Goal: Task Accomplishment & Management: Use online tool/utility

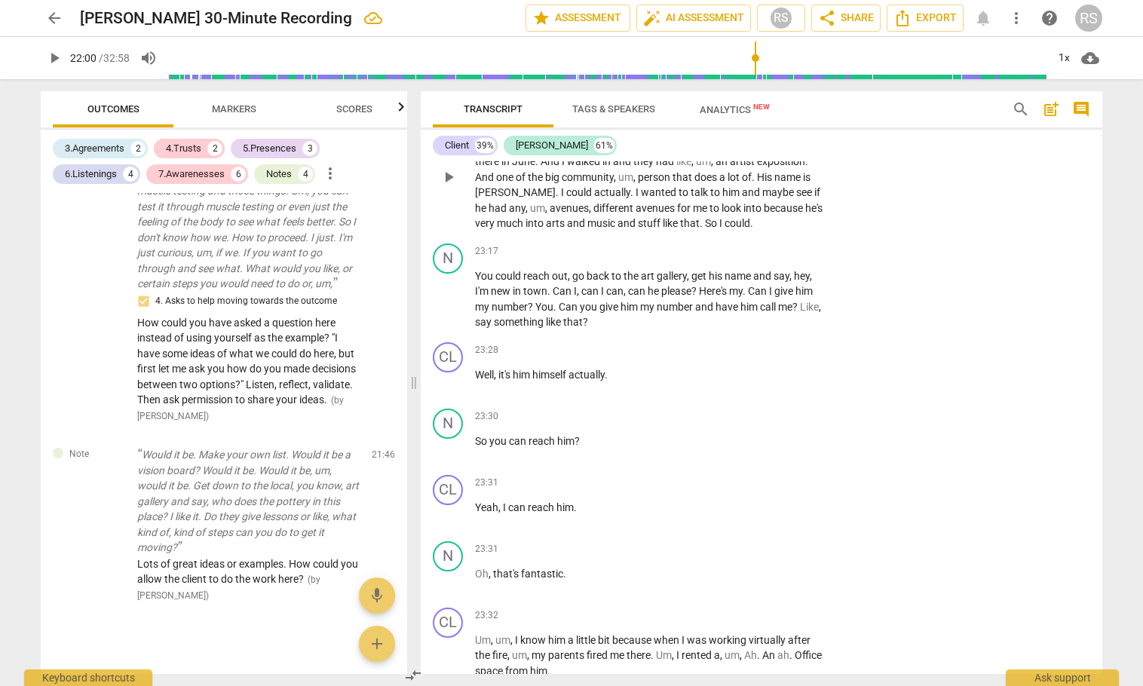
scroll to position [13911, 0]
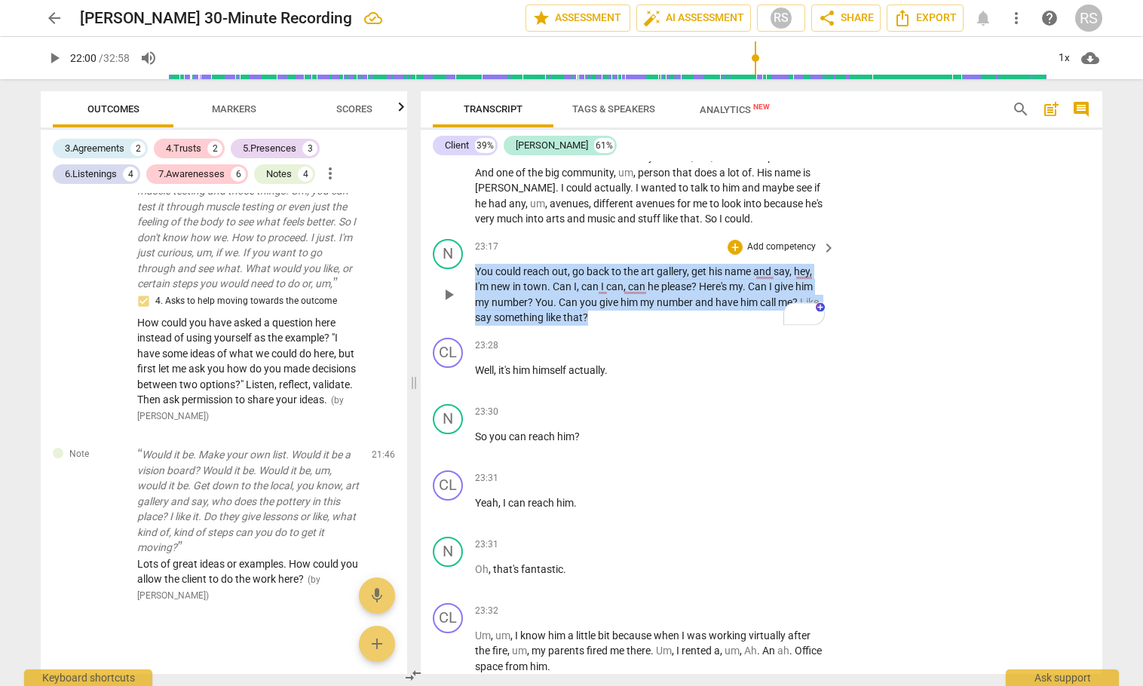
drag, startPoint x: 477, startPoint y: 318, endPoint x: 628, endPoint y: 367, distance: 158.6
click at [625, 326] on p "You could reach out , go back to the art gallery , get his name and say , hey ,…" at bounding box center [651, 295] width 353 height 62
click at [626, 348] on div "+" at bounding box center [625, 346] width 15 height 15
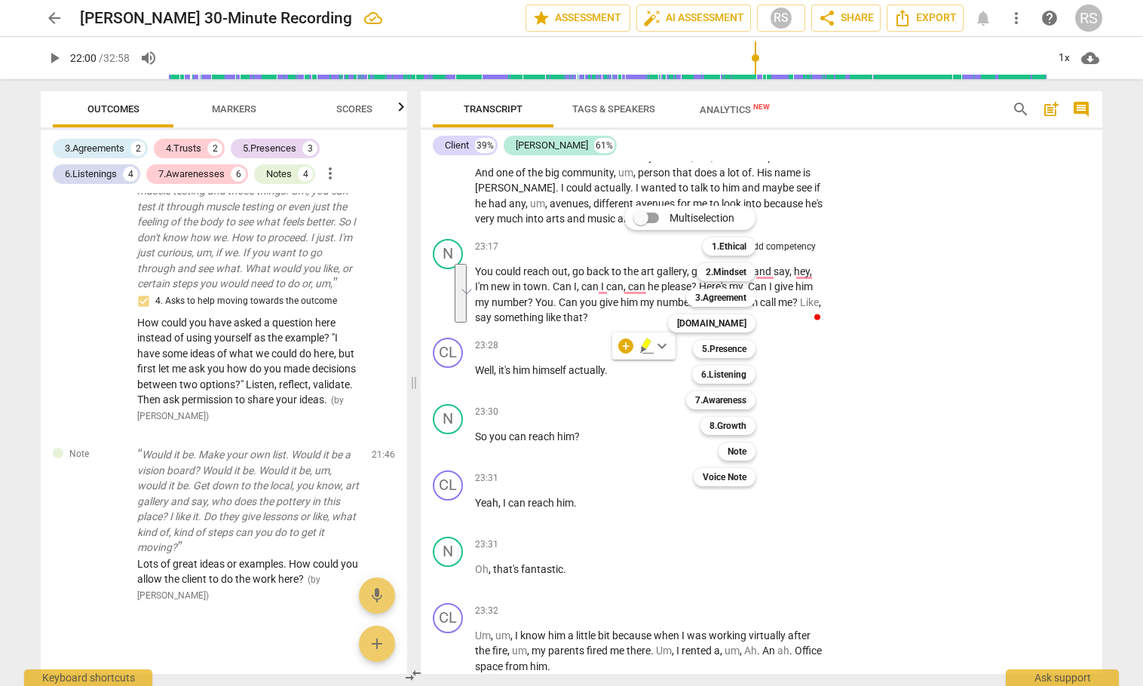
drag, startPoint x: 742, startPoint y: 452, endPoint x: 807, endPoint y: 437, distance: 66.4
click at [742, 451] on b "Note" at bounding box center [737, 452] width 19 height 18
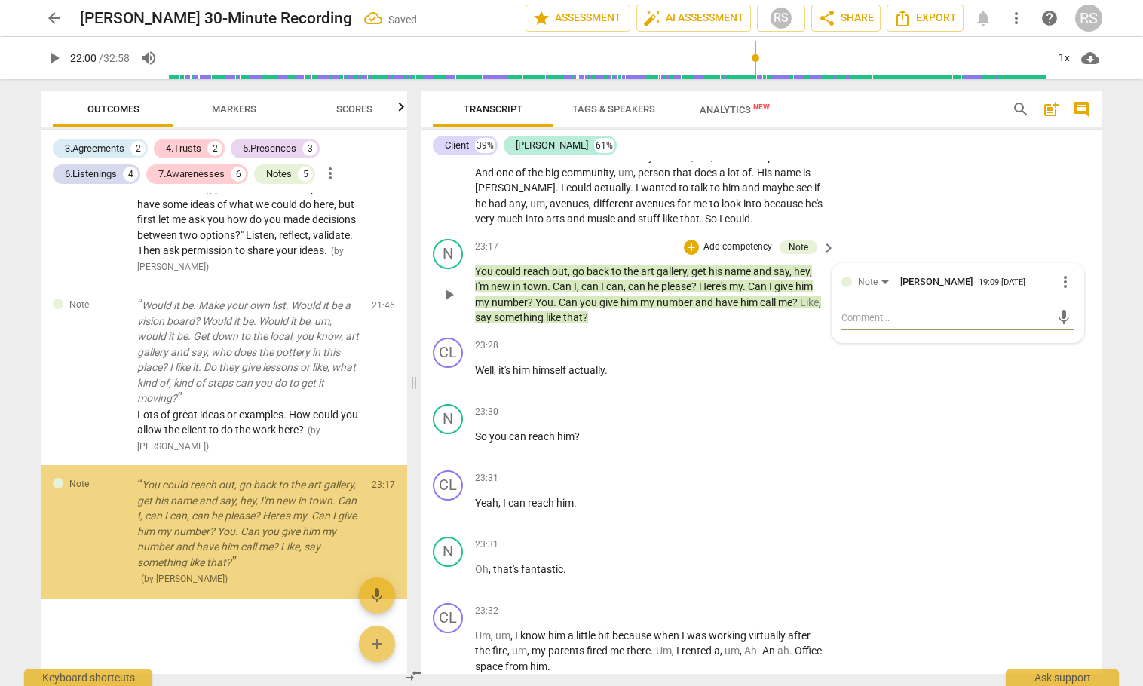
scroll to position [2978, 0]
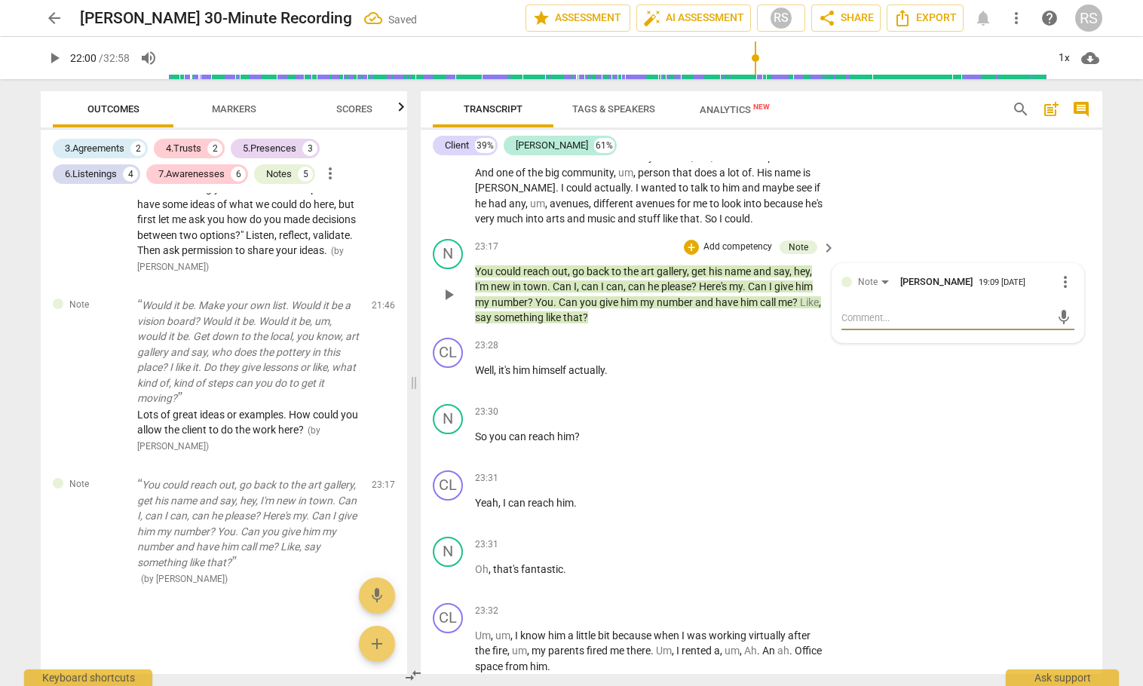
type textarea "W"
type textarea "Wh"
type textarea "Wha"
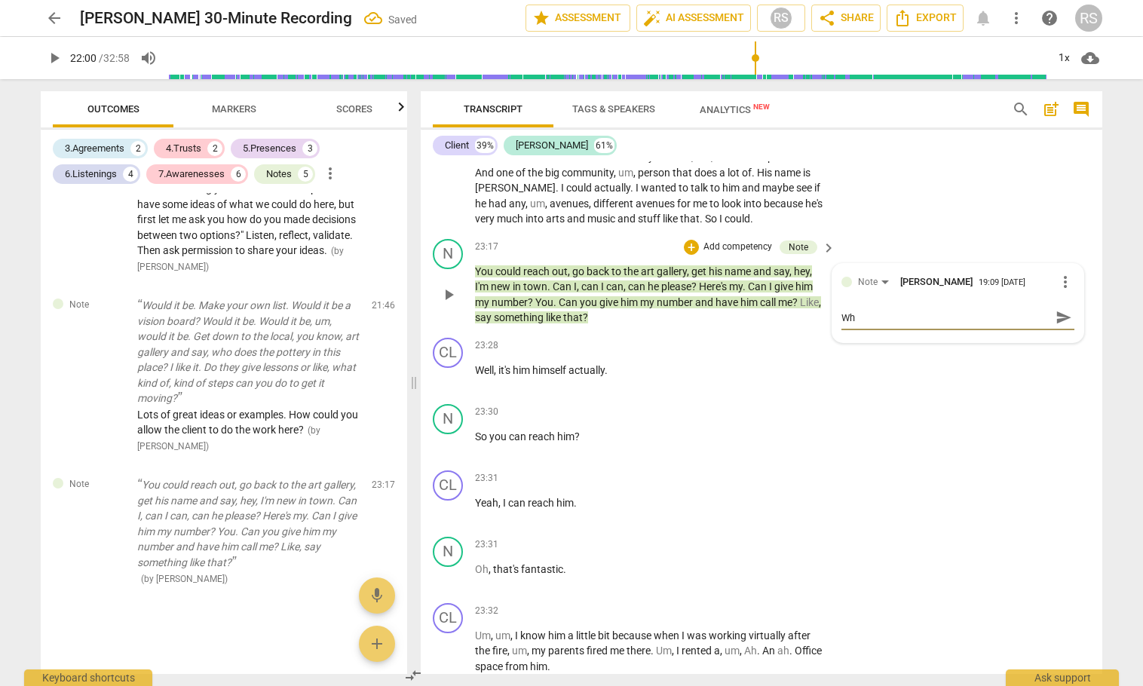
type textarea "Wha"
type textarea "What"
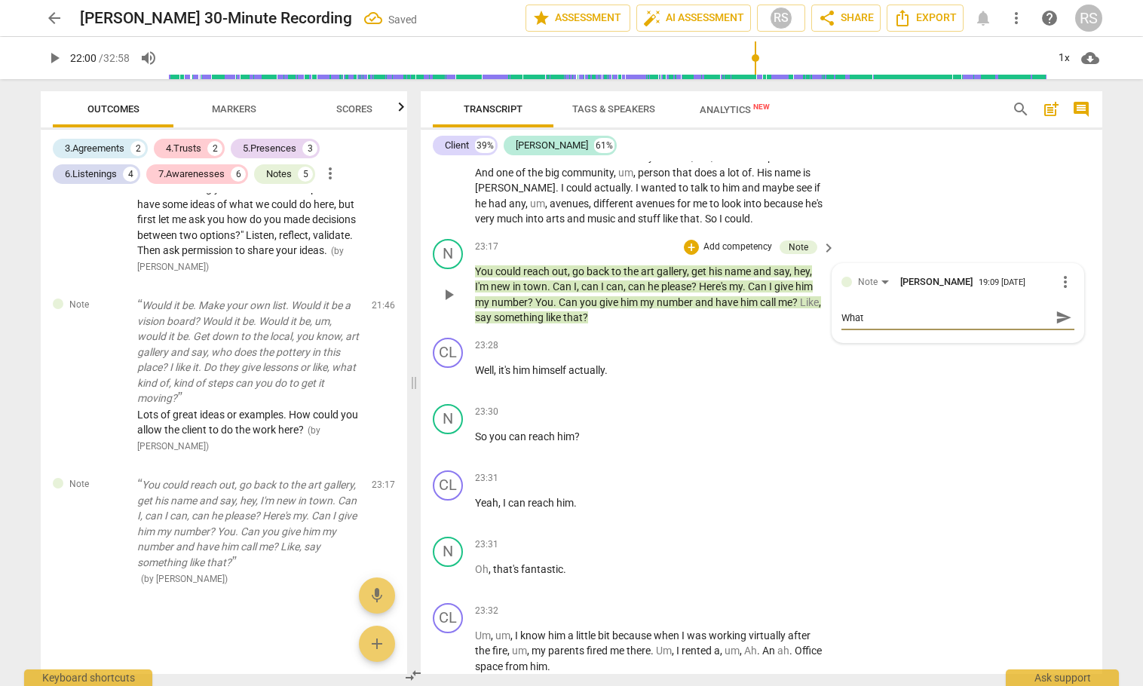
type textarea "What i"
type textarea "What is"
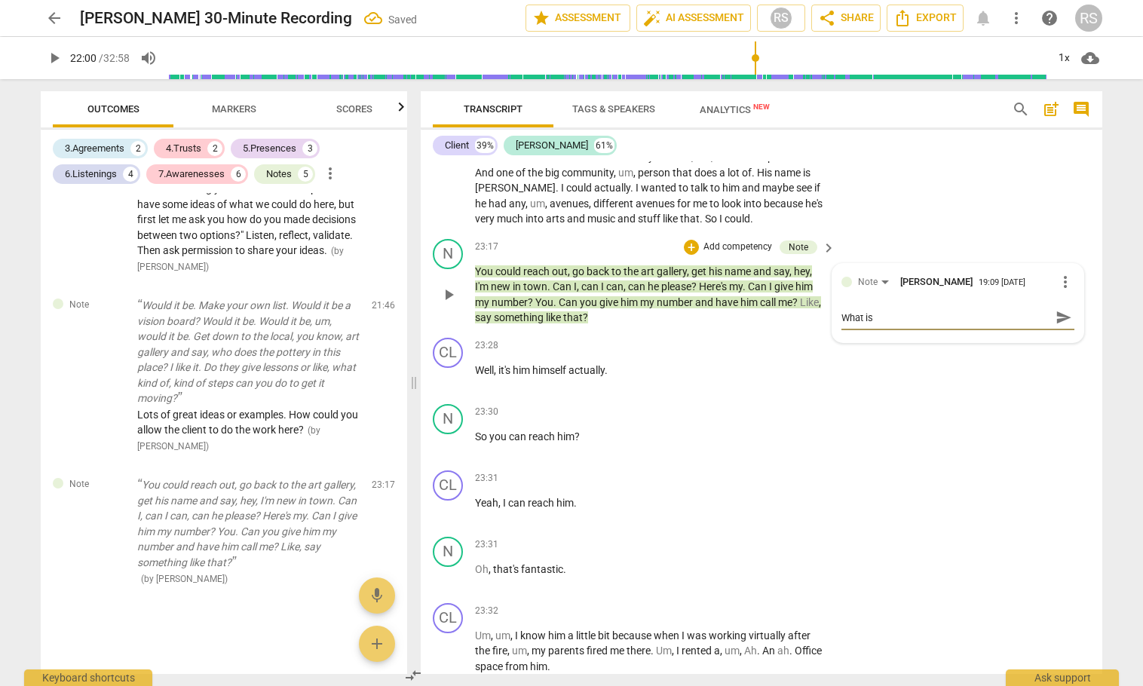
type textarea "What is"
type textarea "What is a"
type textarea "What is an"
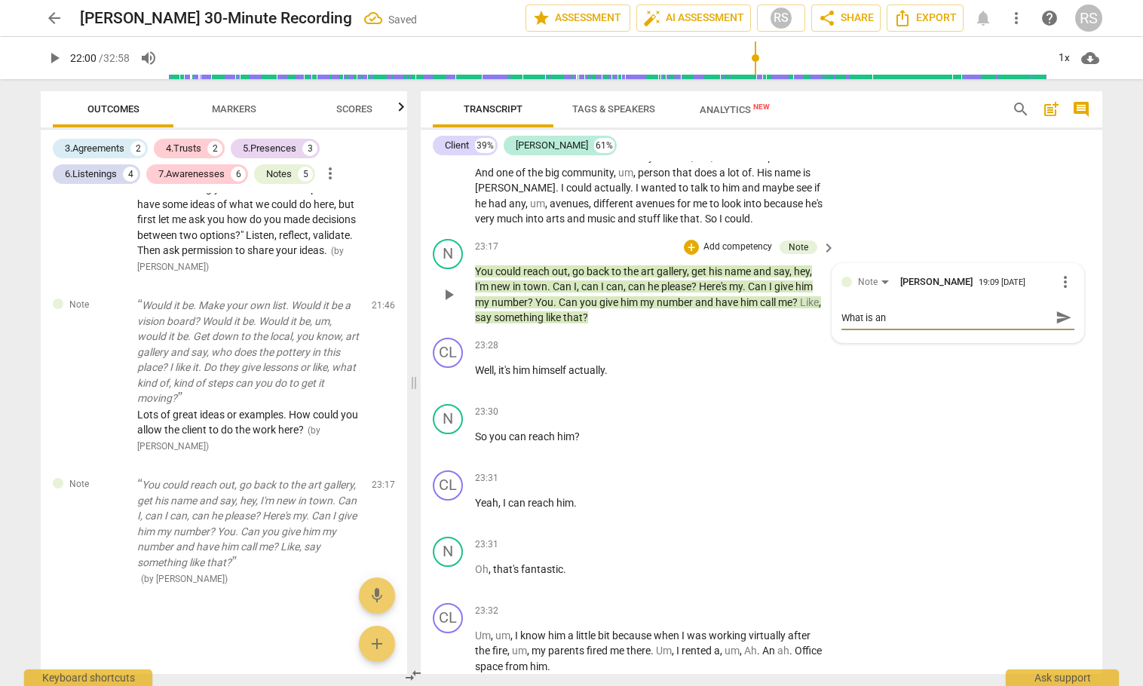
type textarea "What is an"
type textarea "What is an o"
type textarea "What is an op"
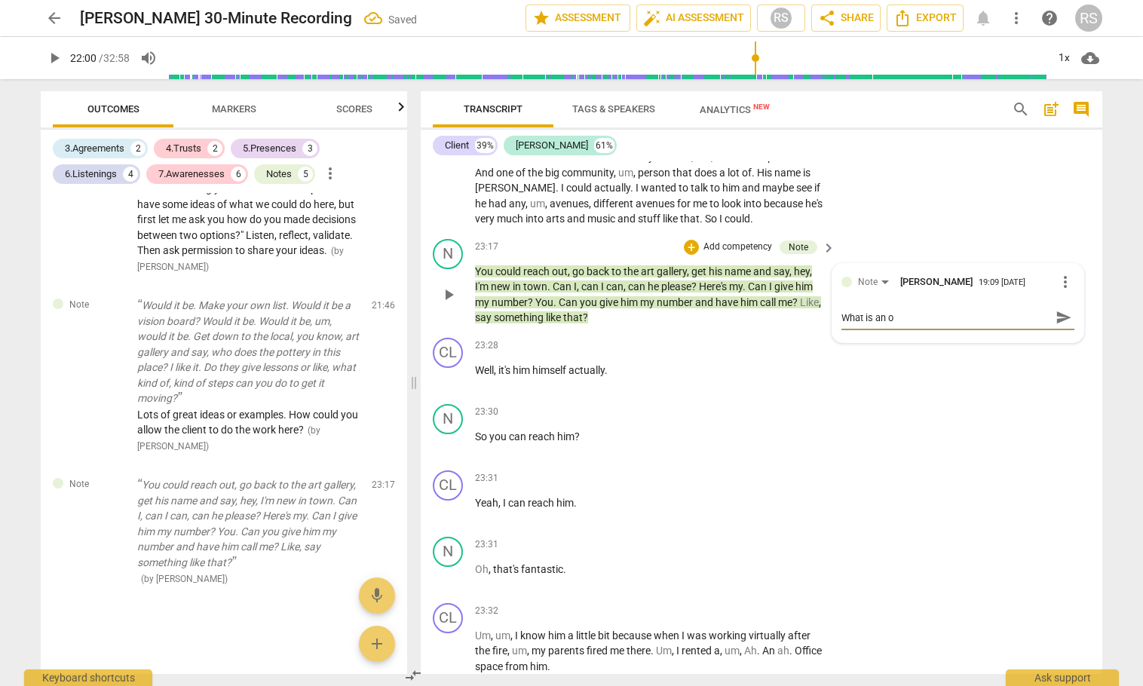
type textarea "What is an op"
type textarea "What is an ope"
type textarea "What is an open"
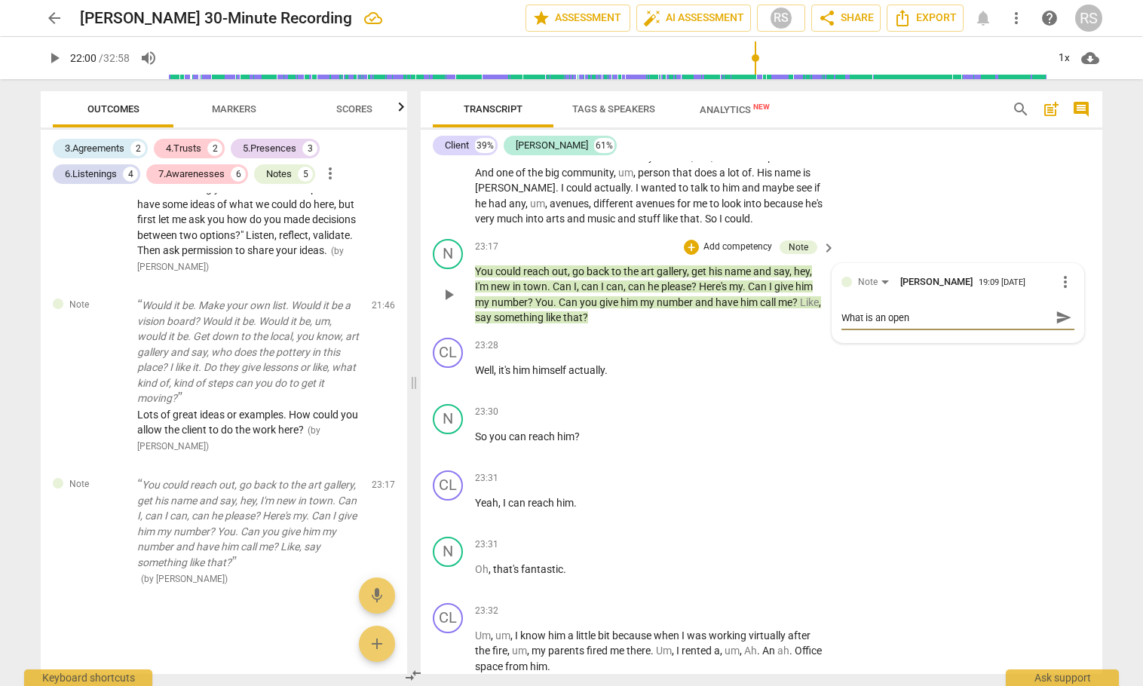
type textarea "What is an open"
type textarea "What is an open q"
type textarea "What is an open qu"
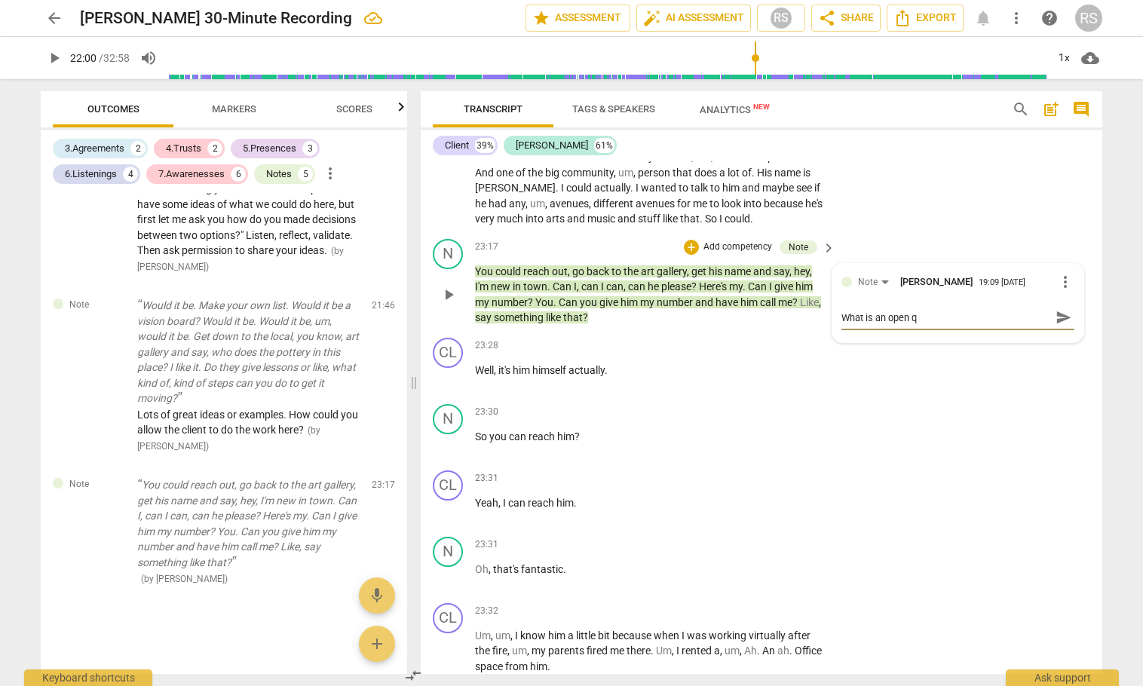
type textarea "What is an open qu"
type textarea "What is an open que"
type textarea "What is an open ques"
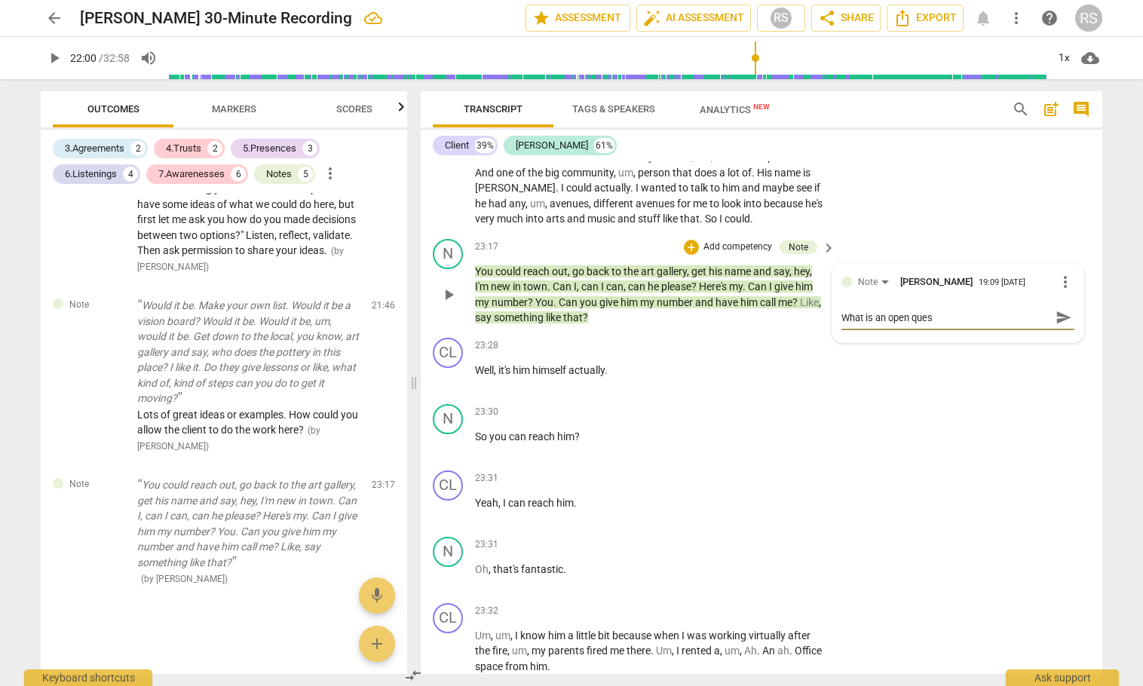
type textarea "What is an open quesi"
type textarea "What is an open quesio"
type textarea "What is an open quesi"
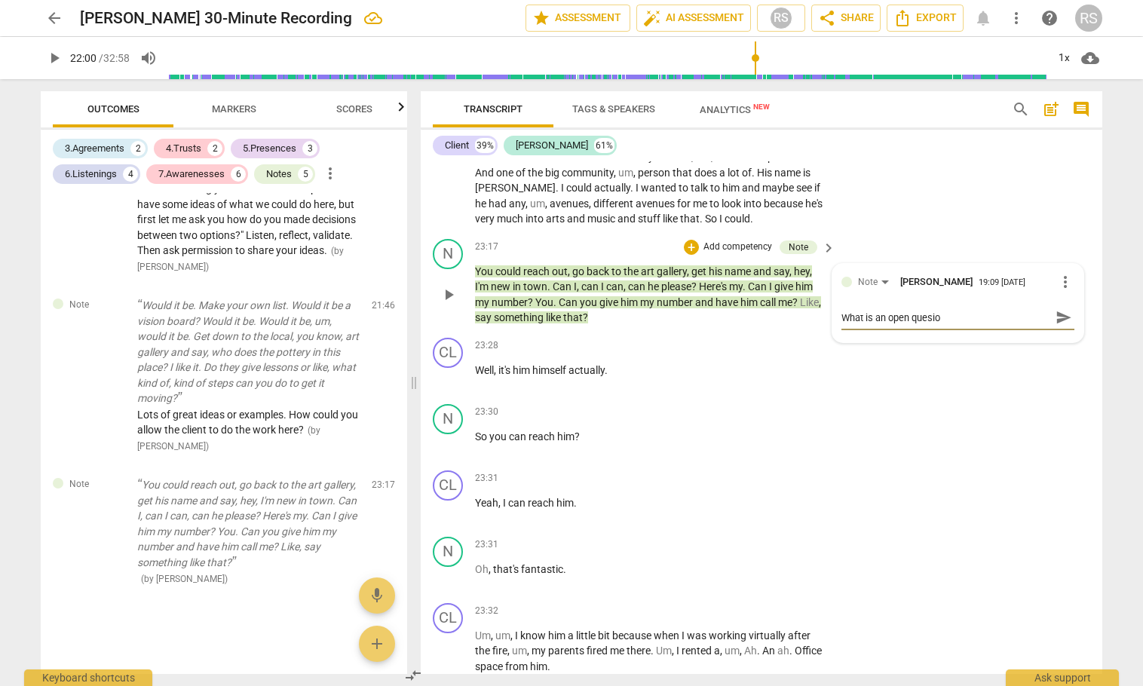
type textarea "What is an open quesi"
type textarea "What is an open ques"
type textarea "What is an open quest"
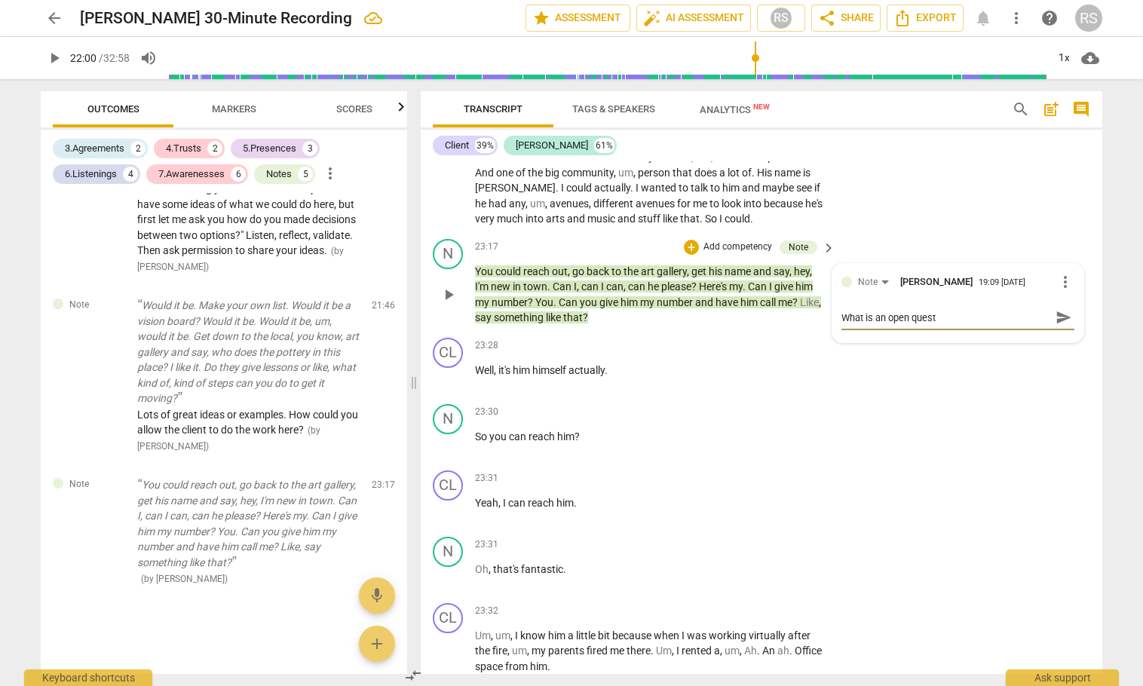
type textarea "What is an open questi"
type textarea "What is an open questio"
type textarea "What is an open question"
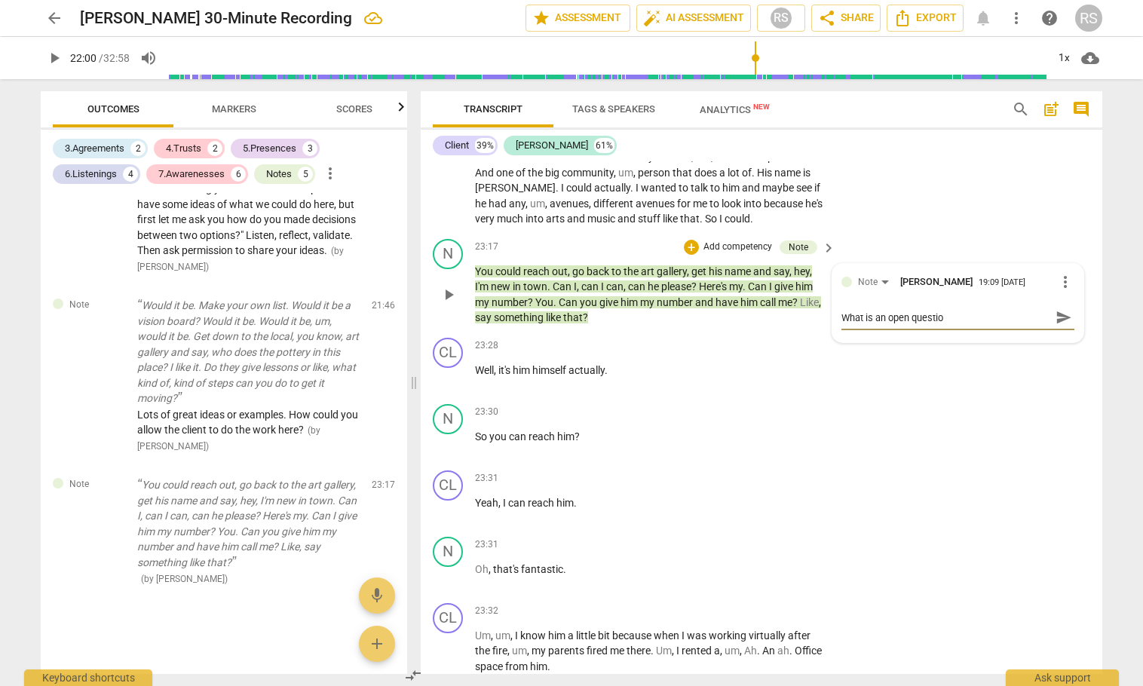
type textarea "What is an open question"
type textarea "What is an open question y"
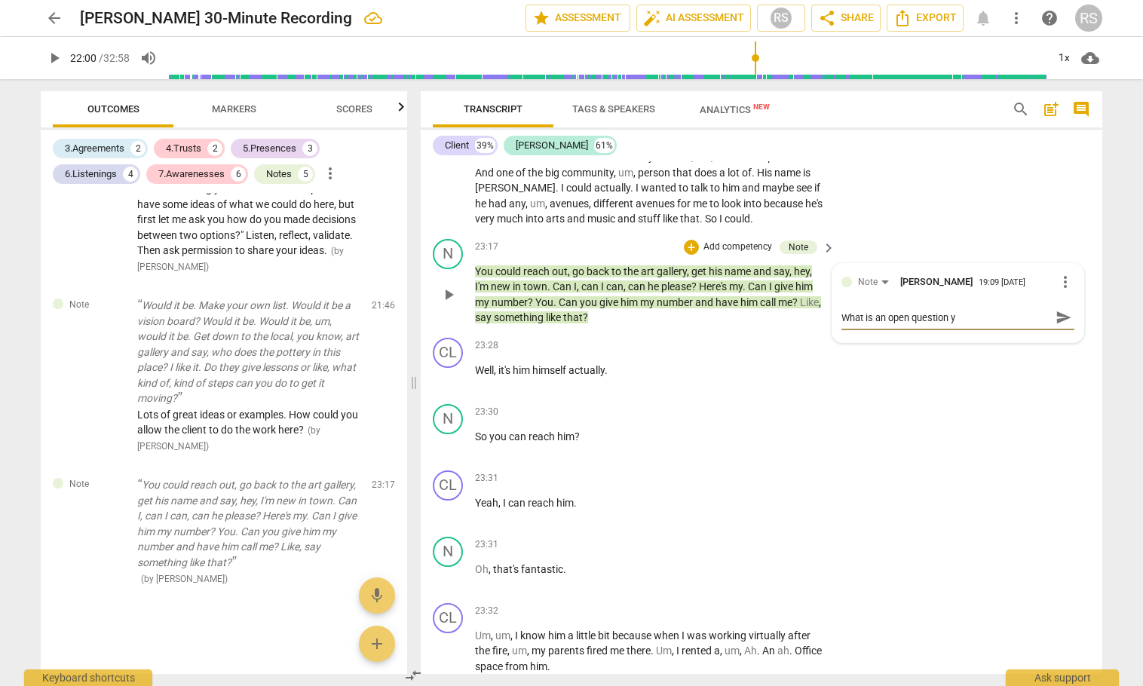
type textarea "What is an open question yo"
type textarea "What is an open question you"
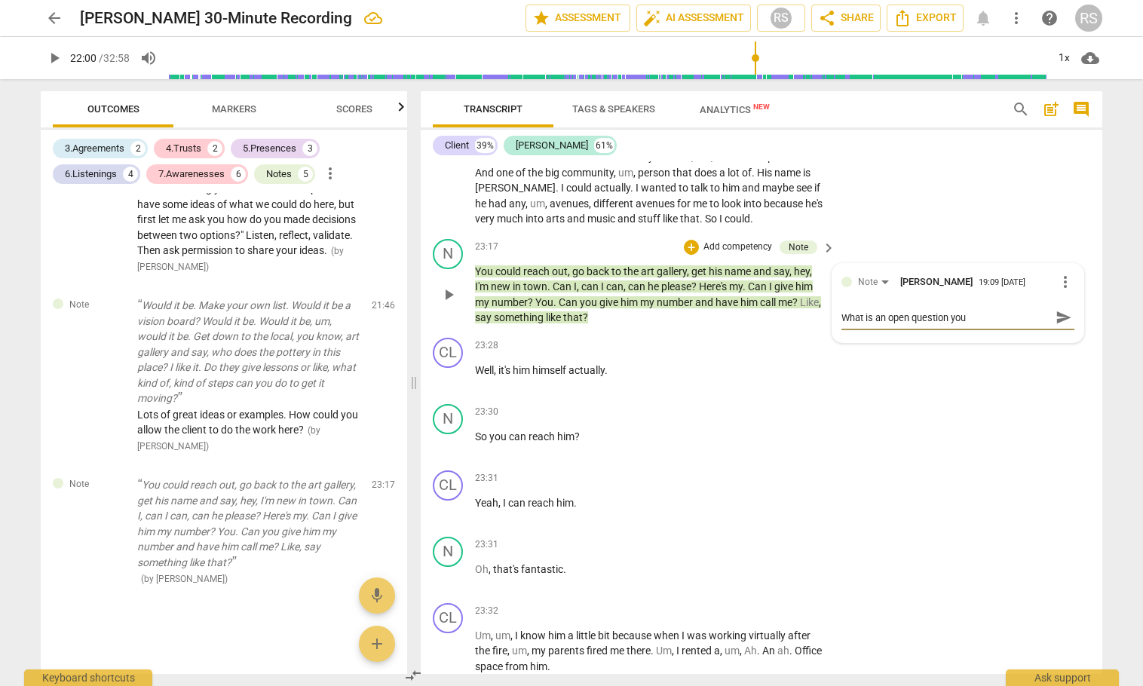
type textarea "What is an open question you"
type textarea "What is an open question you c"
type textarea "What is an open question you co"
type textarea "What is an open question you cou"
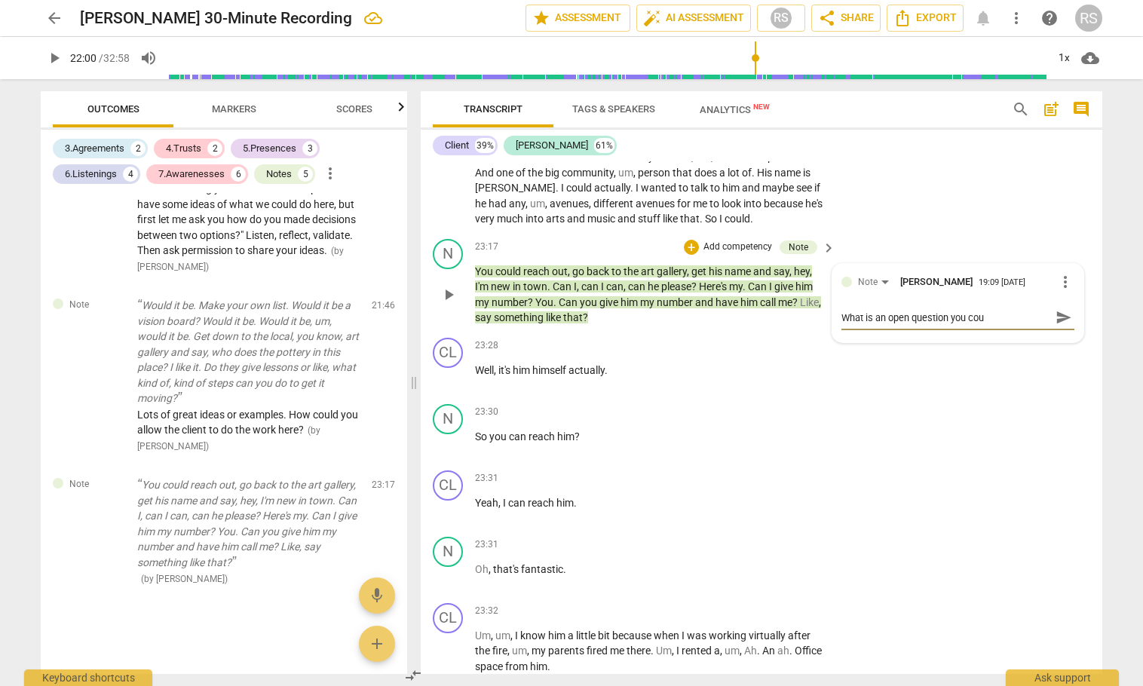
type textarea "What is an open question you coul"
type textarea "What is an open question you could"
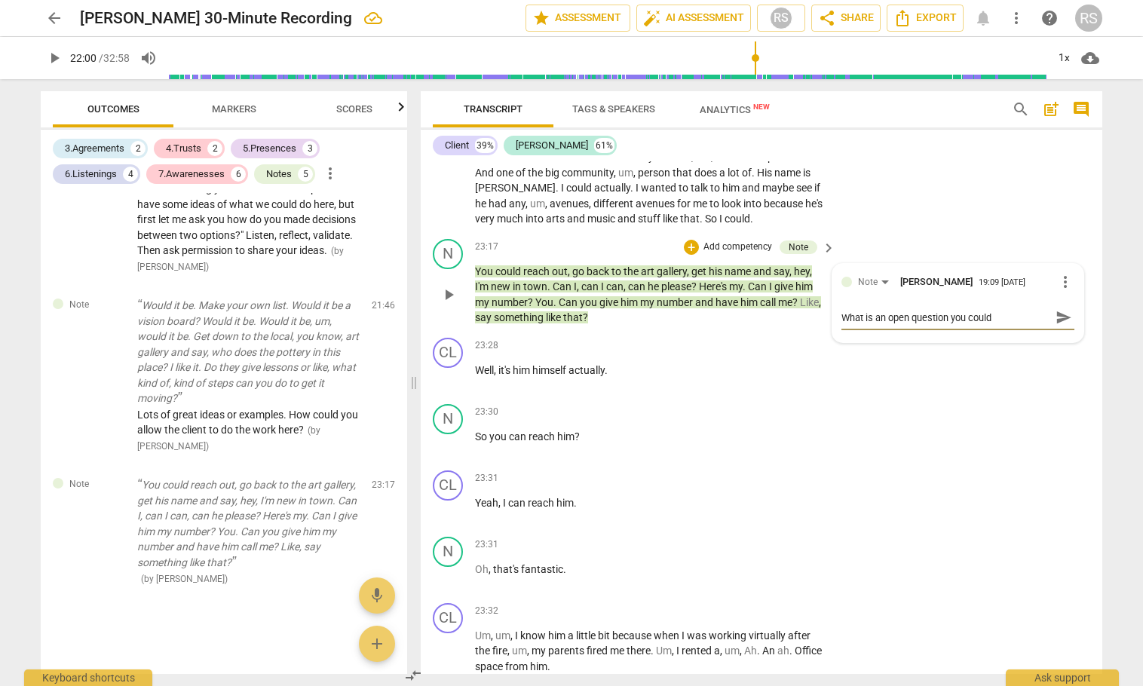
type textarea "What is an open question you could"
type textarea "What is an open question you could a"
type textarea "What is an open question you could as"
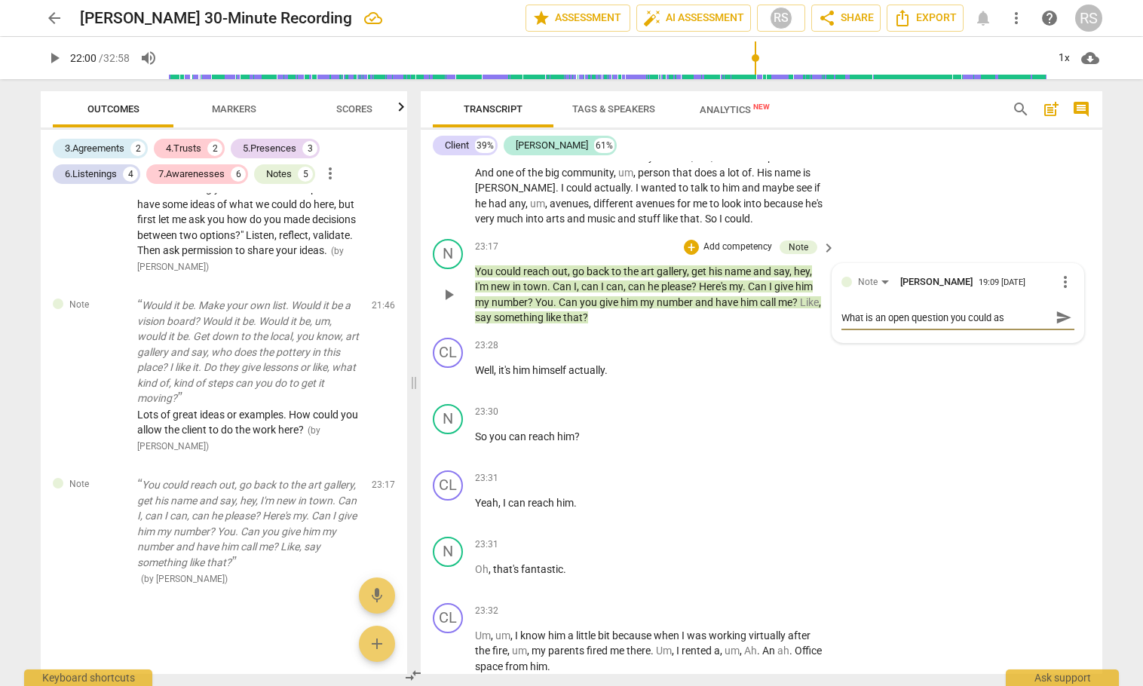
type textarea "What is an open question you could ask"
type textarea "What is an open question you could ask h"
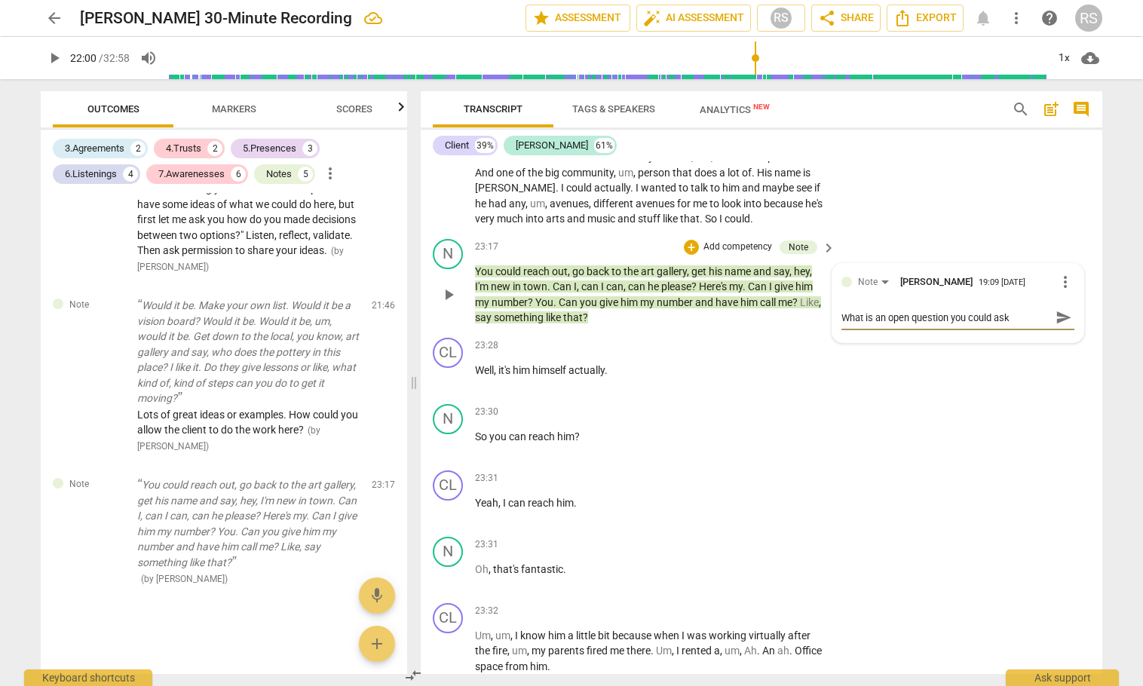
type textarea "What is an open question you could ask h"
type textarea "What is an open question you could ask he"
type textarea "What is an open question you could ask her"
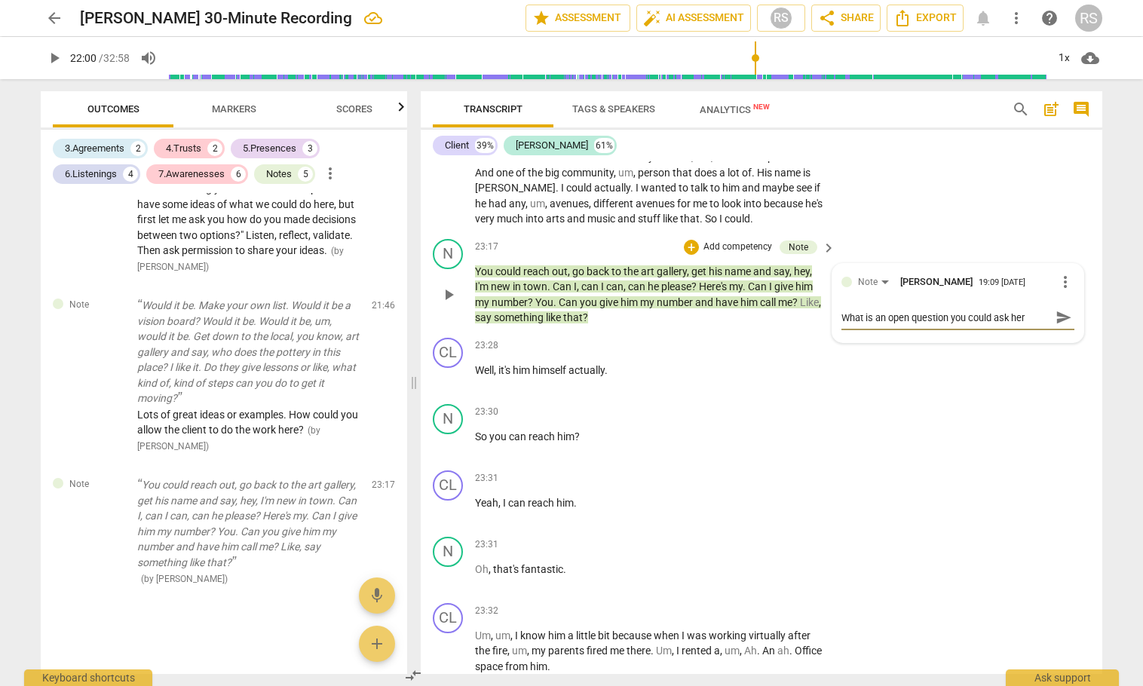
type textarea "What is an open question you could ask here"
type textarea "What is an open question you could ask here s"
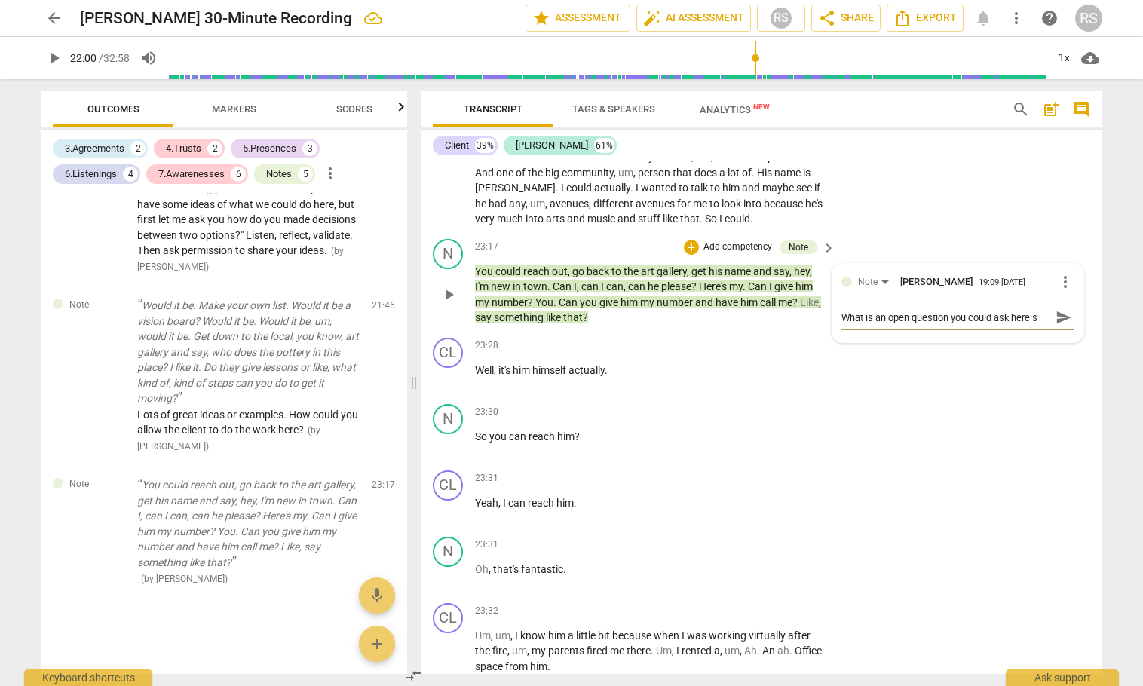
type textarea "What is an open question you could ask here so"
type textarea "What is an open question you could ask here so t"
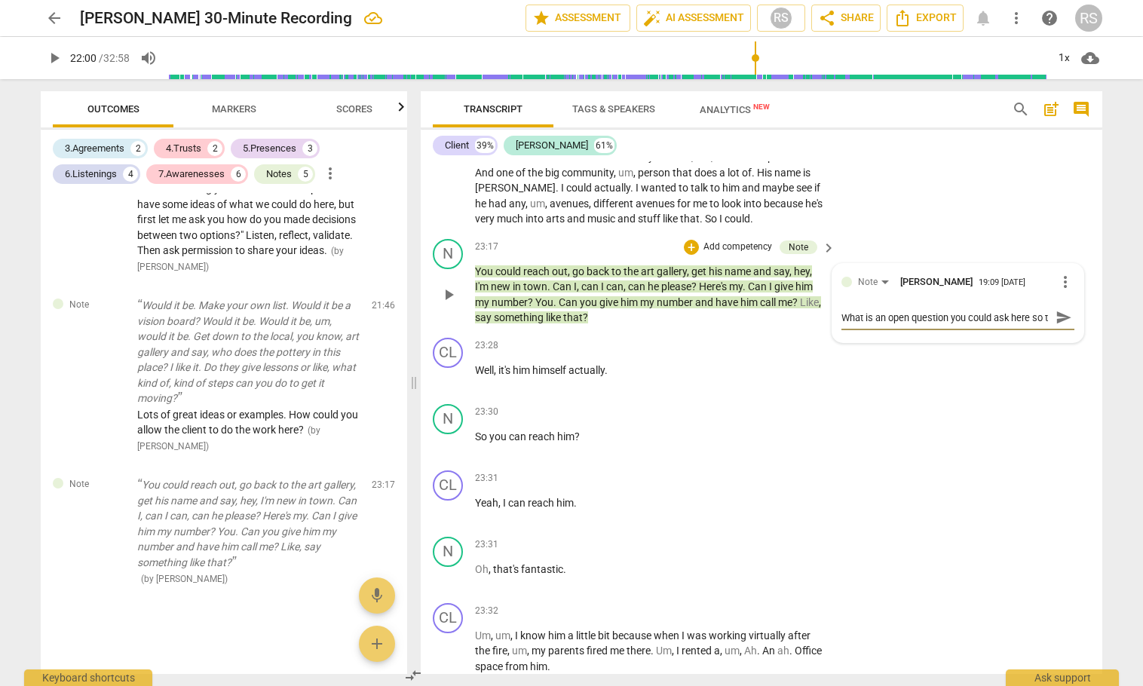
type textarea "What is an open question you could ask here so th"
type textarea "What is an open question you could ask here so the"
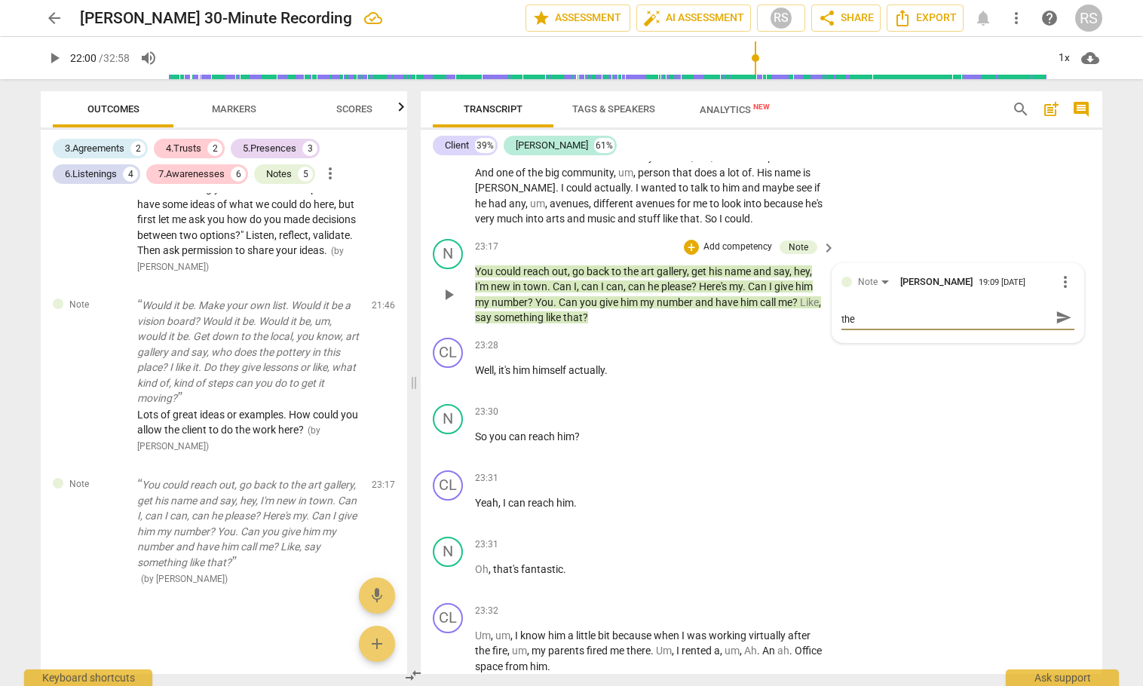
type textarea "What is an open question you could ask here so the"
type textarea "What is an open question you could ask here so the c"
type textarea "What is an open question you could ask here so the cl"
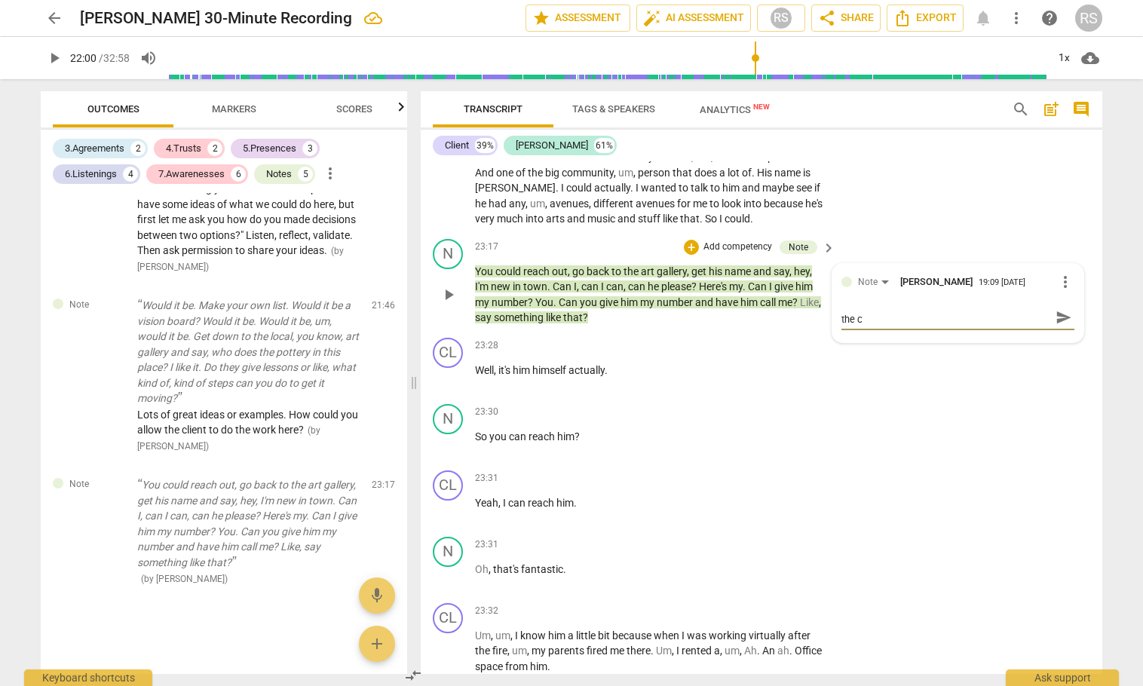
type textarea "What is an open question you could ask here so the cl"
type textarea "What is an open question you could ask here so the cli"
type textarea "What is an open question you could ask here so the clie"
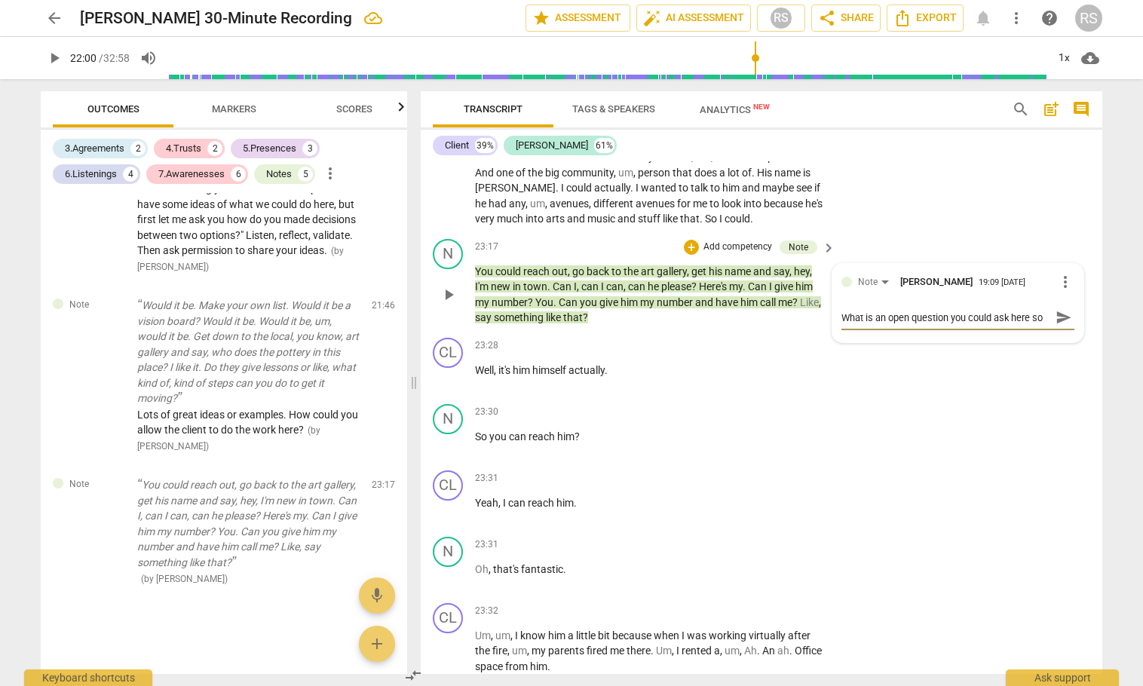
type textarea "What is an open question you could ask here so the clie"
type textarea "What is an open question you could ask here so the clien"
type textarea "What is an open question you could ask here so the client"
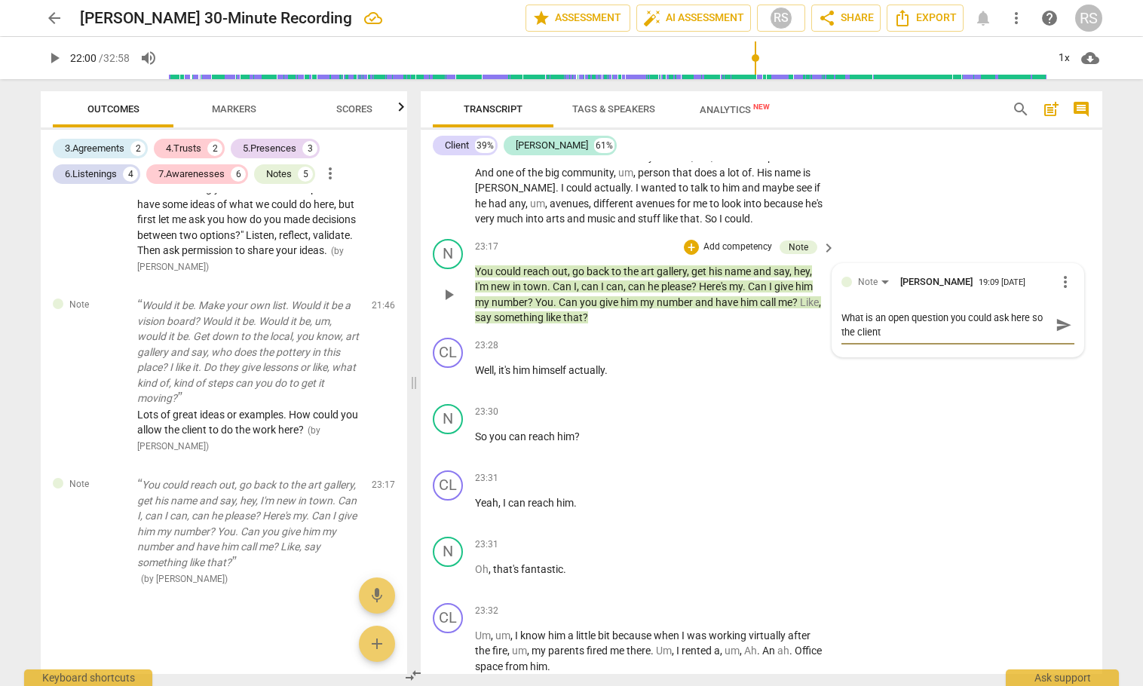
type textarea "What is an open question you could ask here so the client"
type textarea "What is an open question you could ask here so the client c"
type textarea "What is an open question you could ask here so the client co"
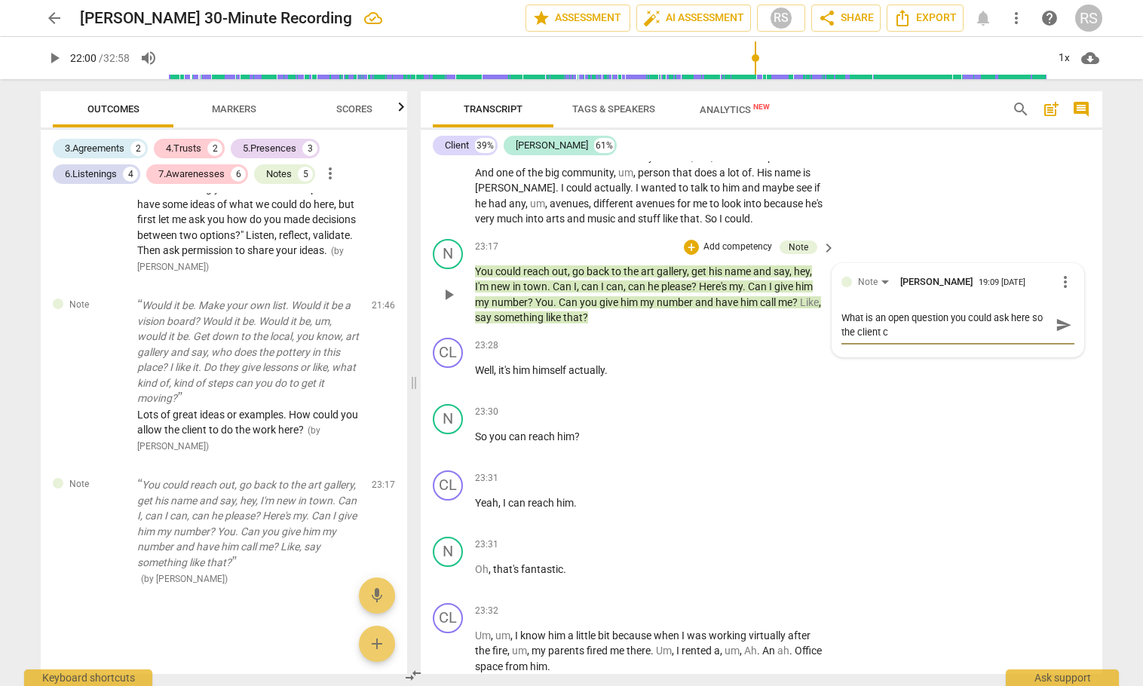
type textarea "What is an open question you could ask here so the client co"
type textarea "What is an open question you could ask here so the client cou"
type textarea "What is an open question you could ask here so the client coul"
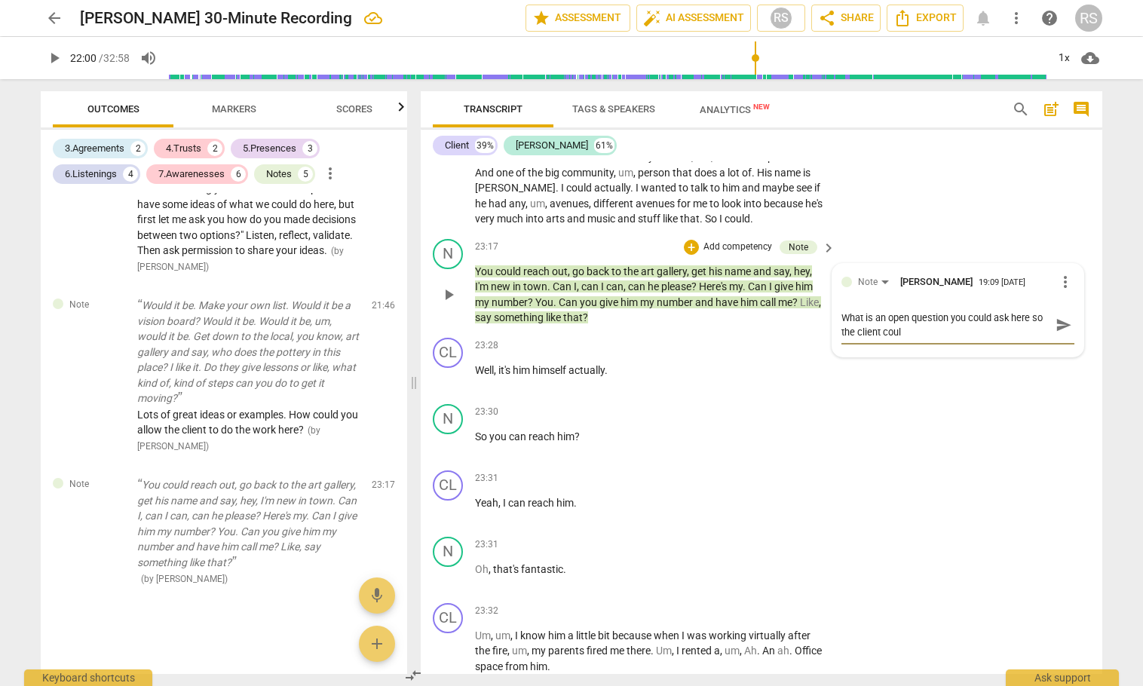
type textarea "What is an open question you could ask here so the client could"
type textarea "What is an open question you could ask here so the client could c"
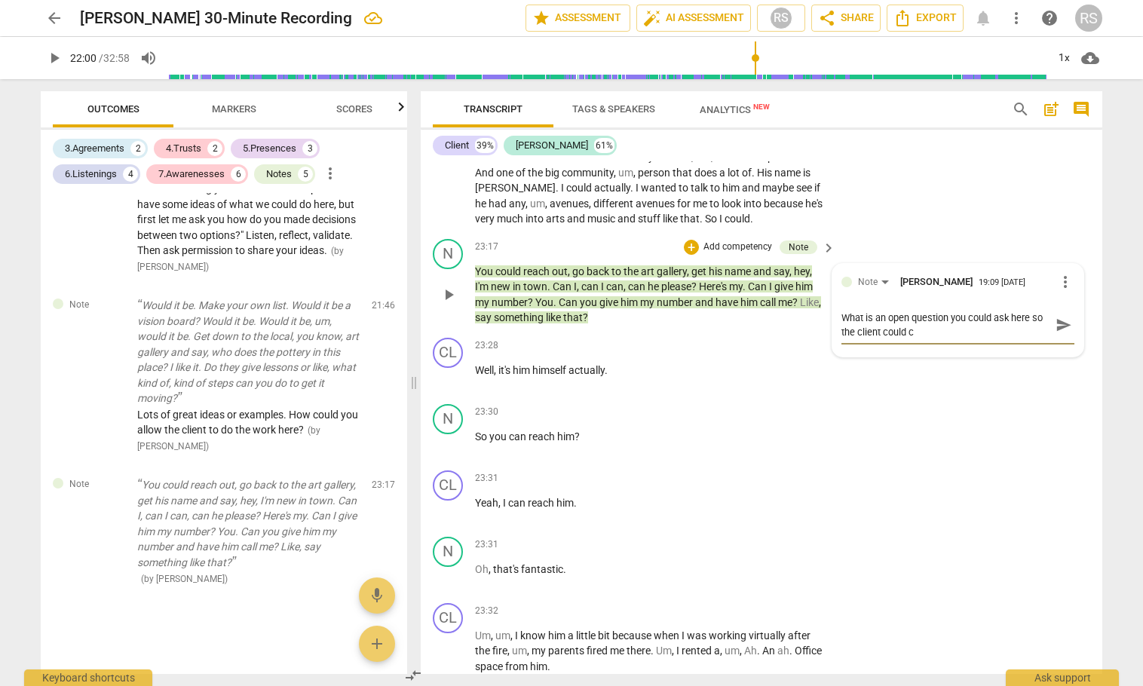
type textarea "What is an open question you could ask here so the client could co"
type textarea "What is an open question you could ask here so the client could com"
type textarea "What is an open question you could ask here so the client could come"
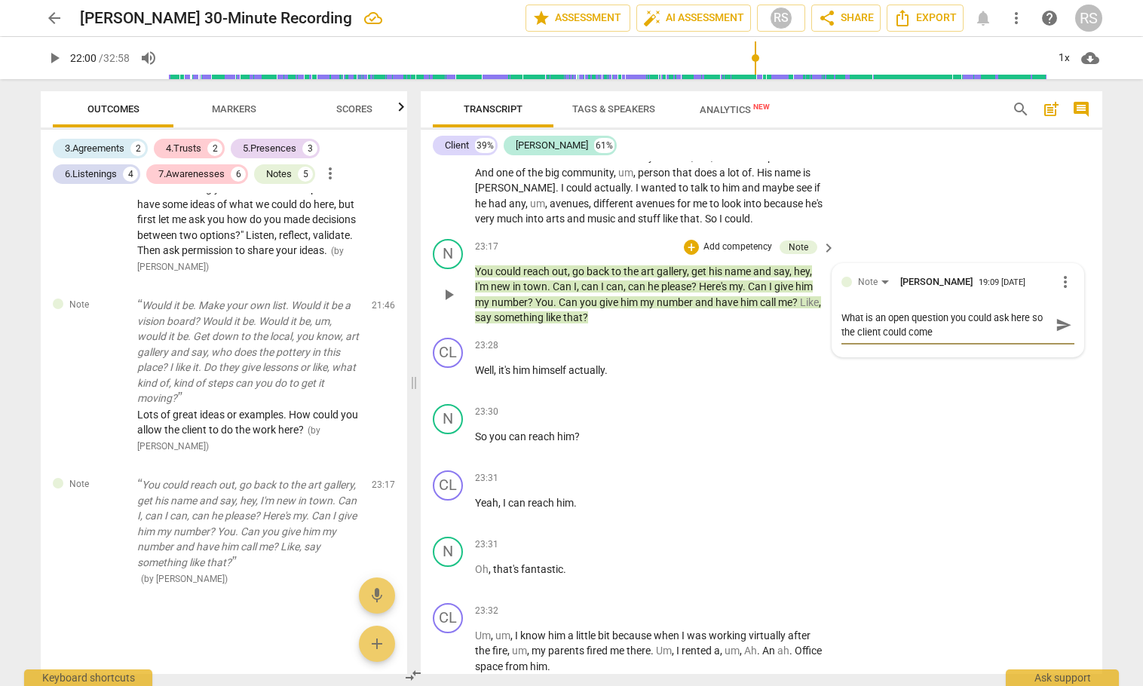
type textarea "What is an open question you could ask here so the client could come"
type textarea "What is an open question you could ask here so the client could come u"
type textarea "What is an open question you could ask here so the client could come up"
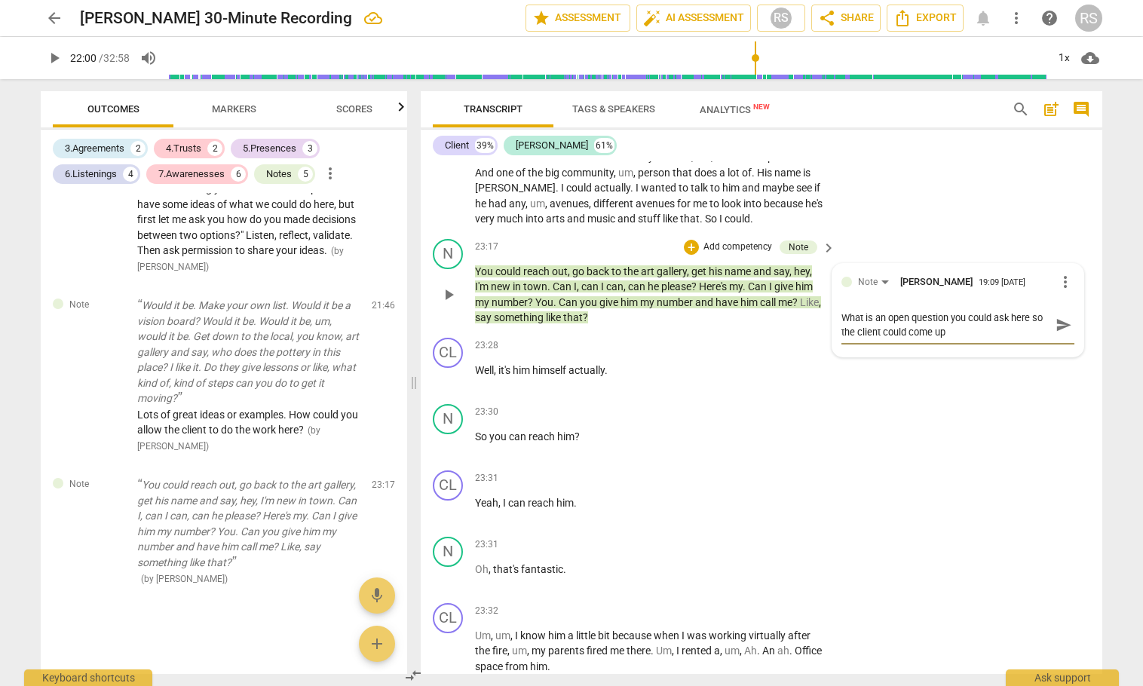
type textarea "What is an open question you could ask here so the client could come up"
type textarea "What is an open question you could ask here so the client could come up w"
type textarea "What is an open question you could ask here so the client could come up wi"
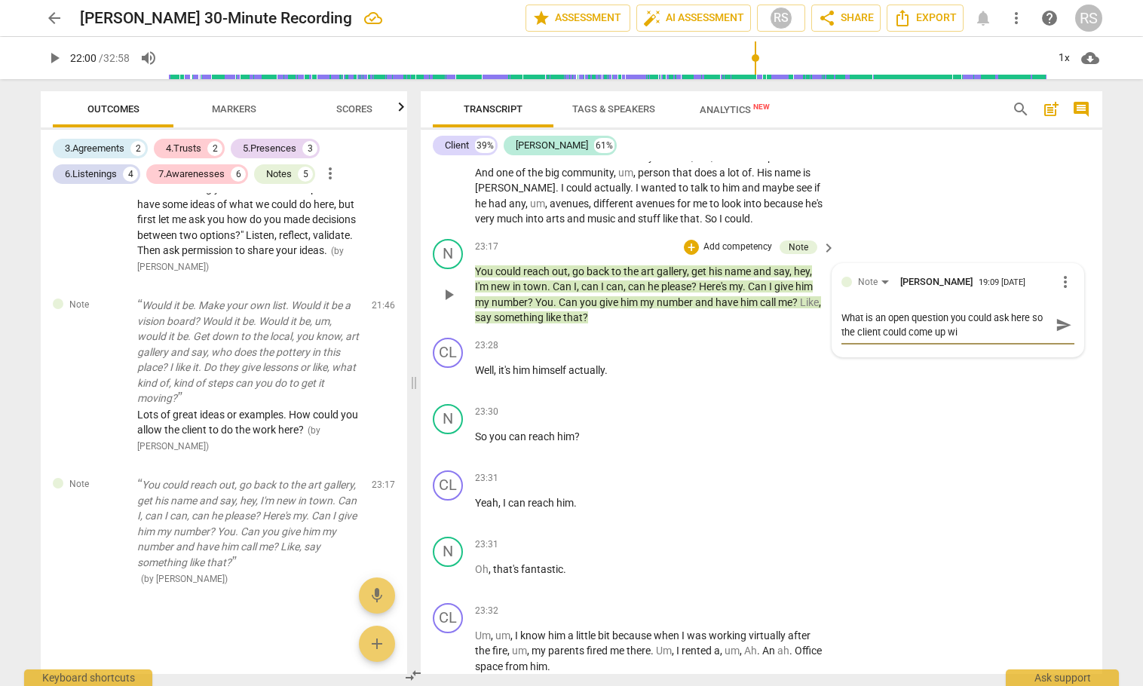
type textarea "What is an open question you could ask here so the client could come up wit"
type textarea "What is an open question you could ask here so the client could come up with"
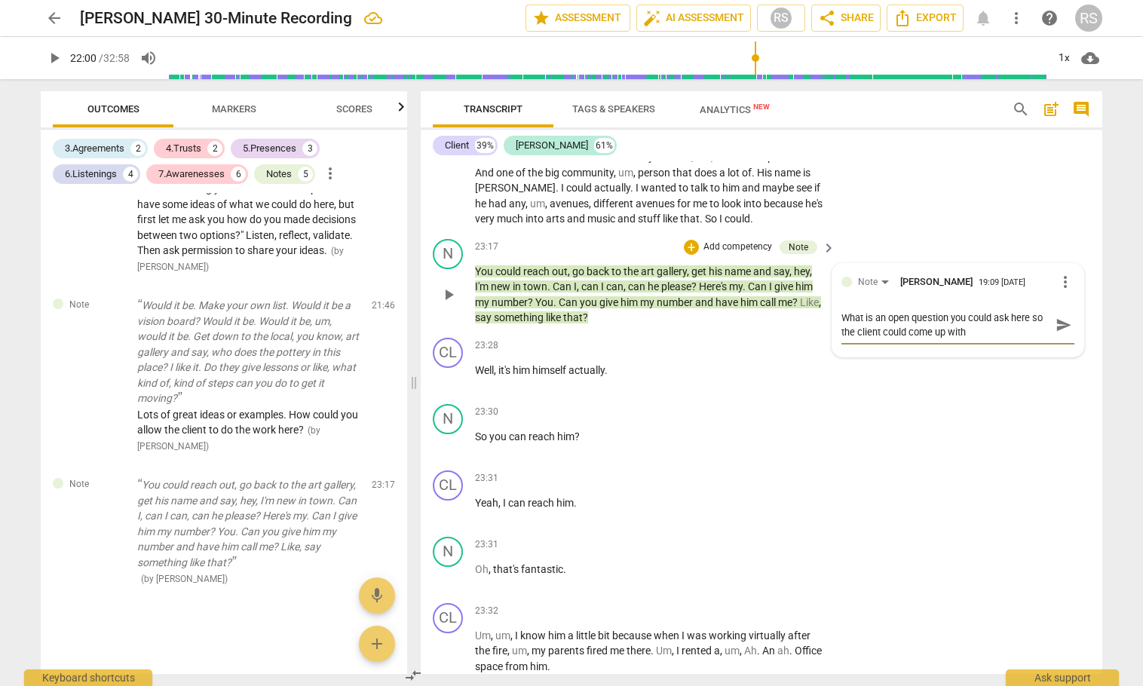
type textarea "What is an open question you could ask here so the client could come up with"
type textarea "What is an open question you could ask here so the client could come up with n"
type textarea "What is an open question you could ask here so the client could come up with ne"
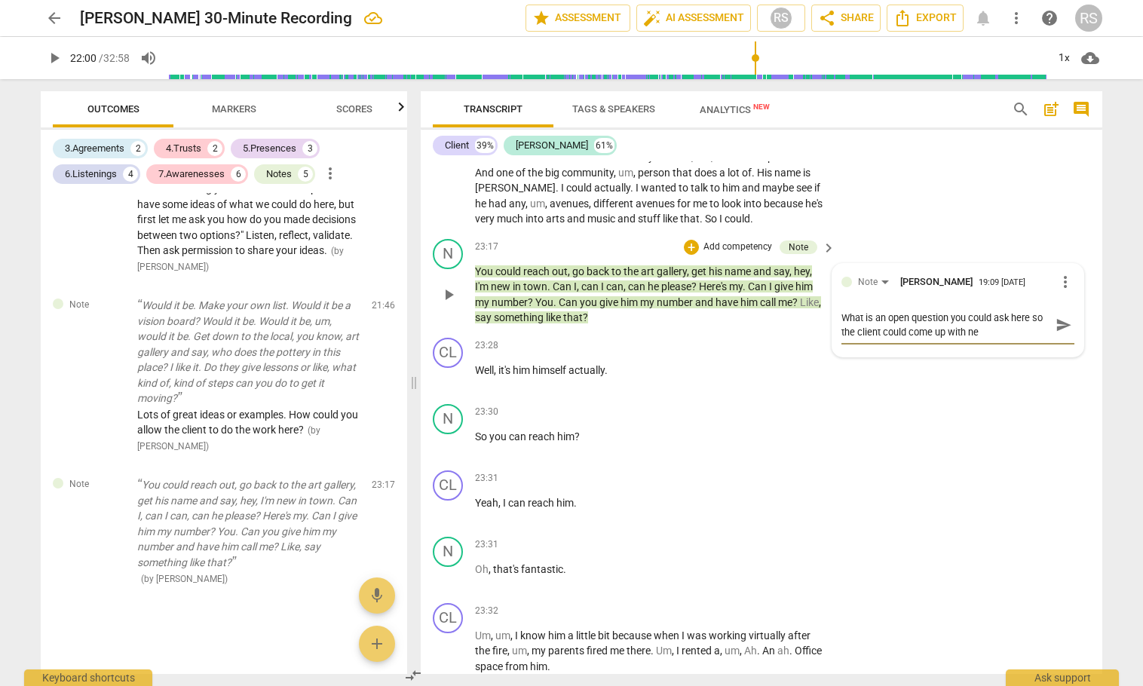
type textarea "What is an open question you could ask here so the client could come up with n"
type textarea "What is an open question you could ask here so the client could come up with"
type textarea "What is an open question you could ask here so the client could come up with i"
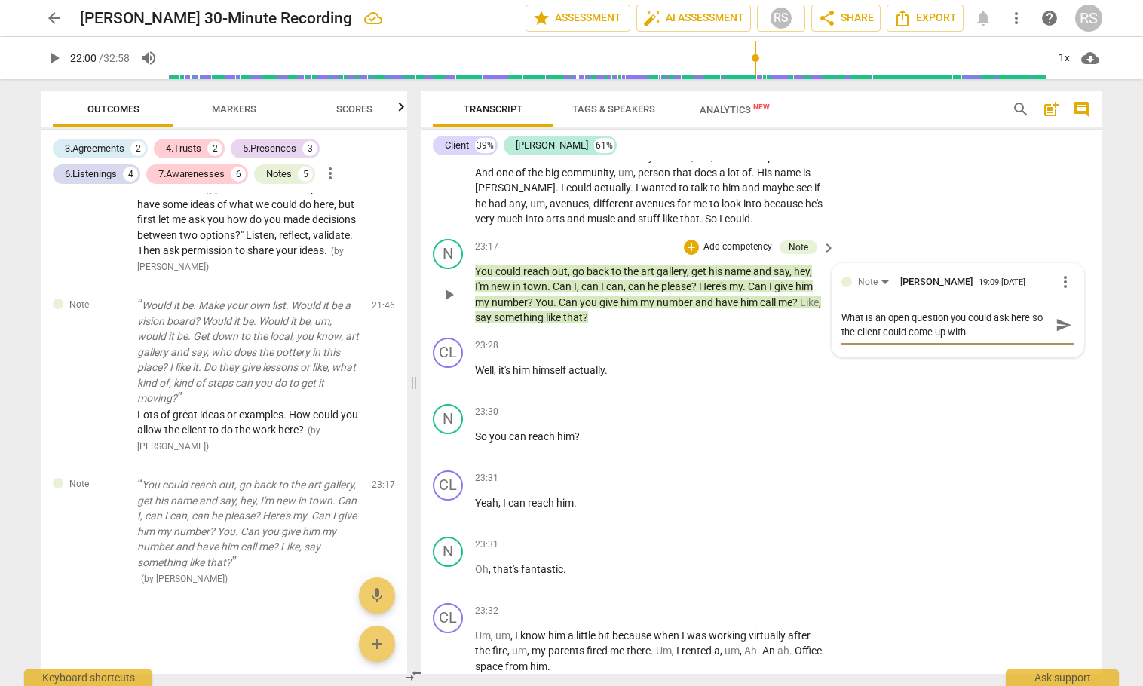
type textarea "What is an open question you could ask here so the client could come up with i"
type textarea "What is an open question you could ask here so the client could come up with id"
type textarea "What is an open question you could ask here so the client could come up with ide"
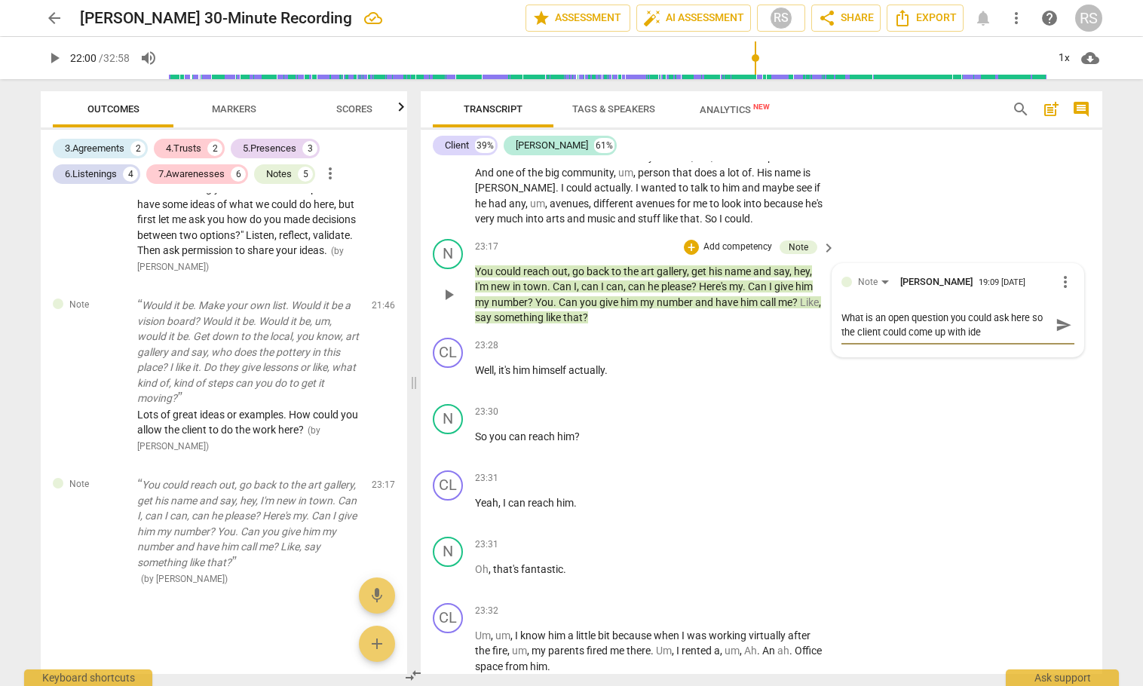
type textarea "What is an open question you could ask here so the client could come up with id…"
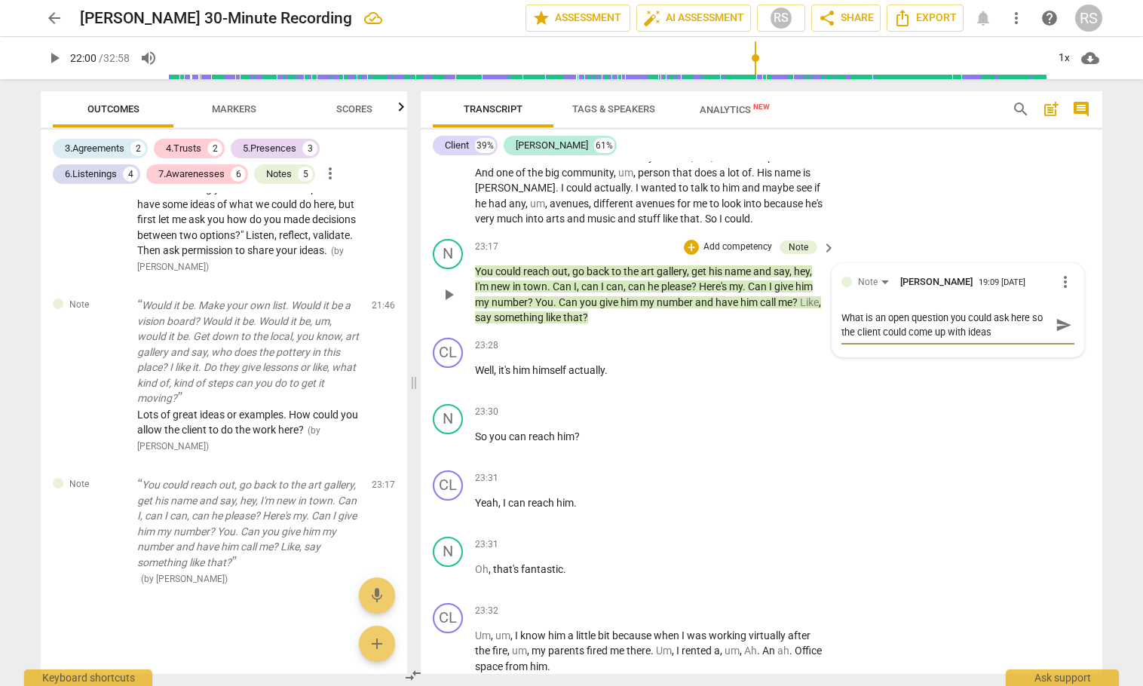
type textarea "What is an open question you could ask here so the client could come up with id…"
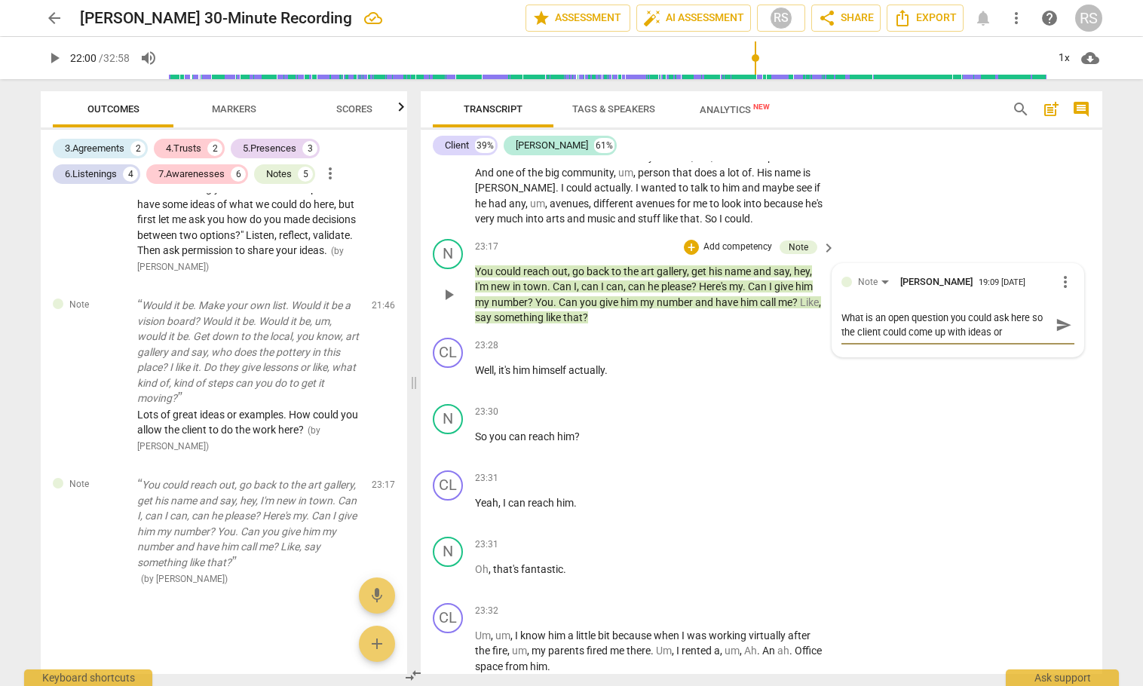
type textarea "What is an open question you could ask here so the client could come up with id…"
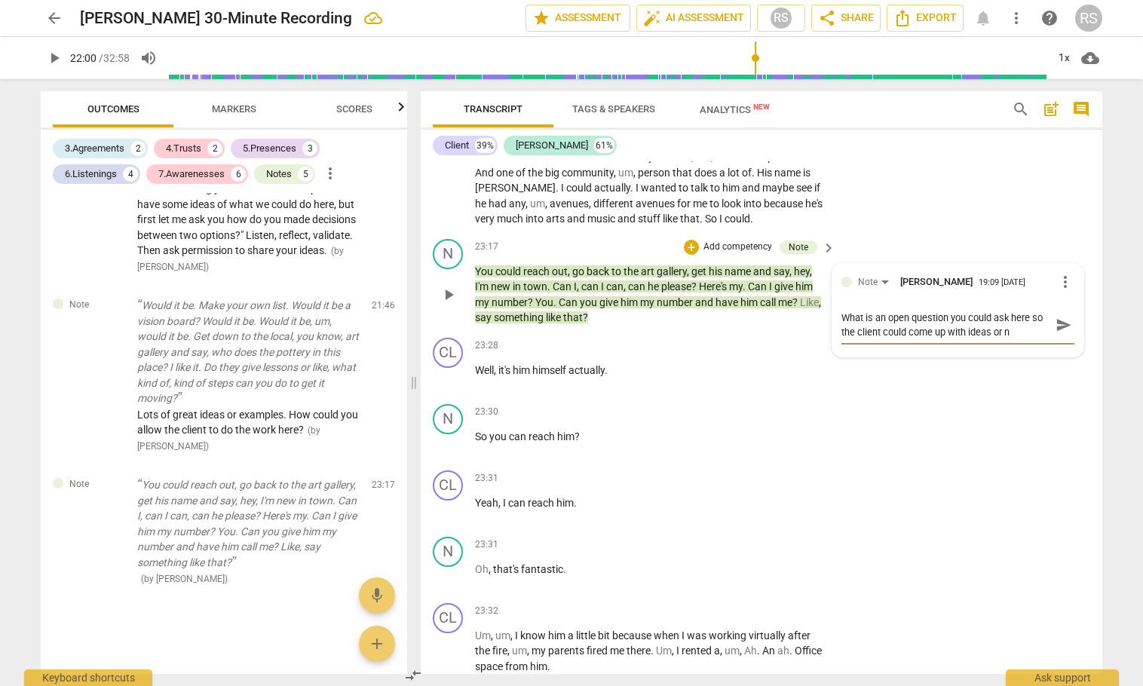
type textarea "What is an open question you could ask here so the client could come up with id…"
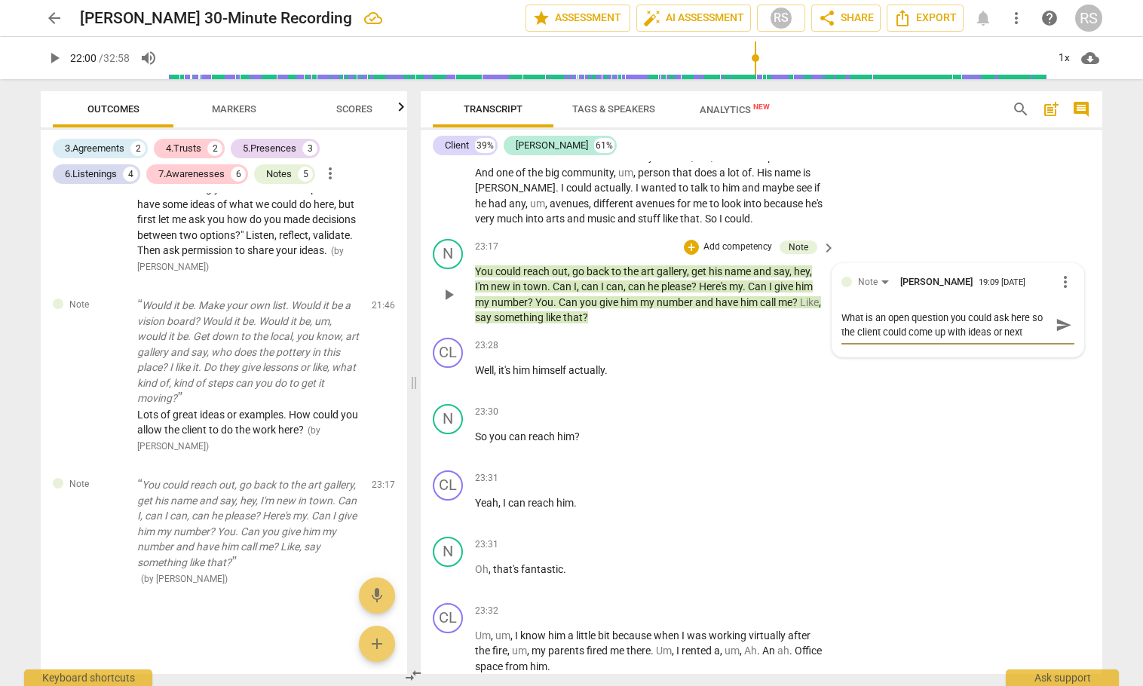
type textarea "What is an open question you could ask here so the client could come up with id…"
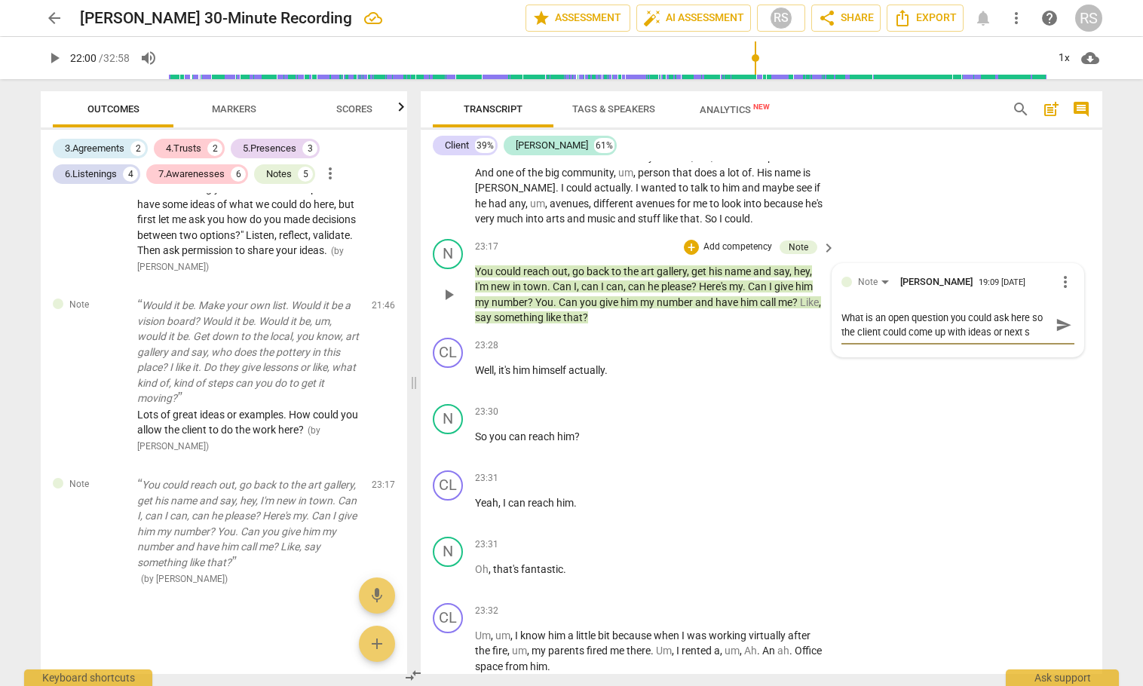
type textarea "What is an open question you could ask here so the client could come up with id…"
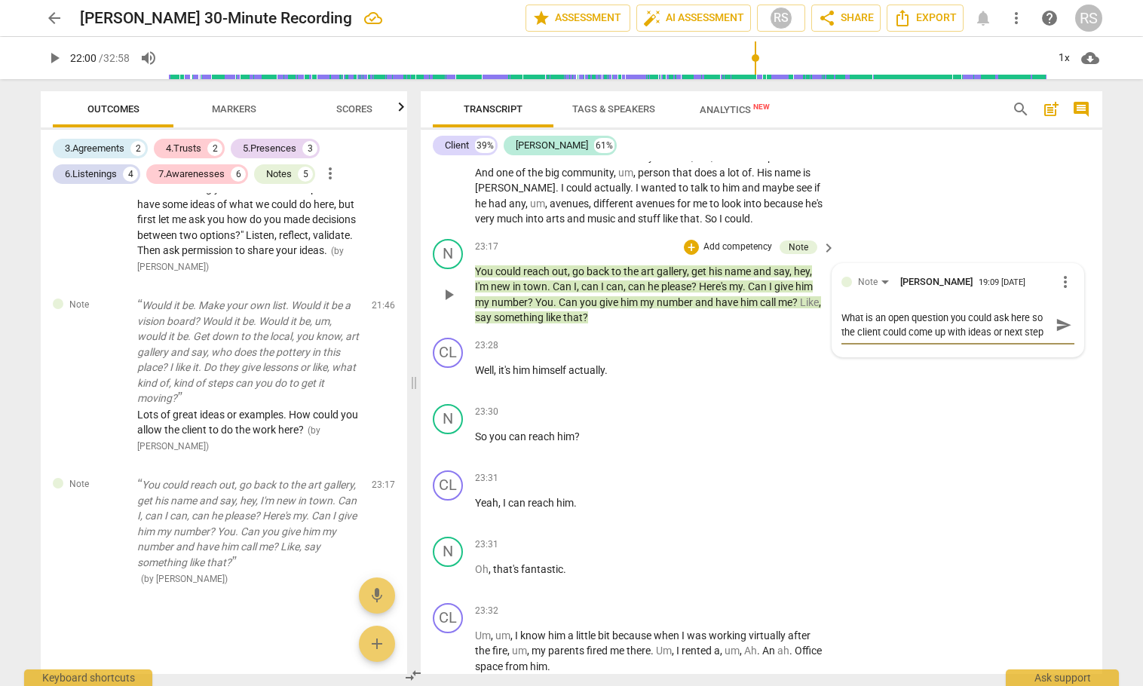
type textarea "What is an open question you could ask here so the client could come up with id…"
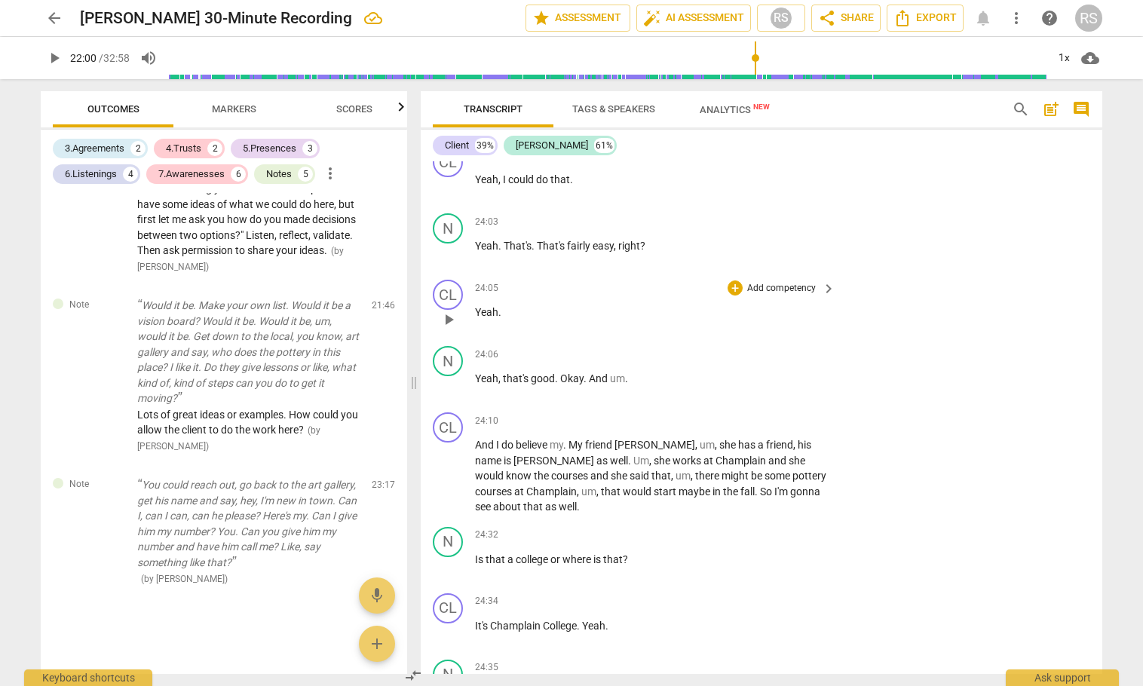
scroll to position [15167, 0]
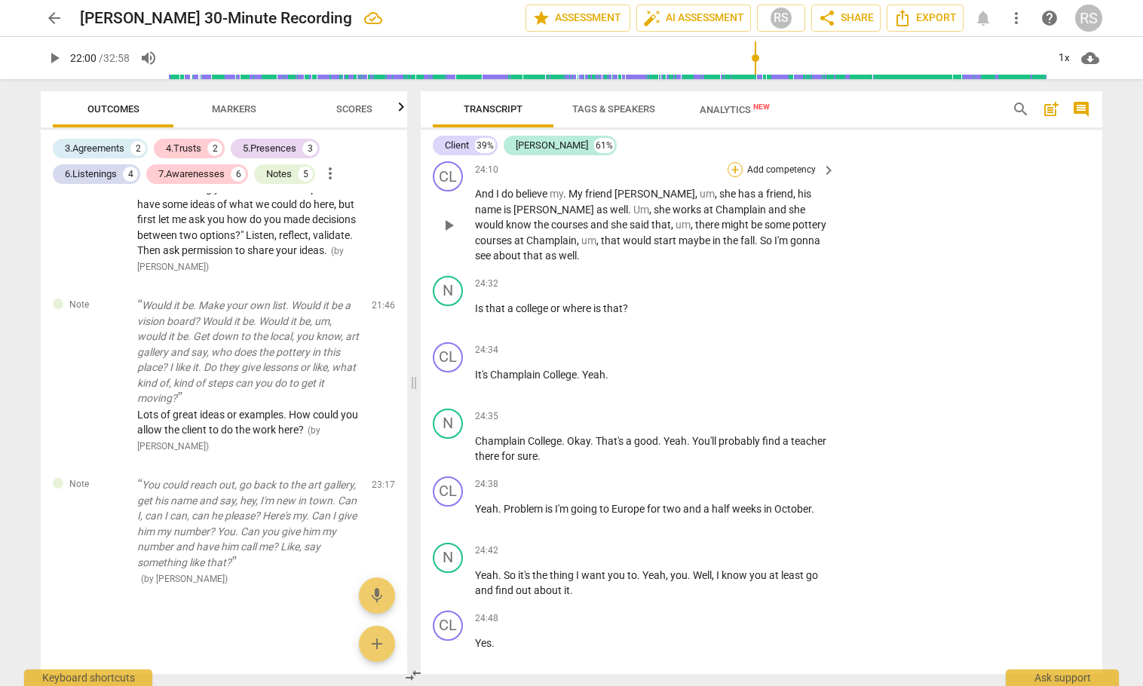
click at [738, 177] on div "+" at bounding box center [735, 169] width 15 height 15
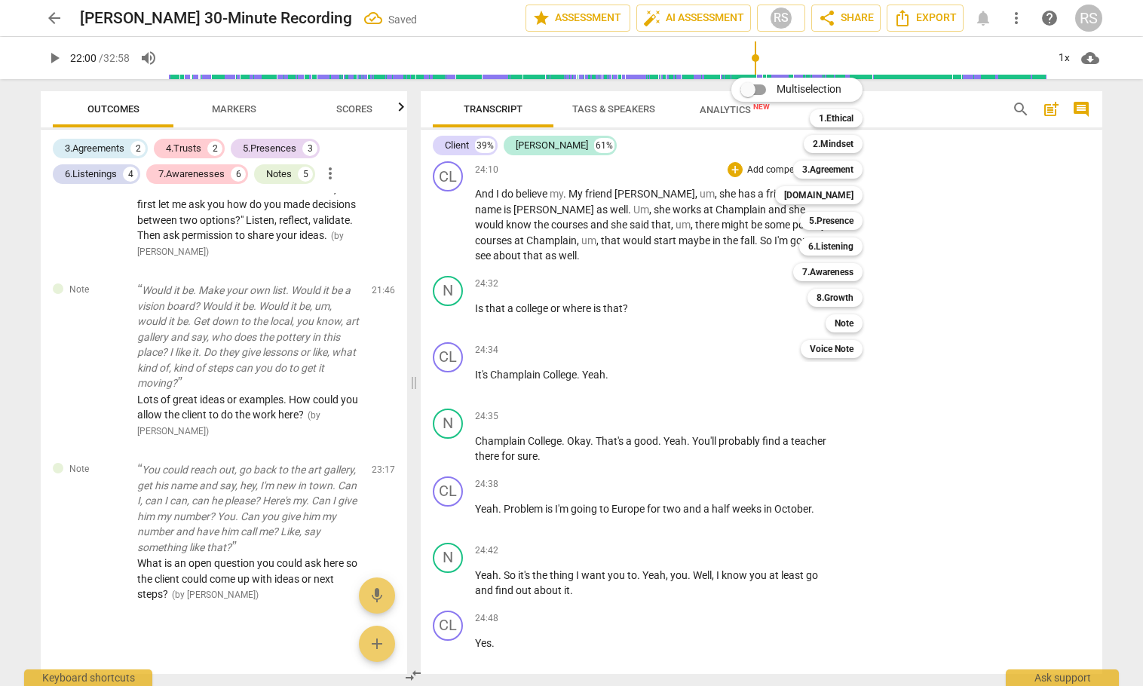
drag, startPoint x: 843, startPoint y: 323, endPoint x: 682, endPoint y: 287, distance: 165.4
click at [843, 323] on b "Note" at bounding box center [844, 323] width 19 height 18
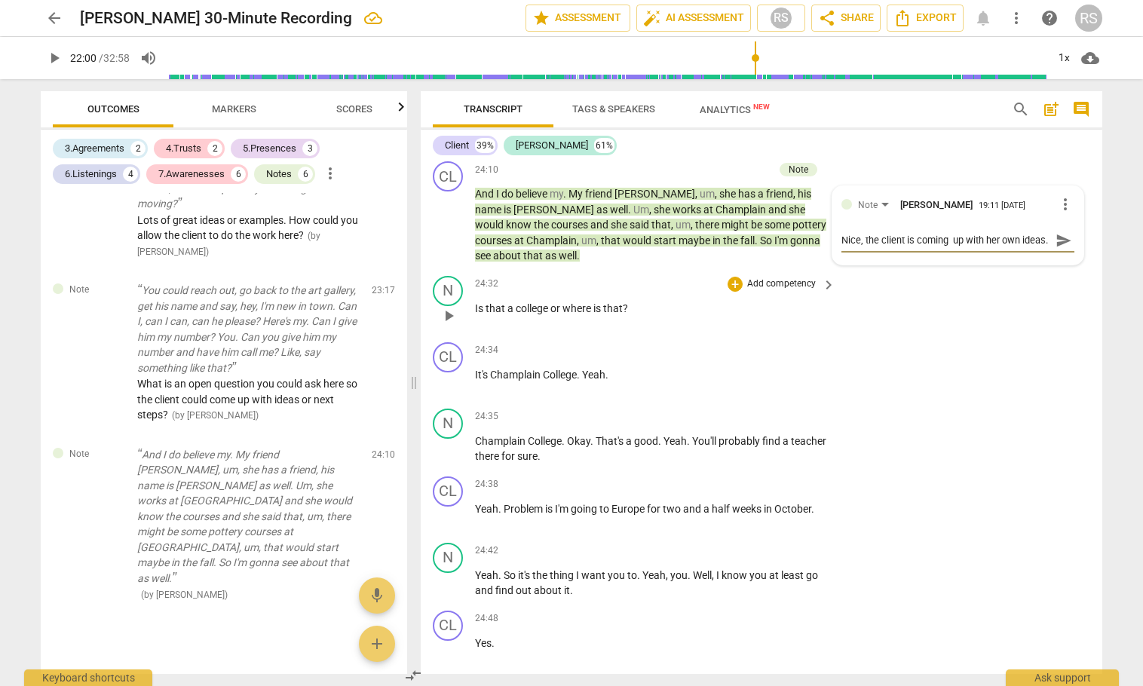
scroll to position [14, 0]
click at [1059, 249] on span "send" at bounding box center [1064, 240] width 17 height 17
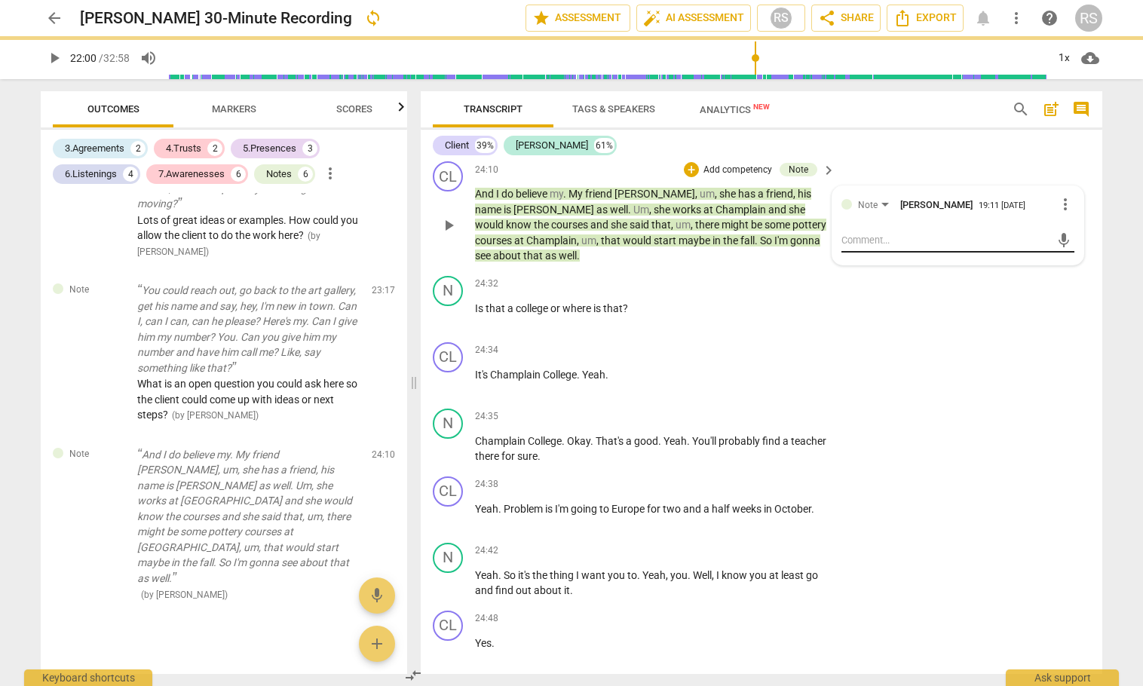
scroll to position [0, 0]
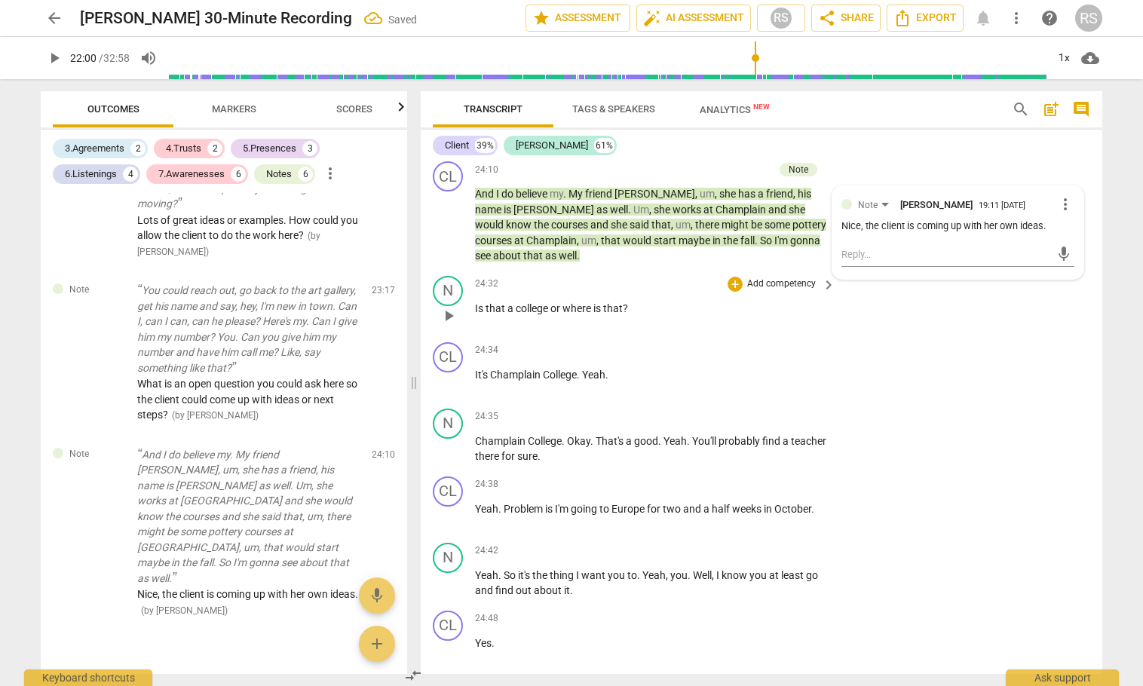
click at [1004, 336] on div "N play_arrow pause 24:32 + Add competency keyboard_arrow_right Is that a colleg…" at bounding box center [762, 303] width 682 height 66
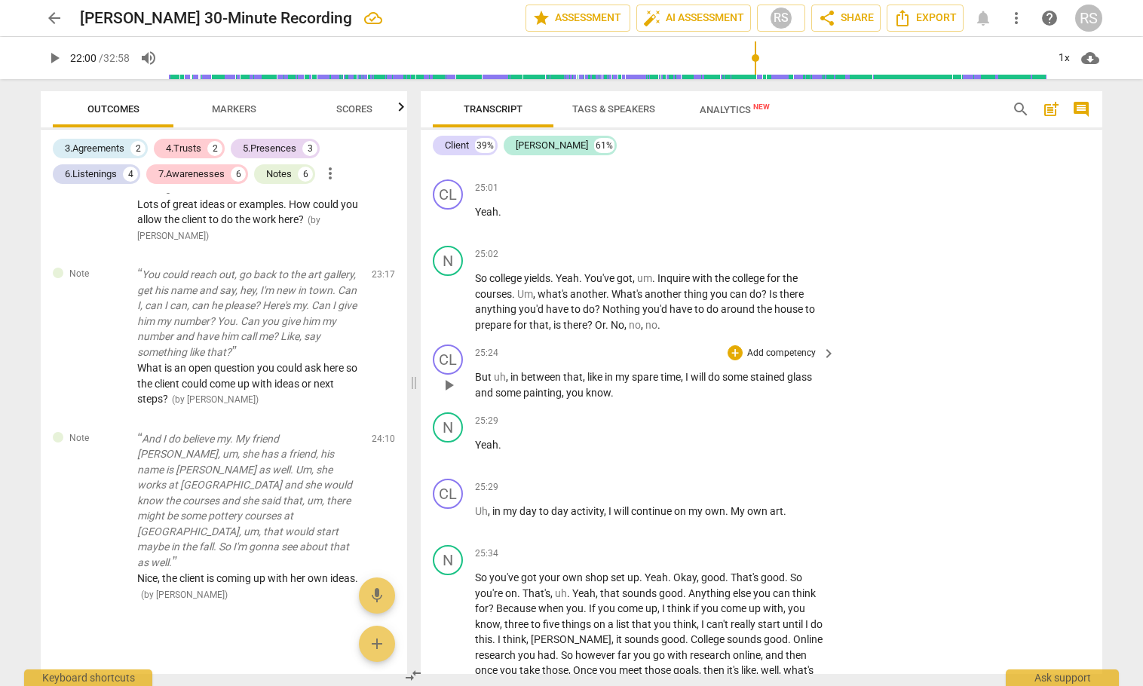
scroll to position [15921, 0]
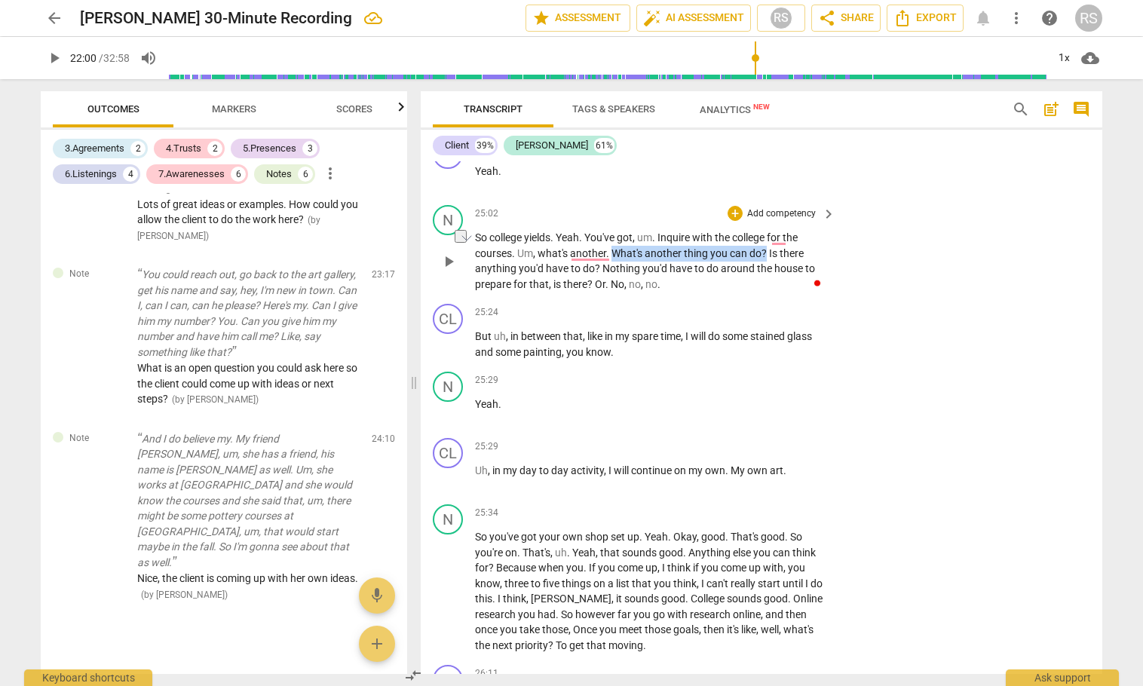
drag, startPoint x: 615, startPoint y: 299, endPoint x: 768, endPoint y: 296, distance: 153.1
click at [768, 292] on p "So college yields . Yeah . You've got , um . Inquire with the college for the c…" at bounding box center [651, 261] width 353 height 62
click at [780, 284] on div "+" at bounding box center [783, 281] width 15 height 15
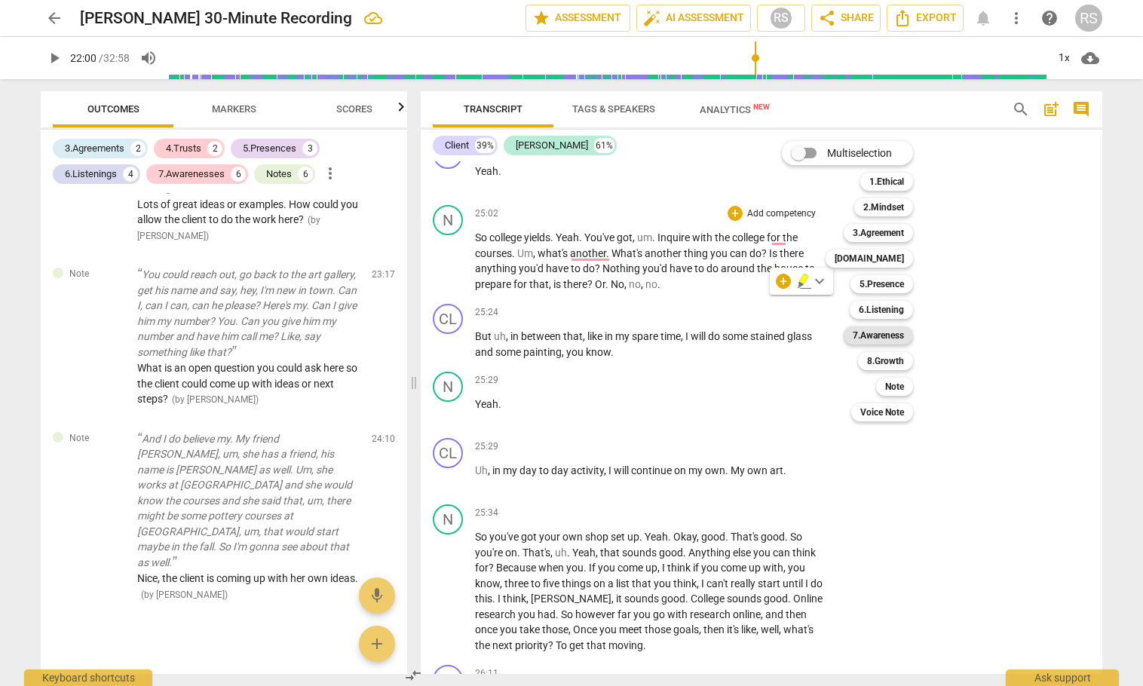
click at [870, 336] on b "7.Awareness" at bounding box center [878, 336] width 51 height 18
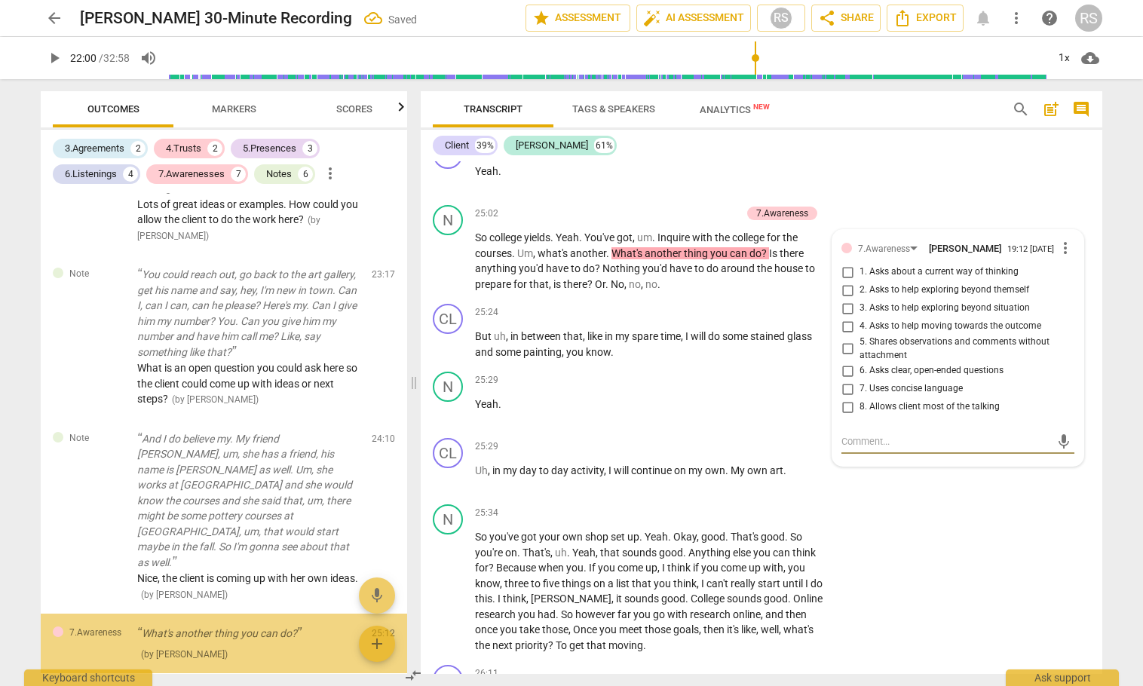
scroll to position [3233, 0]
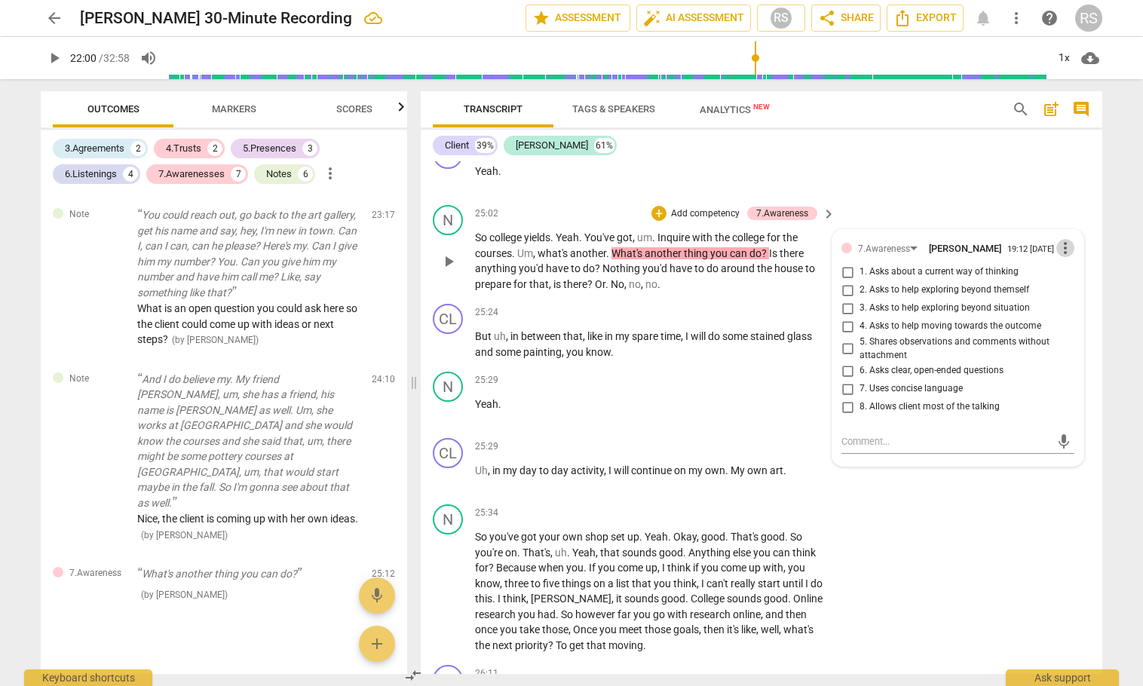
click at [1059, 257] on span "more_vert" at bounding box center [1066, 248] width 18 height 18
click at [1067, 321] on li "Delete" at bounding box center [1077, 327] width 52 height 29
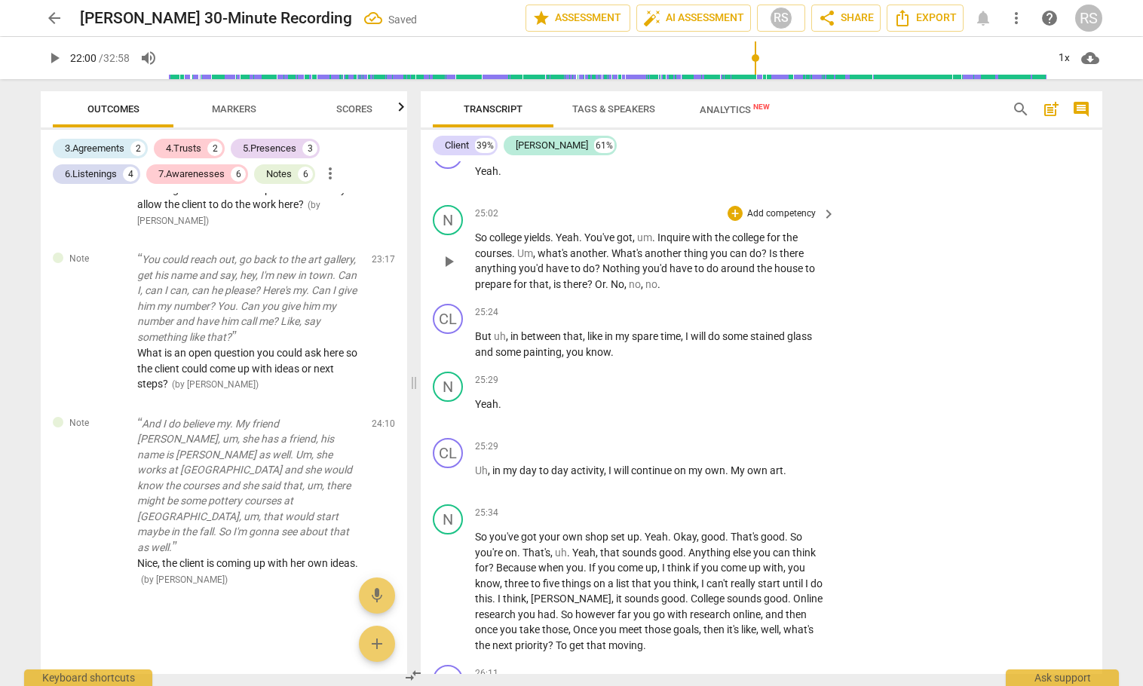
scroll to position [3174, 0]
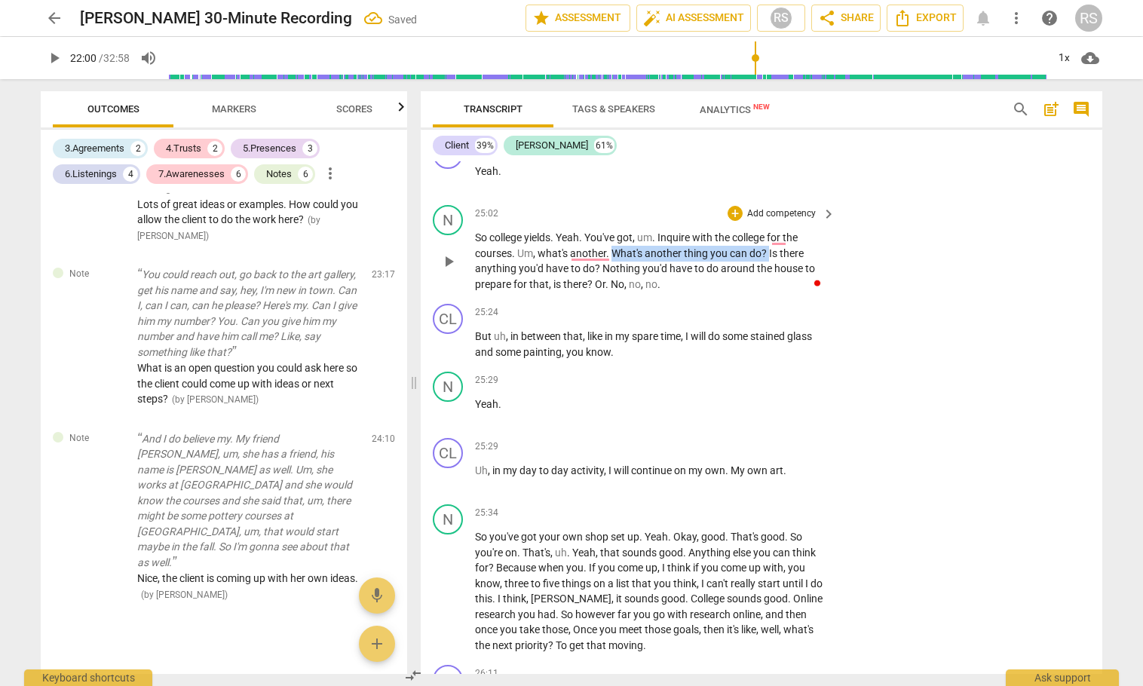
drag, startPoint x: 615, startPoint y: 299, endPoint x: 770, endPoint y: 301, distance: 154.6
click at [770, 292] on p "So college yields . Yeah . You've got , um . Inquire with the college for the c…" at bounding box center [651, 261] width 353 height 62
click at [738, 221] on div "+" at bounding box center [735, 213] width 15 height 15
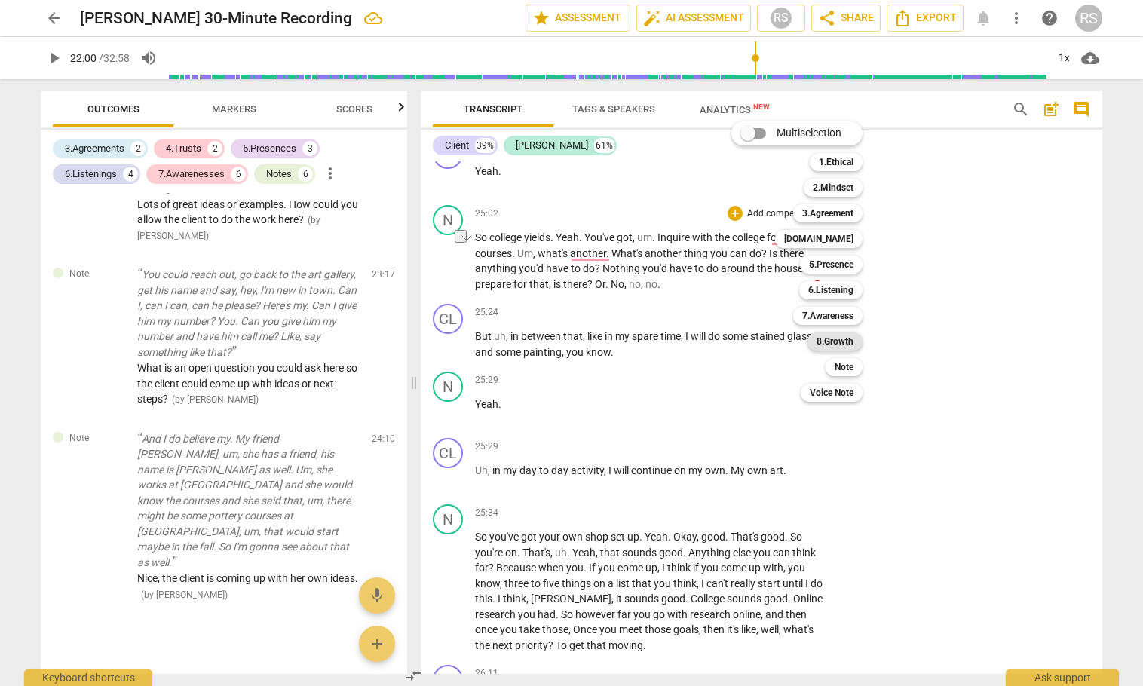
click at [837, 345] on b "8.Growth" at bounding box center [835, 342] width 37 height 18
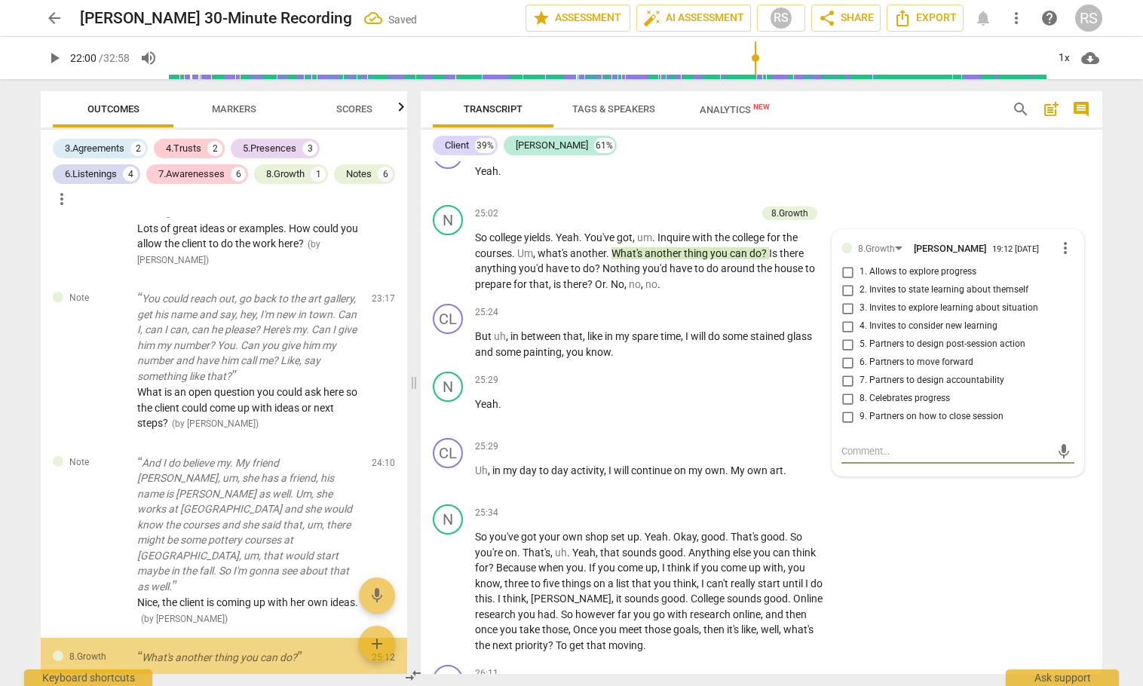
scroll to position [3257, 0]
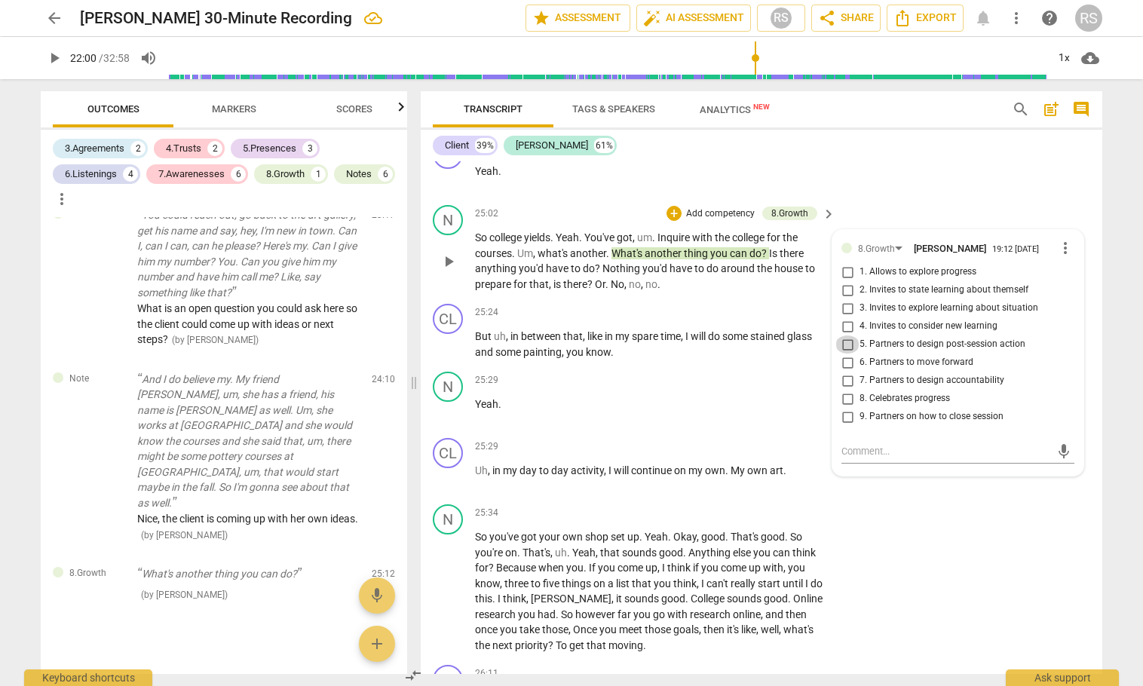
click at [844, 354] on input "5. Partners to design post-session action" at bounding box center [848, 345] width 24 height 18
click at [848, 459] on textarea at bounding box center [946, 451] width 209 height 14
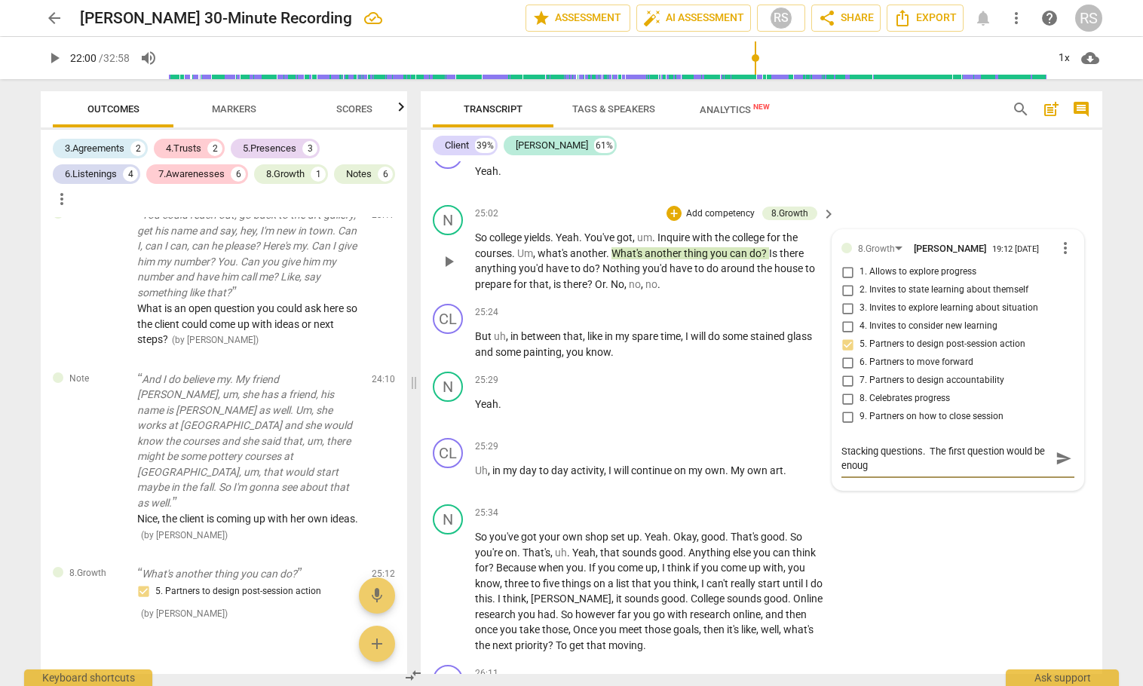
scroll to position [0, 0]
click at [1060, 467] on span "send" at bounding box center [1064, 458] width 17 height 17
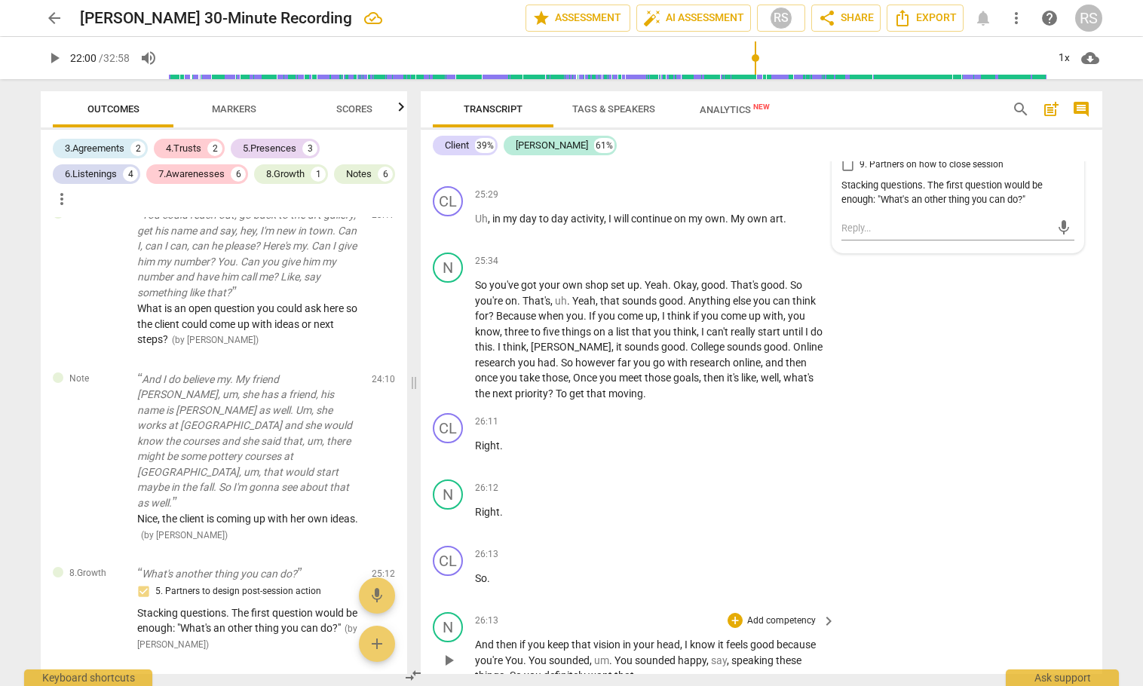
scroll to position [16424, 0]
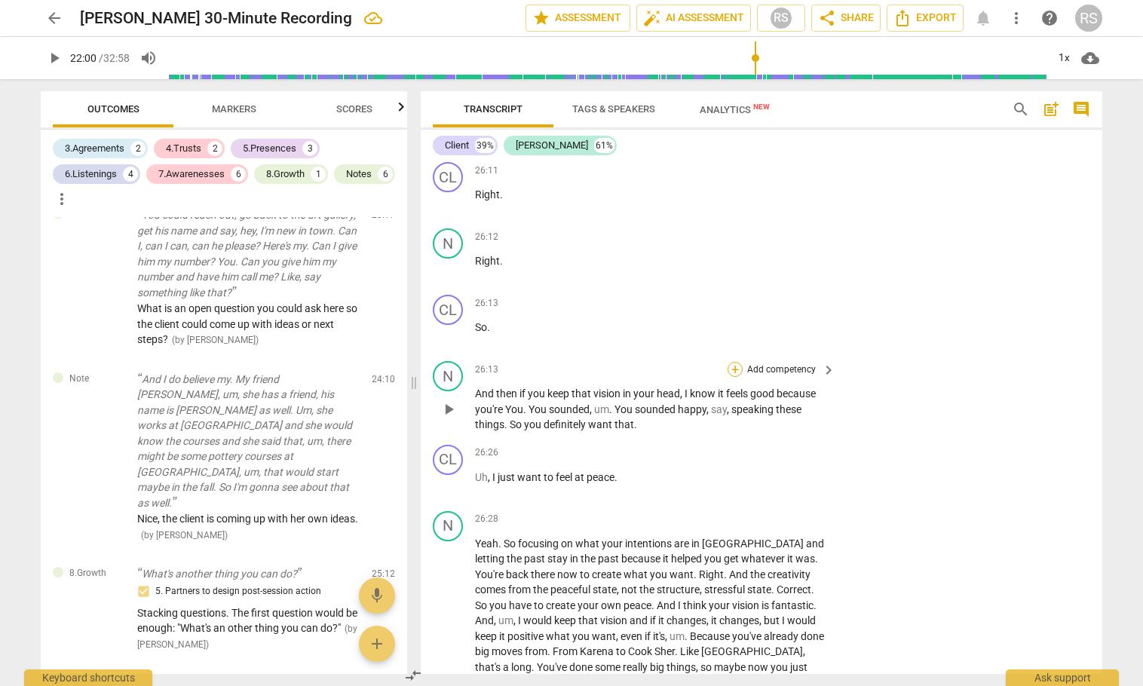
click at [731, 377] on div "+" at bounding box center [735, 369] width 15 height 15
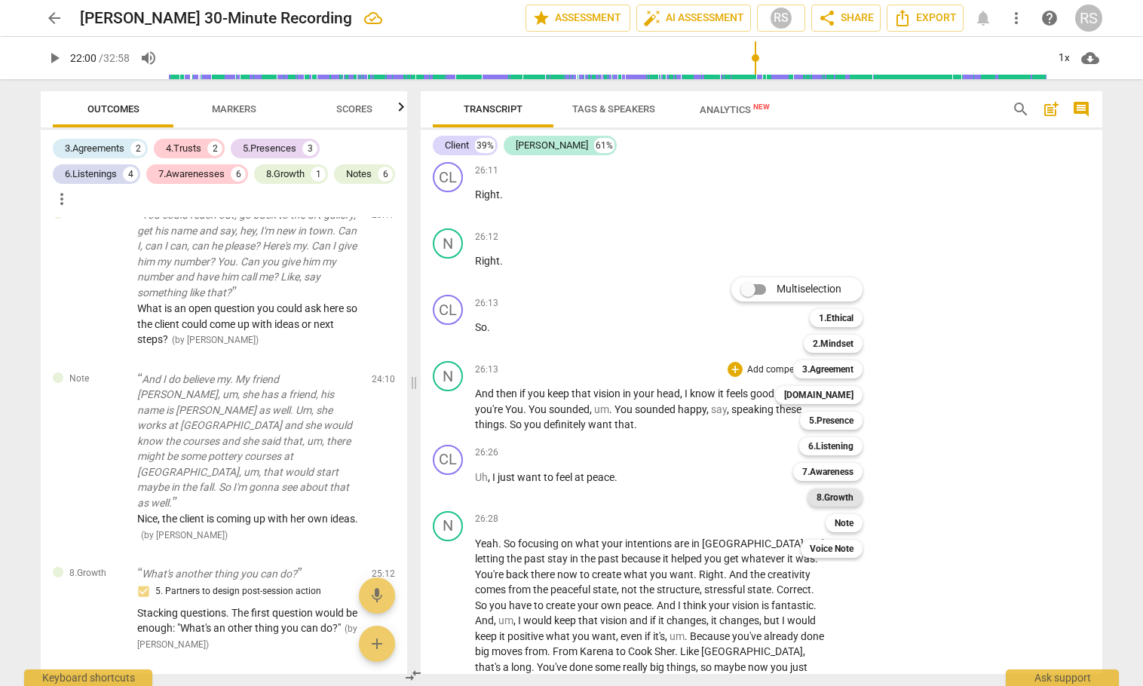
click at [835, 499] on b "8.Growth" at bounding box center [835, 498] width 37 height 18
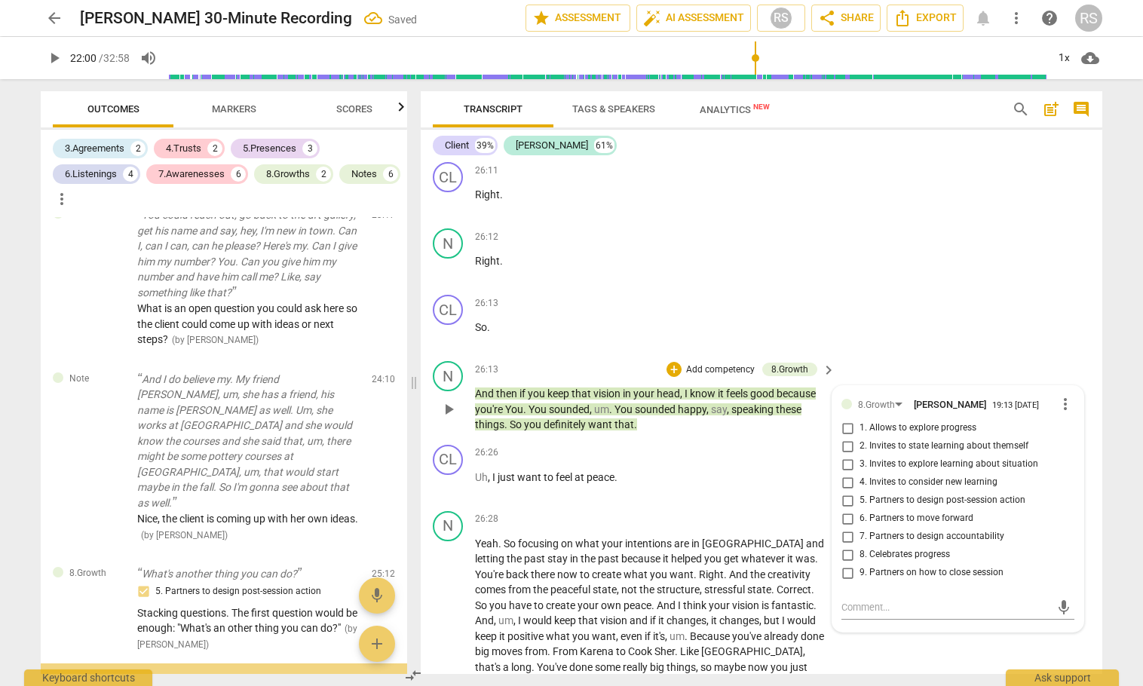
scroll to position [3430, 0]
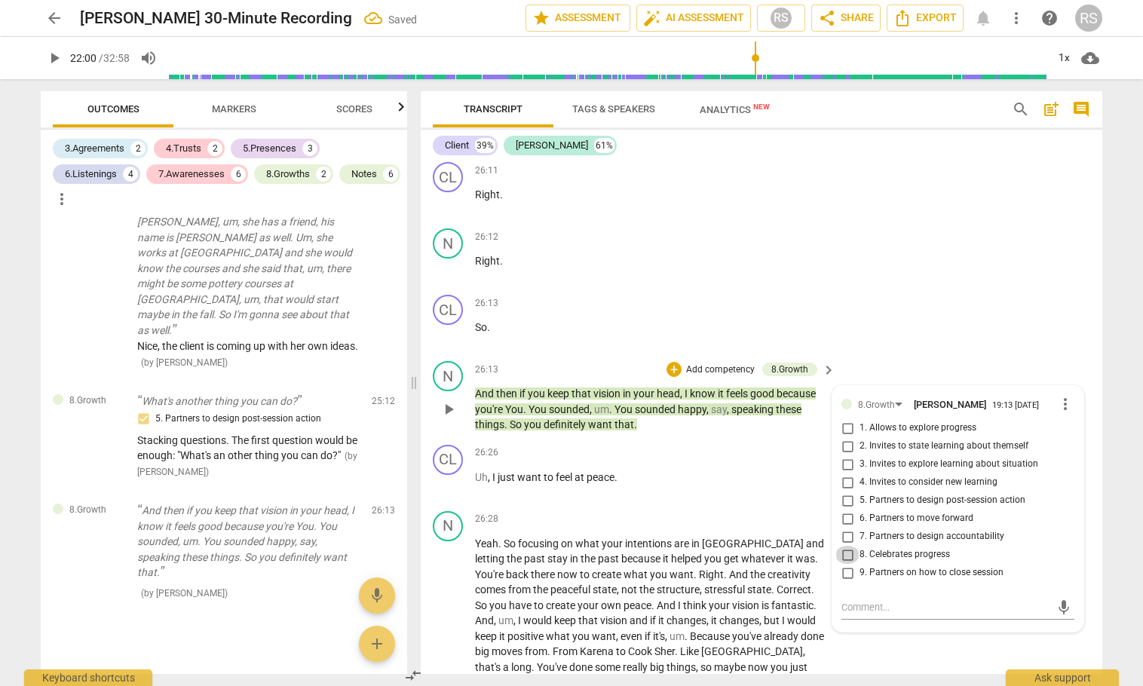
click at [845, 564] on input "8. Celebrates progress" at bounding box center [848, 555] width 24 height 18
click at [958, 355] on div "CL play_arrow pause 26:13 + Add competency keyboard_arrow_right So ." at bounding box center [762, 322] width 682 height 66
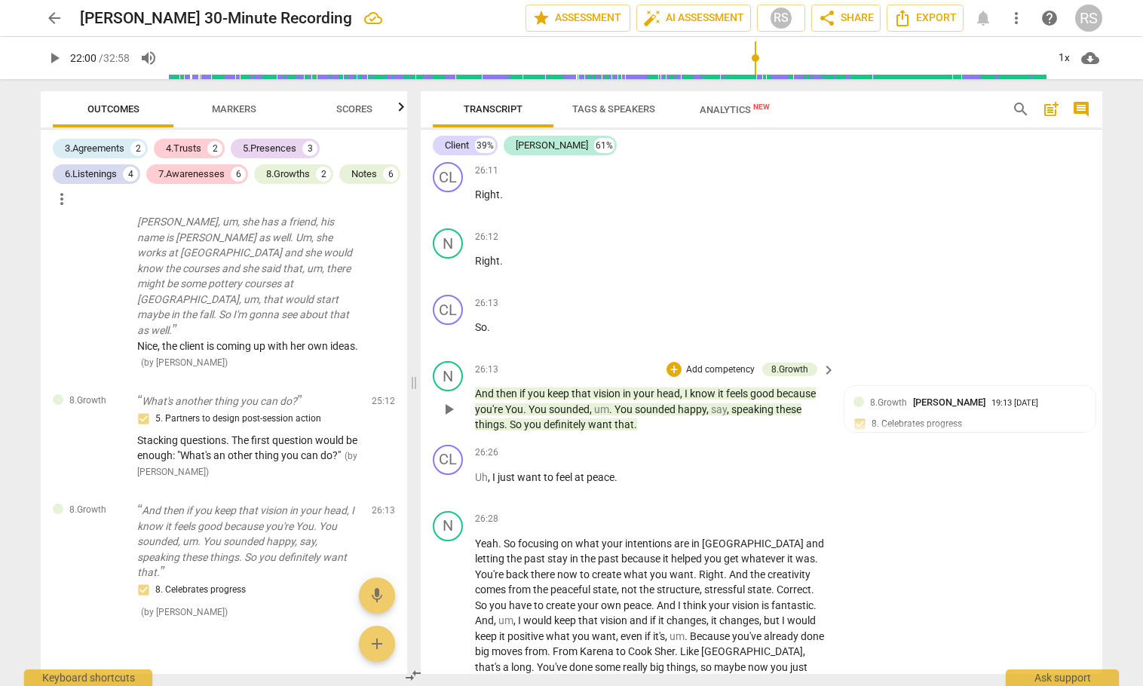
scroll to position [16676, 0]
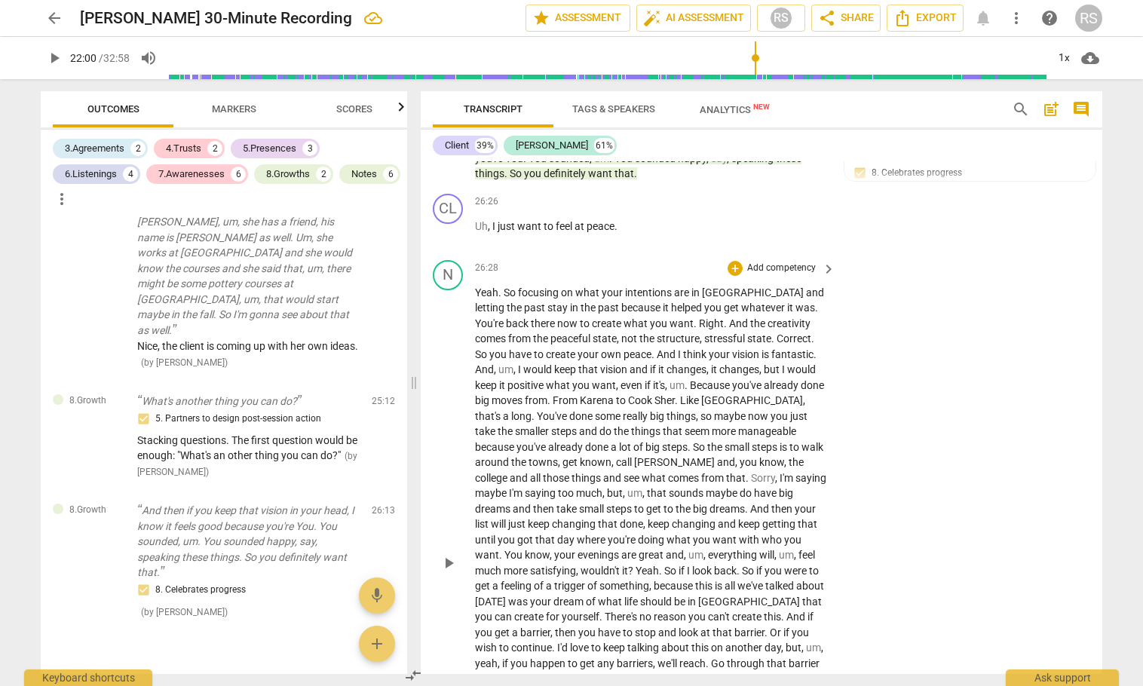
click at [657, 360] on span "And" at bounding box center [667, 354] width 21 height 12
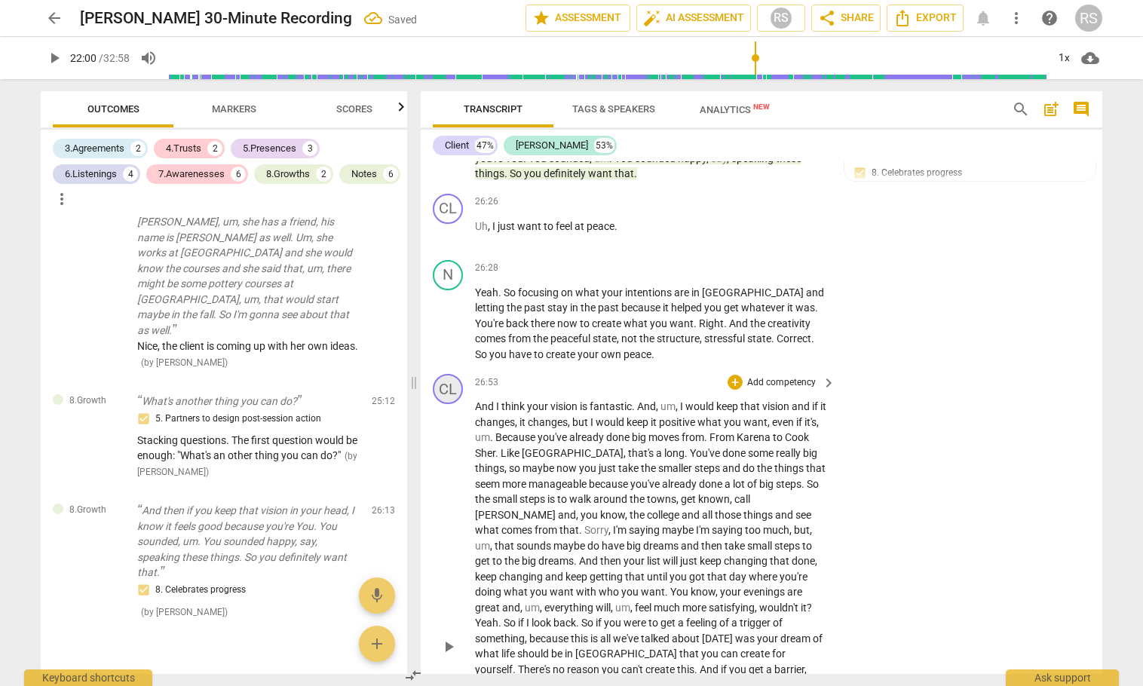
click at [445, 404] on div "CL" at bounding box center [448, 389] width 30 height 30
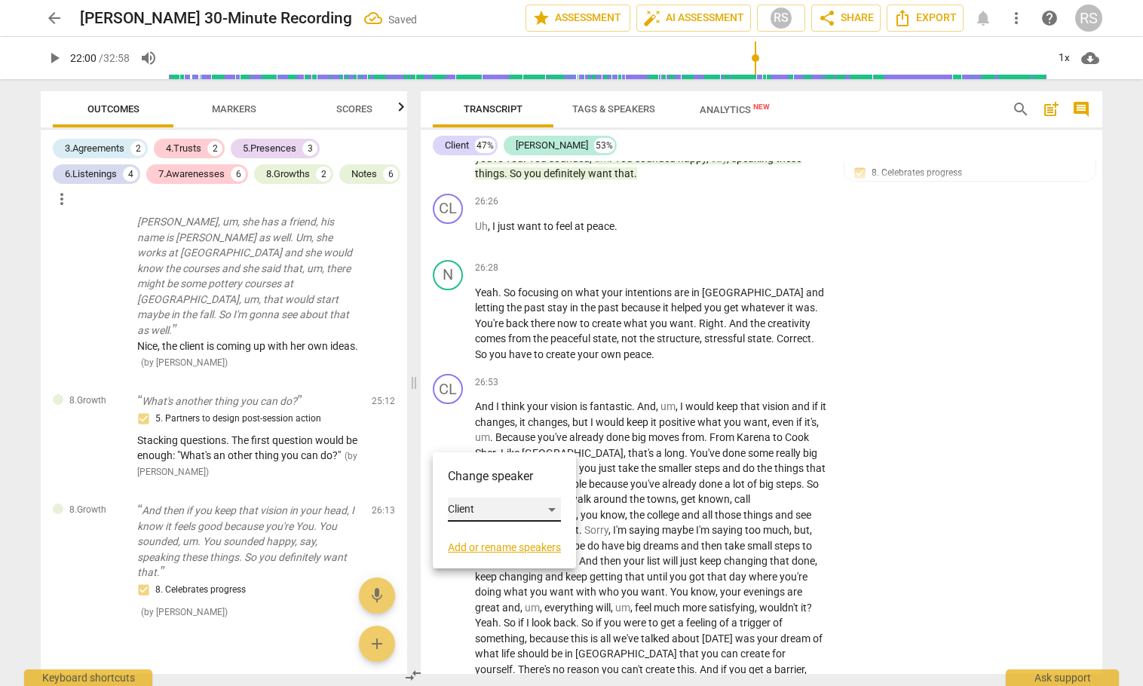
click at [473, 506] on div "Client" at bounding box center [504, 510] width 113 height 24
click at [495, 533] on li "[PERSON_NAME]" at bounding box center [505, 538] width 115 height 29
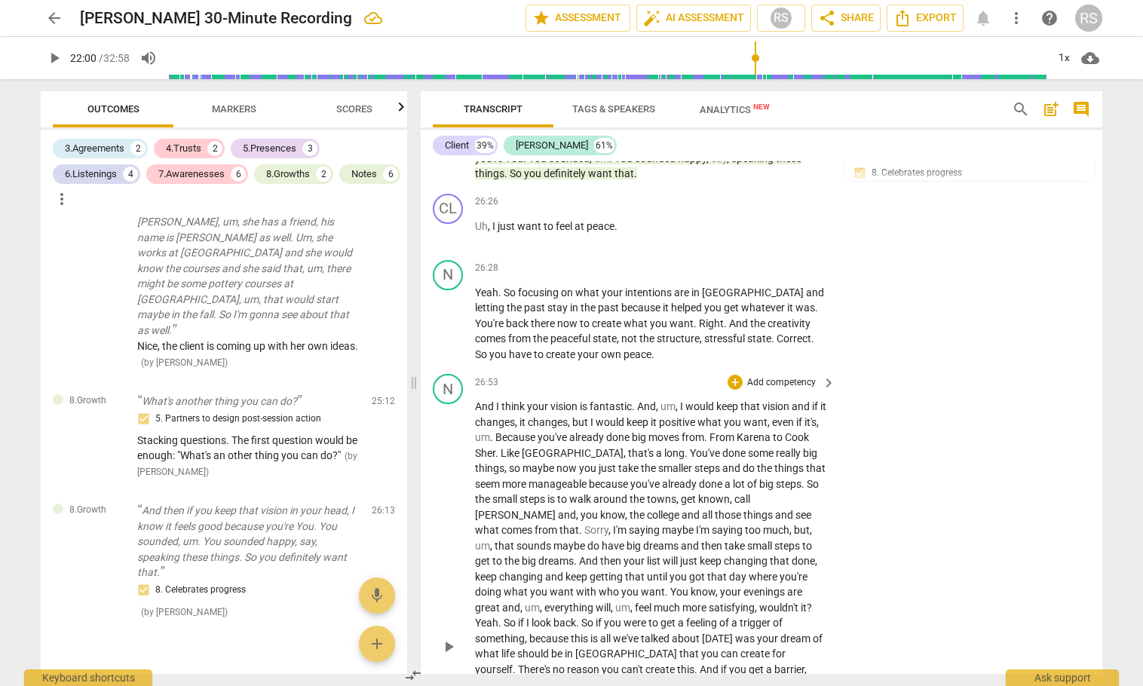
click at [643, 413] on span "And" at bounding box center [646, 406] width 19 height 12
click at [640, 413] on span "And" at bounding box center [646, 406] width 19 height 12
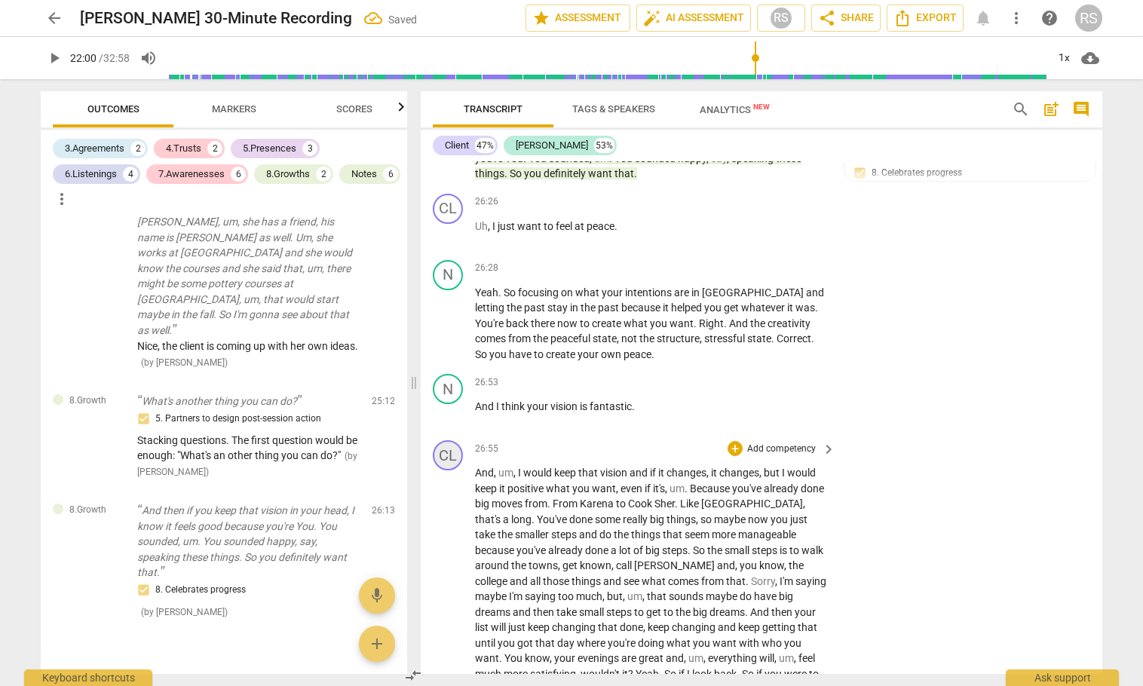
click at [443, 471] on div "CL" at bounding box center [448, 455] width 30 height 30
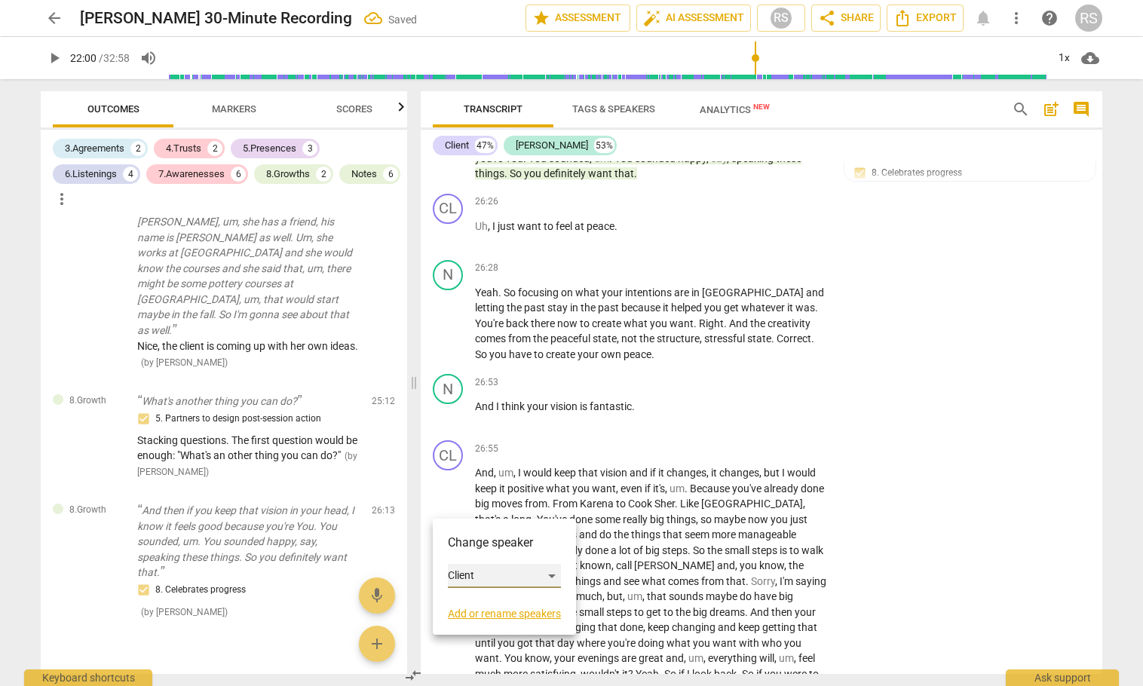
click at [477, 575] on div "Client" at bounding box center [504, 576] width 113 height 24
click at [487, 609] on li "[PERSON_NAME]" at bounding box center [505, 605] width 115 height 29
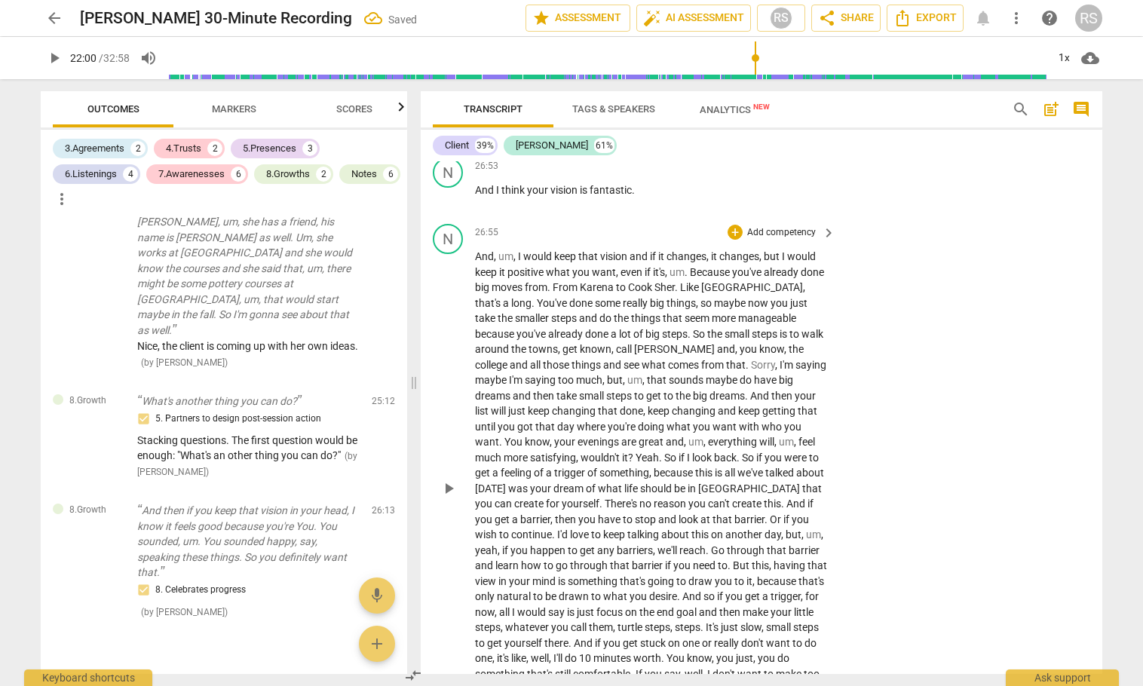
scroll to position [16927, 0]
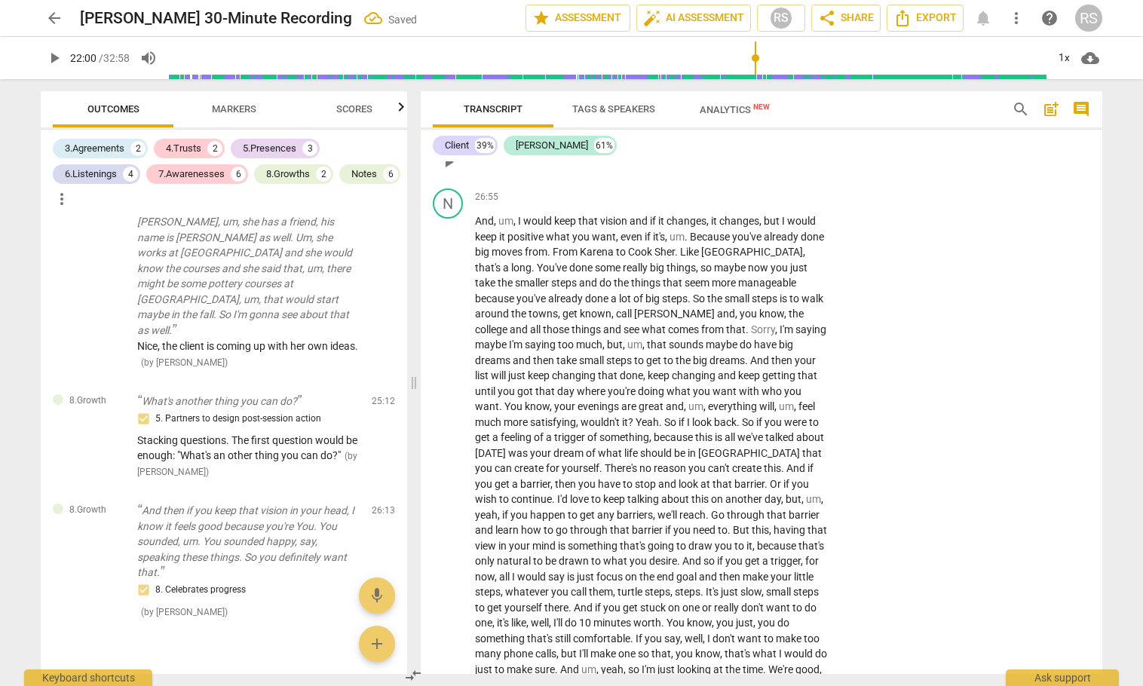
click at [732, 138] on div "+" at bounding box center [735, 130] width 15 height 15
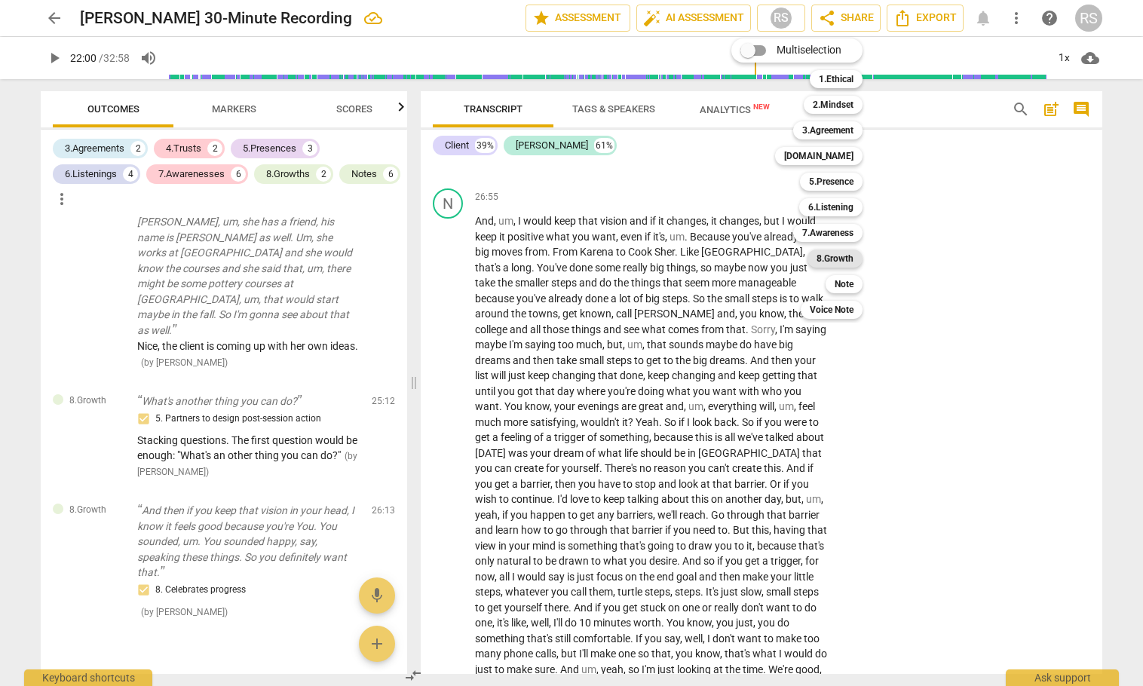
click at [833, 255] on b "8.Growth" at bounding box center [835, 259] width 37 height 18
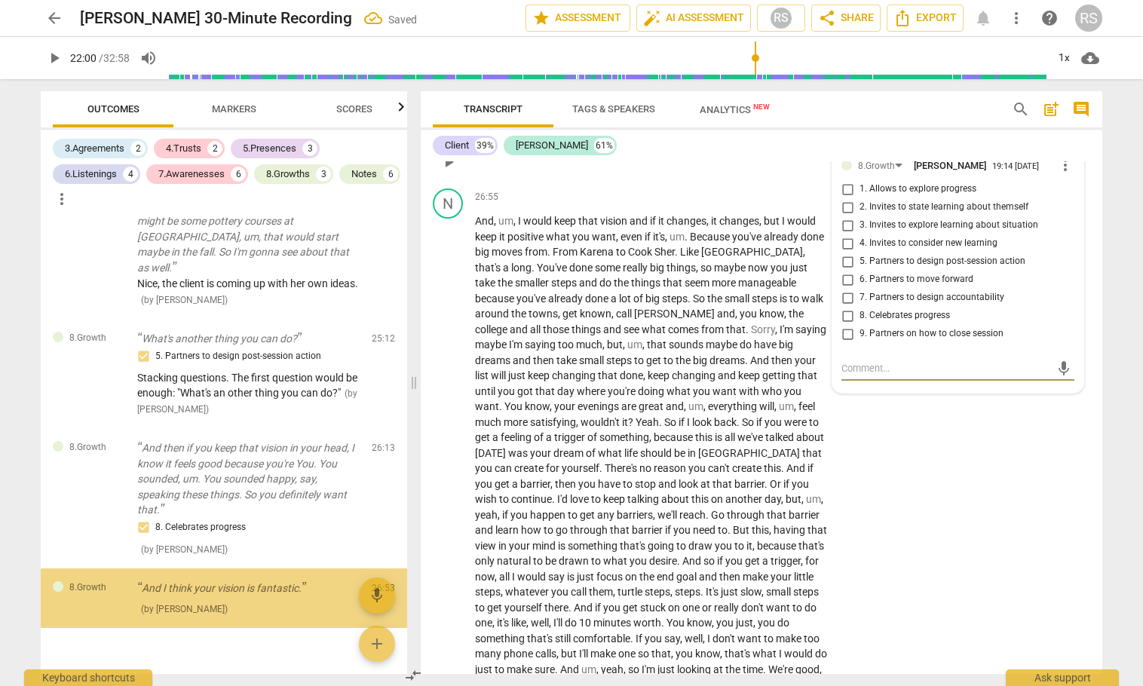
scroll to position [3508, 0]
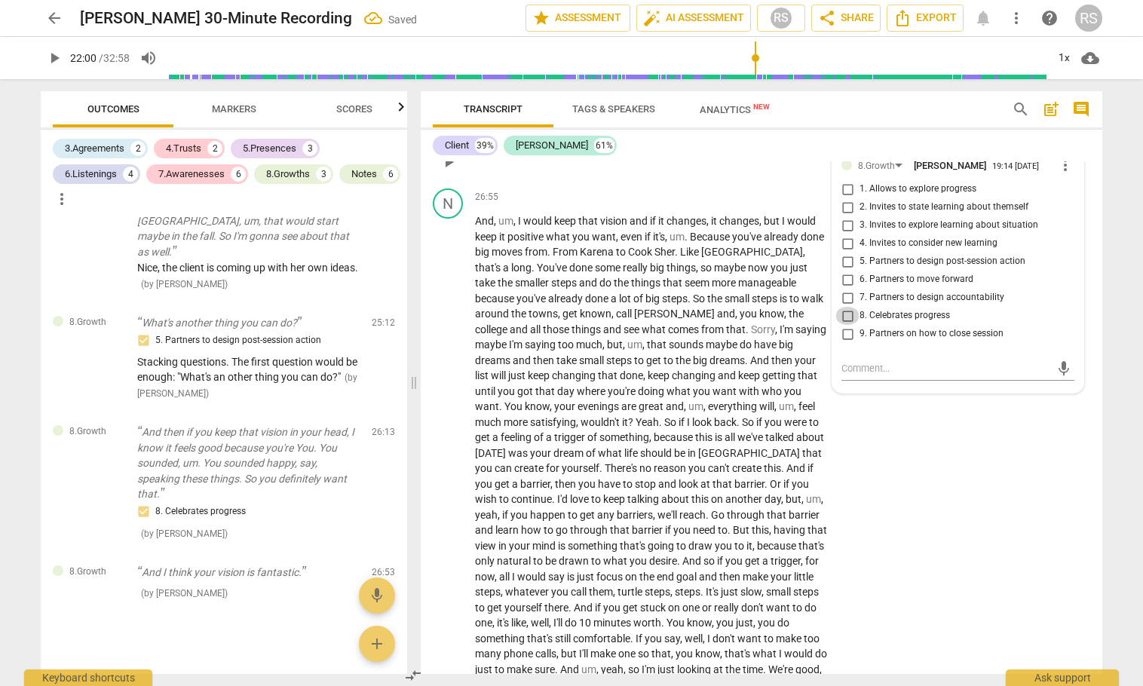
click at [844, 325] on input "8. Celebrates progress" at bounding box center [848, 316] width 24 height 18
click at [910, 490] on div "N play_arrow pause 26:55 + Add competency keyboard_arrow_right And , um , I wou…" at bounding box center [762, 441] width 682 height 517
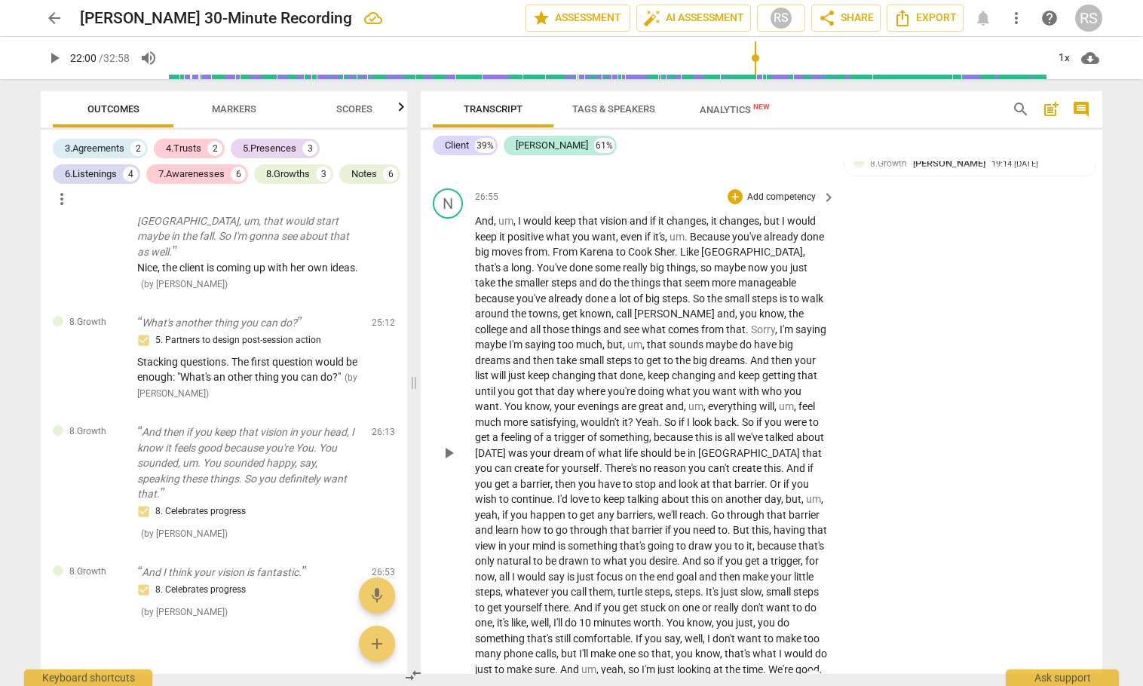
click at [751, 336] on span "Sorry" at bounding box center [763, 330] width 24 height 12
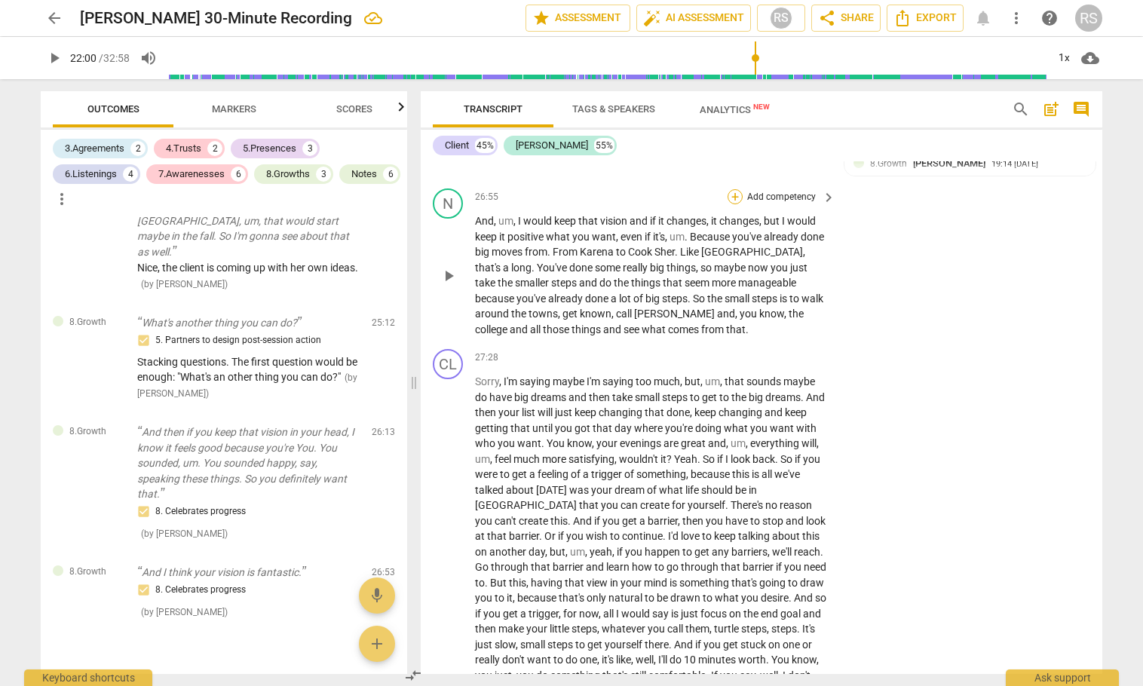
click at [732, 204] on div "+" at bounding box center [735, 196] width 15 height 15
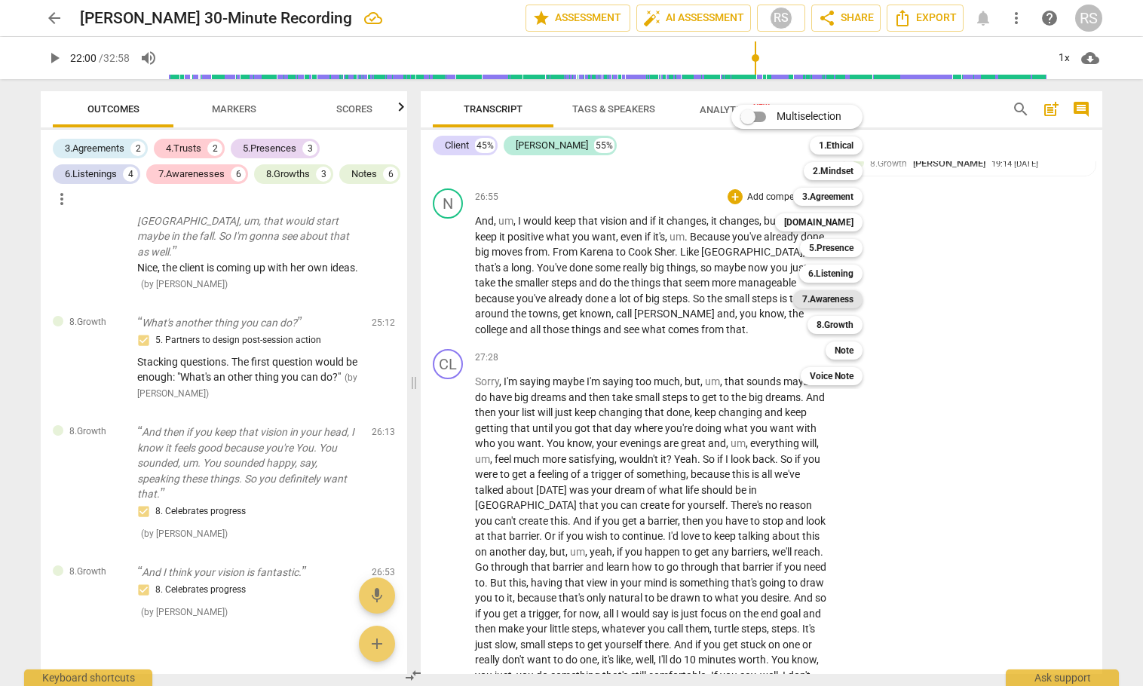
click at [840, 297] on b "7.Awareness" at bounding box center [827, 299] width 51 height 18
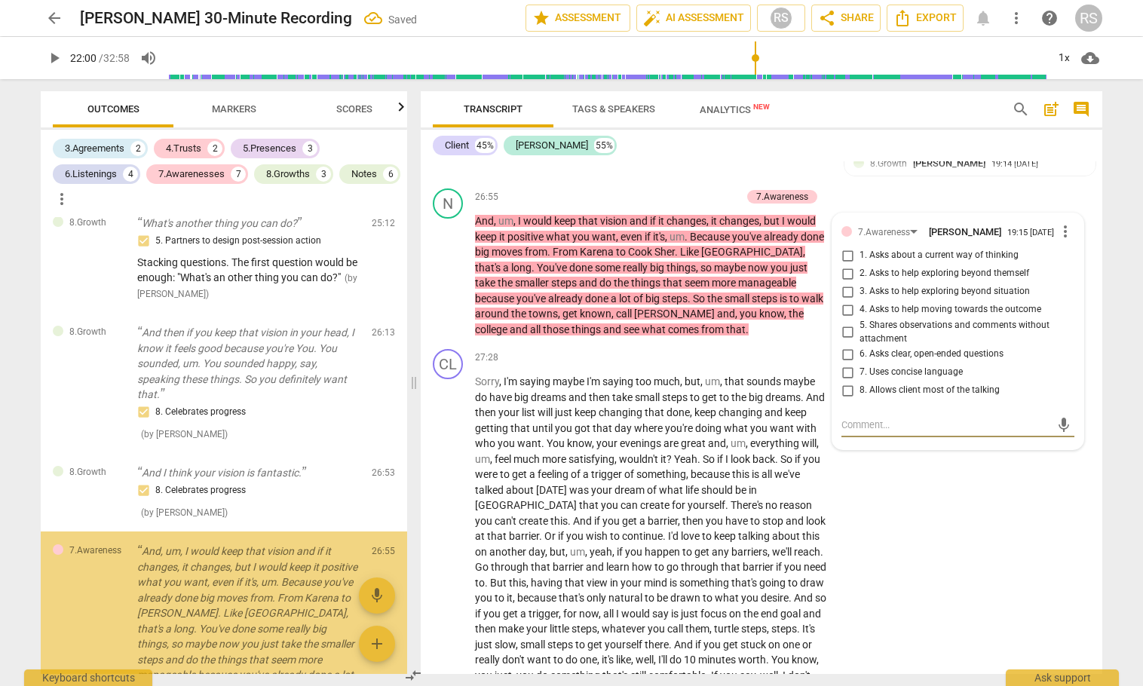
scroll to position [3772, 0]
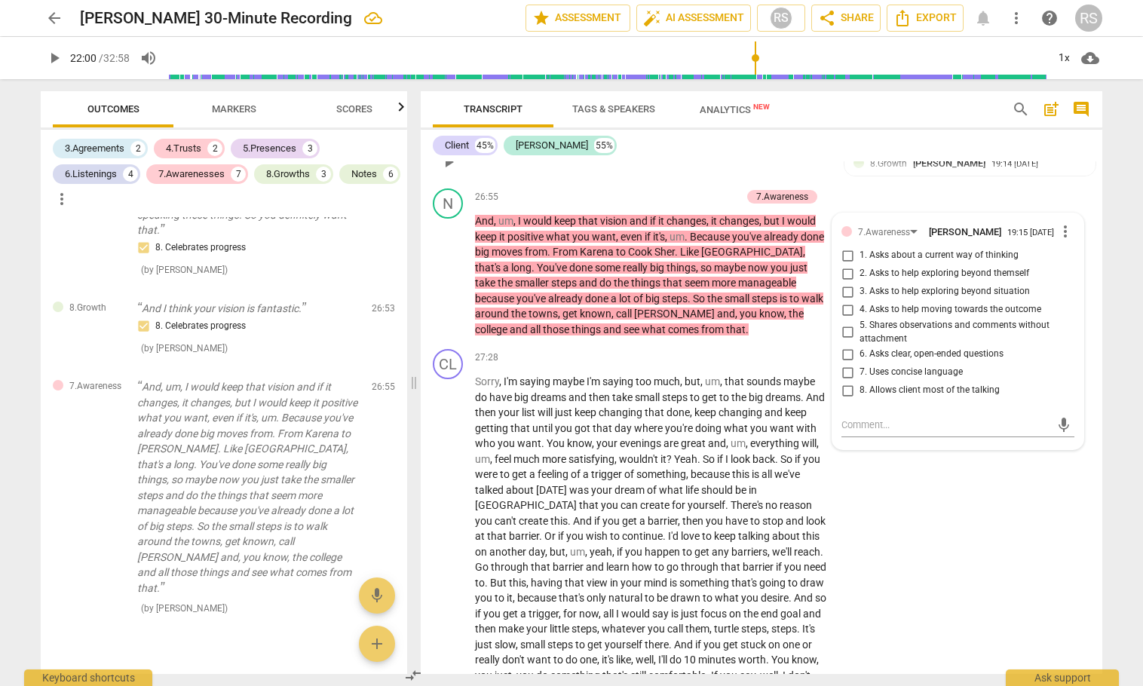
click at [969, 167] on div "N play_arrow pause 26:53 + Add competency 8.Growth keyboard_arrow_right And I t…" at bounding box center [762, 149] width 682 height 66
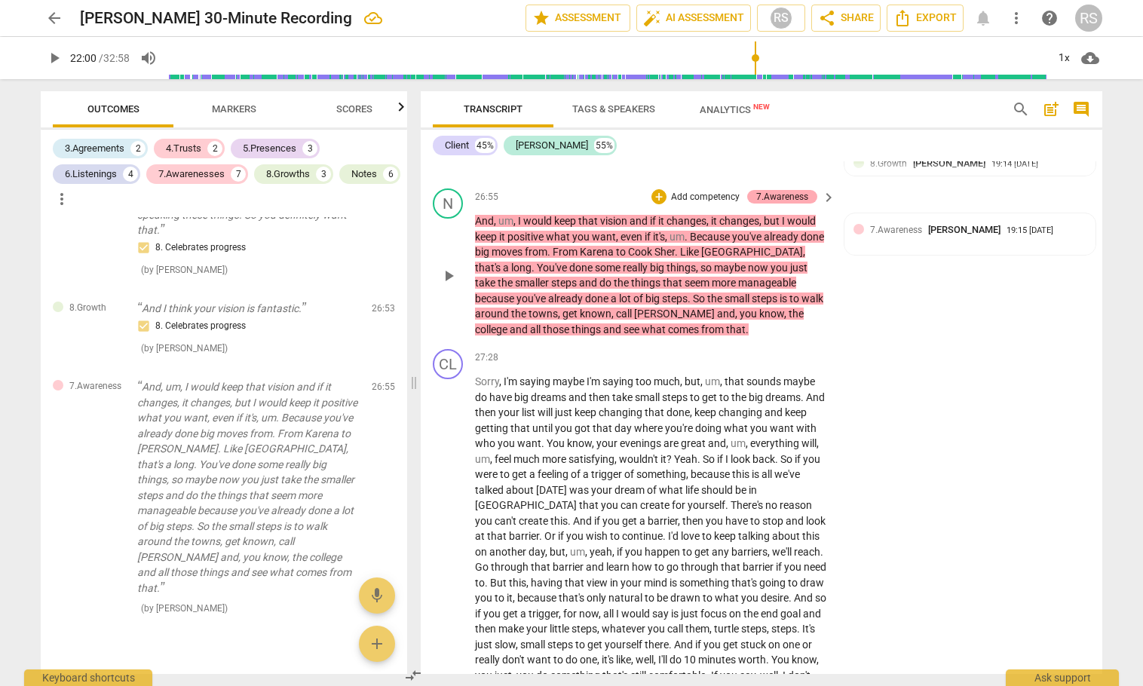
click at [799, 204] on div "7.Awareness" at bounding box center [782, 197] width 52 height 14
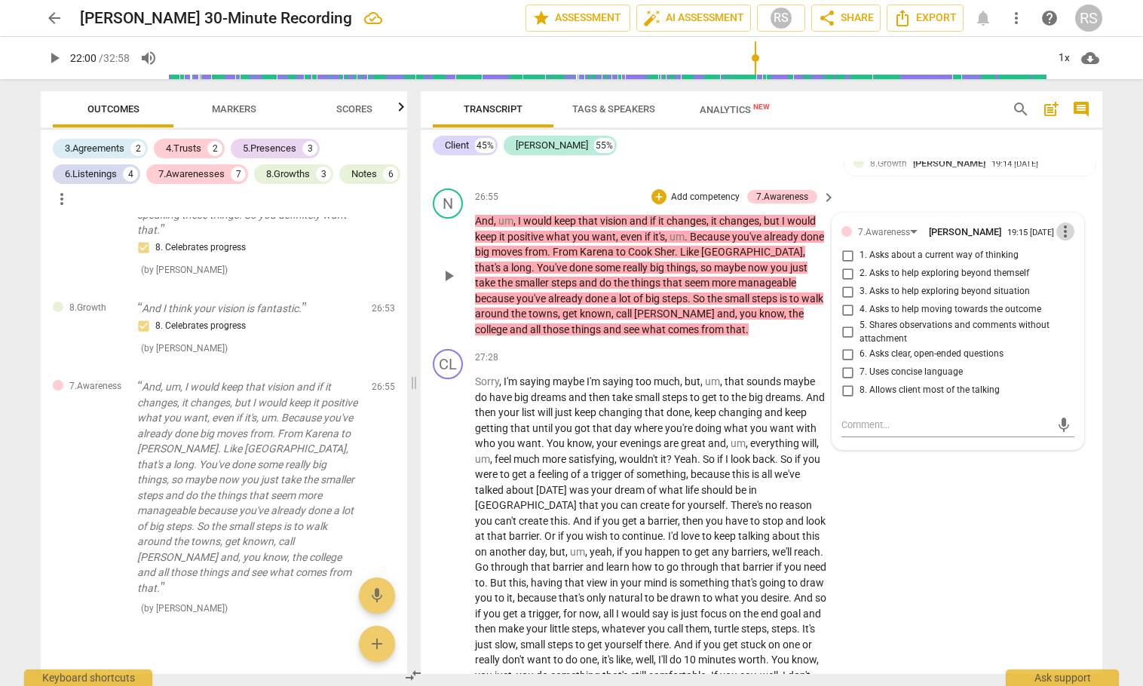
click at [1063, 241] on span "more_vert" at bounding box center [1066, 231] width 18 height 18
click at [1072, 311] on li "Delete" at bounding box center [1077, 310] width 52 height 29
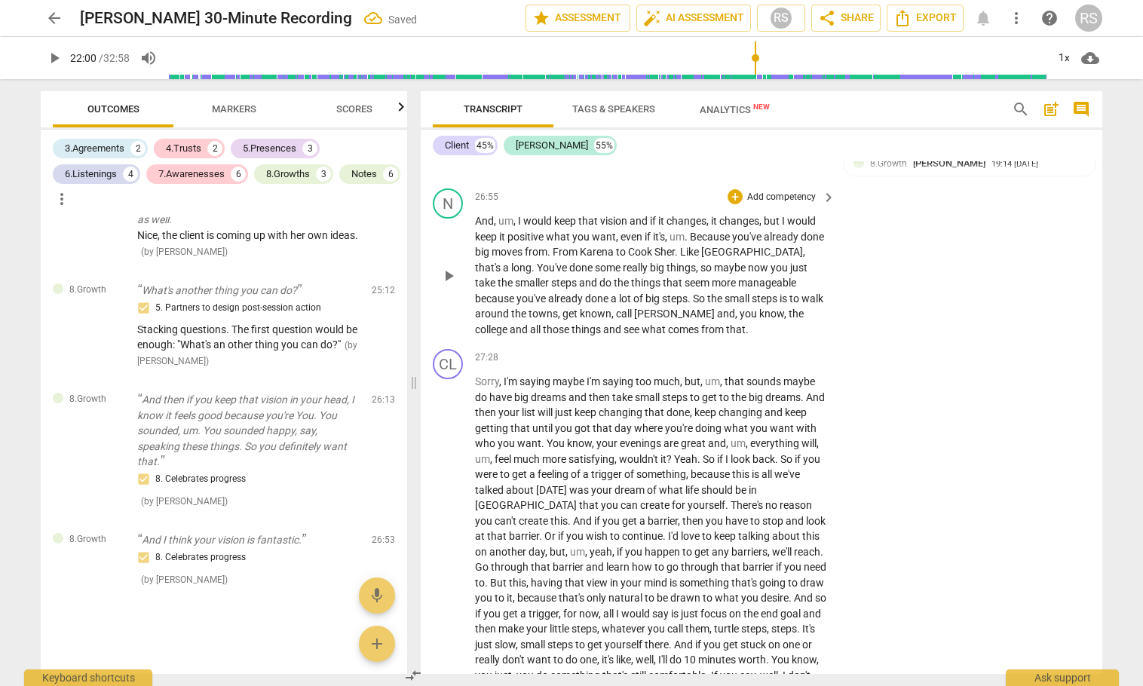
scroll to position [3527, 0]
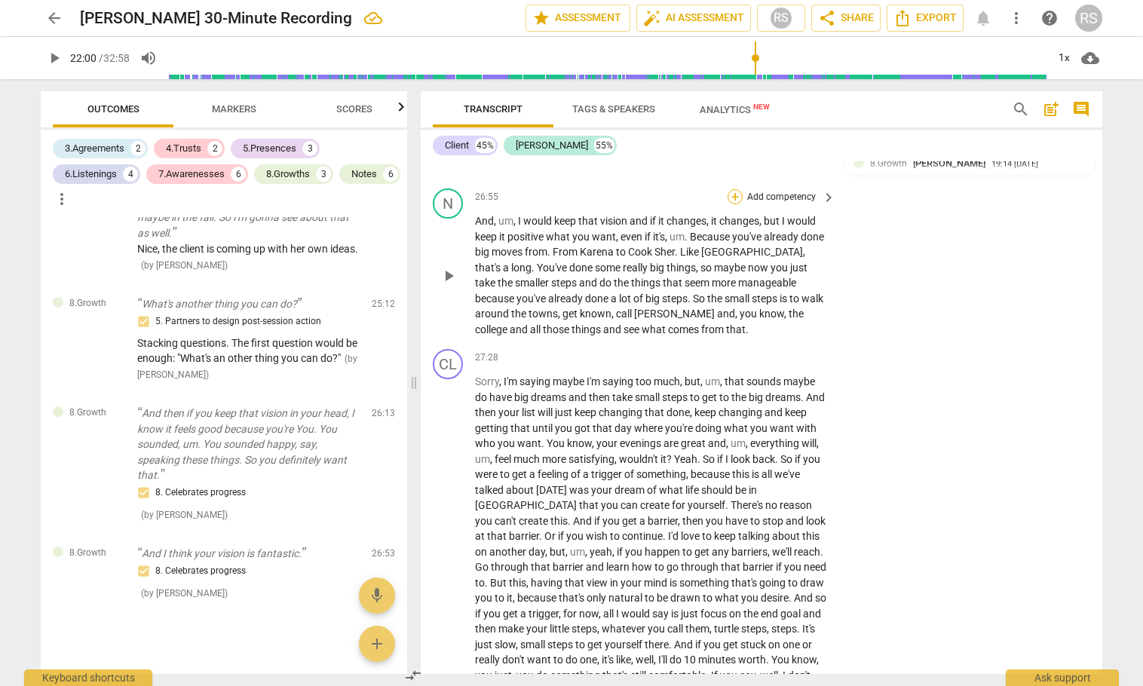
click at [735, 204] on div "+" at bounding box center [735, 196] width 15 height 15
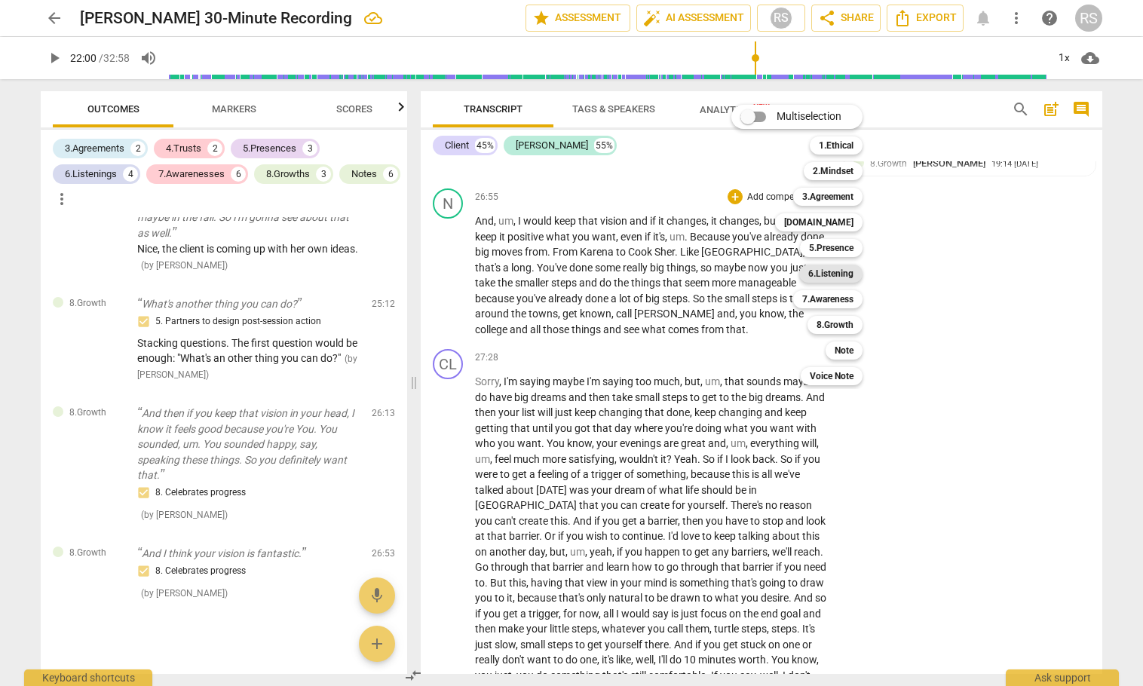
click at [853, 275] on b "6.Listening" at bounding box center [830, 274] width 45 height 18
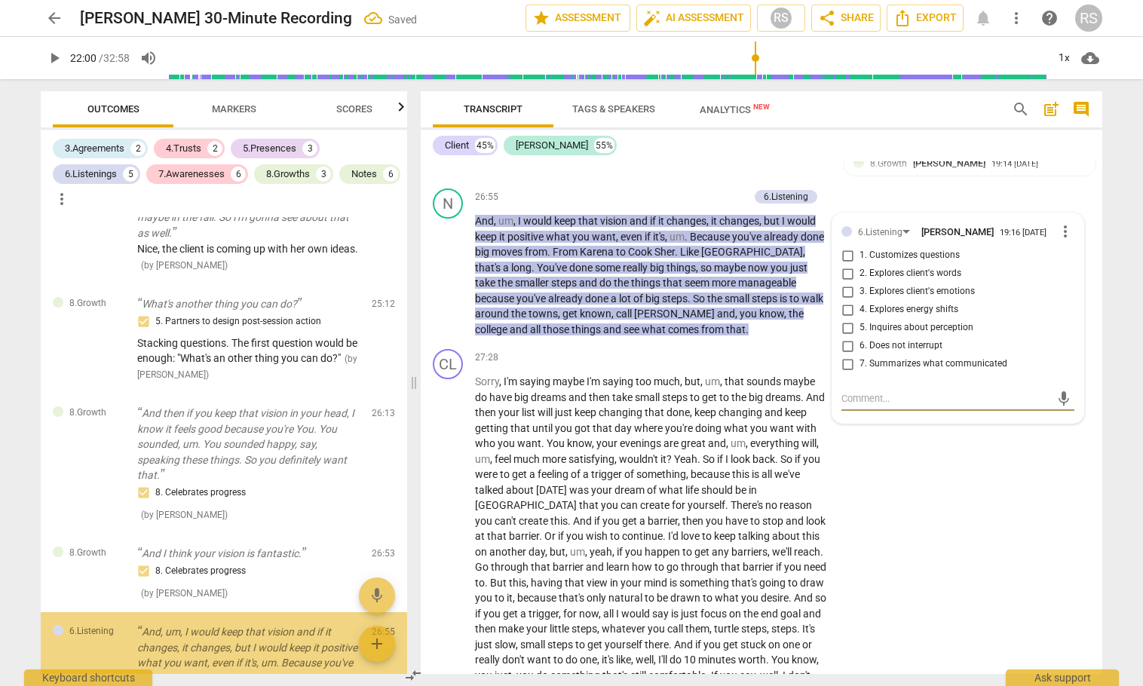
scroll to position [3772, 0]
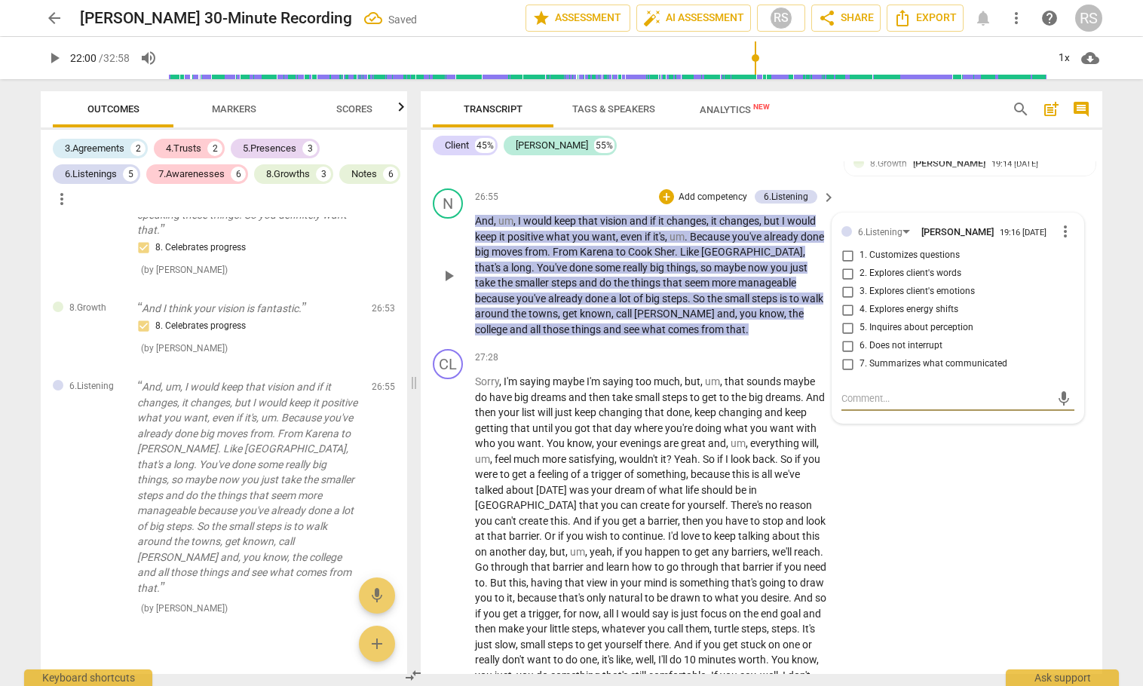
click at [846, 373] on input "7. Summarizes what communicated" at bounding box center [848, 364] width 24 height 18
click at [1000, 517] on div "CL play_arrow pause 27:28 + Add competency keyboard_arrow_right Sorry , I'm say…" at bounding box center [762, 547] width 682 height 408
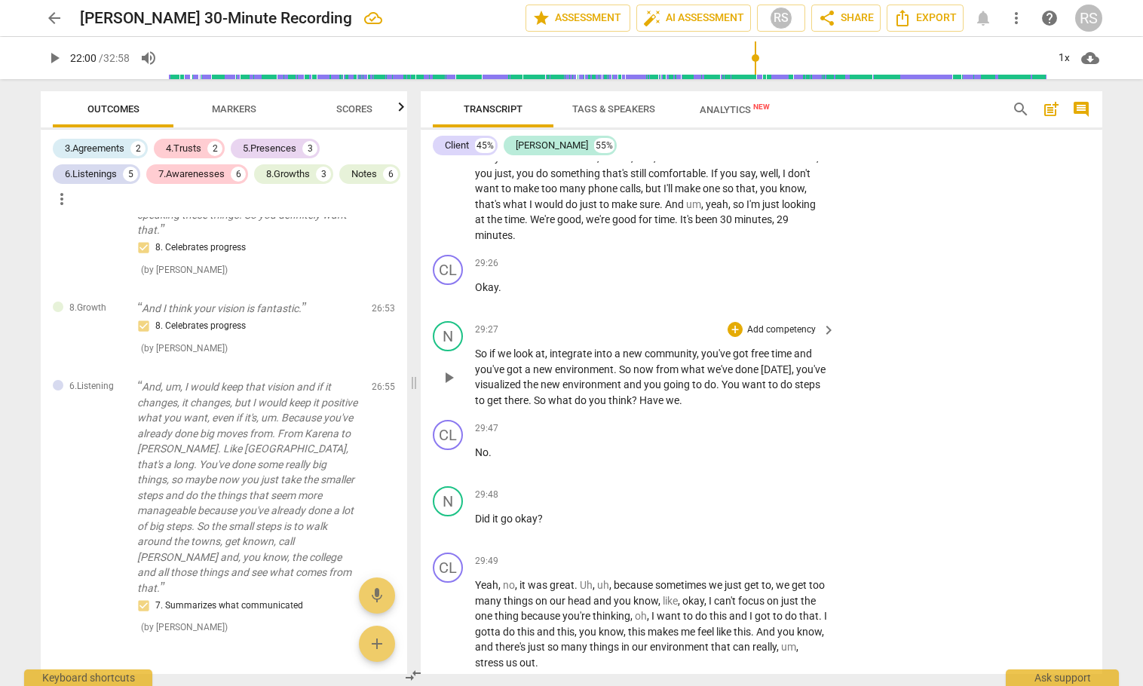
scroll to position [17682, 0]
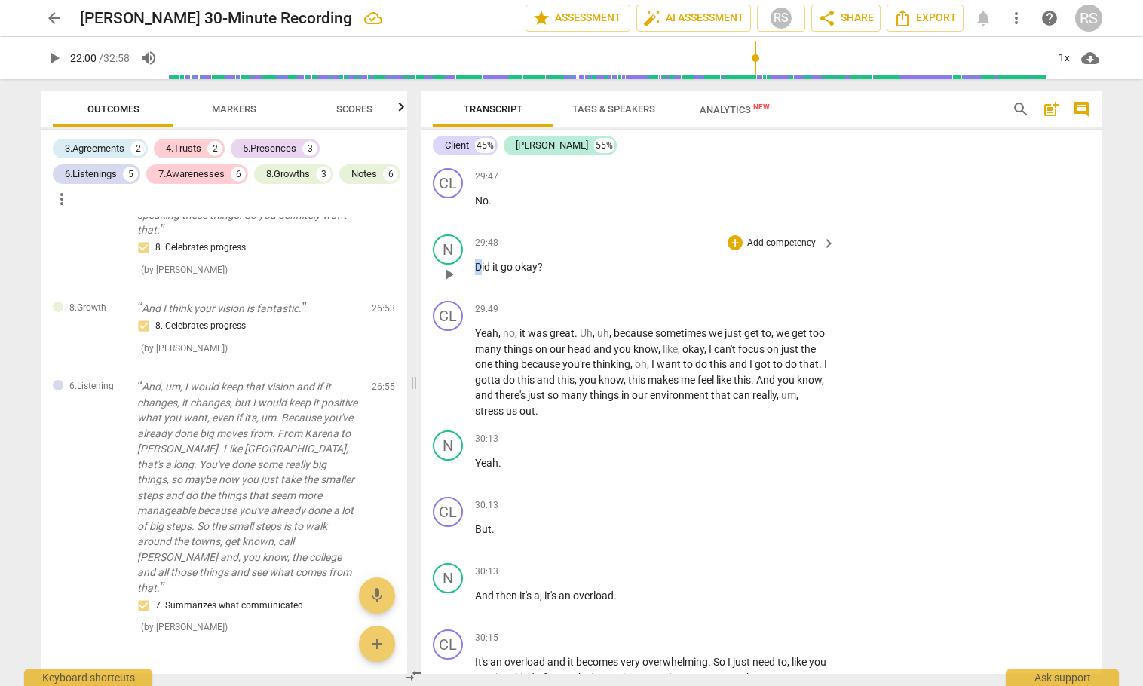
click at [483, 273] on span "Did" at bounding box center [483, 267] width 17 height 12
drag, startPoint x: 683, startPoint y: 183, endPoint x: 643, endPoint y: 177, distance: 40.3
click at [643, 156] on p "So if we look at , integrate into a new community , you've got free time and yo…" at bounding box center [651, 125] width 353 height 62
click at [680, 155] on span "." at bounding box center [681, 149] width 3 height 12
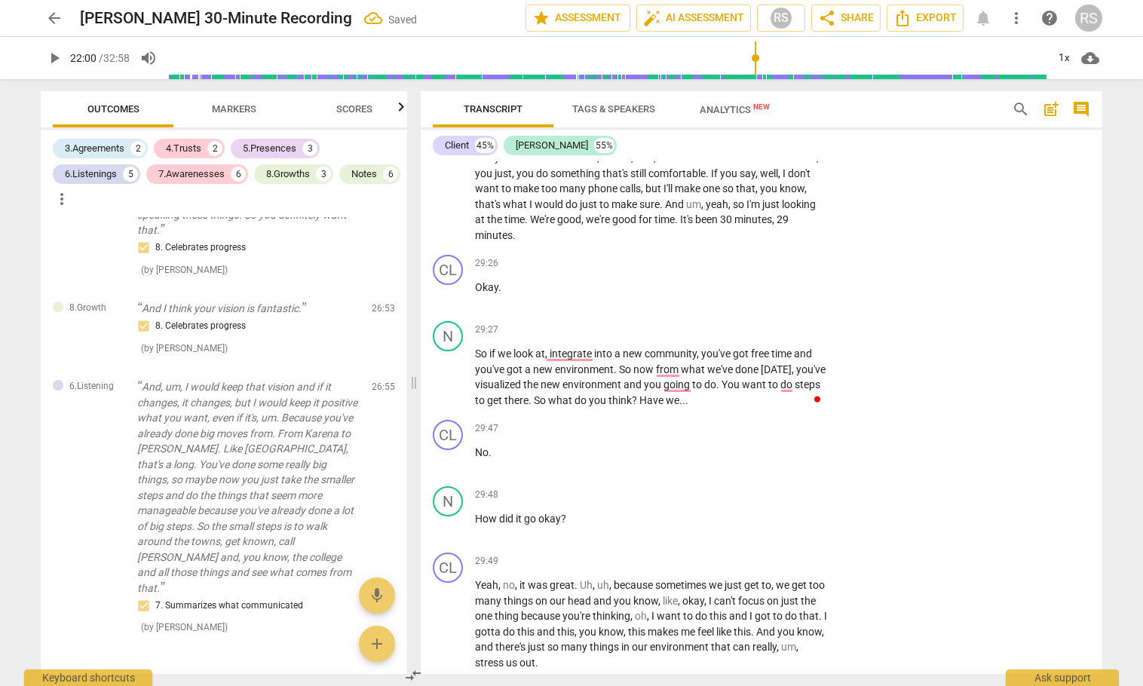
scroll to position [17179, 0]
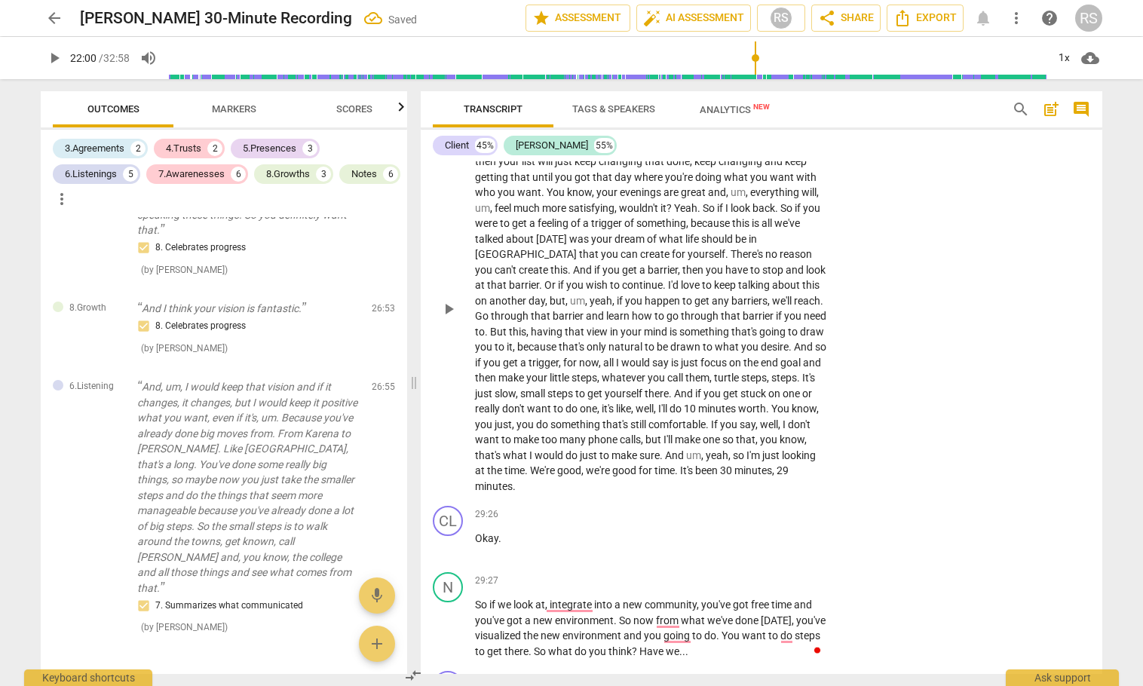
click at [448, 318] on span "play_arrow" at bounding box center [449, 309] width 18 height 18
click at [698, 214] on span "Yeah" at bounding box center [685, 208] width 23 height 12
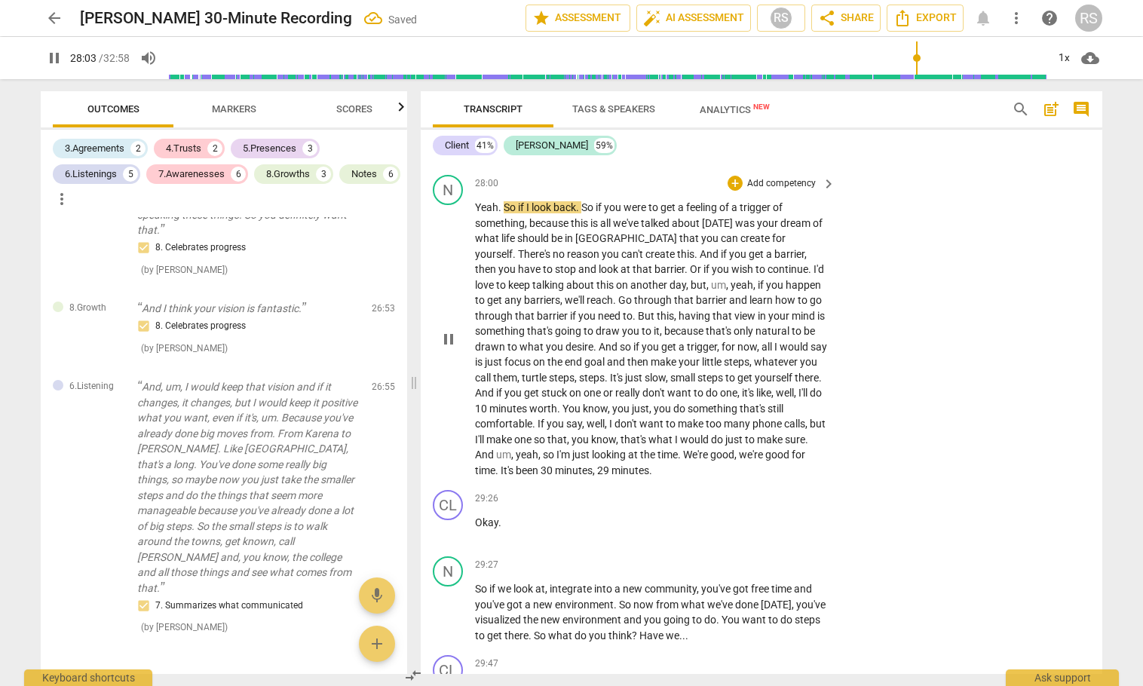
scroll to position [16980, 0]
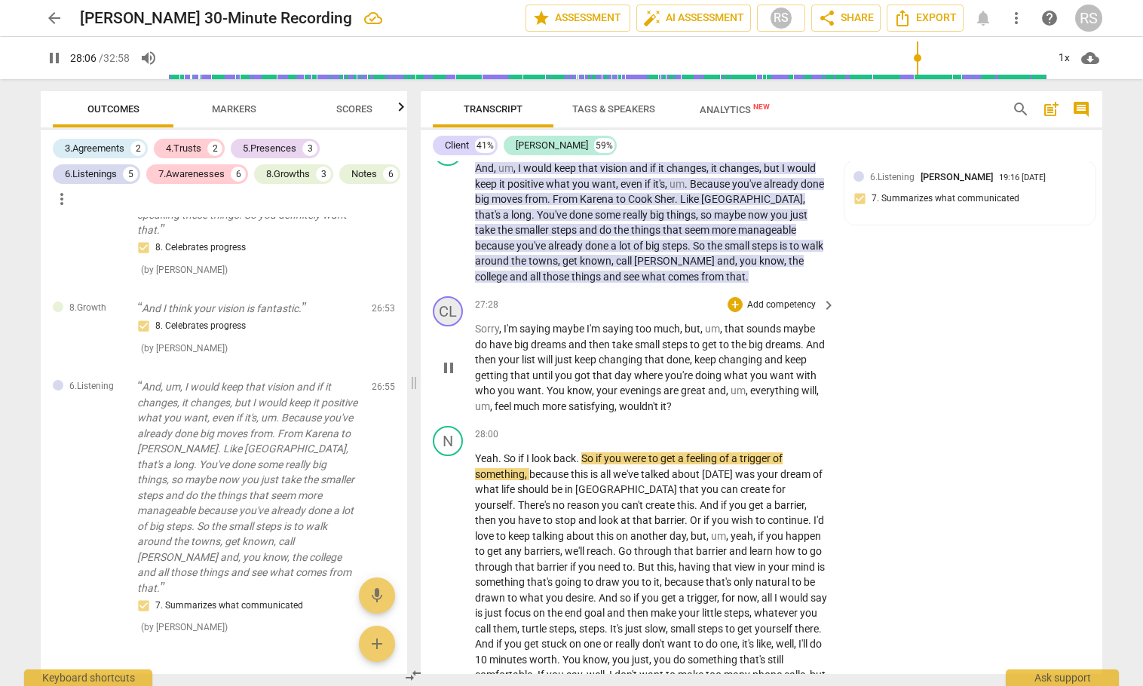
click at [449, 327] on div "CL" at bounding box center [448, 311] width 30 height 30
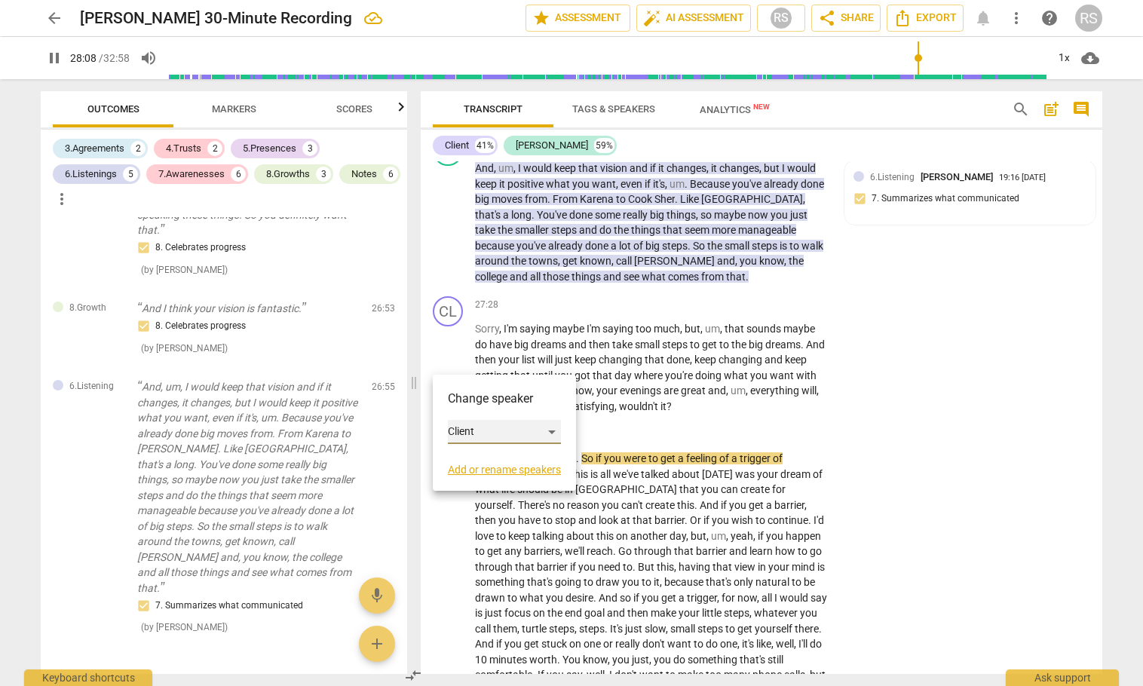
click at [465, 435] on div "Client" at bounding box center [504, 432] width 113 height 24
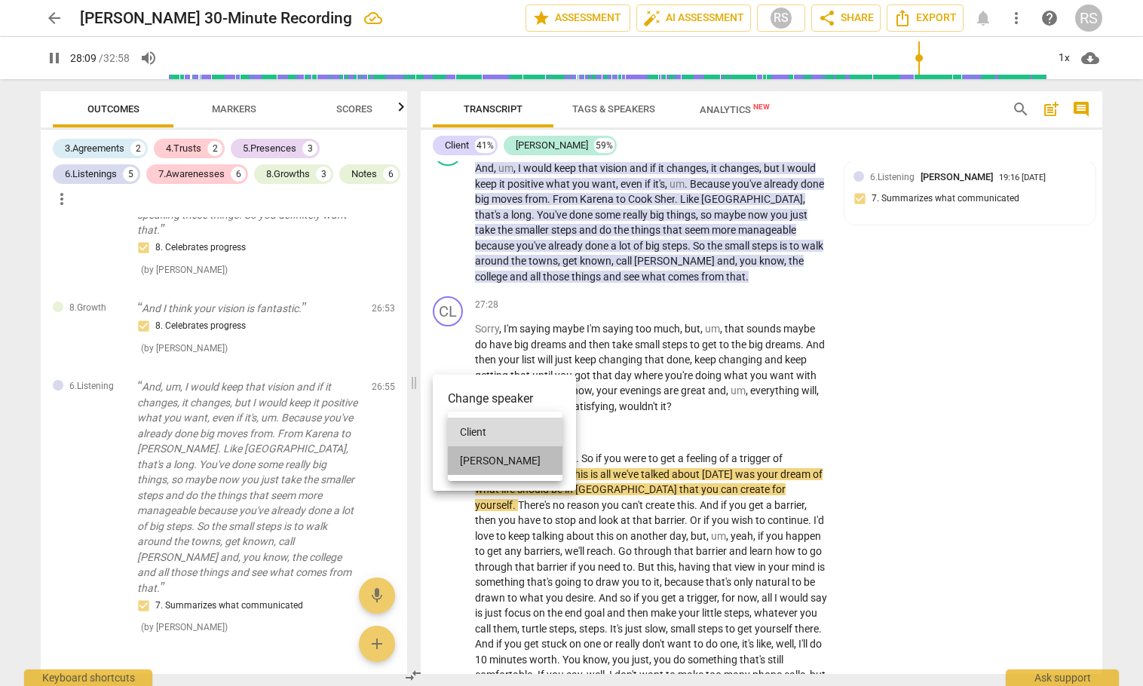
click at [468, 456] on li "[PERSON_NAME]" at bounding box center [505, 460] width 115 height 29
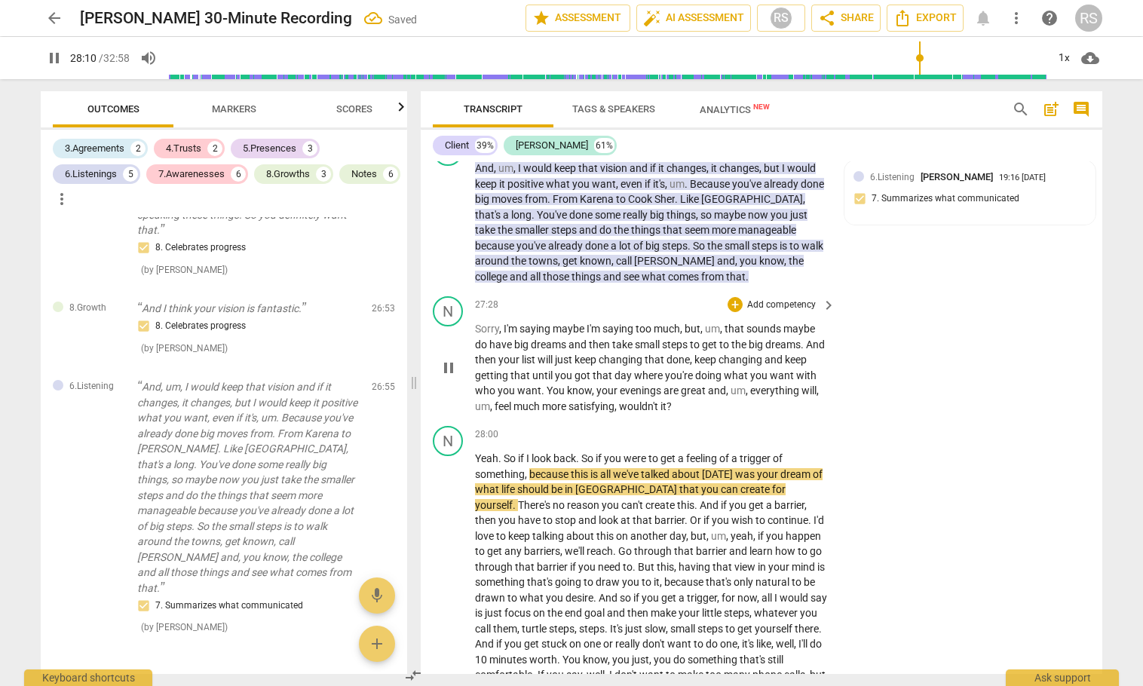
click at [848, 420] on div "N play_arrow pause 27:28 + Add competency keyboard_arrow_right Sorry , I'm sayi…" at bounding box center [762, 355] width 682 height 130
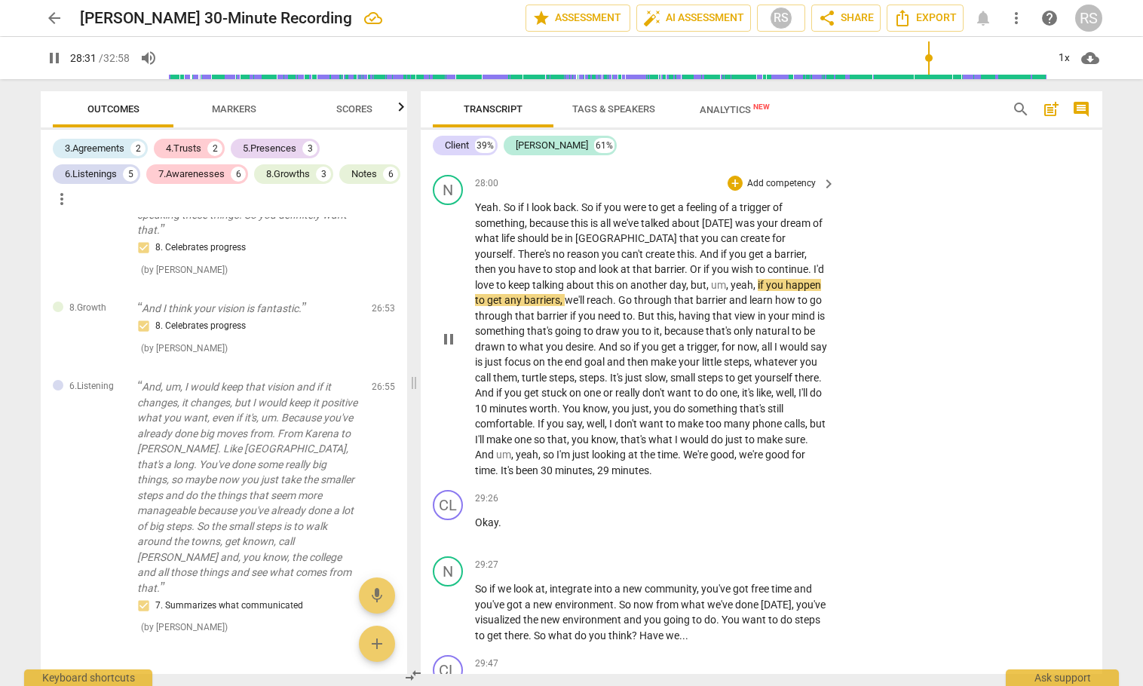
click at [686, 291] on span "," at bounding box center [688, 285] width 5 height 12
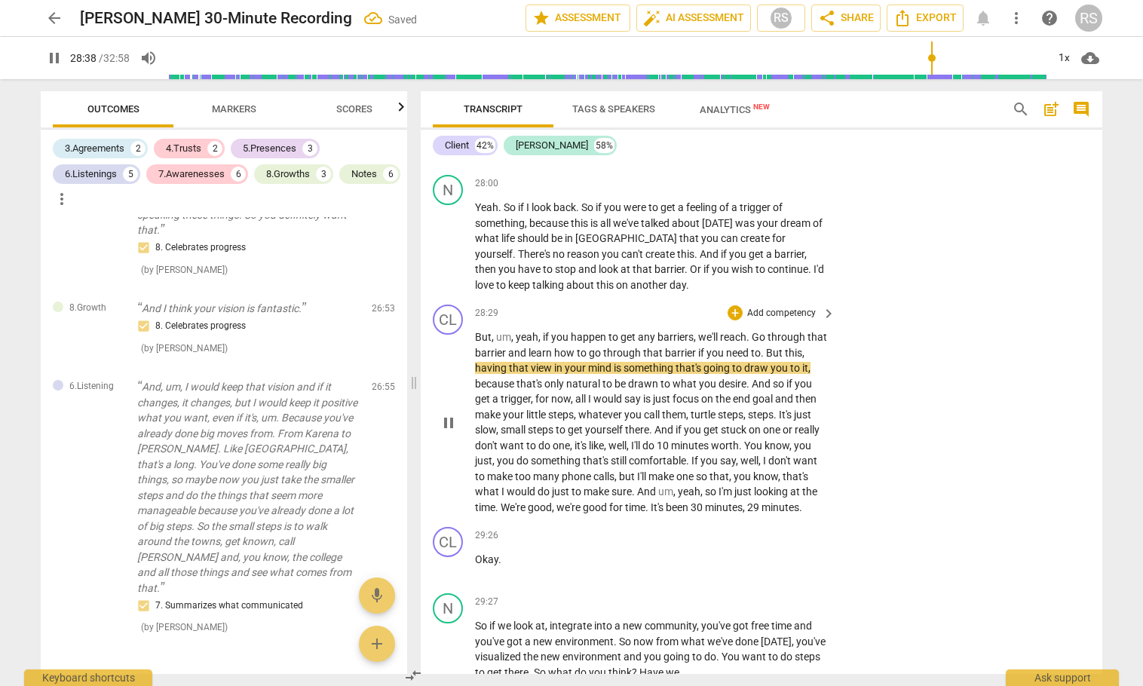
click at [476, 343] on span "But" at bounding box center [483, 337] width 17 height 12
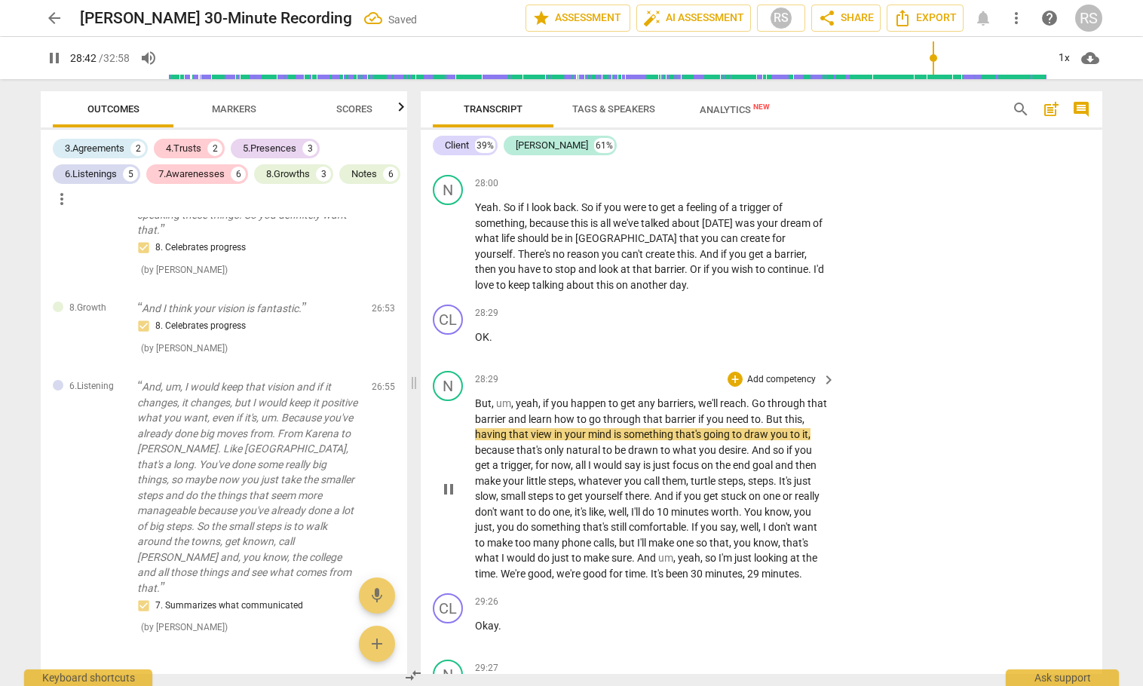
scroll to position [17483, 0]
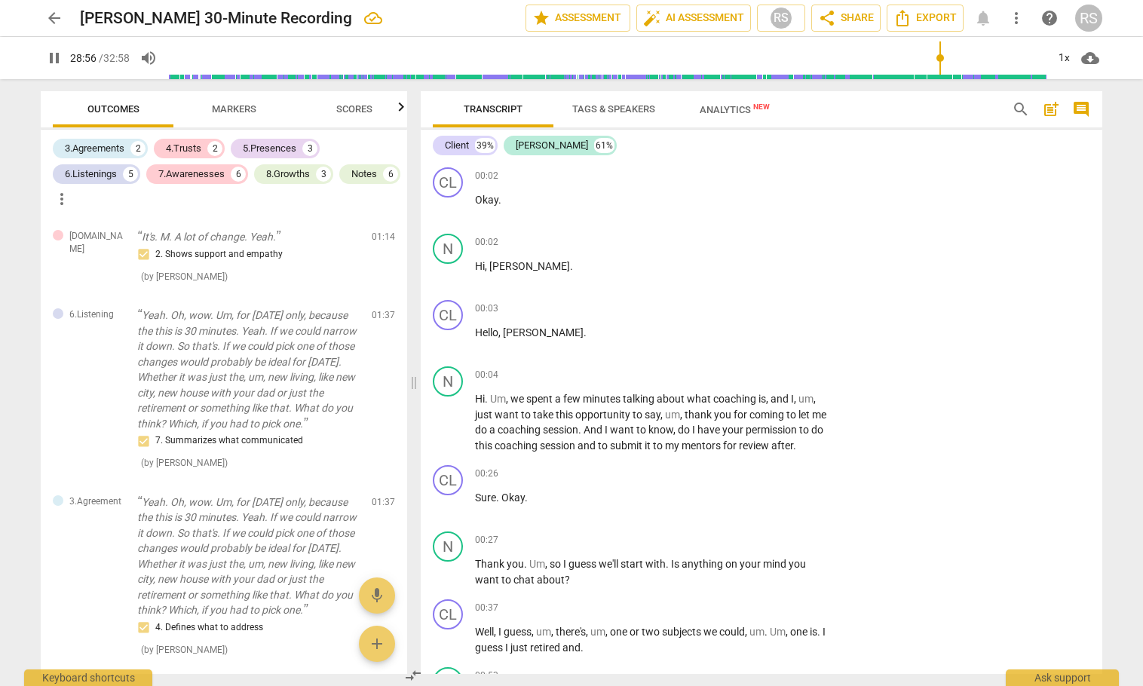
scroll to position [17483, 0]
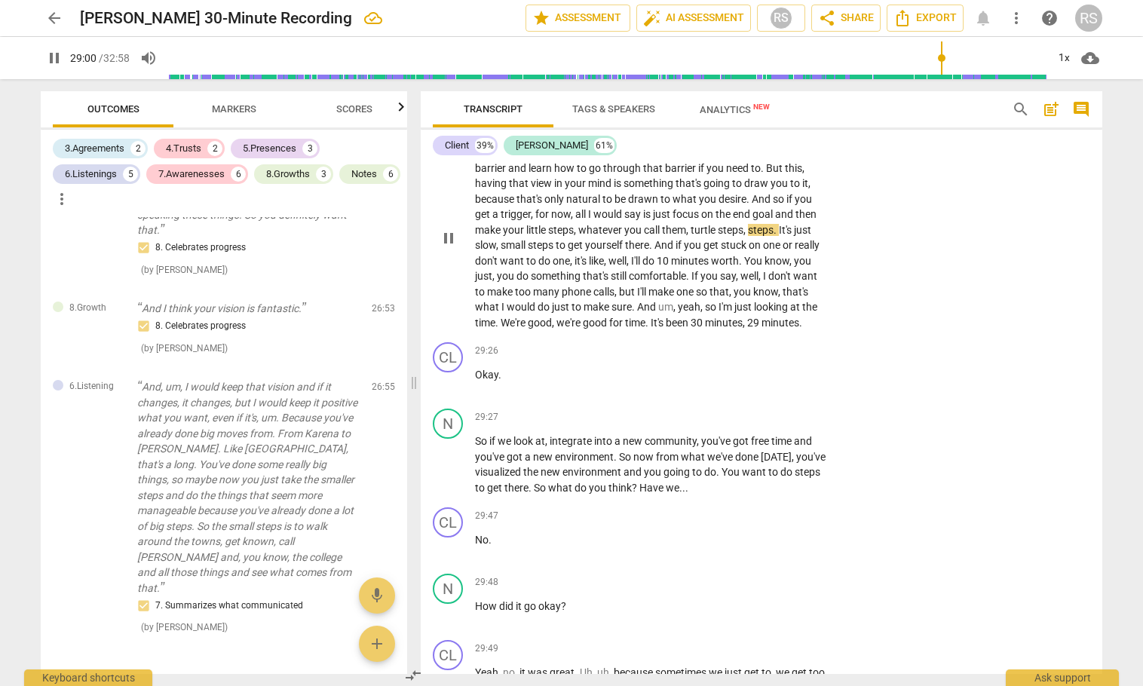
click at [781, 220] on span "and" at bounding box center [785, 214] width 20 height 12
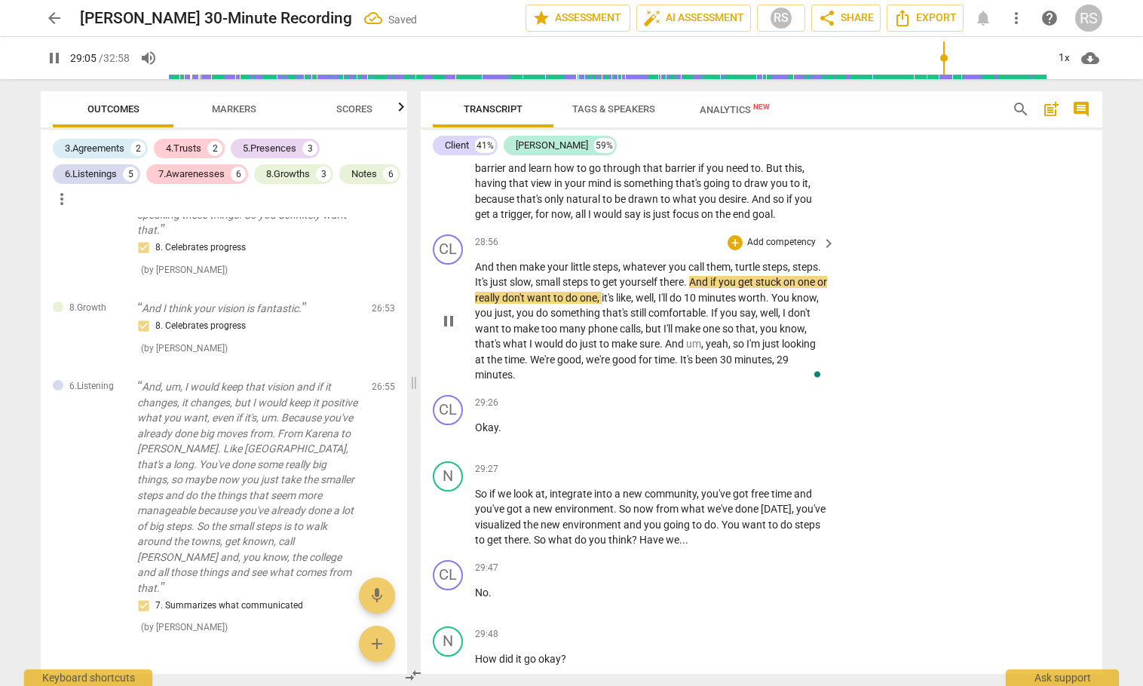
click at [476, 273] on span "And" at bounding box center [485, 267] width 21 height 12
type input "1746"
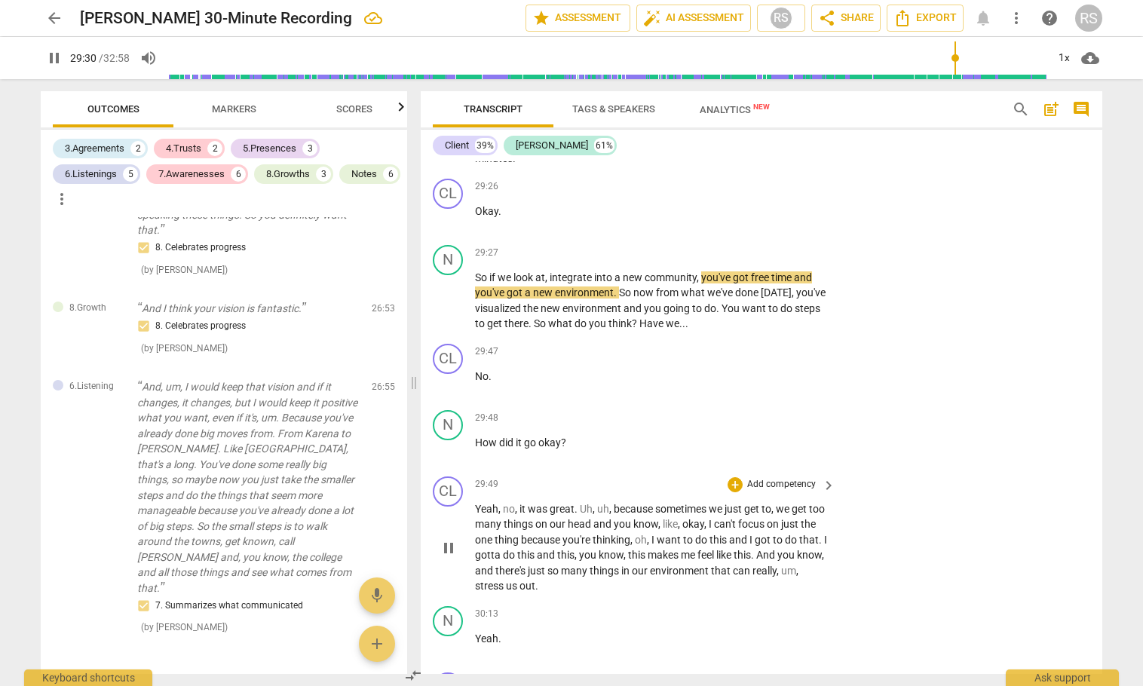
scroll to position [17734, 0]
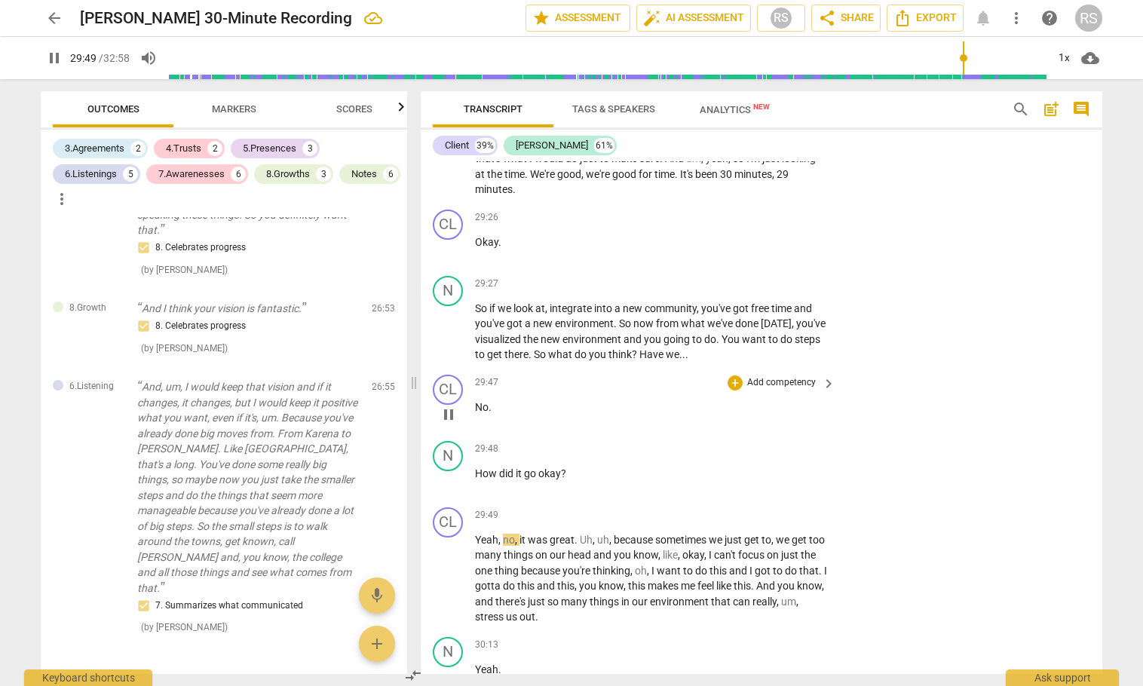
click at [495, 416] on p "No ." at bounding box center [651, 408] width 353 height 16
type input "1791"
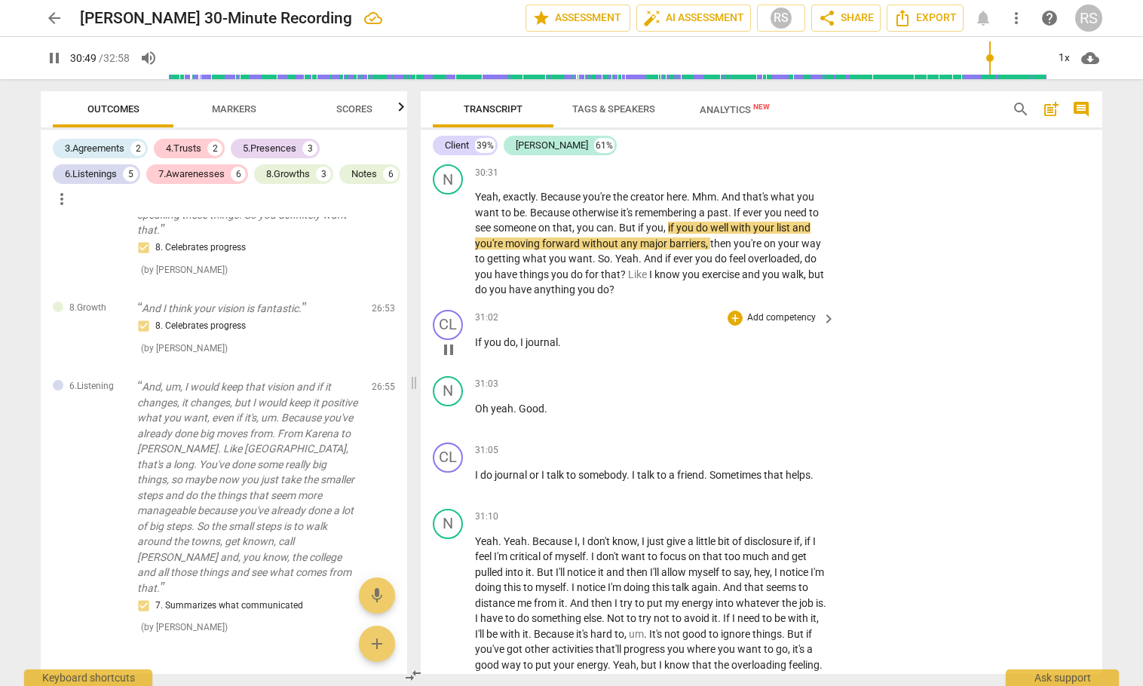
scroll to position [18489, 0]
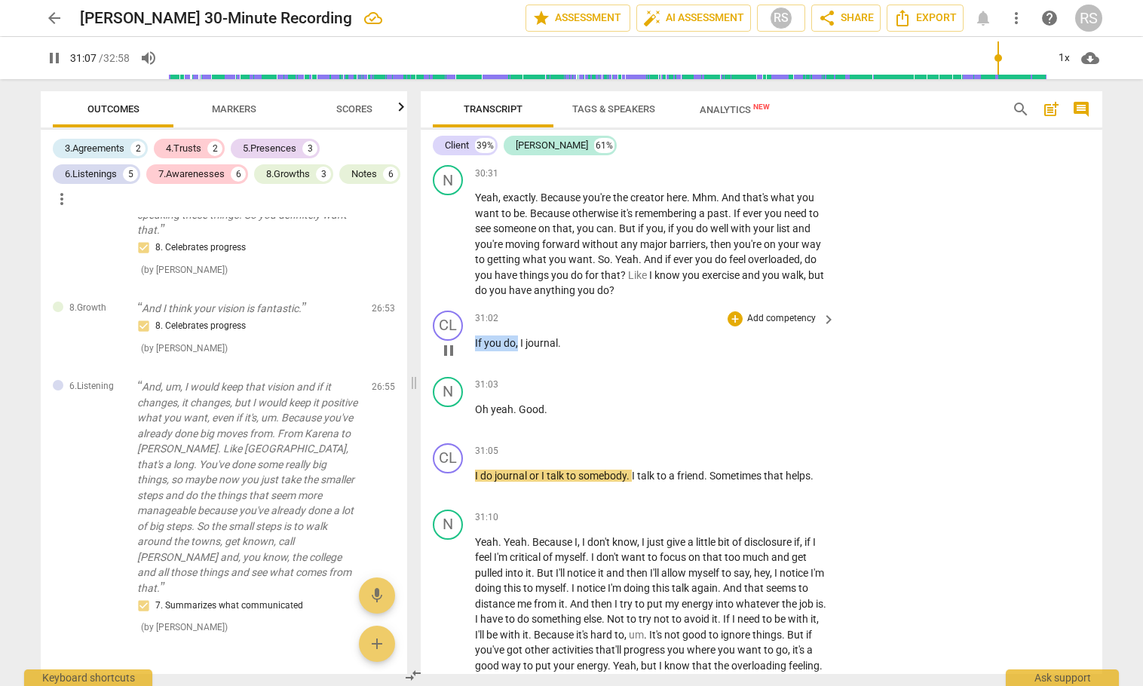
drag, startPoint x: 519, startPoint y: 391, endPoint x: 467, endPoint y: 386, distance: 52.2
click at [476, 351] on p "If you do , I journal ." at bounding box center [651, 344] width 353 height 16
type input "1868"
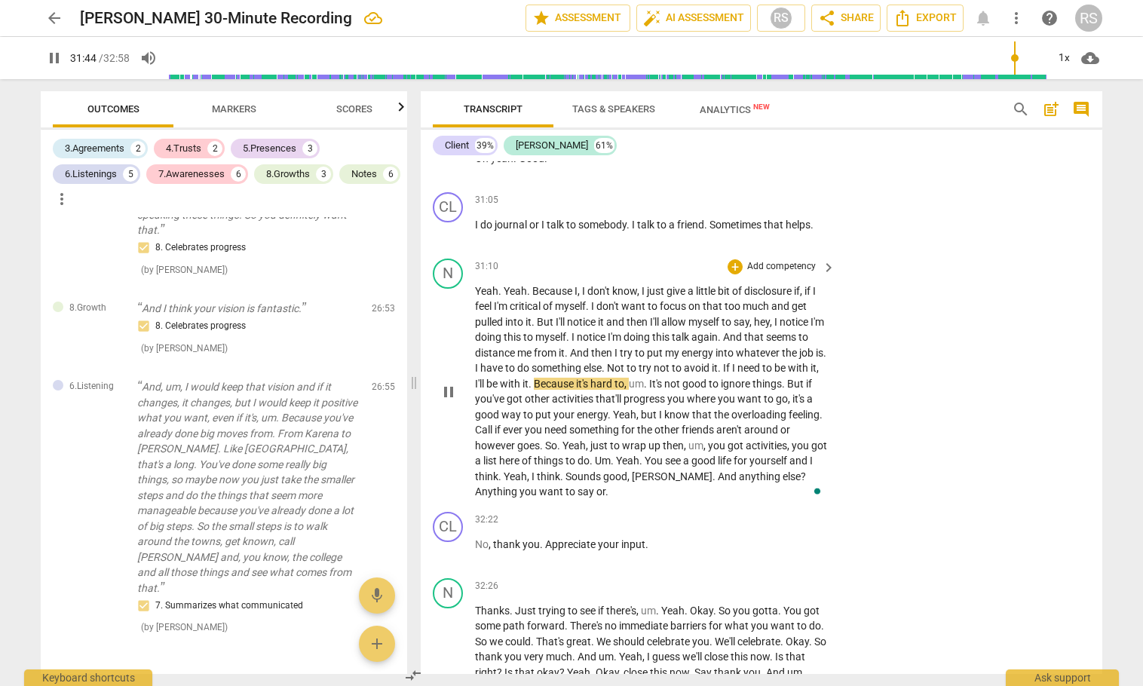
click at [627, 374] on span "Not" at bounding box center [617, 368] width 20 height 12
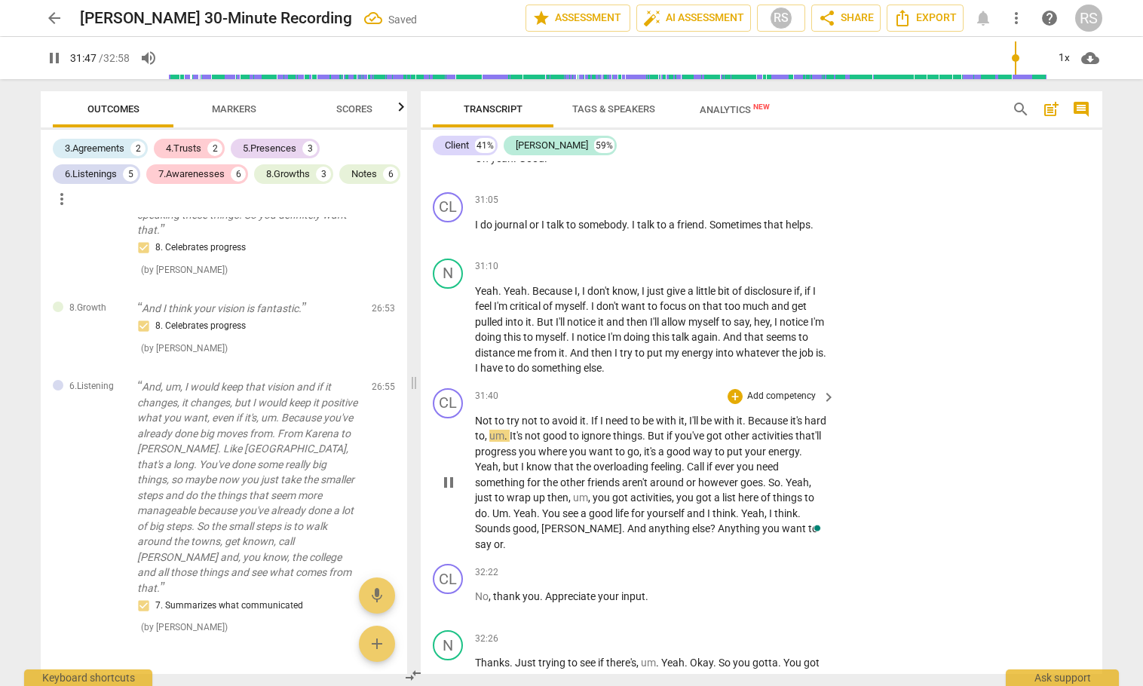
click at [475, 427] on span "Not" at bounding box center [485, 421] width 20 height 12
type input "1908"
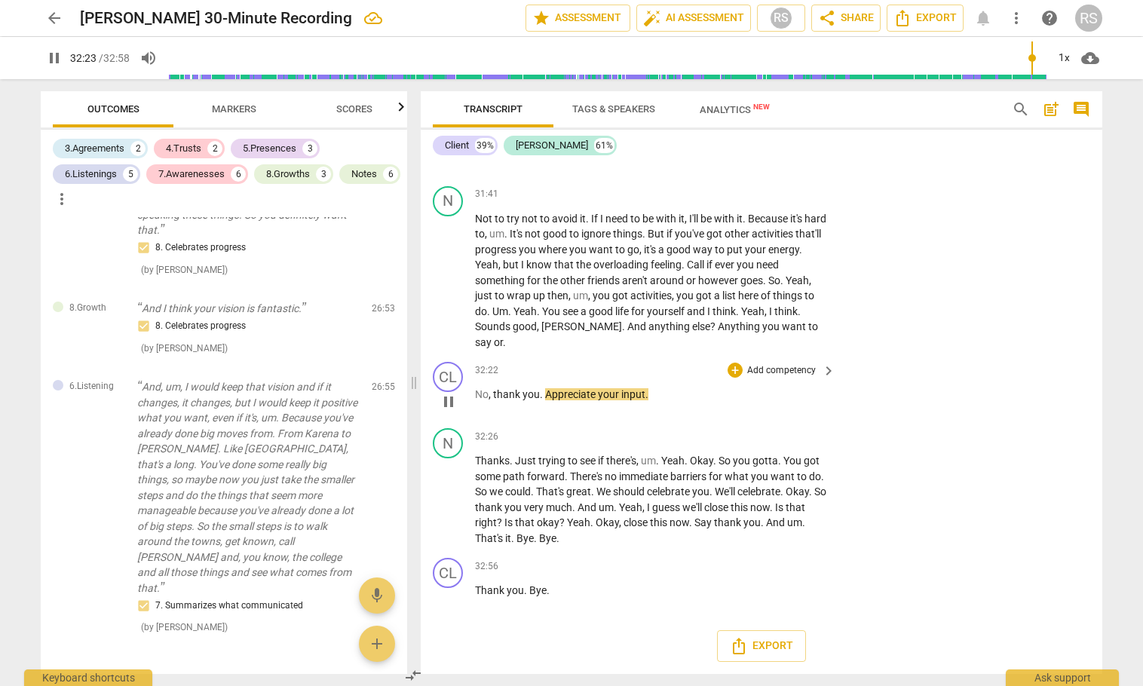
scroll to position [19041, 0]
click at [567, 522] on span "Yeah" at bounding box center [578, 523] width 23 height 12
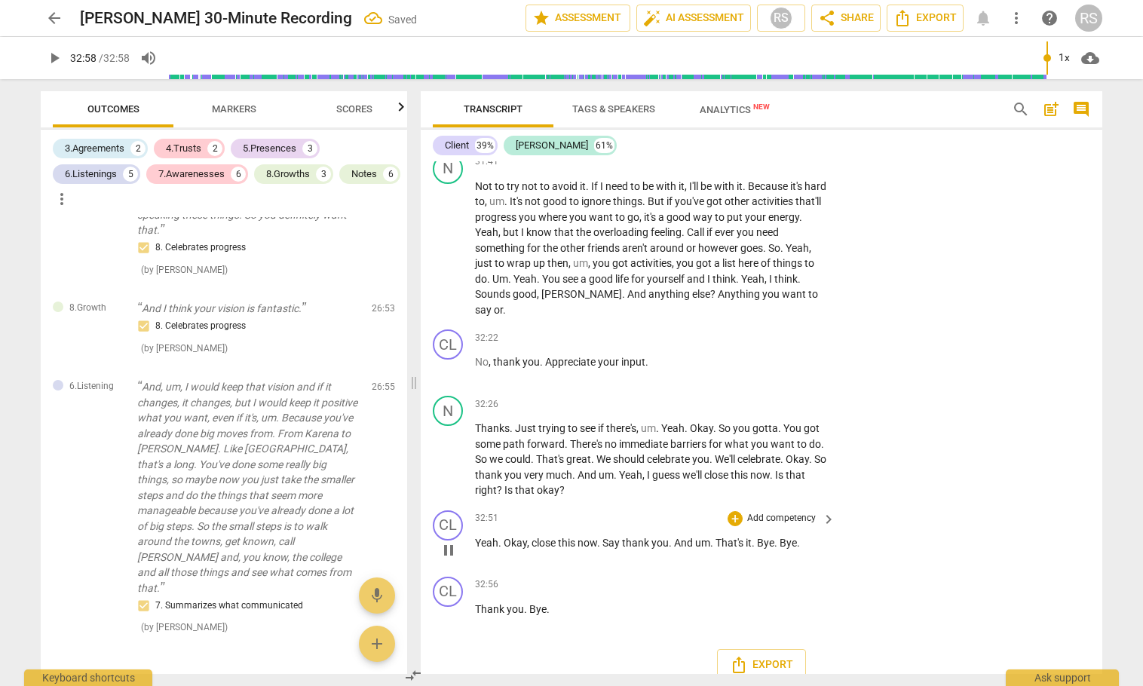
type input "1978"
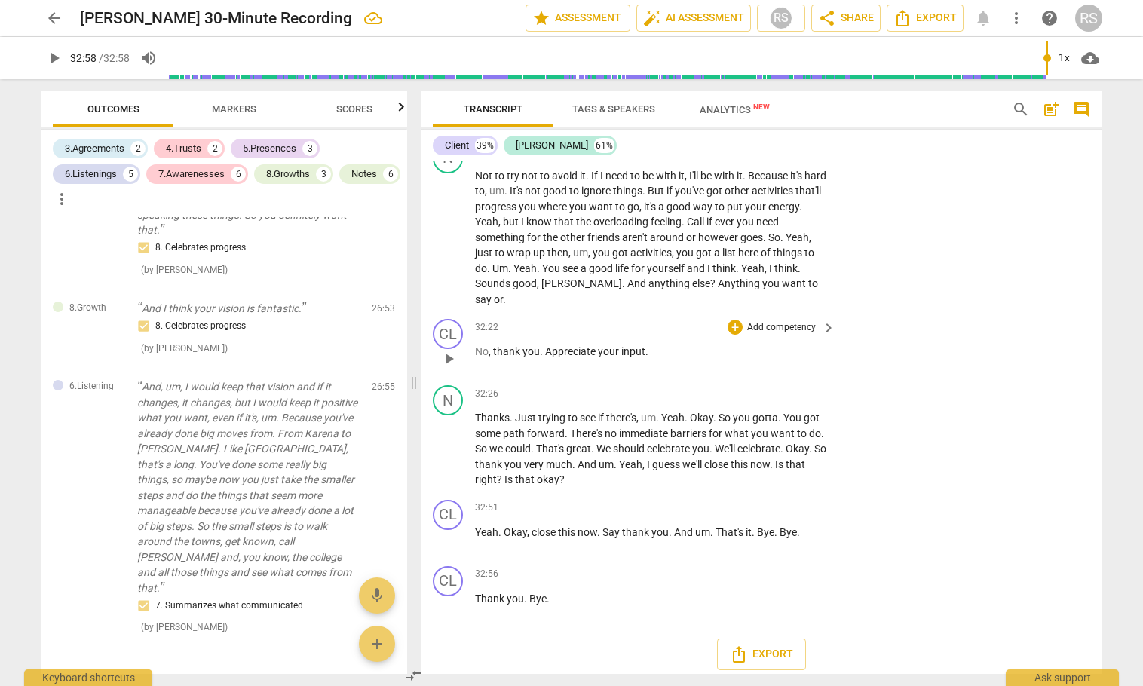
scroll to position [19092, 0]
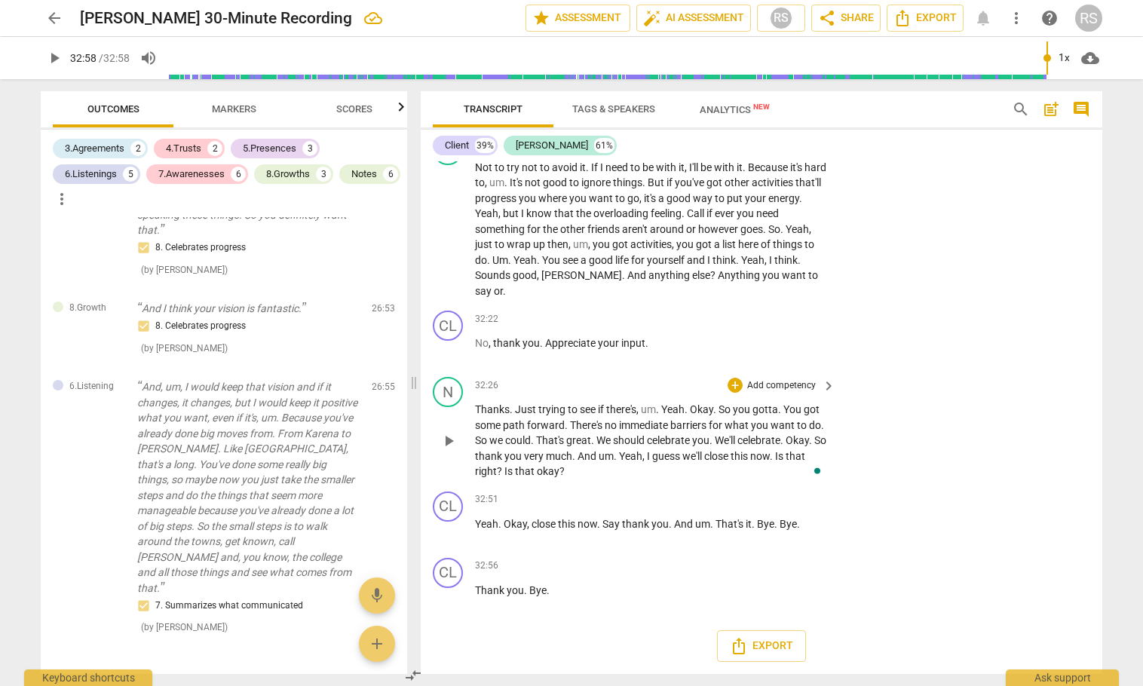
click at [794, 439] on span "Okay" at bounding box center [797, 440] width 23 height 12
click at [796, 436] on span "Okay" at bounding box center [797, 440] width 23 height 12
click at [791, 442] on span "Okay" at bounding box center [797, 440] width 23 height 12
click at [781, 439] on span "celebrate" at bounding box center [759, 440] width 43 height 12
click at [792, 438] on span "Okay" at bounding box center [797, 440] width 23 height 12
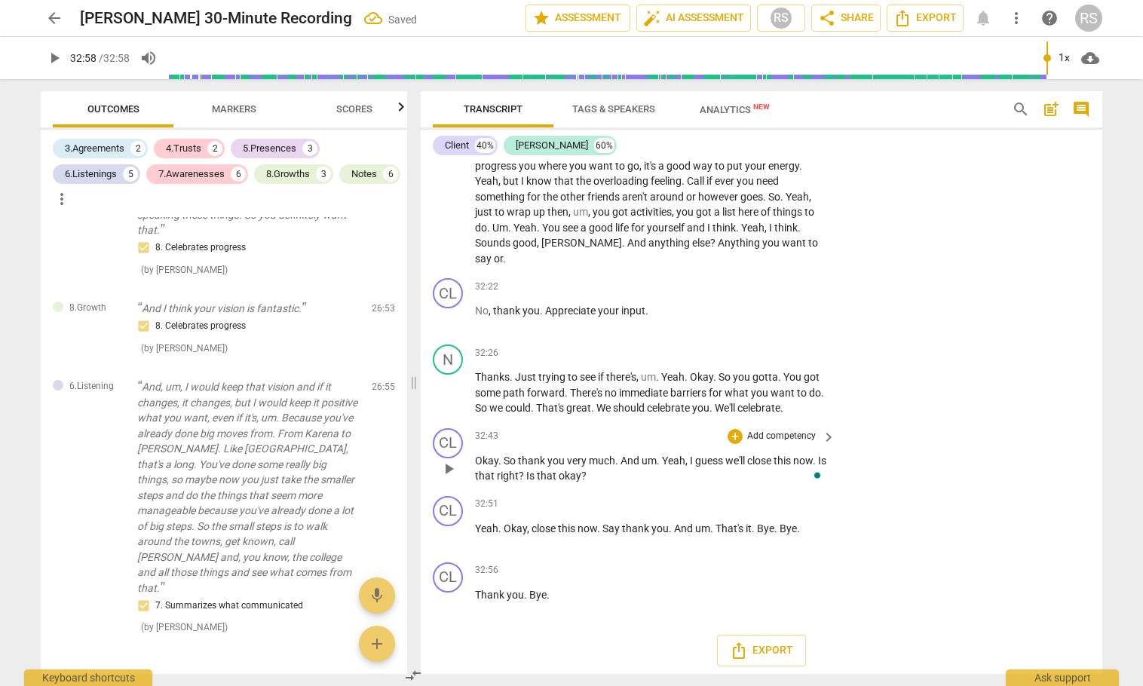
click at [505, 467] on span "So" at bounding box center [511, 461] width 14 height 12
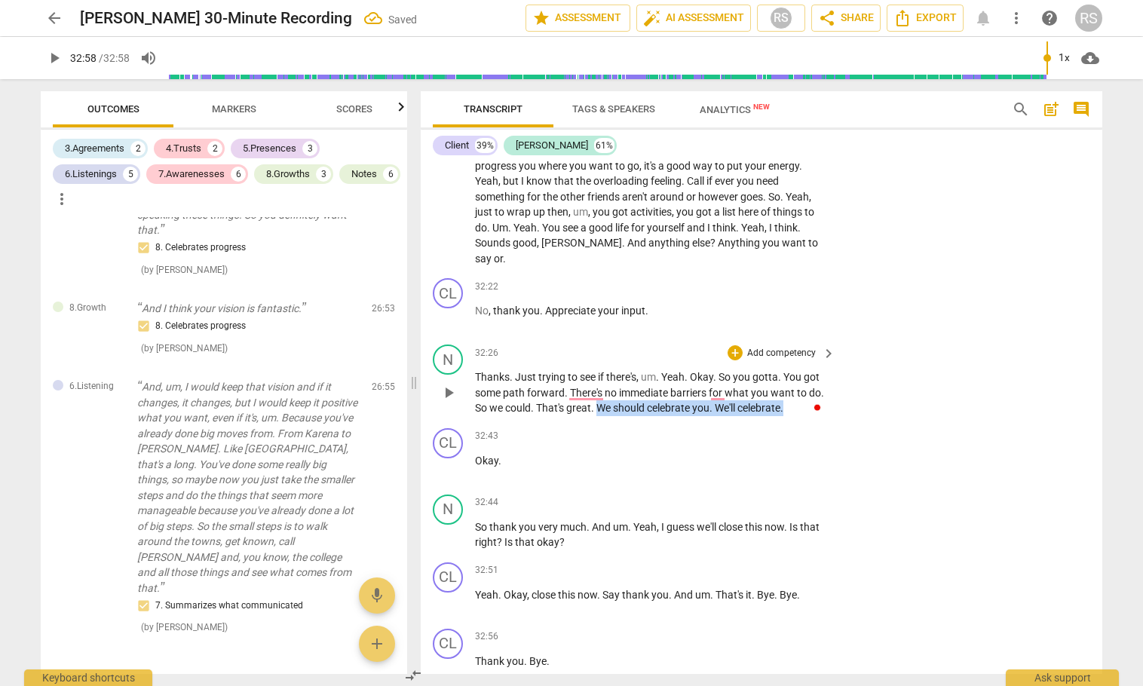
drag, startPoint x: 788, startPoint y: 443, endPoint x: 600, endPoint y: 436, distance: 187.9
click at [600, 416] on p "Thanks . Just trying to see if there's , um . Yeah . Okay . So you gotta . You …" at bounding box center [651, 393] width 353 height 47
click at [734, 360] on div "+" at bounding box center [735, 352] width 15 height 15
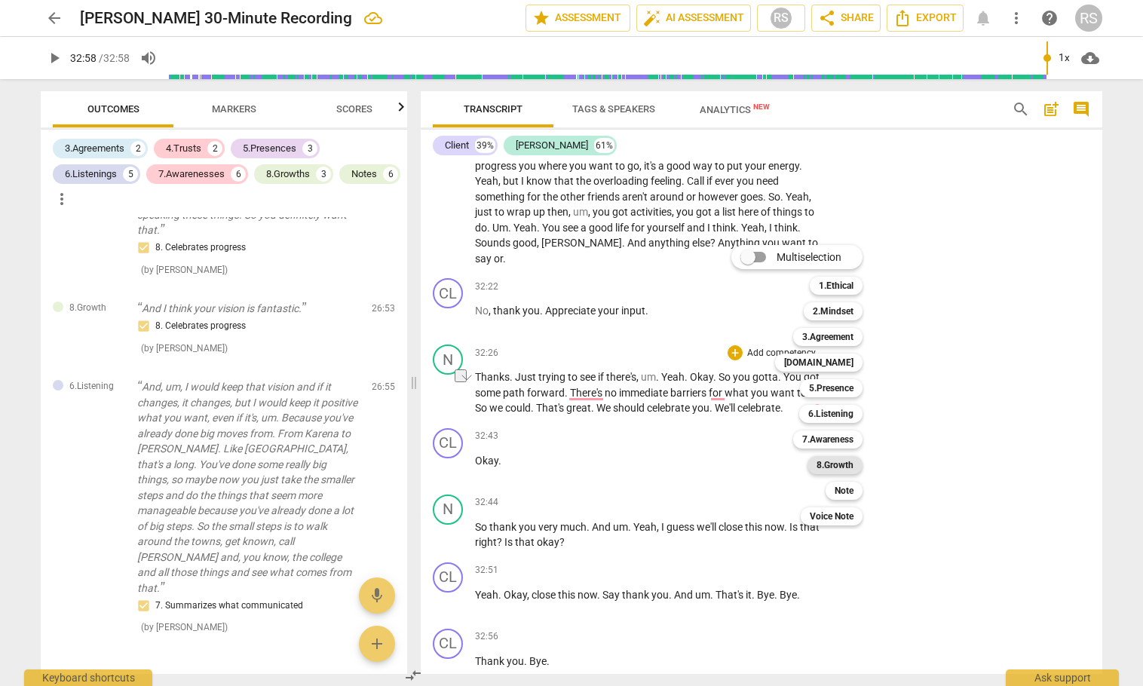
click at [835, 465] on b "8.Growth" at bounding box center [835, 465] width 37 height 18
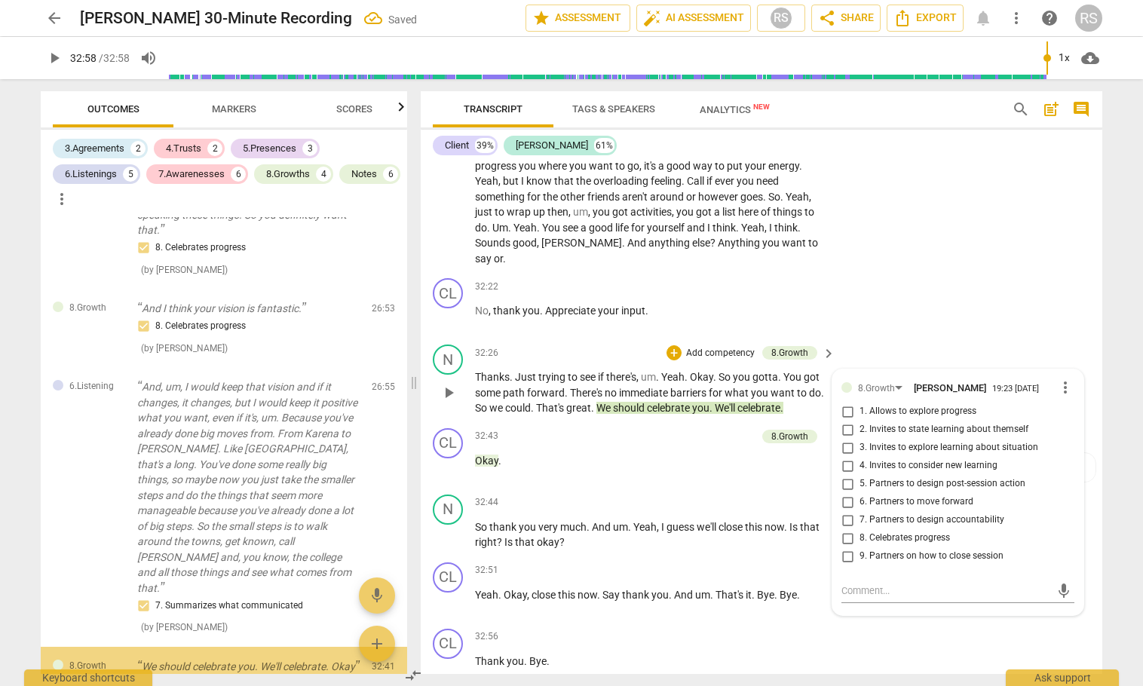
scroll to position [3866, 0]
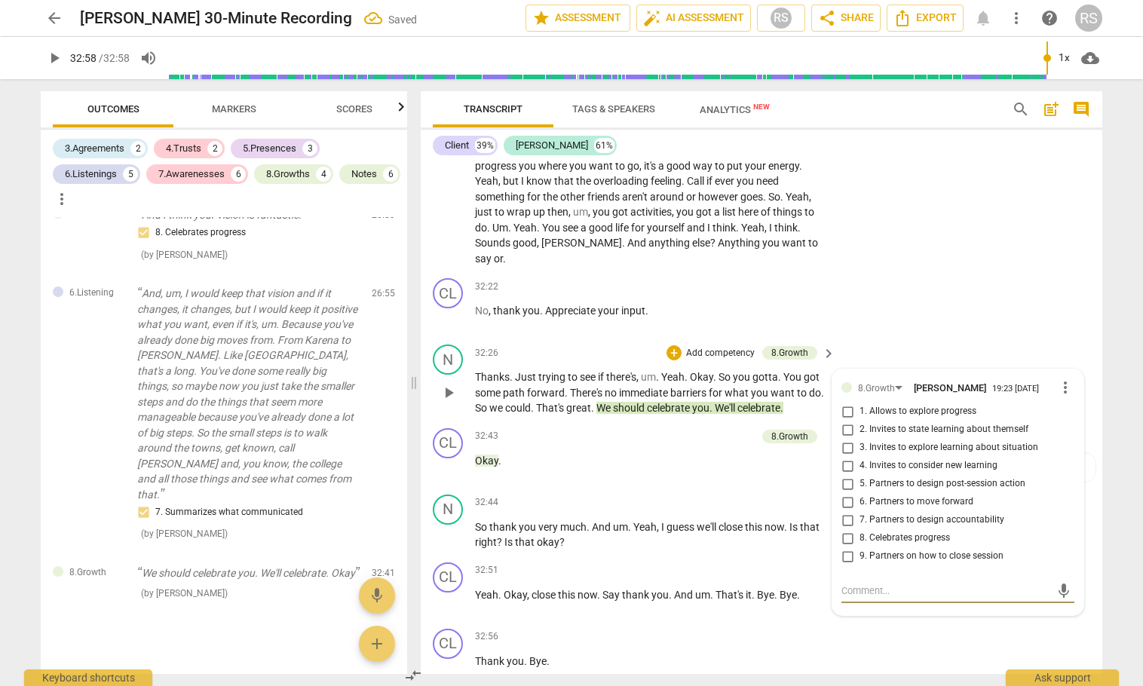
click at [845, 548] on input "8. Celebrates progress" at bounding box center [848, 538] width 24 height 18
checkbox input "true"
click at [903, 339] on div "CL play_arrow pause 32:22 + Add competency keyboard_arrow_right No , thank you …" at bounding box center [762, 305] width 682 height 66
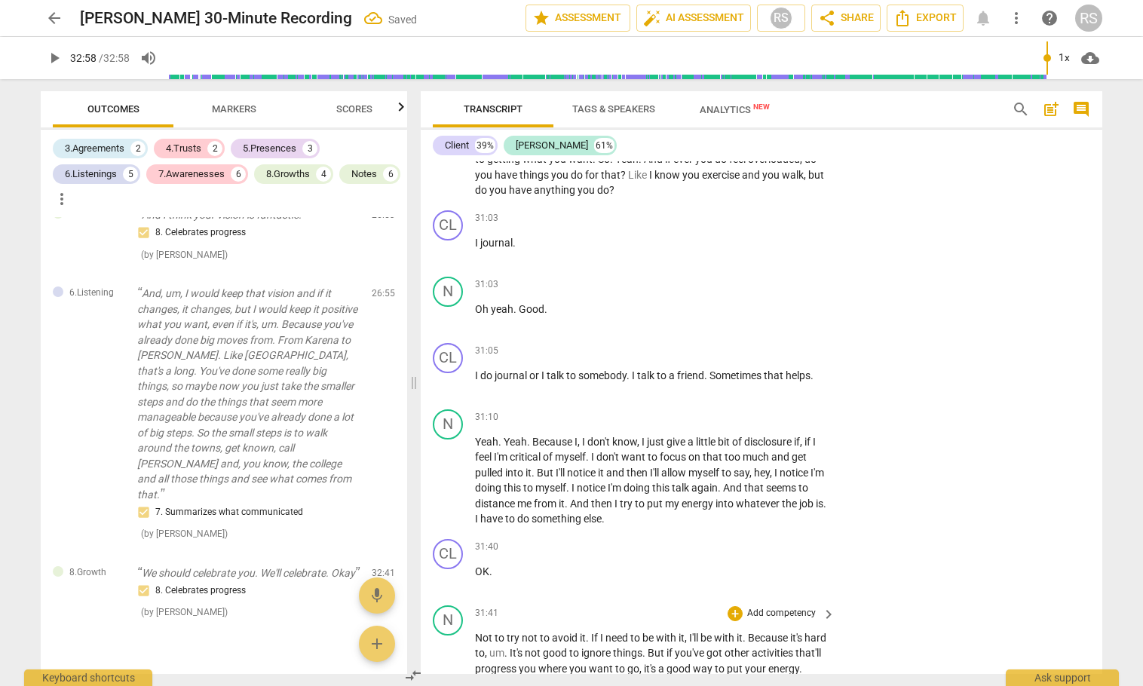
scroll to position [18841, 0]
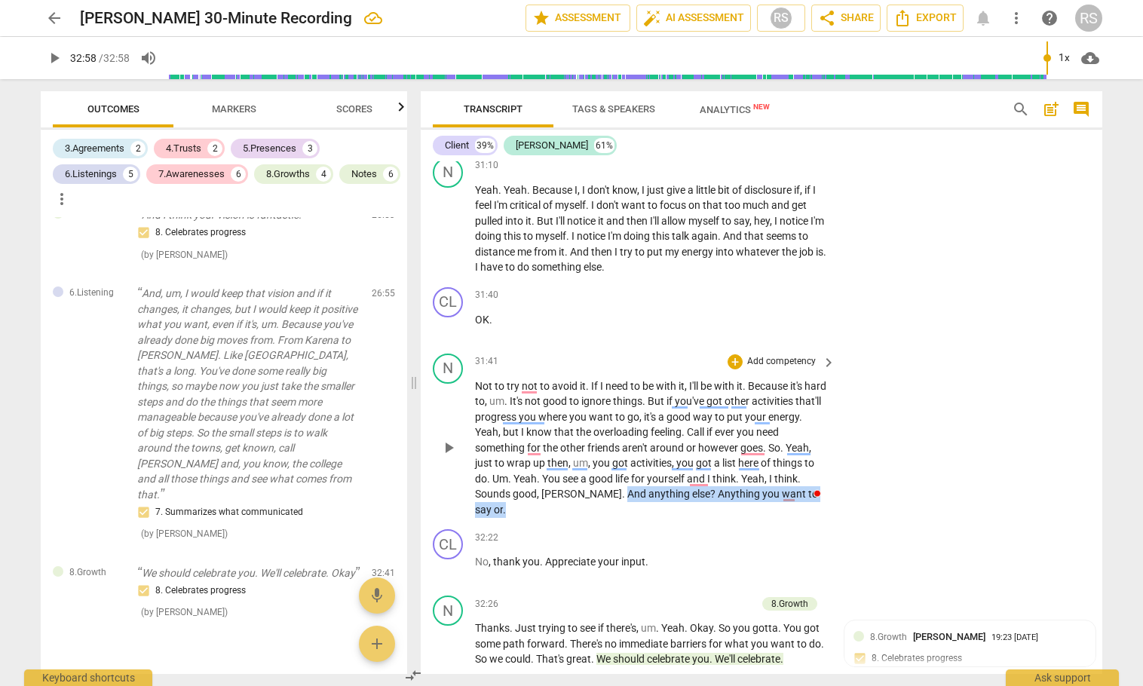
drag, startPoint x: 574, startPoint y: 542, endPoint x: 796, endPoint y: 543, distance: 222.5
click at [796, 518] on p "Not to try not to avoid it . If I need to be with it , I'll be with it . Becaus…" at bounding box center [651, 449] width 353 height 140
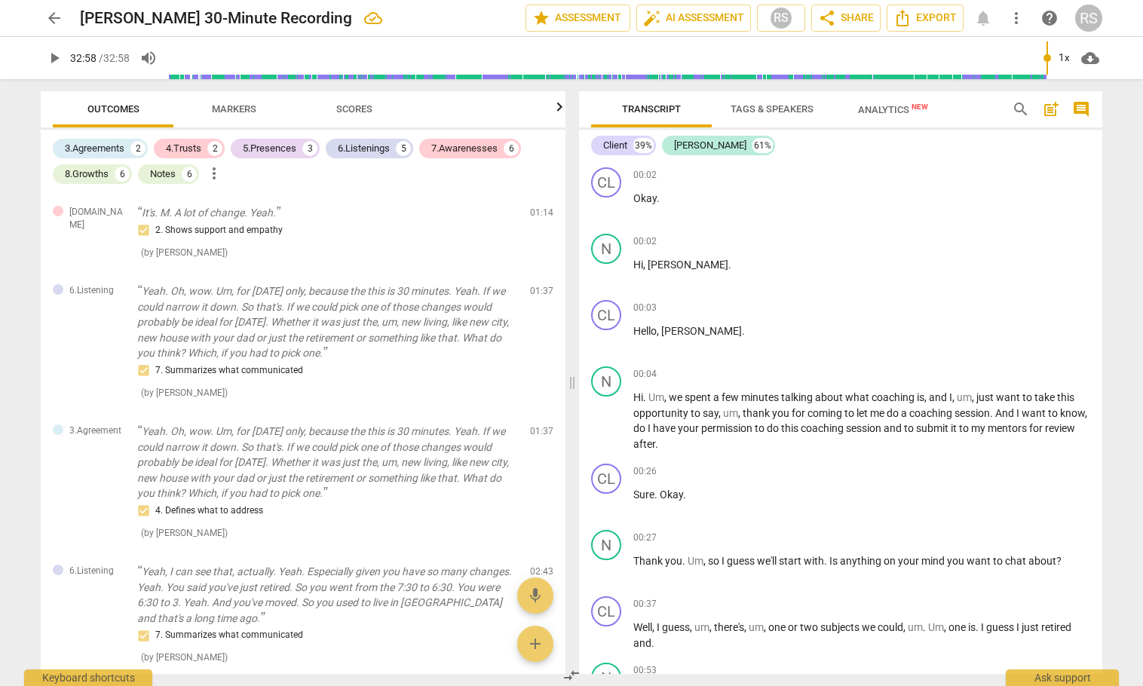
scroll to position [16116, 0]
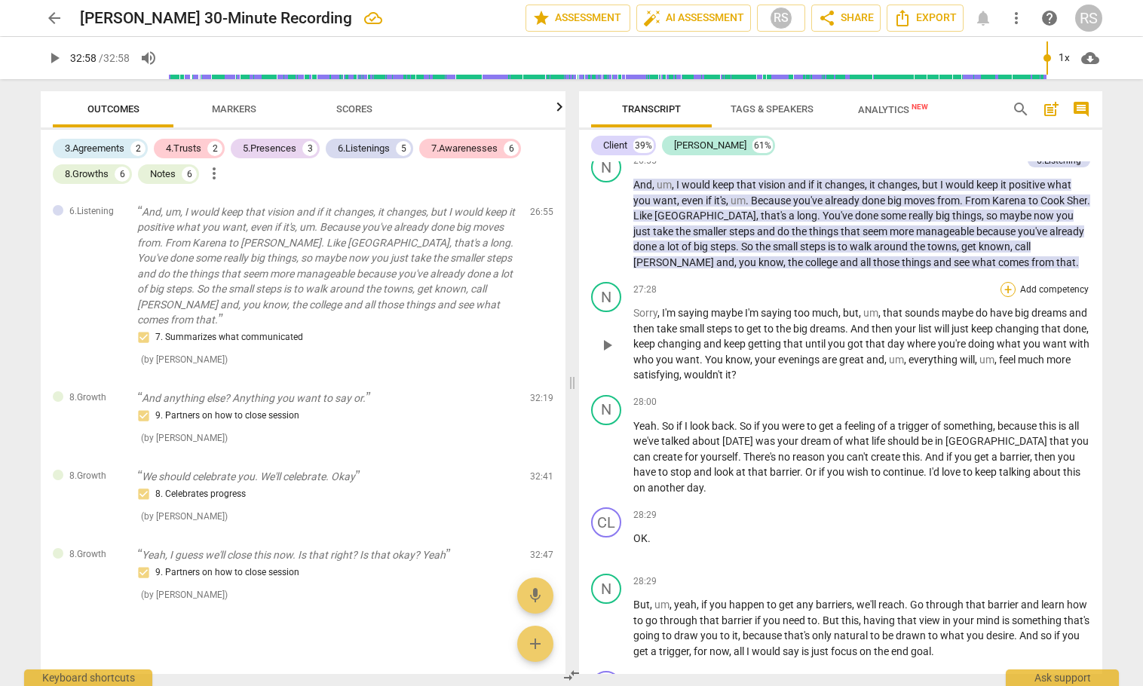
click at [1005, 297] on div "+" at bounding box center [1008, 289] width 15 height 15
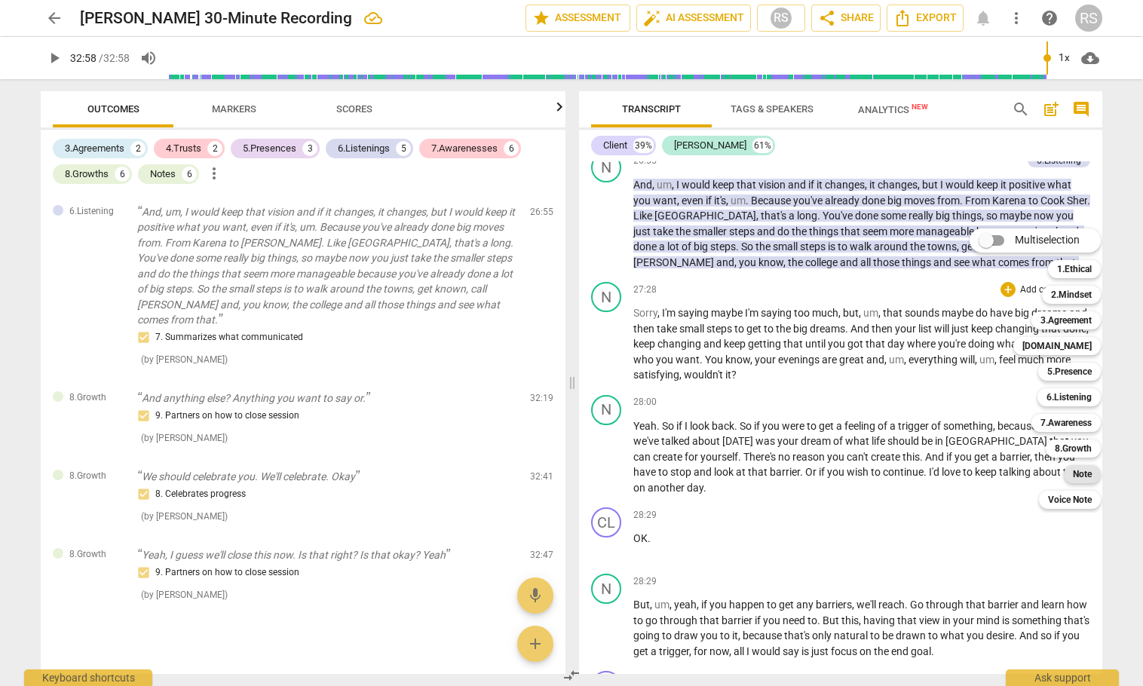
click at [1081, 478] on b "Note" at bounding box center [1082, 474] width 19 height 18
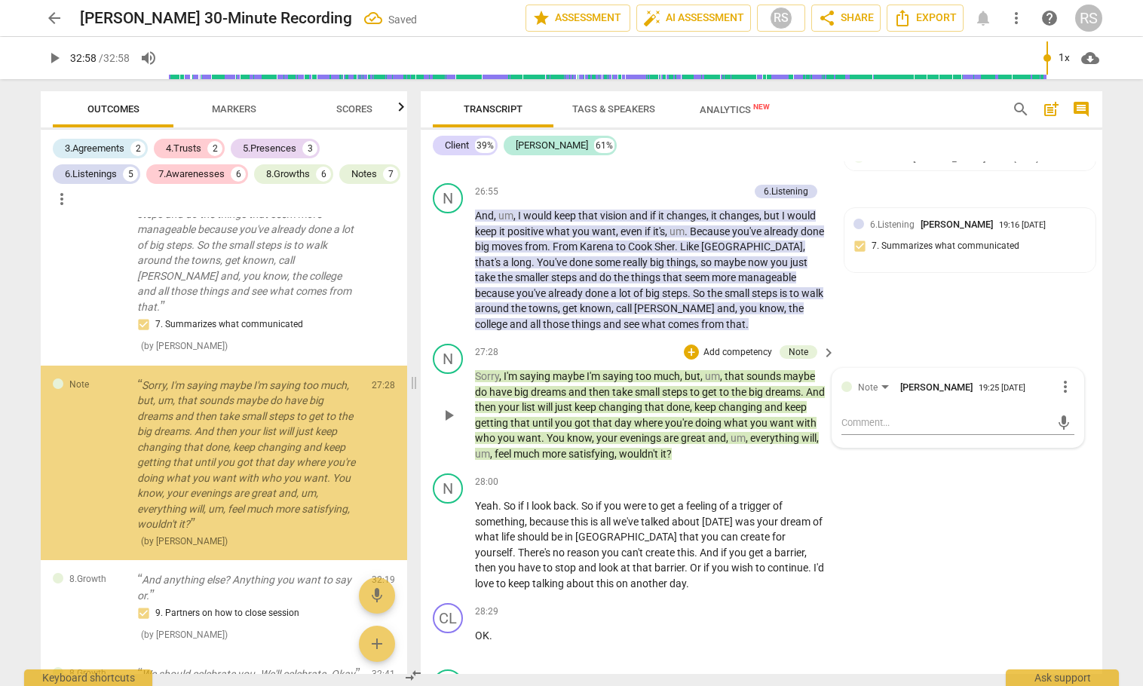
scroll to position [4041, 0]
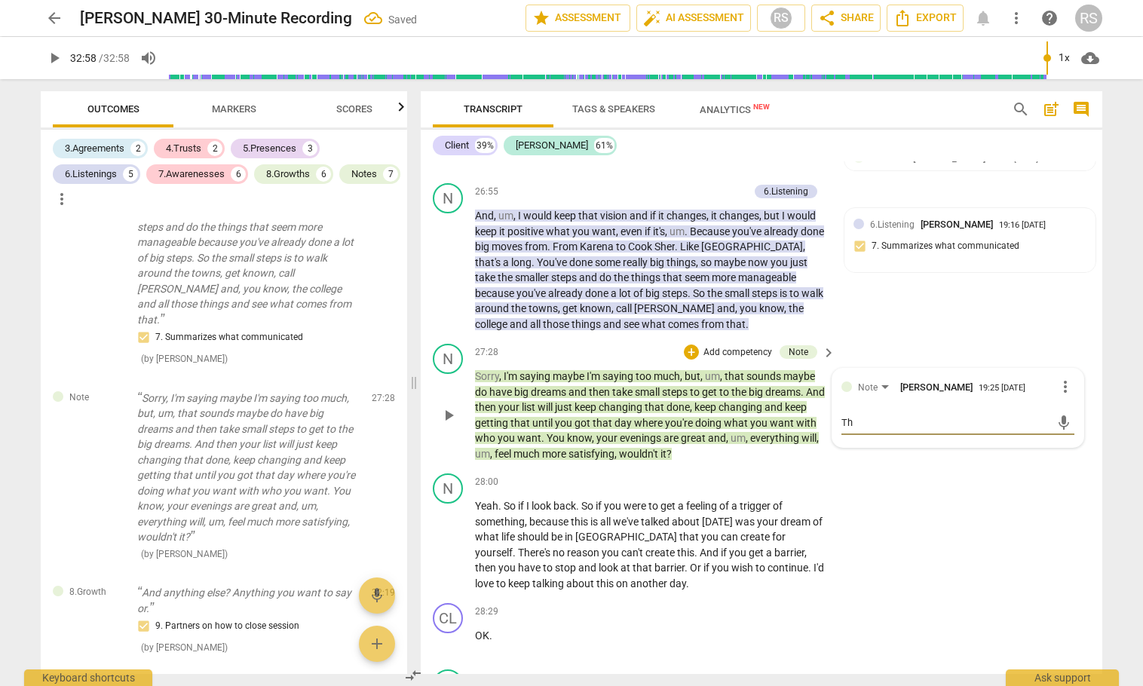
type textarea "Thi"
type textarea "This"
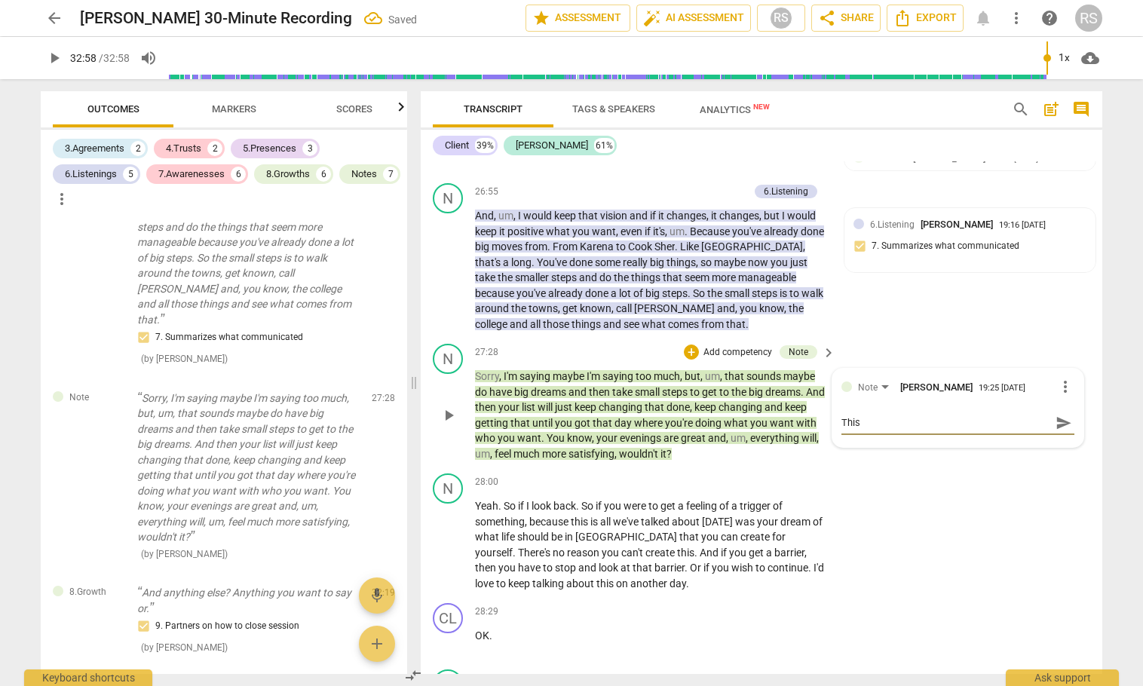
type textarea "This w"
type textarea "This wo"
type textarea "This wou"
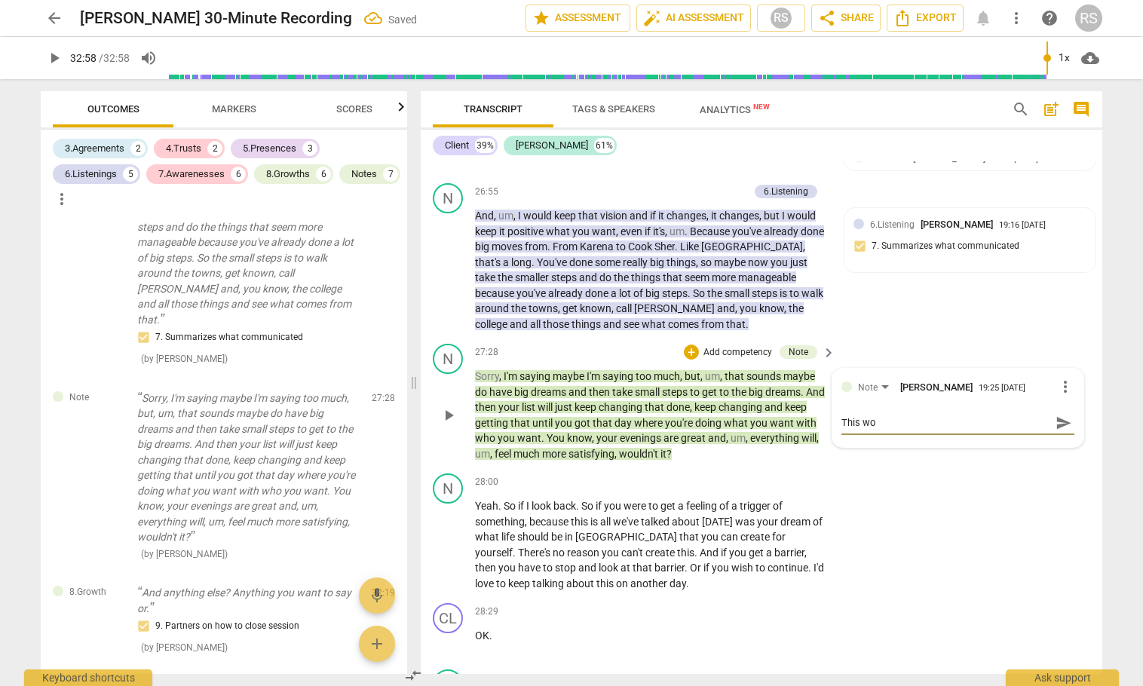
type textarea "This wou"
type textarea "This woul"
type textarea "This would"
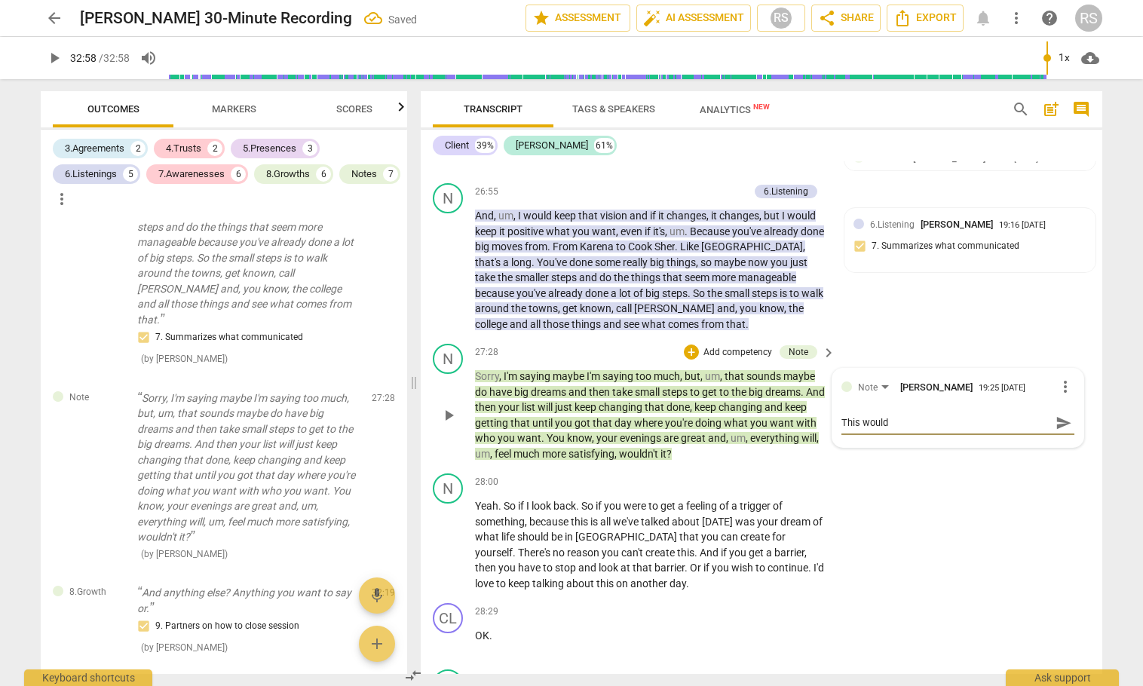
type textarea "This would"
type textarea "This would h"
type textarea "This would ha"
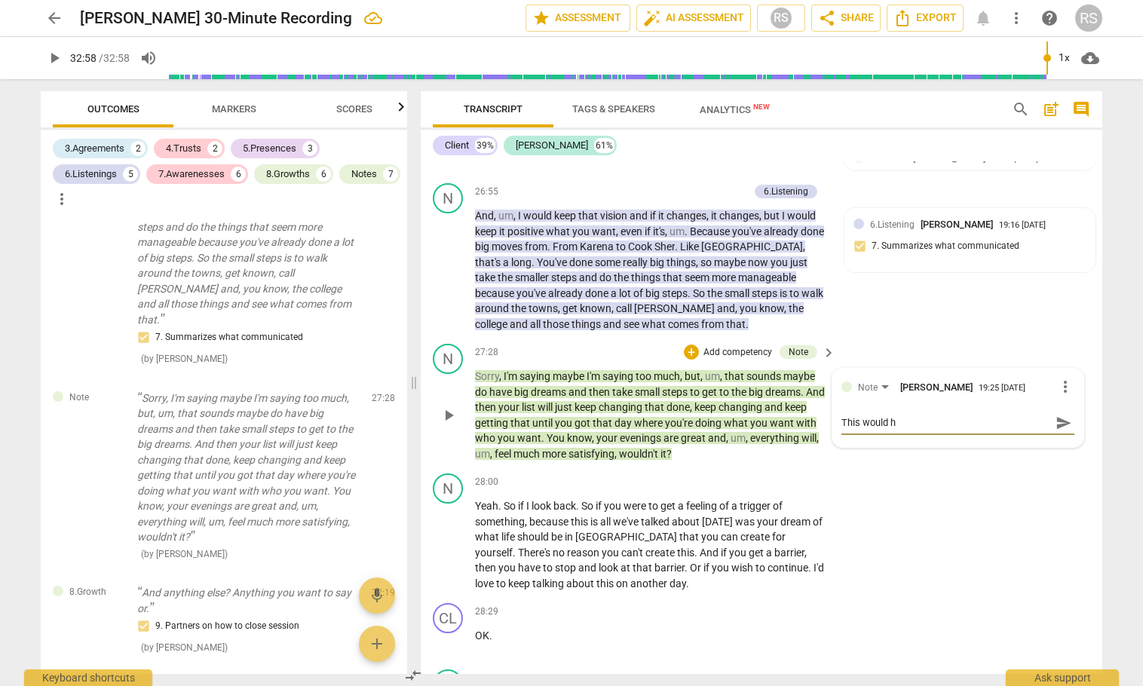
type textarea "This would ha"
type textarea "This would hav"
type textarea "This would have"
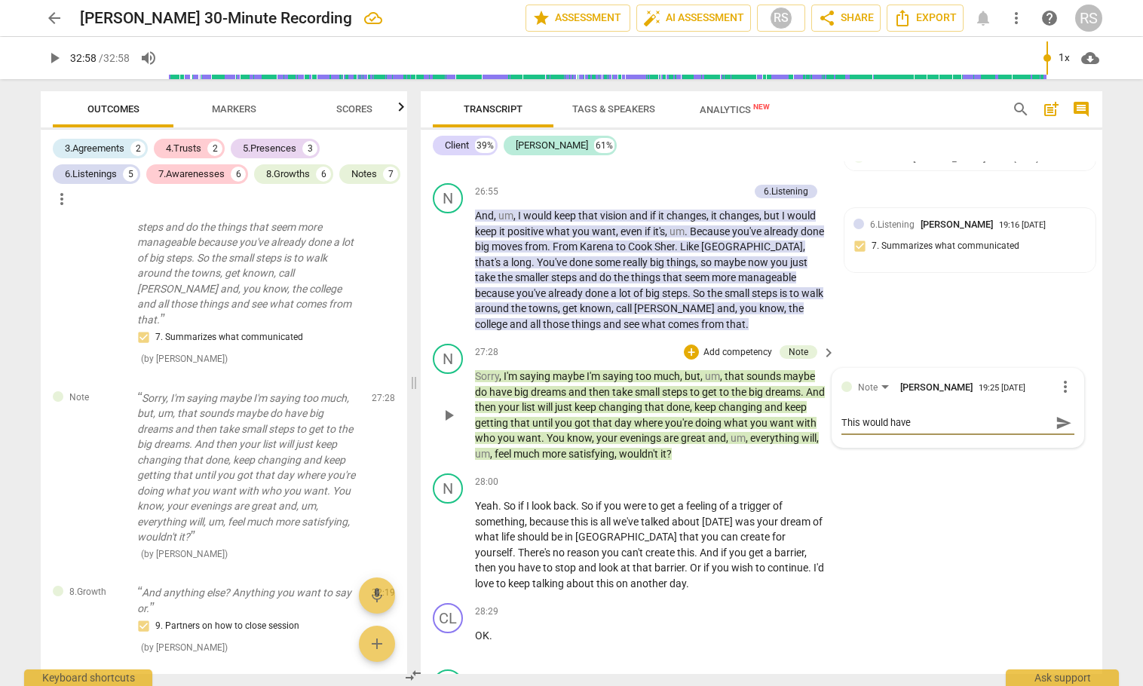
type textarea "This would have b"
type textarea "This would have be"
type textarea "This would have bee"
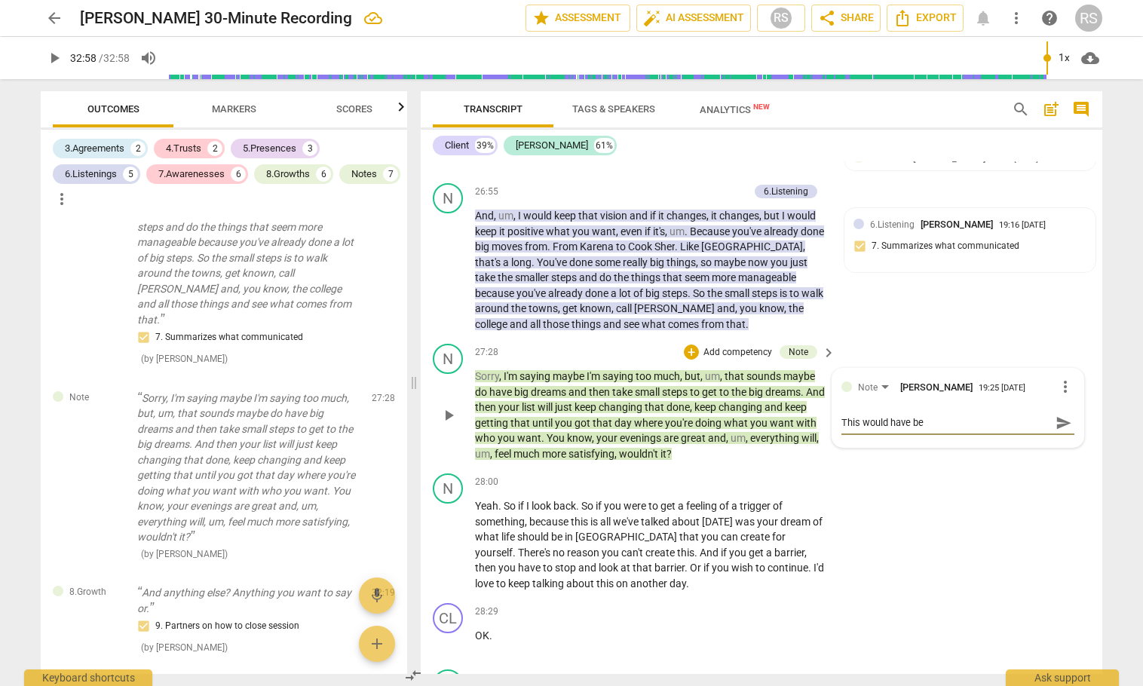
type textarea "This would have bee"
type textarea "This would have been"
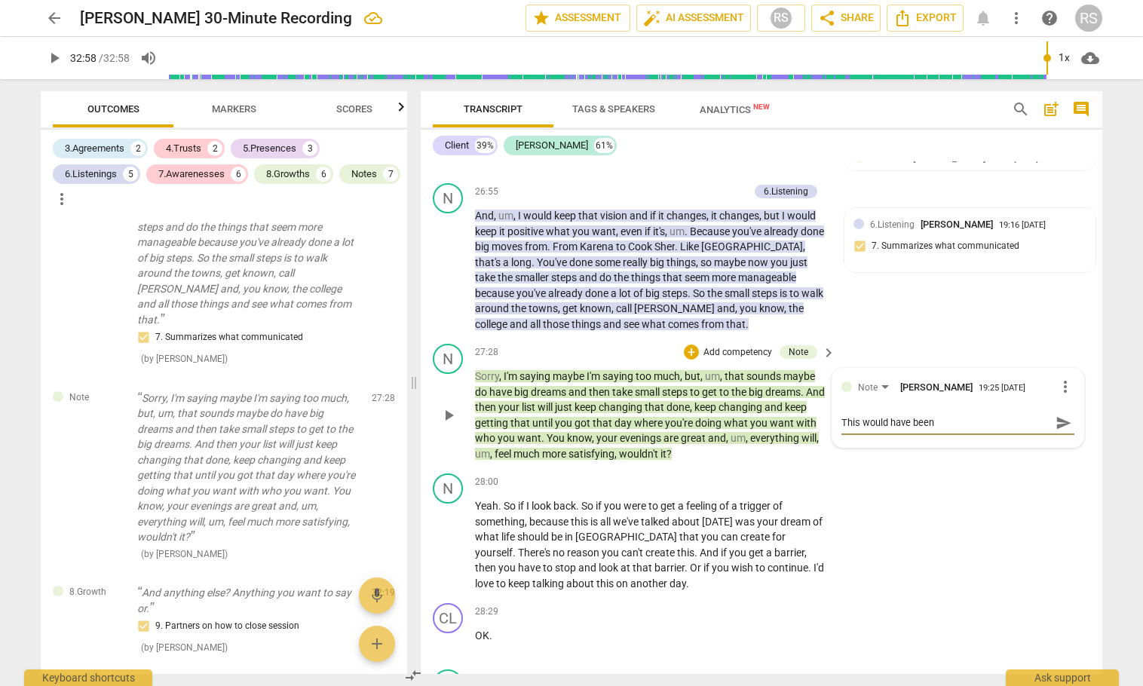
type textarea "This would have been a"
type textarea "This would have been a g"
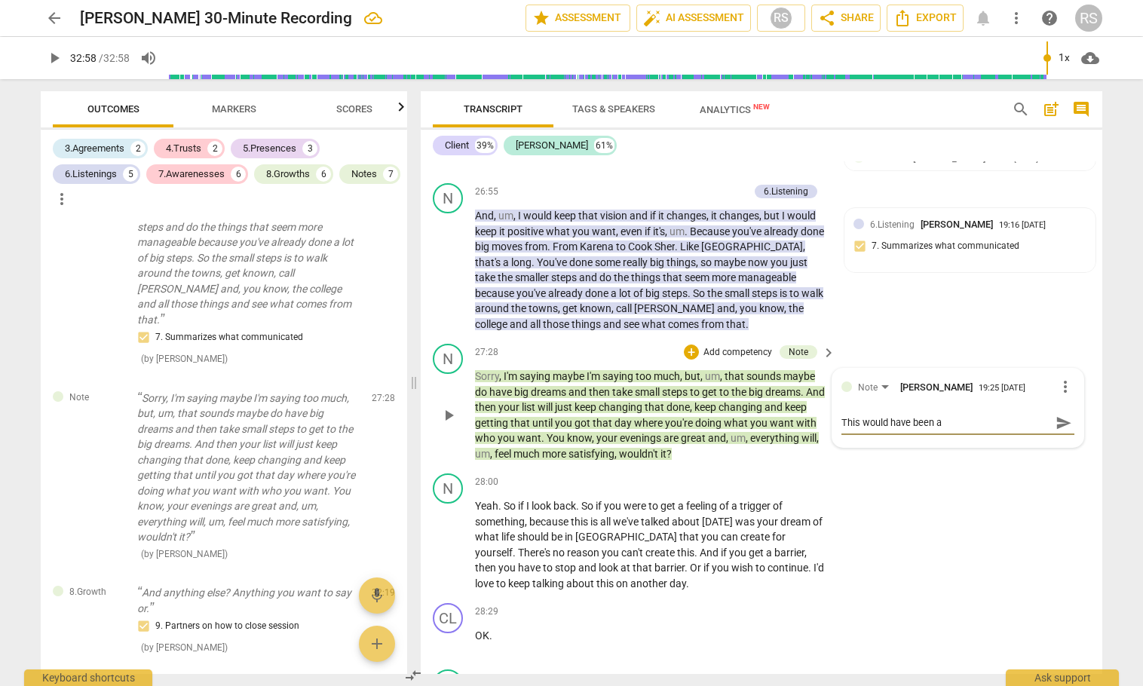
type textarea "This would have been a g"
type textarea "This would have been a go"
type textarea "This would have been a goo"
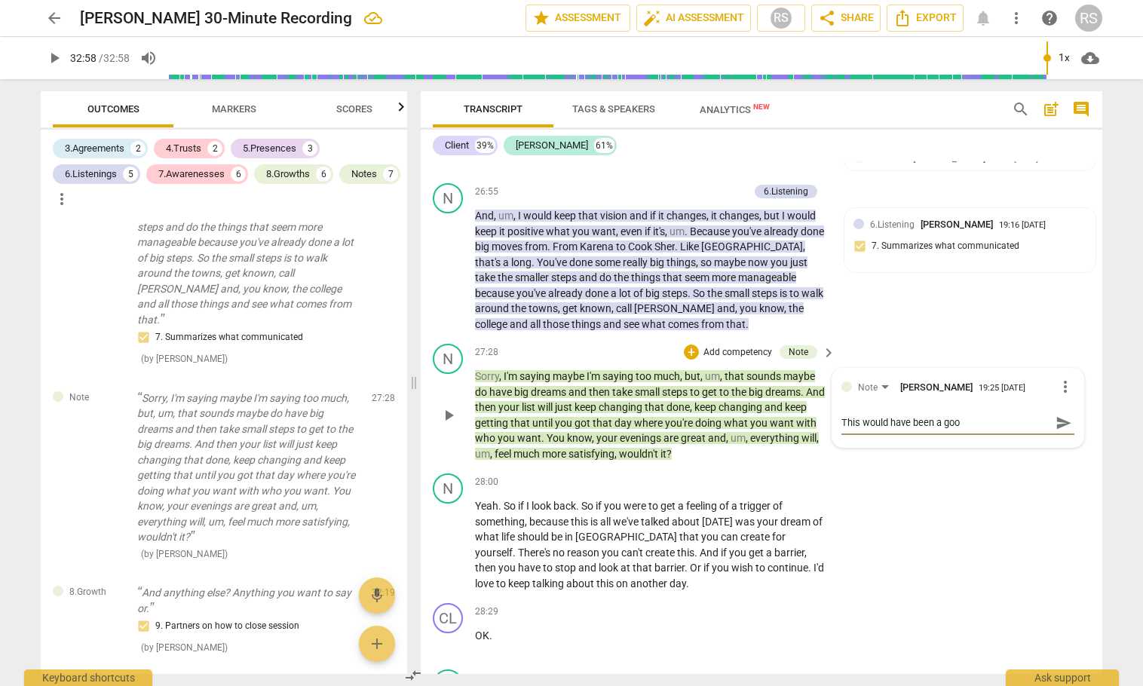
type textarea "This would have been a good"
type textarea "This would have been a good p"
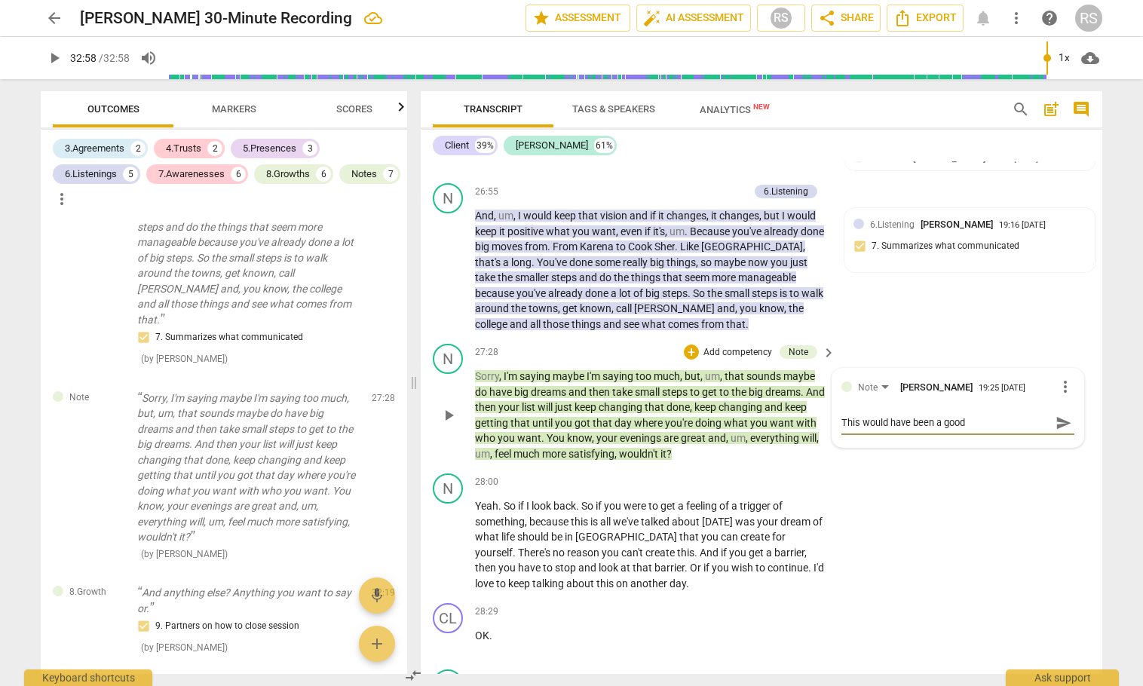
type textarea "This would have been a good p"
type textarea "This would have been a good pl"
type textarea "This would have been a good pla"
type textarea "This would have been a good plac"
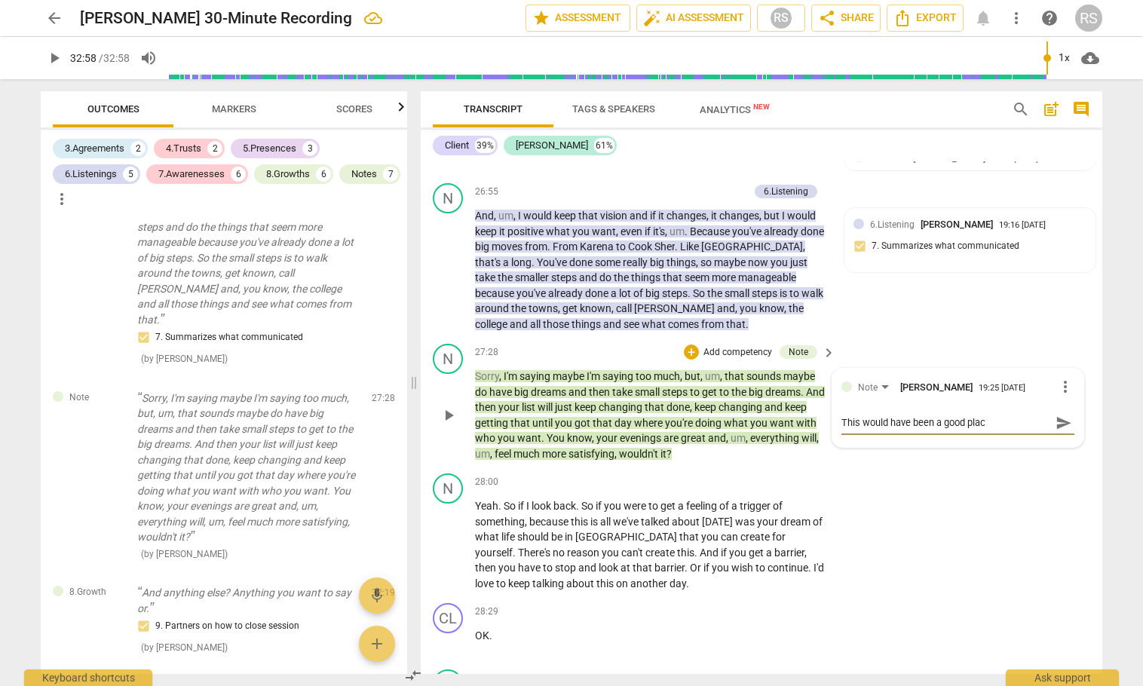
type textarea "This would have been a good place"
type textarea "This would have been a good place t"
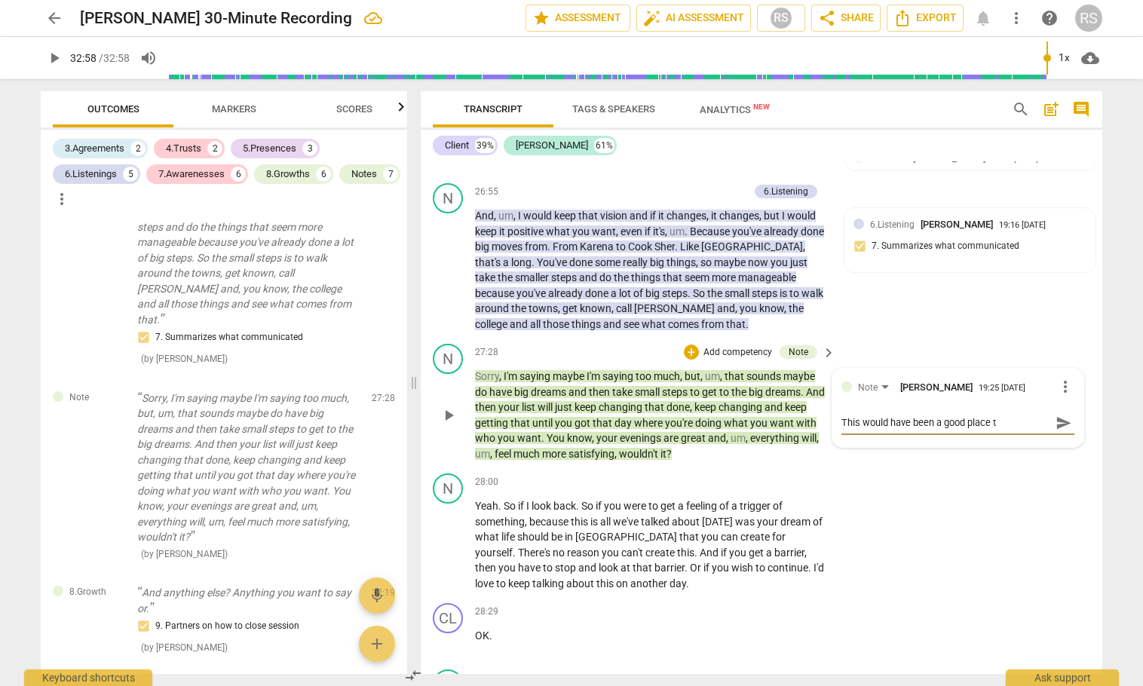
type textarea "This would have been a good place to"
type textarea "This would have been a good place to a"
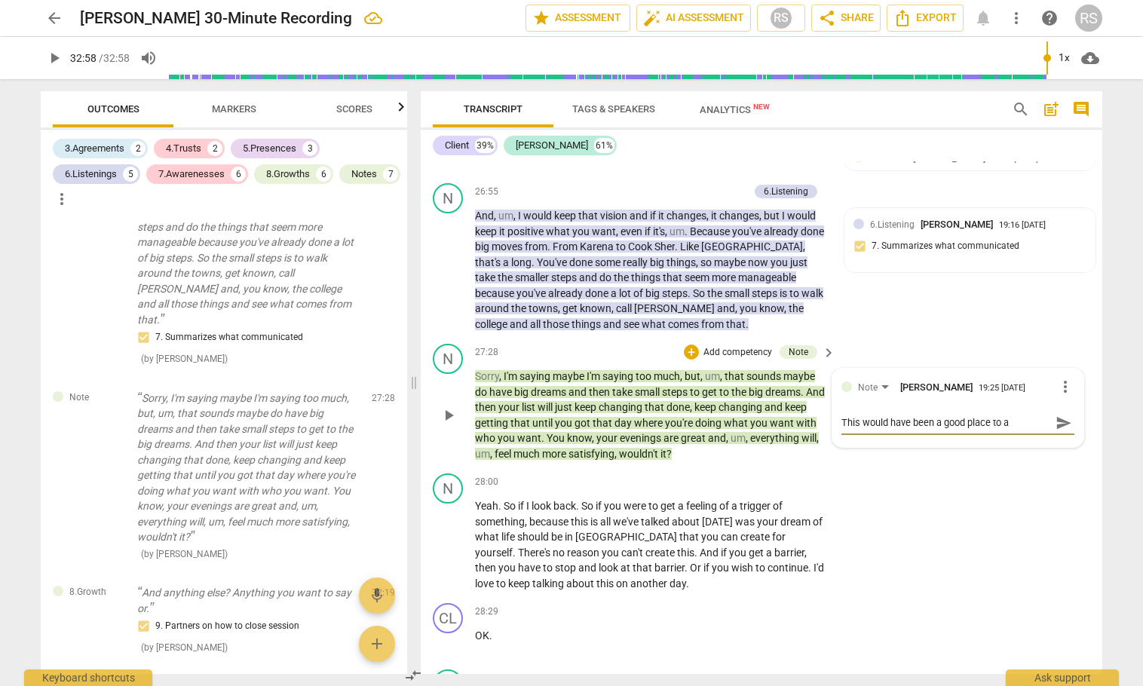
type textarea "This would have been a good place to as"
type textarea "This would have been a good place to ask"
type textarea "This would have been a good place to ask k"
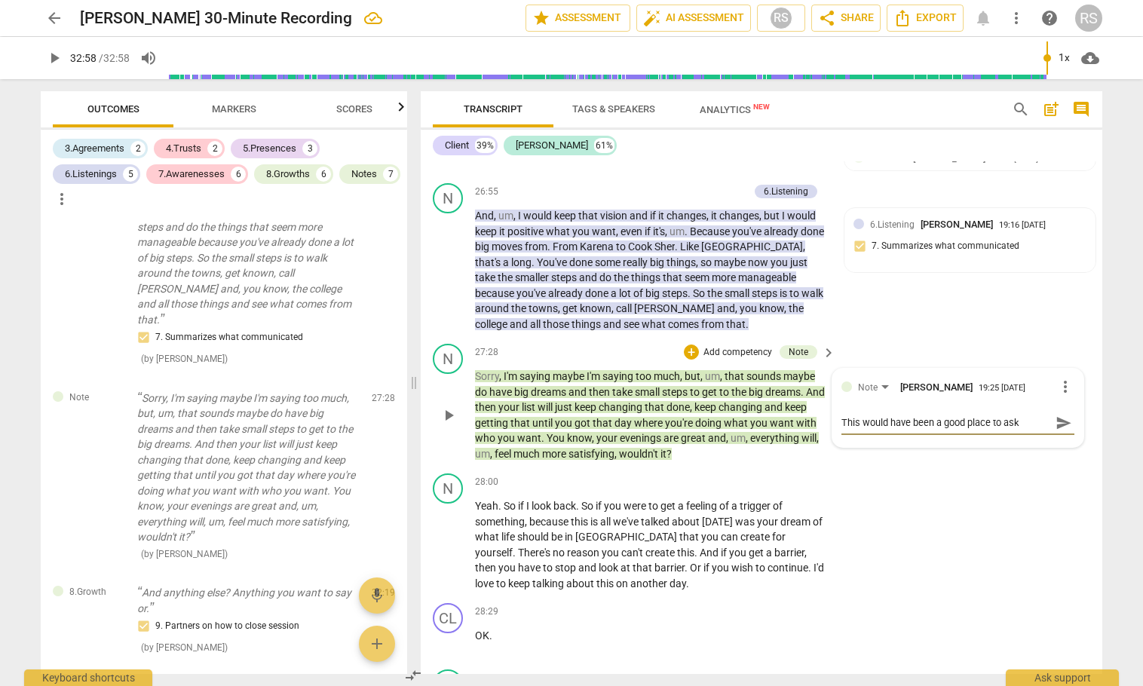
type textarea "This would have been a good place to ask k"
type textarea "This would have been a good place to ask kt"
type textarea "This would have been a good place to ask kth"
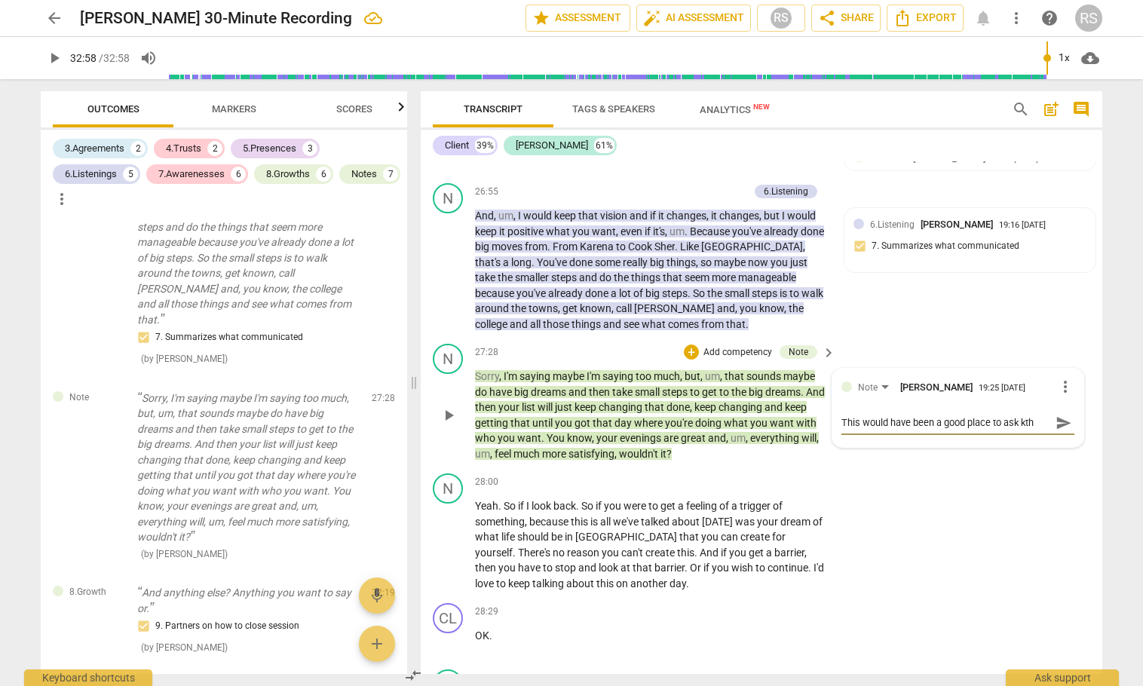
type textarea "This would have been a good place to ask kthe"
type textarea "This would have been a good place to ask kthe c"
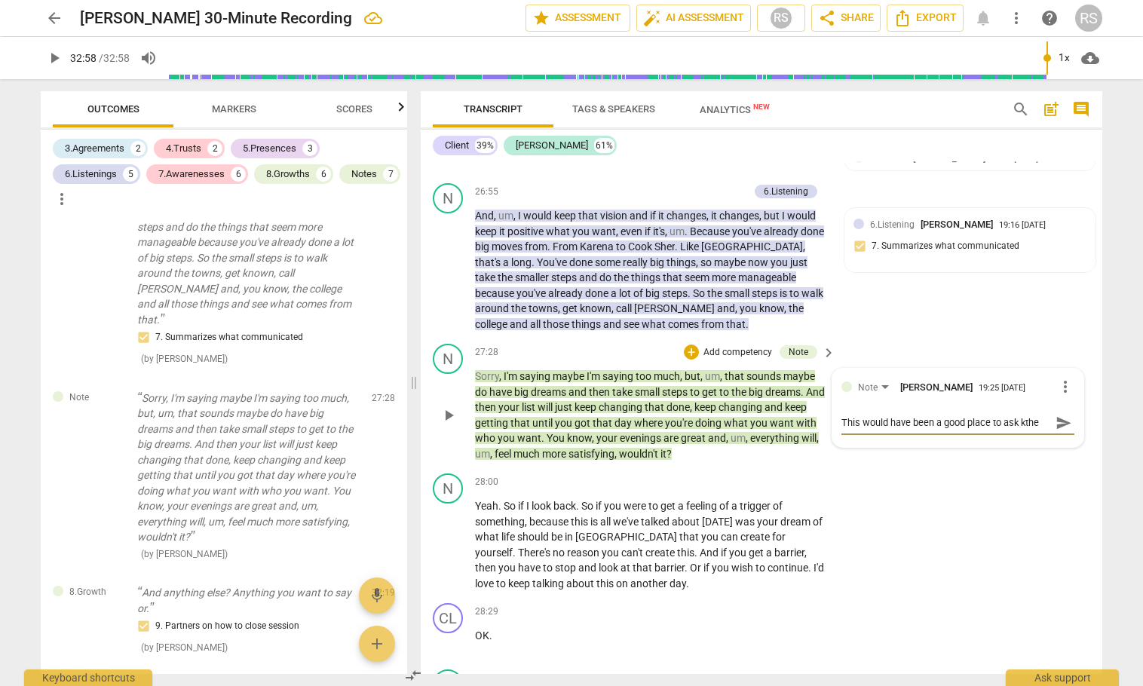
type textarea "This would have been a good place to ask kthe c"
type textarea "This would have been a good place to ask kthe cl"
type textarea "This would have been a good place to ask kthe cli"
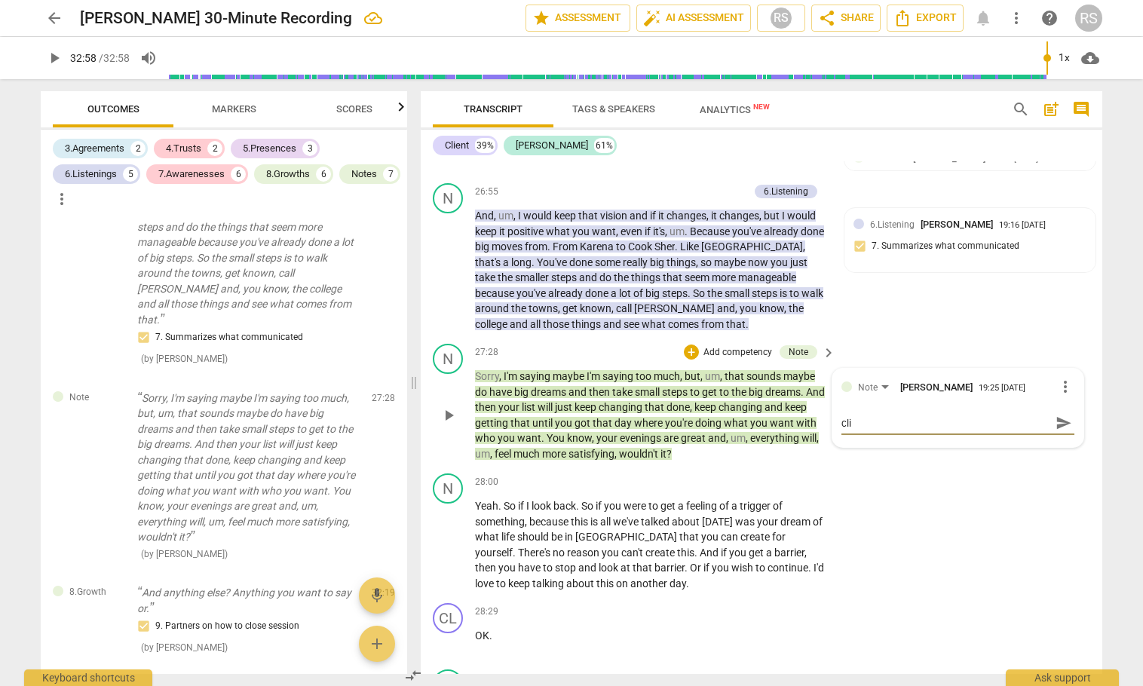
type textarea "This would have been a good place to ask kthe clie"
type textarea "This would have been a good place to ask kthe clien"
type textarea "This would have been a good place to ask kthe clie"
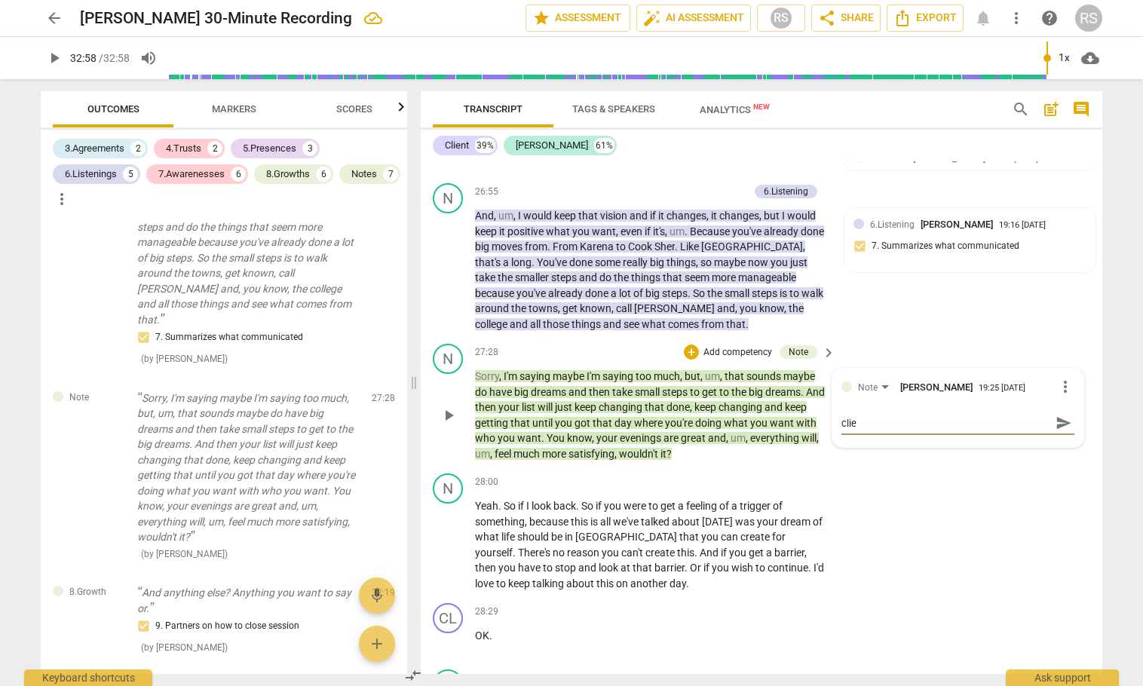
type textarea "This would have been a good place to ask kthe cli"
type textarea "This would have been a good place to ask kthe cl"
type textarea "This would have been a good place to ask kthe c"
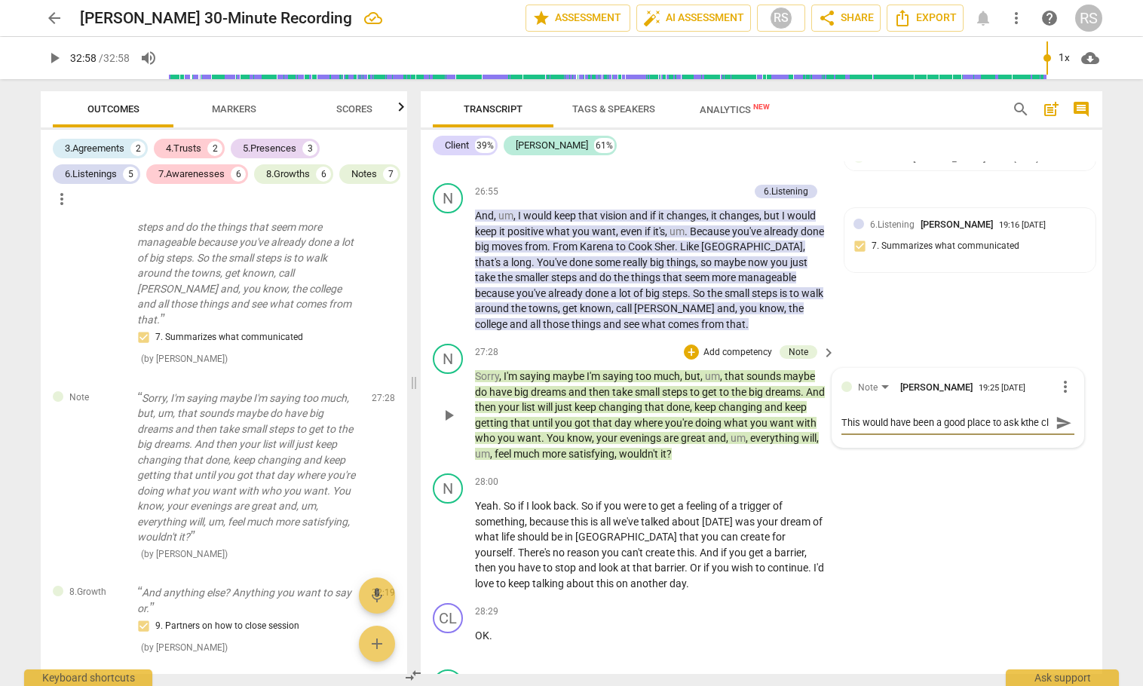
type textarea "This would have been a good place to ask kthe c"
type textarea "This would have been a good place to ask kthe"
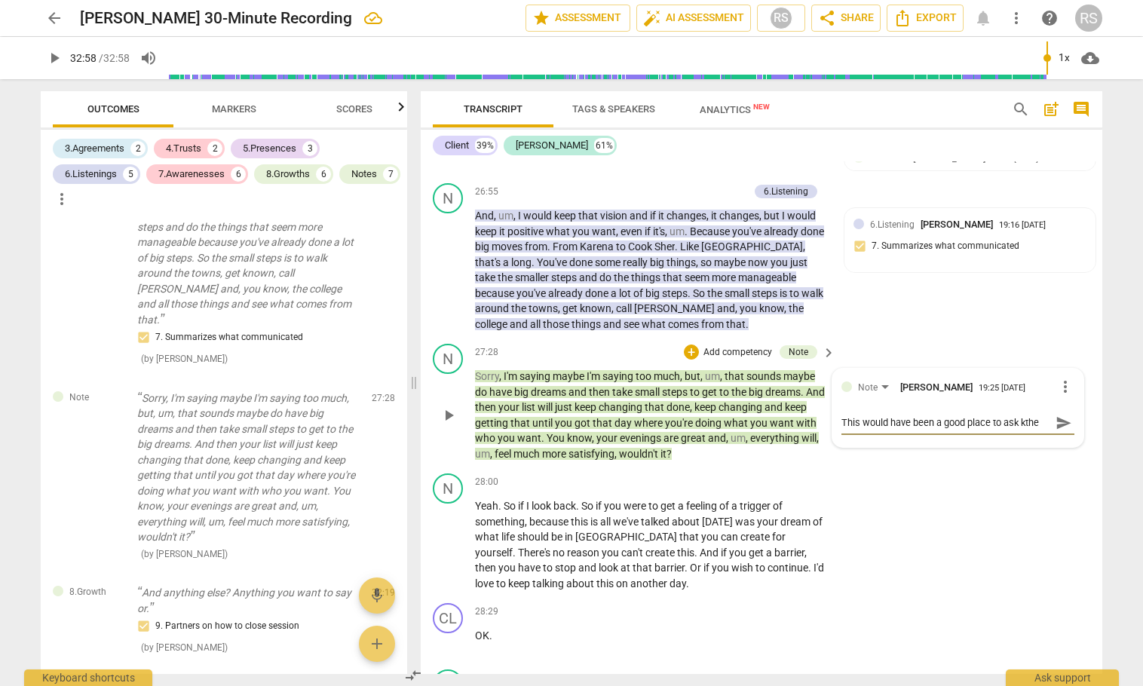
type textarea "This would have been a good place to ask kthe"
type textarea "This would have been a good place to ask kth"
type textarea "This would have been a good place to ask kt"
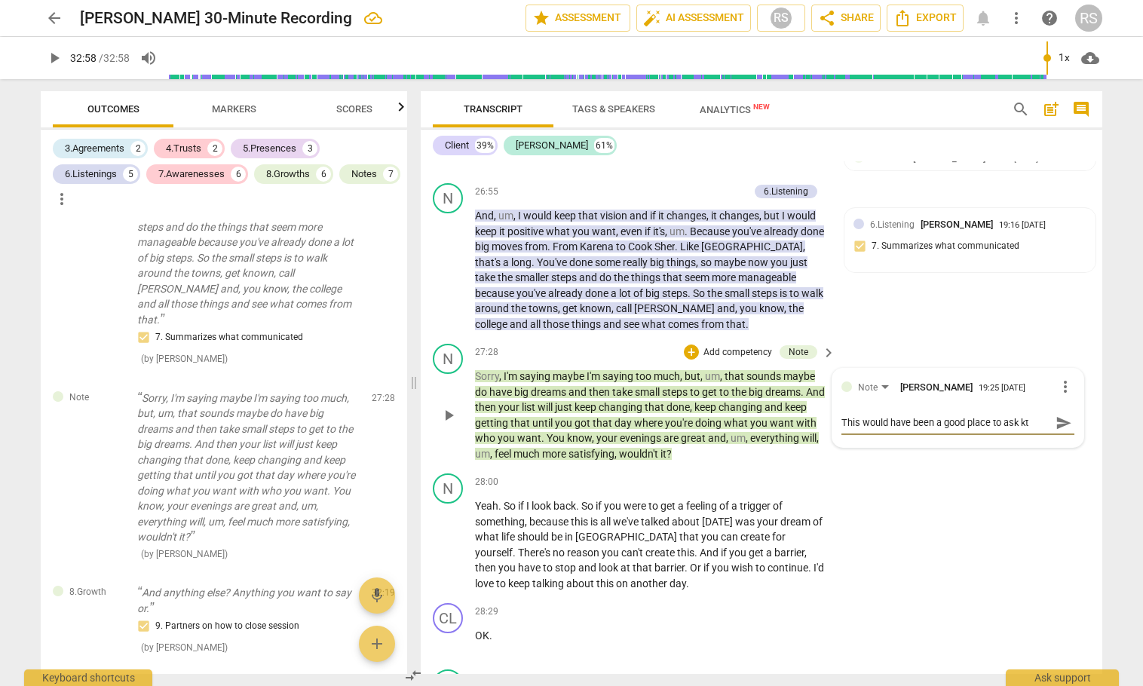
type textarea "This would have been a good place to ask k"
type textarea "This would have been a good place to ask"
type textarea "This would have been a good place to ask t"
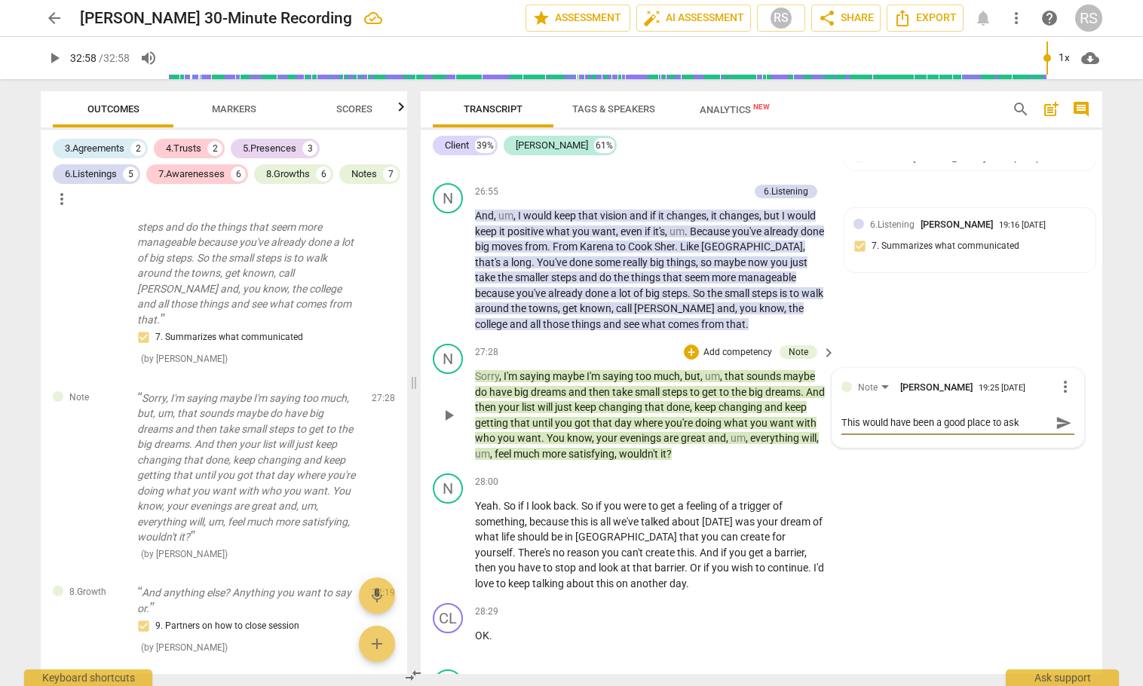
type textarea "This would have been a good place to ask t"
type textarea "This would have been a good place to ask th"
type textarea "This would have been a good place to ask the"
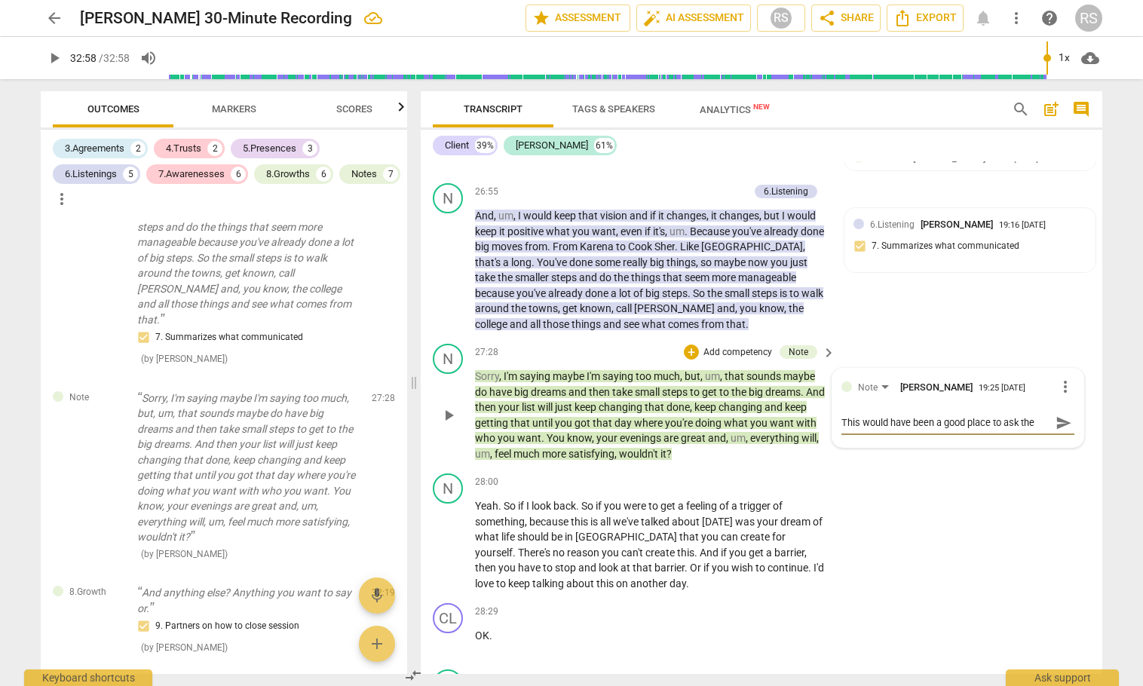
type textarea "This would have been a good place to ask the"
type textarea "This would have been a good place to ask the c"
type textarea "This would have been a good place to ask the cl"
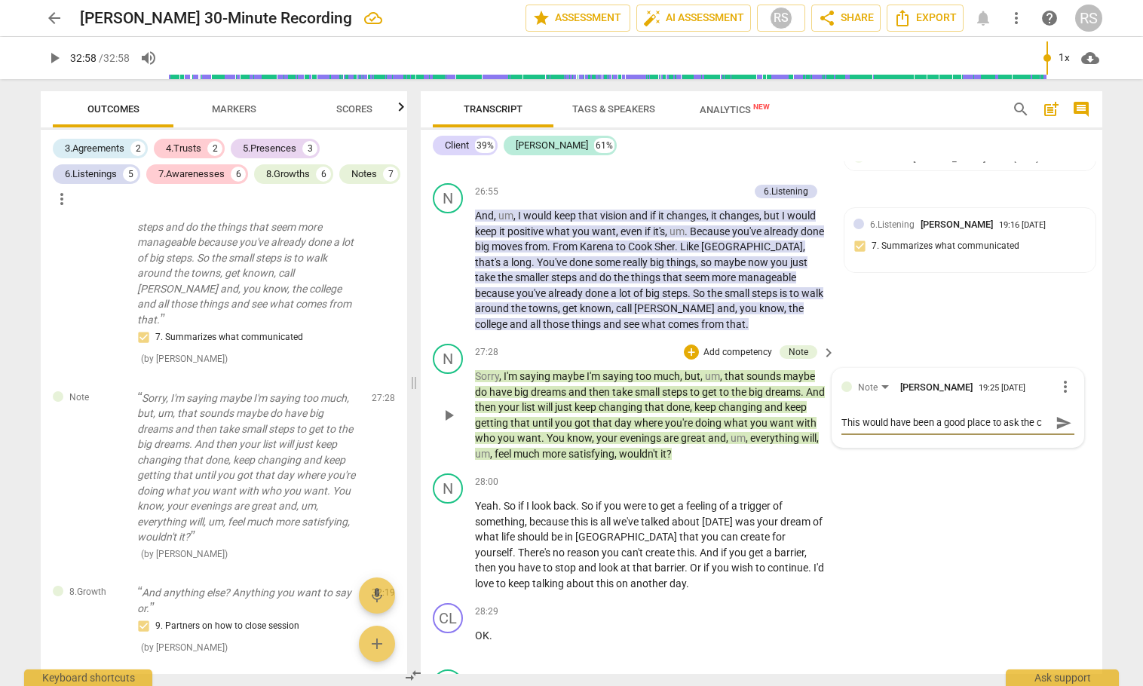
type textarea "This would have been a good place to ask the cl"
type textarea "This would have been a good place to ask the cli"
type textarea "This would have been a good place to ask the clie"
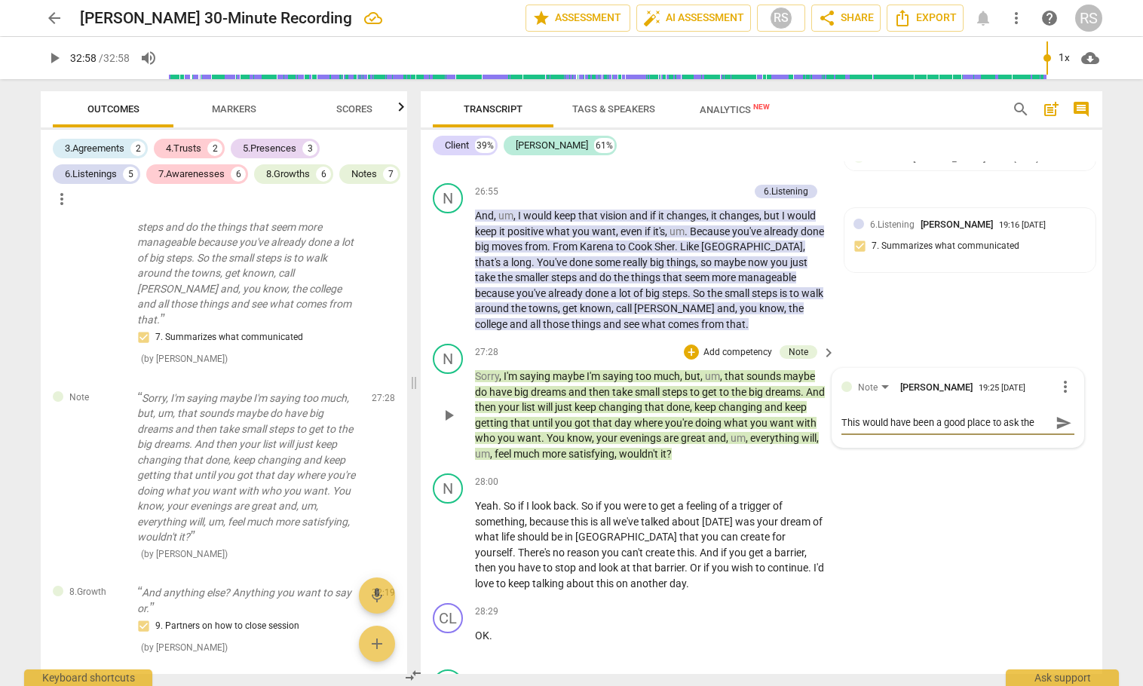
scroll to position [14, 0]
type textarea "This would have been a good place to ask the clien"
type textarea "This would have been a good place to ask the client"
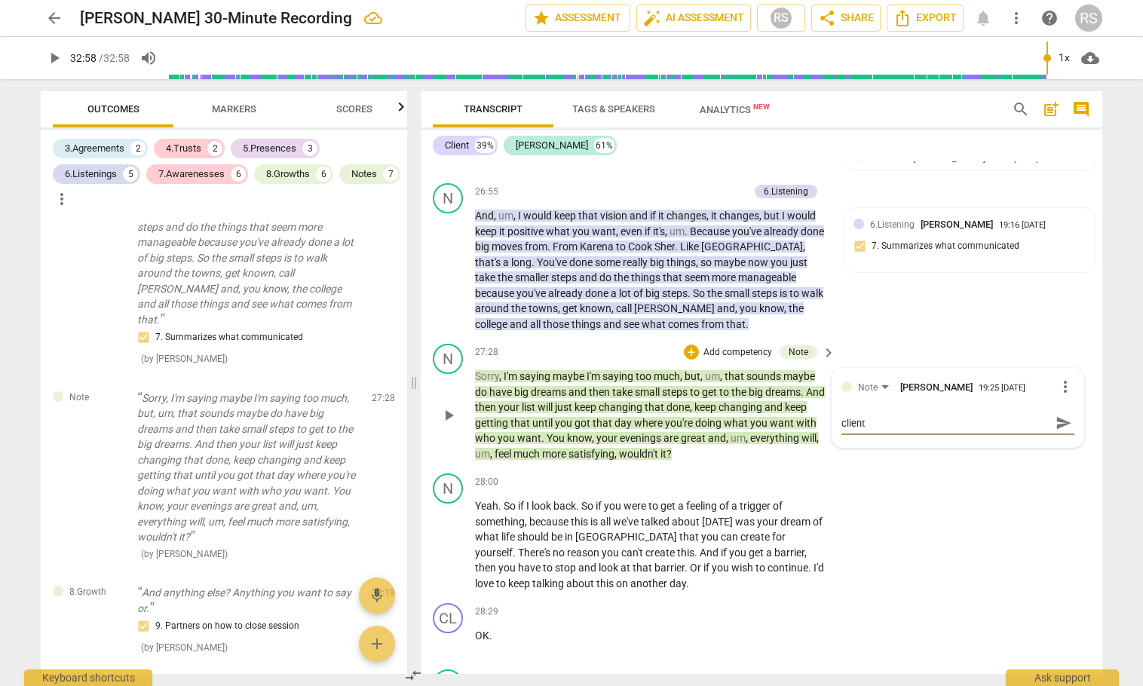
type textarea "This would have been a good place to ask the client"
type textarea "This would have been a good place to ask the client t"
type textarea "This would have been a good place to ask the client to"
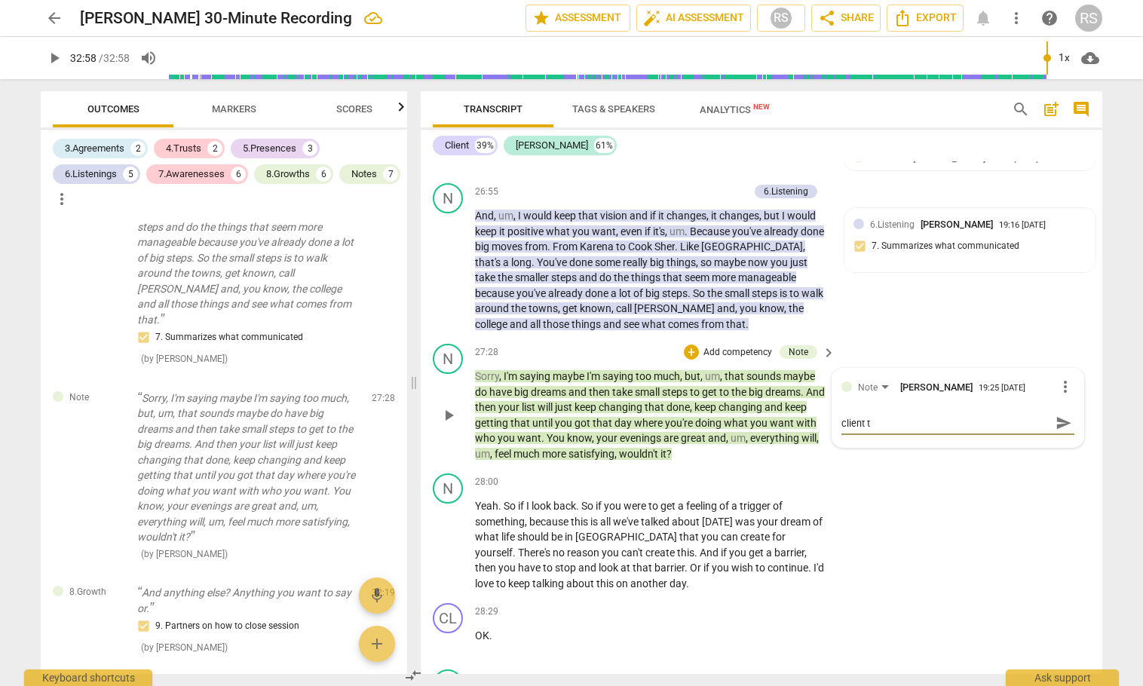
type textarea "This would have been a good place to ask the client to"
type textarea "This would have been a good place to ask the client to s"
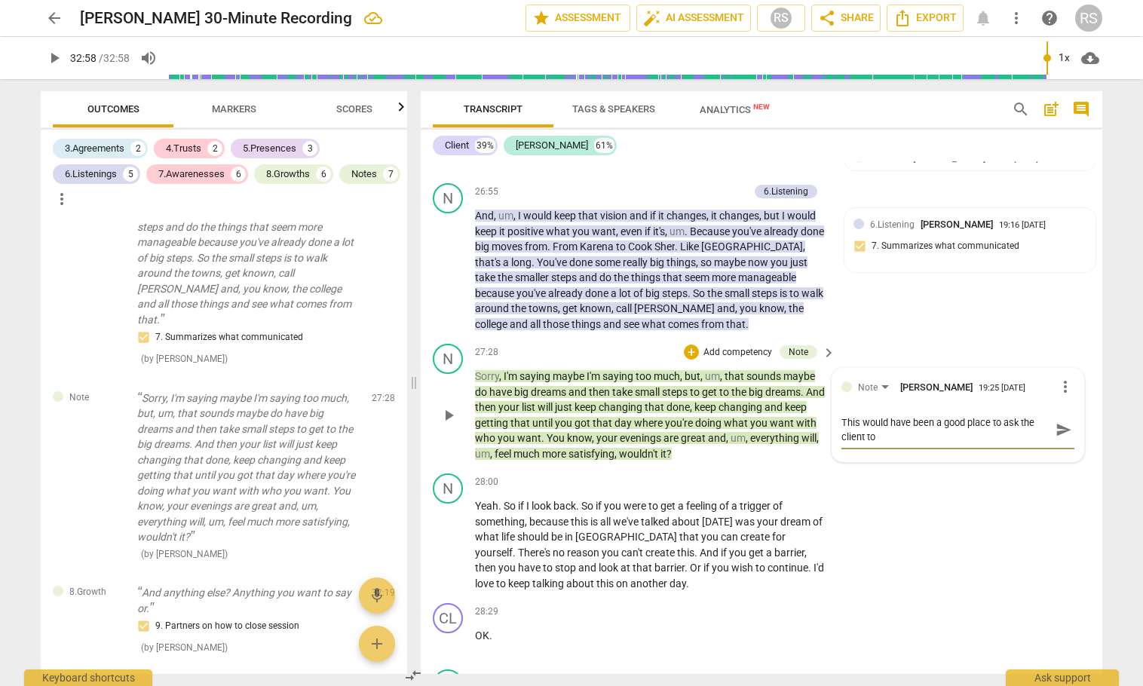
type textarea "This would have been a good place to ask the client to s"
type textarea "This would have been a good place to ask the client to su"
type textarea "This would have been a good place to ask the client to sum"
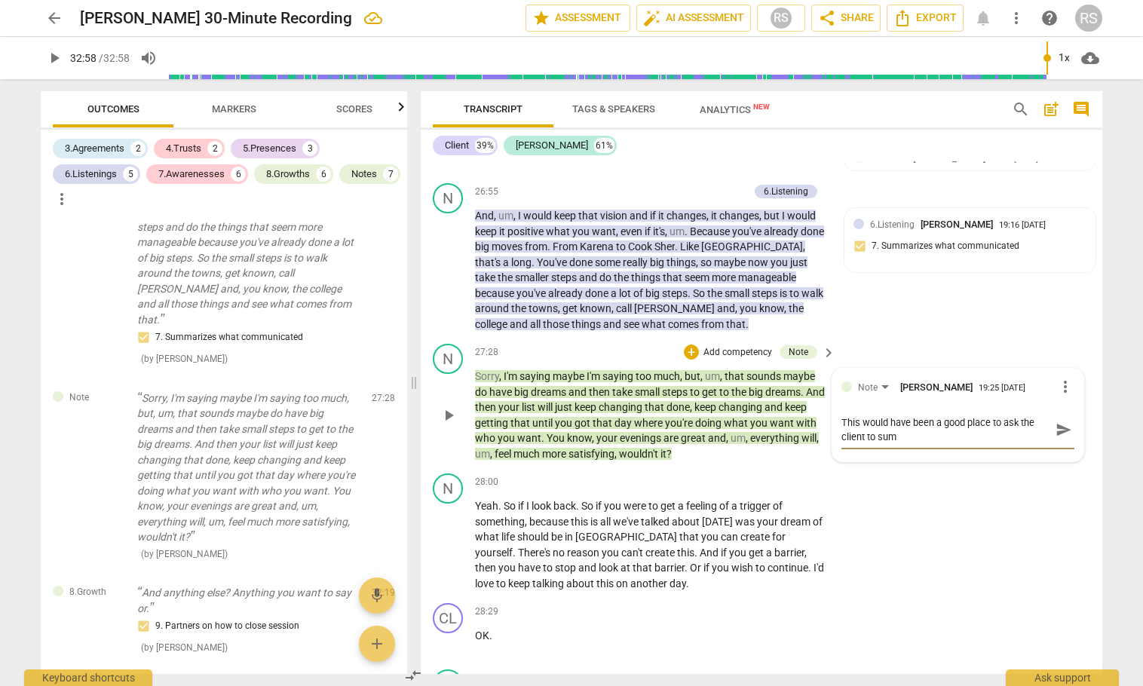
type textarea "This would have been a good place to ask the client to summ"
type textarea "This would have been a good place to ask the client to summa"
type textarea "This would have been a good place to ask the client to summar"
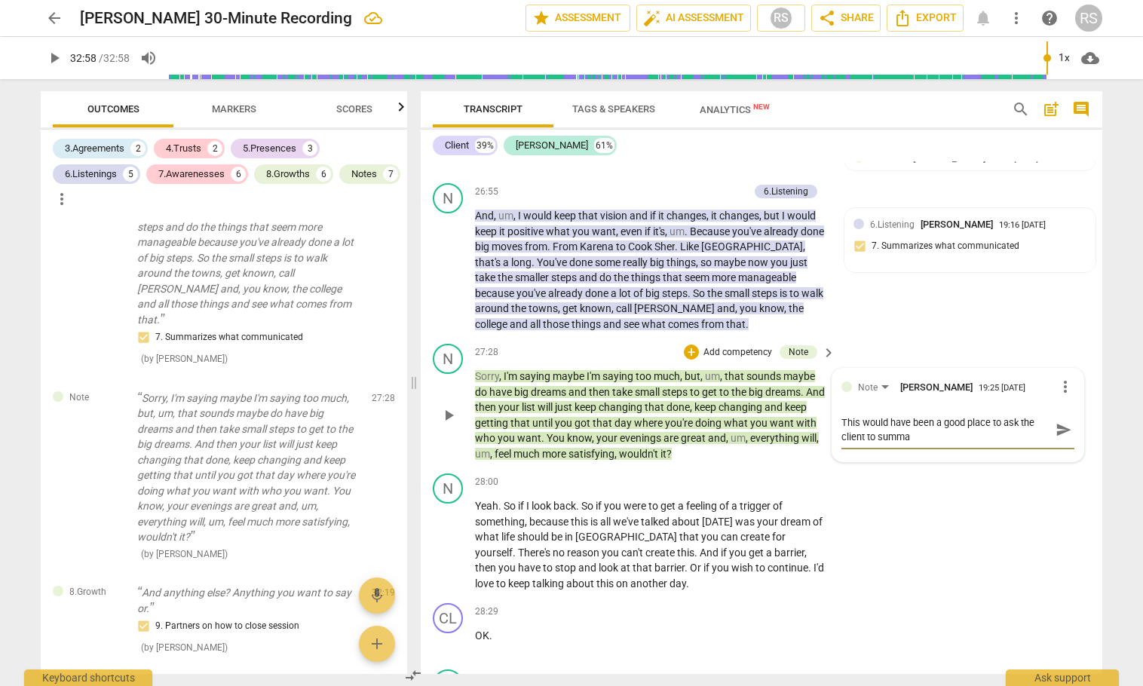
type textarea "This would have been a good place to ask the client to summar"
type textarea "This would have been a good place to ask the client to summari"
type textarea "This would have been a good place to ask the client to summariz"
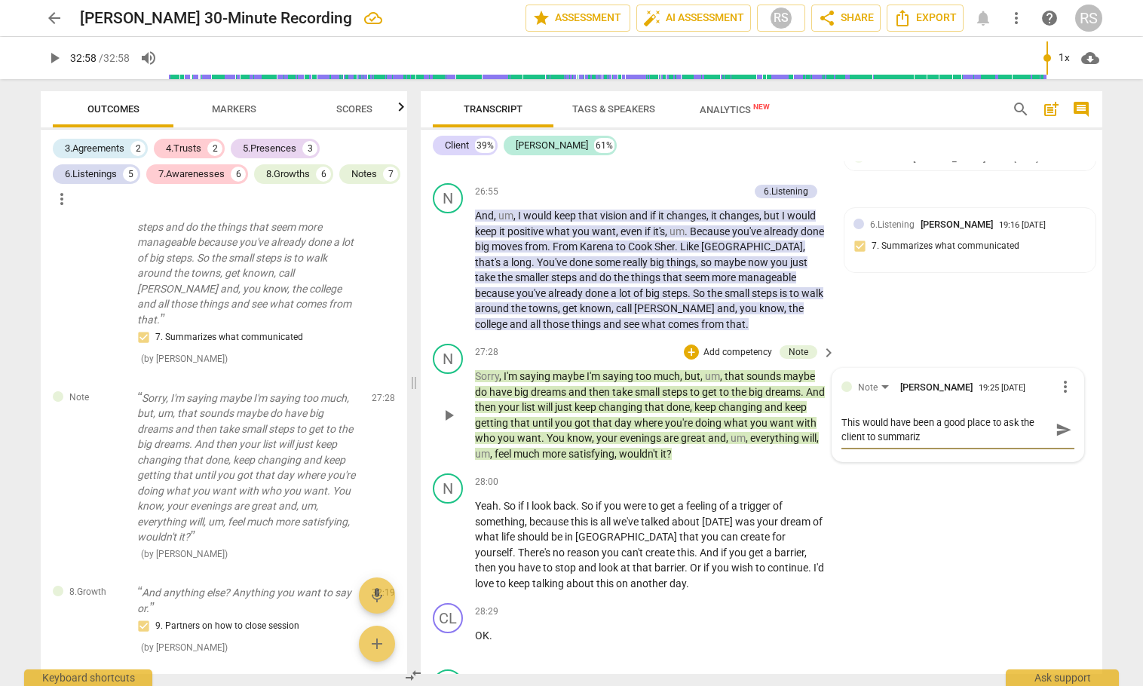
type textarea "This would have been a good place to ask the client to summarize"
type textarea "This would have been a good place to ask the client to summarize h"
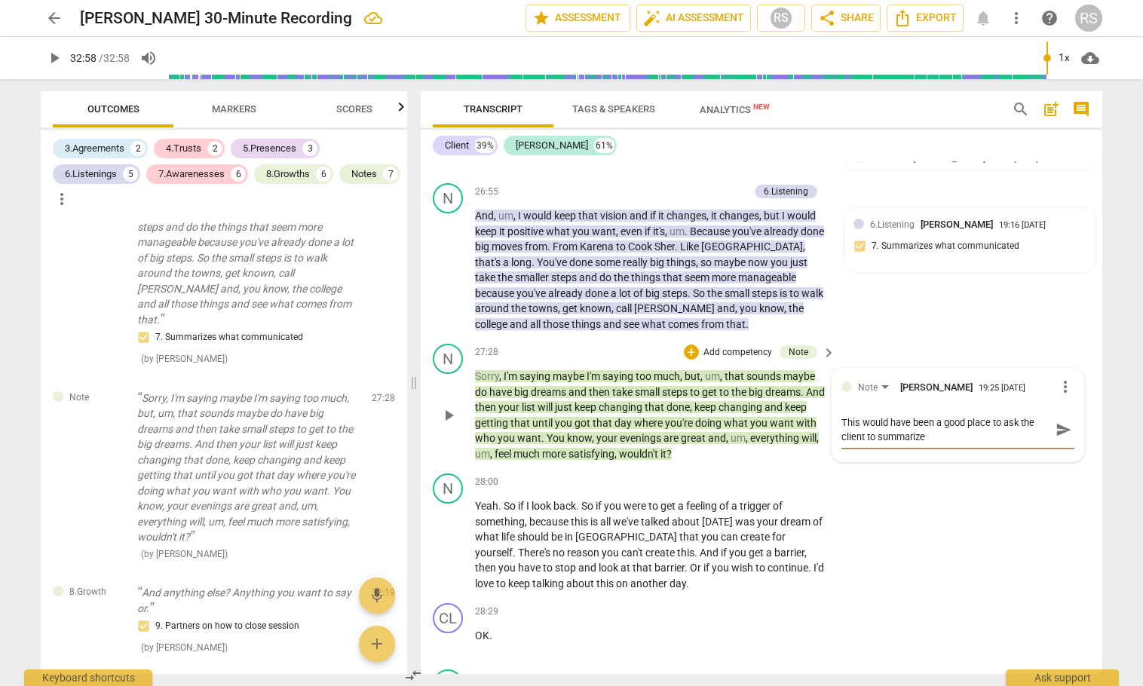
type textarea "This would have been a good place to ask the client to summarize h"
type textarea "This would have been a good place to ask the client to summarize he"
type textarea "This would have been a good place to ask the client to summarize her"
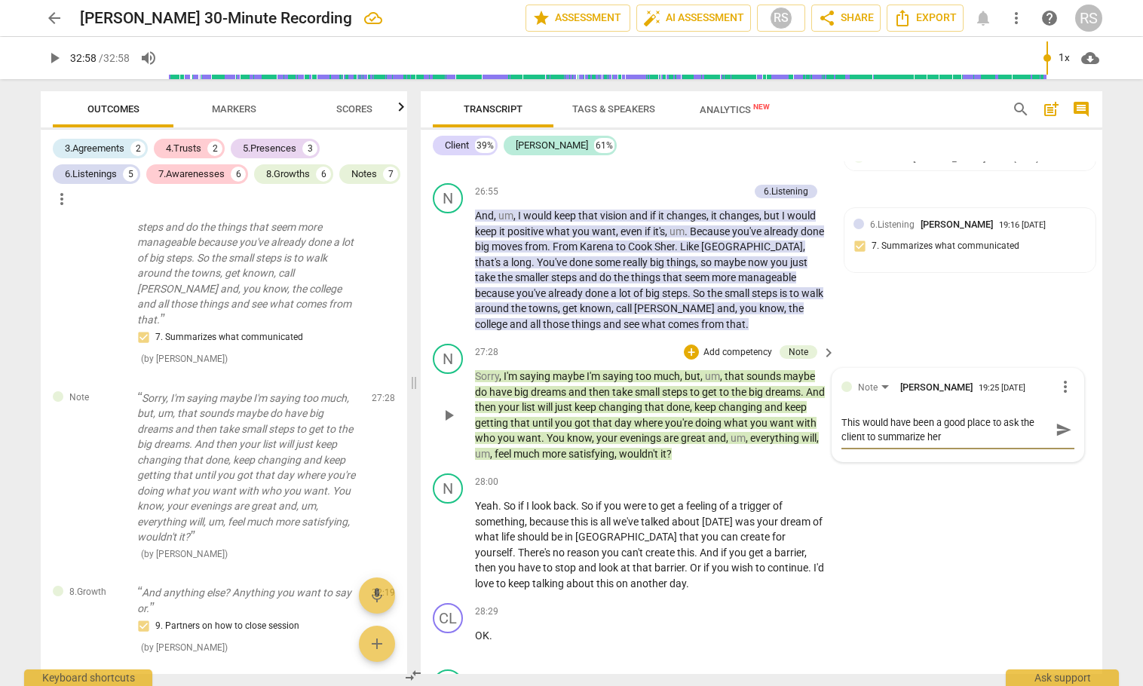
type textarea "This would have been a good place to ask the client to summarize her"
type textarea "This would have been a good place to ask the client to summarize her l"
type textarea "This would have been a good place to ask the client to summarize her li"
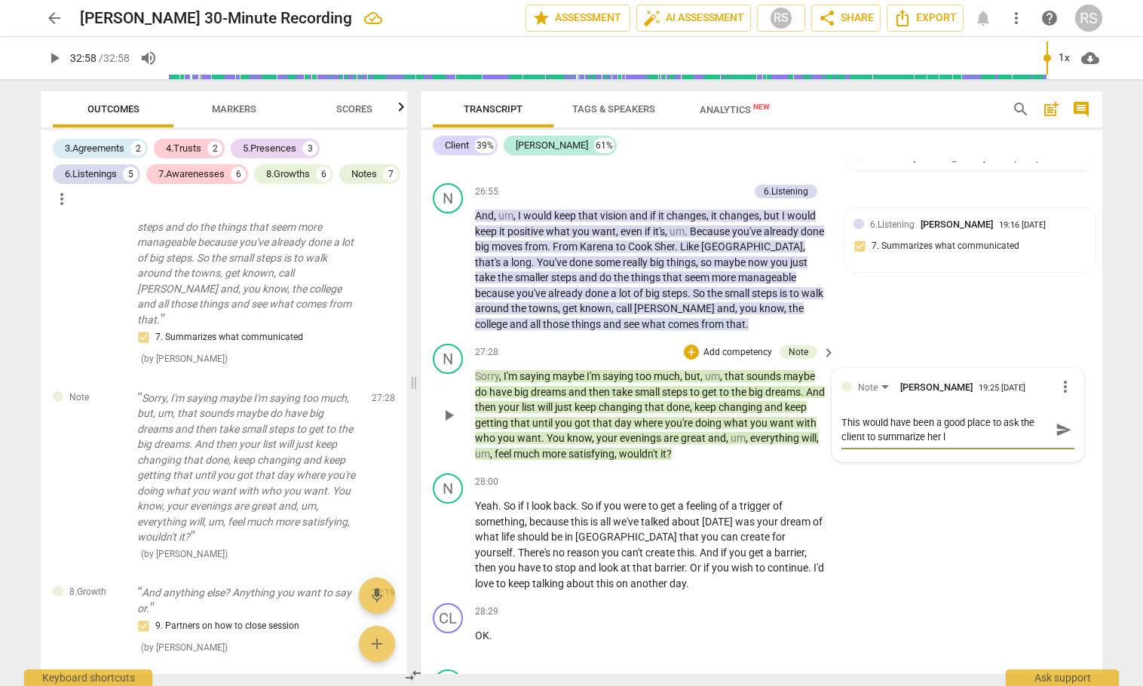
type textarea "This would have been a good place to ask the client to summarize her li"
type textarea "This would have been a good place to ask the client to summarize her lis"
type textarea "This would have been a good place to ask the client to summarize her list"
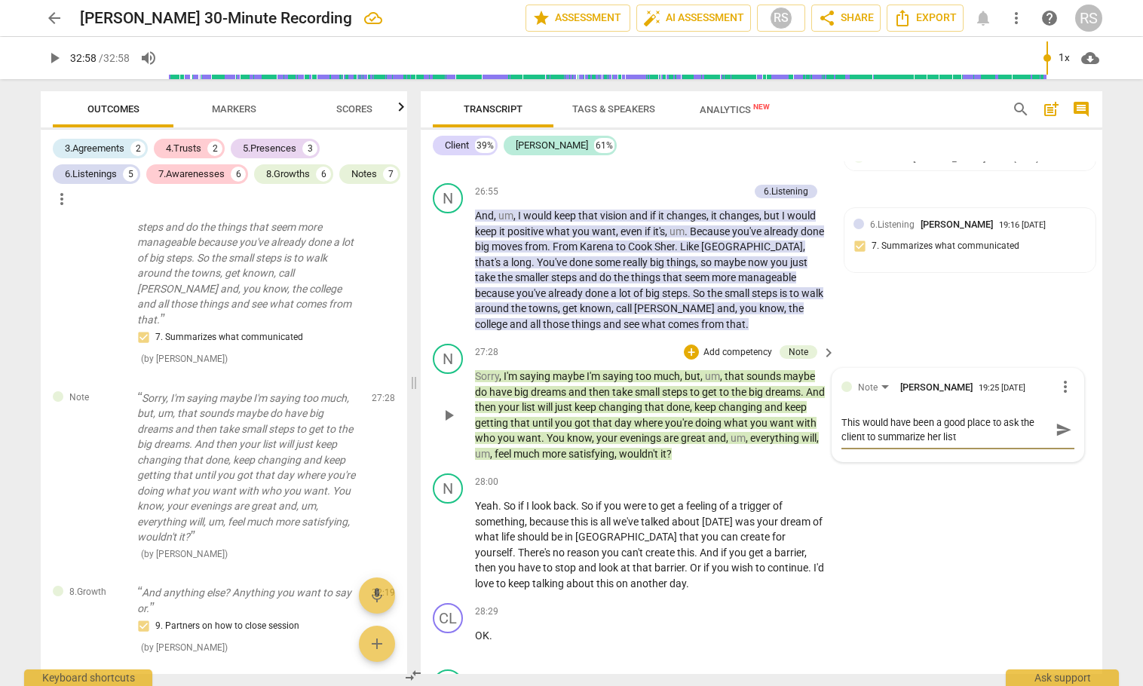
type textarea "This would have been a good place to ask the client to summarize her list."
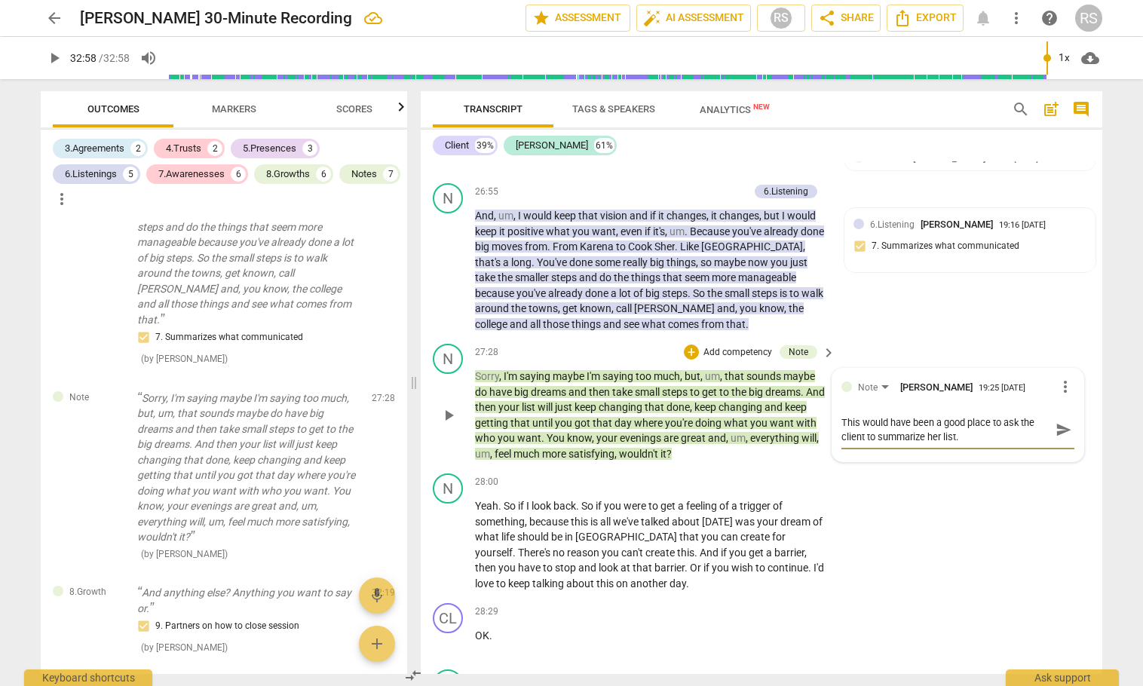
type textarea "This would have been a good place to ask the client to summarize her list."
type textarea "This would have been a good place to ask the client to summarize her list. O"
type textarea "This would have been a good place to ask the client to summarize her list. Or"
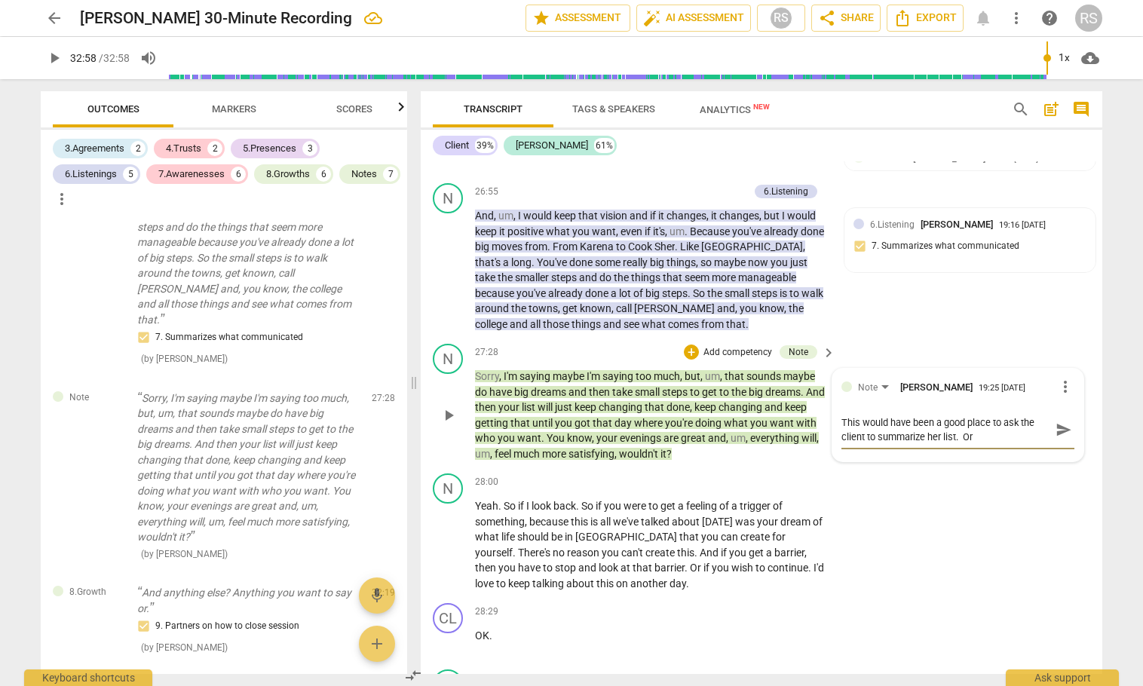
type textarea "This would have been a good place to ask the client to summarize her list. Or"
type textarea "This would have been a good place to ask the client to summarize her list. Or a"
type textarea "This would have been a good place to ask the client to summarize her list. Or as"
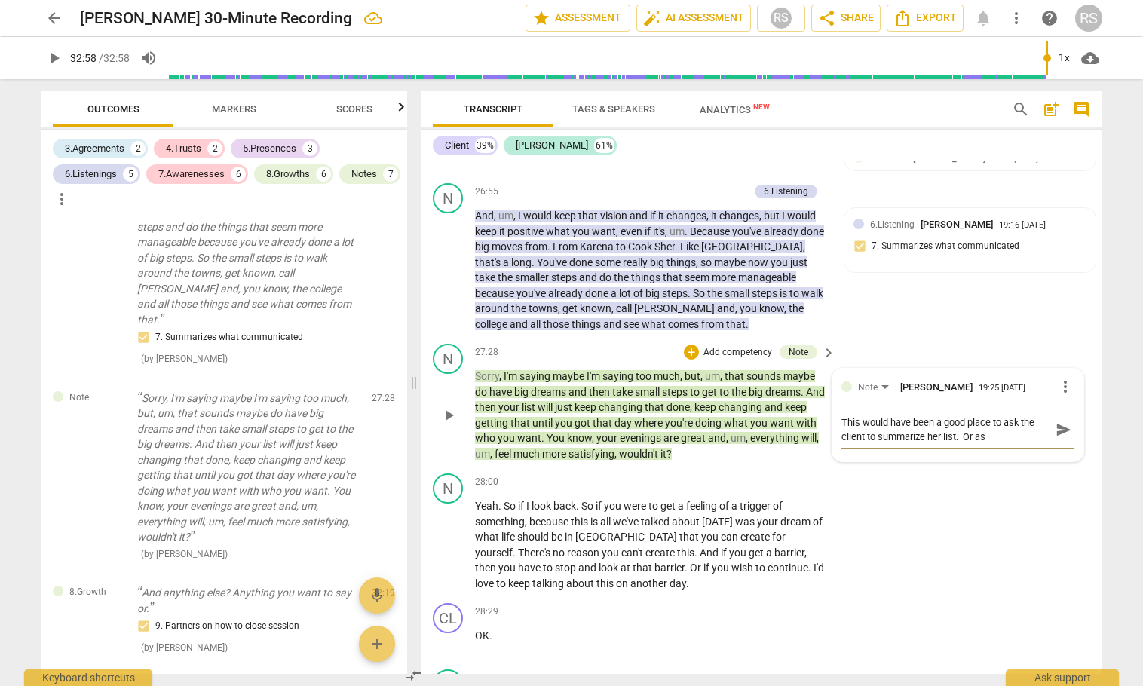
type textarea "This would have been a good place to ask the client to summarize her list. Or a…"
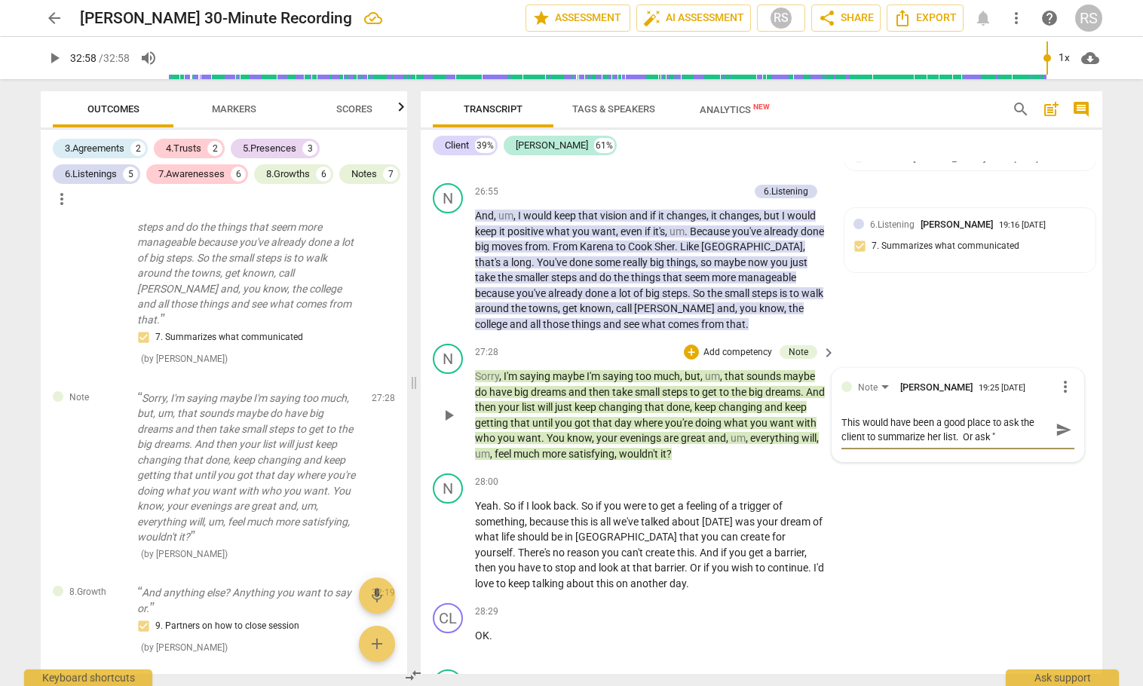
type textarea "This would have been a good place to ask the client to summarize her list. Or a…"
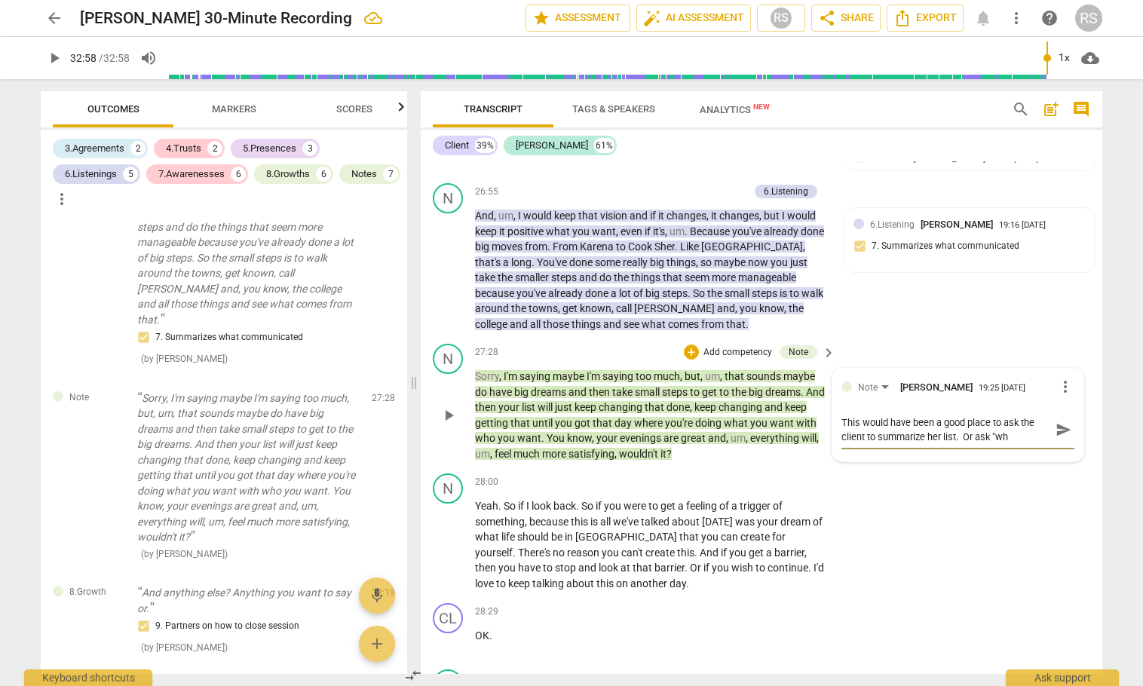
type textarea "This would have been a good place to ask the client to summarize her list. Or a…"
click at [962, 459] on textarea "This would have been a good place to ask the client to summarize her list. Or a…" at bounding box center [946, 437] width 209 height 43
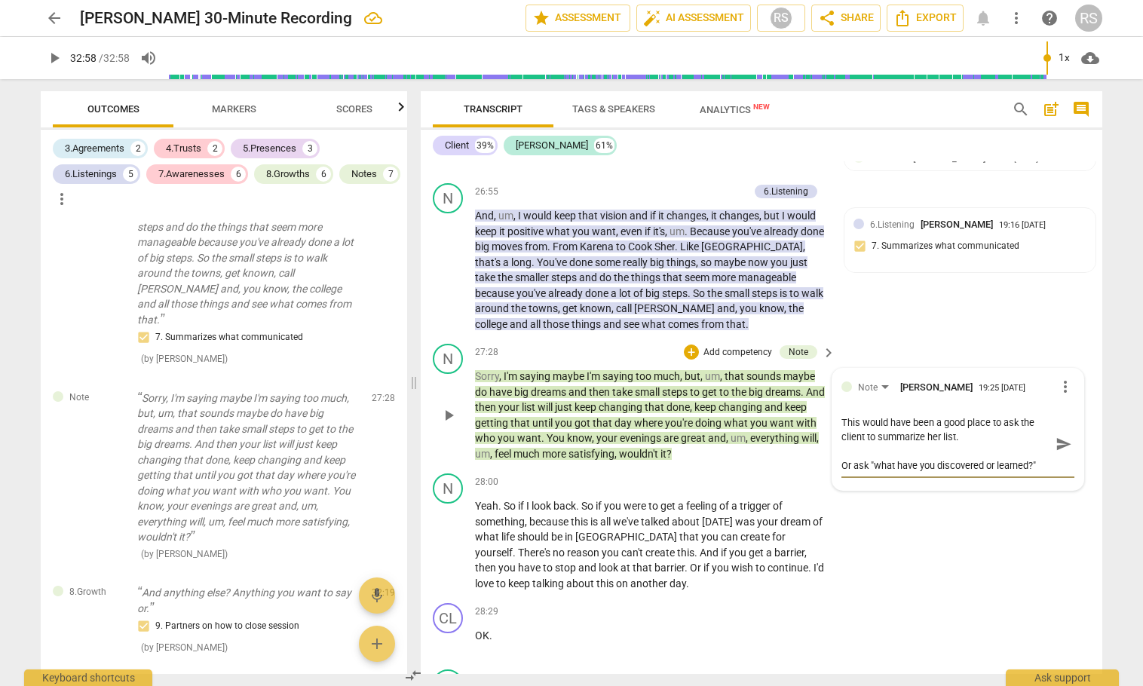
click at [1026, 473] on textarea "This would have been a good place to ask the client to summarize her list. Or a…" at bounding box center [946, 444] width 209 height 57
drag, startPoint x: 1039, startPoint y: 594, endPoint x: 785, endPoint y: 475, distance: 280.4
click at [1038, 592] on div "N play_arrow pause 28:00 + Add competency keyboard_arrow_right Yeah . So if I l…" at bounding box center [762, 533] width 682 height 130
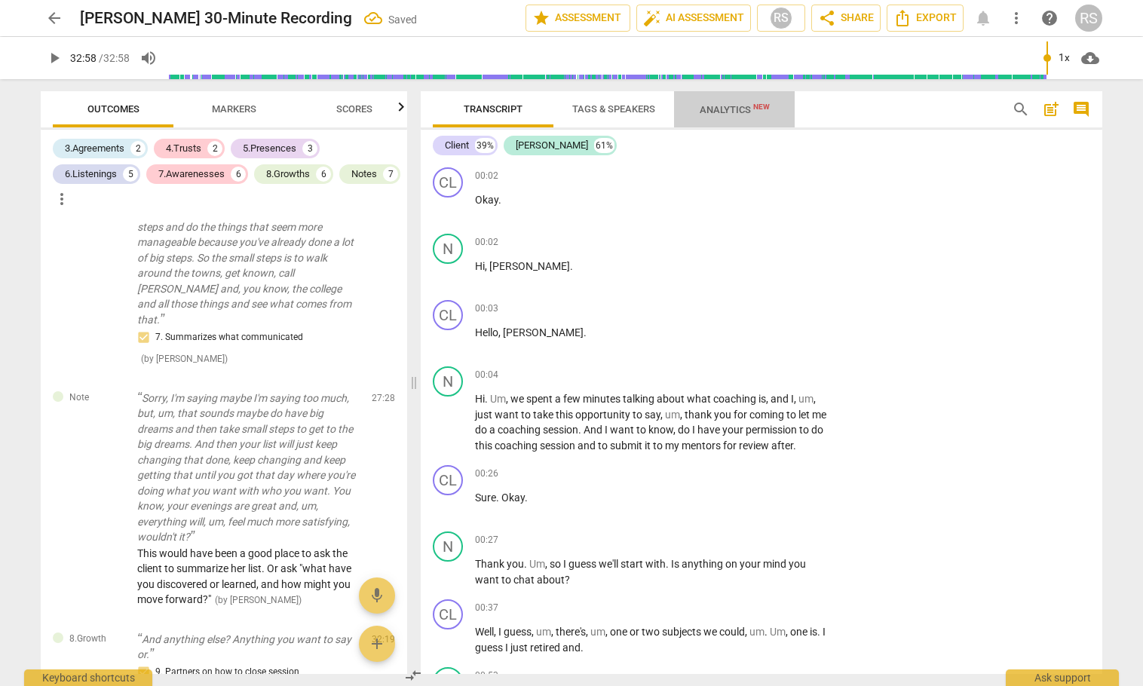
click at [722, 109] on span "Analytics New" at bounding box center [735, 109] width 70 height 11
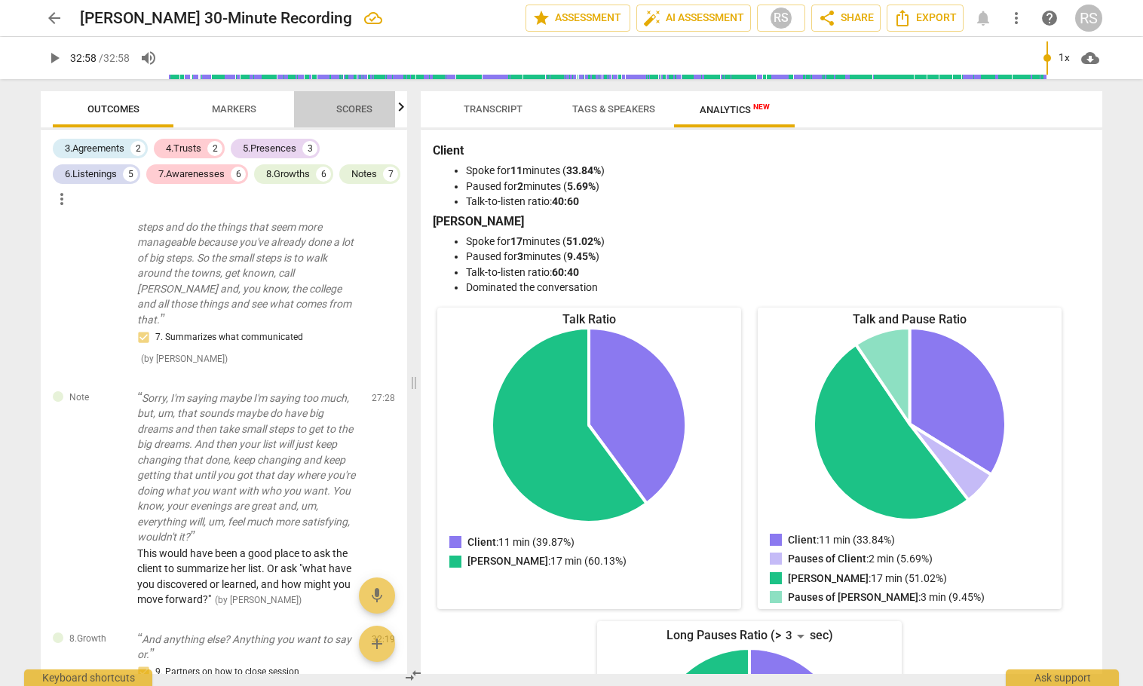
click at [351, 109] on span "Scores" at bounding box center [354, 108] width 36 height 11
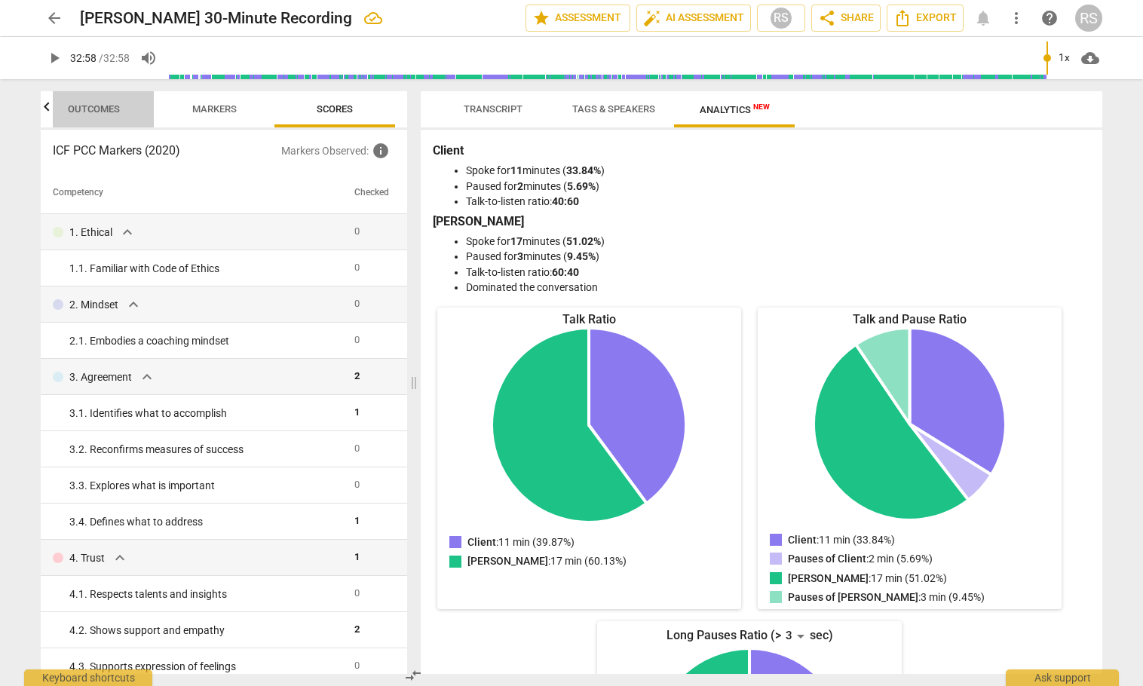
click at [91, 109] on span "Outcomes" at bounding box center [94, 108] width 52 height 11
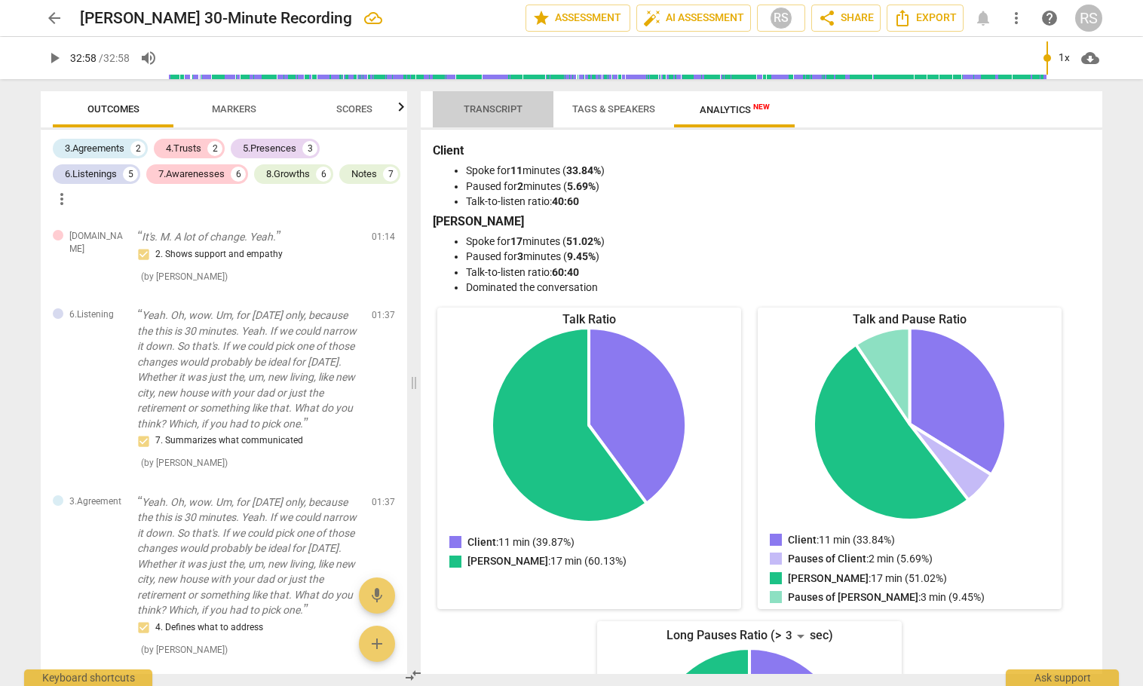
click at [502, 113] on span "Transcript" at bounding box center [493, 108] width 59 height 11
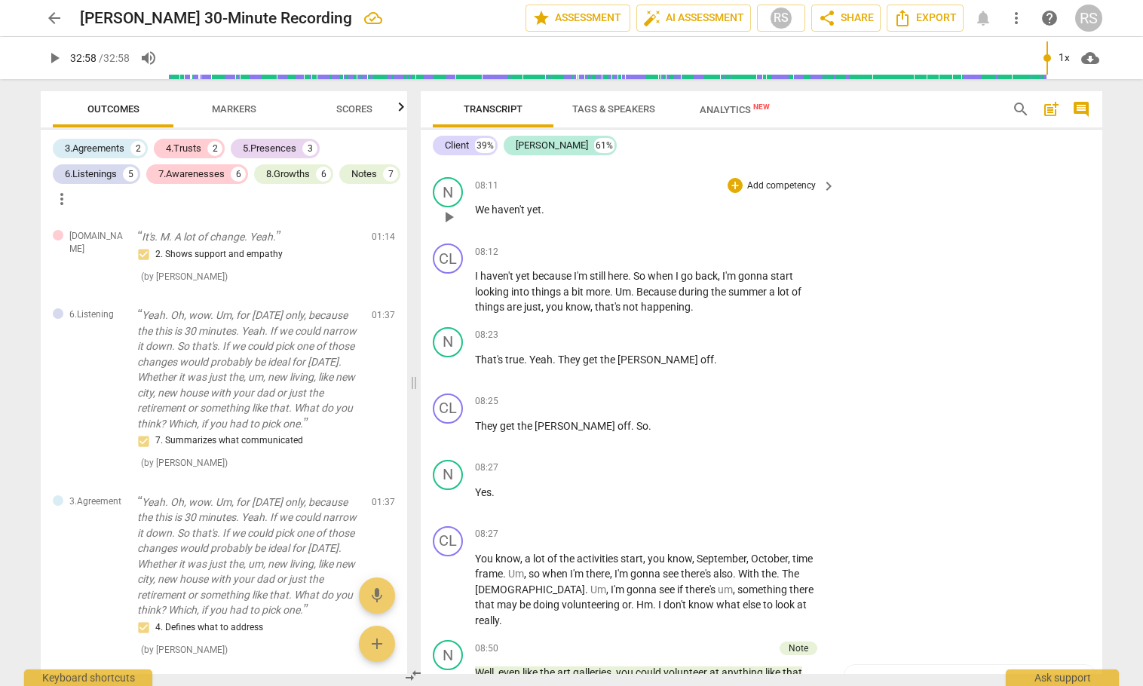
scroll to position [5028, 0]
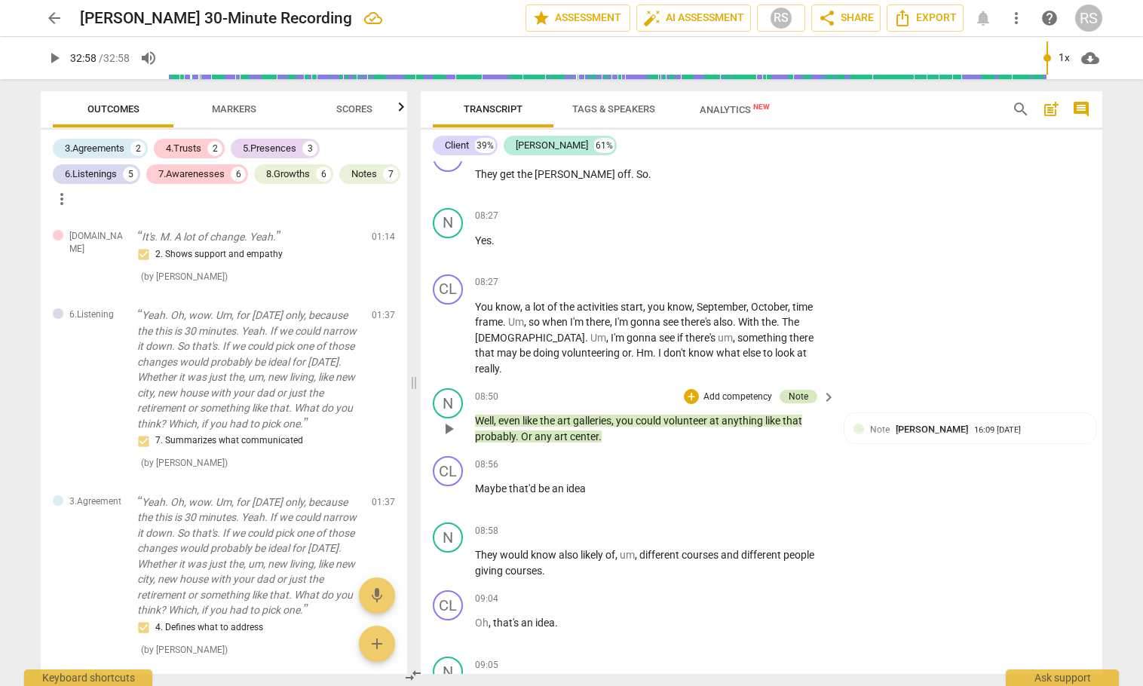
click at [790, 390] on div "Note" at bounding box center [799, 397] width 20 height 14
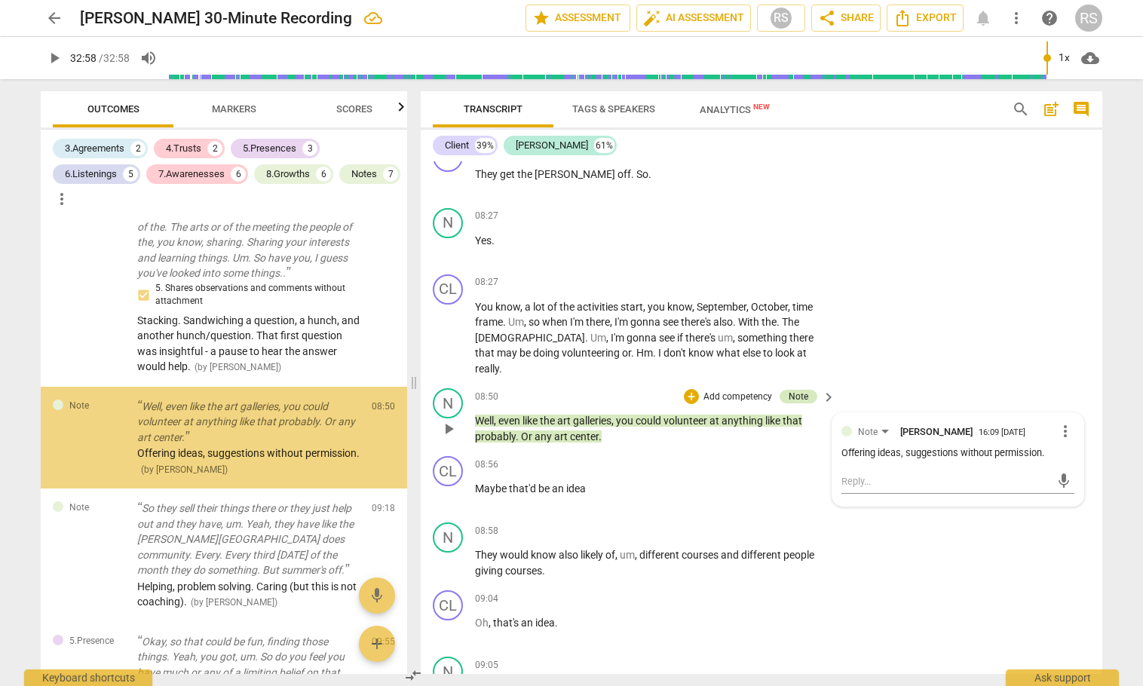
scroll to position [1865, 0]
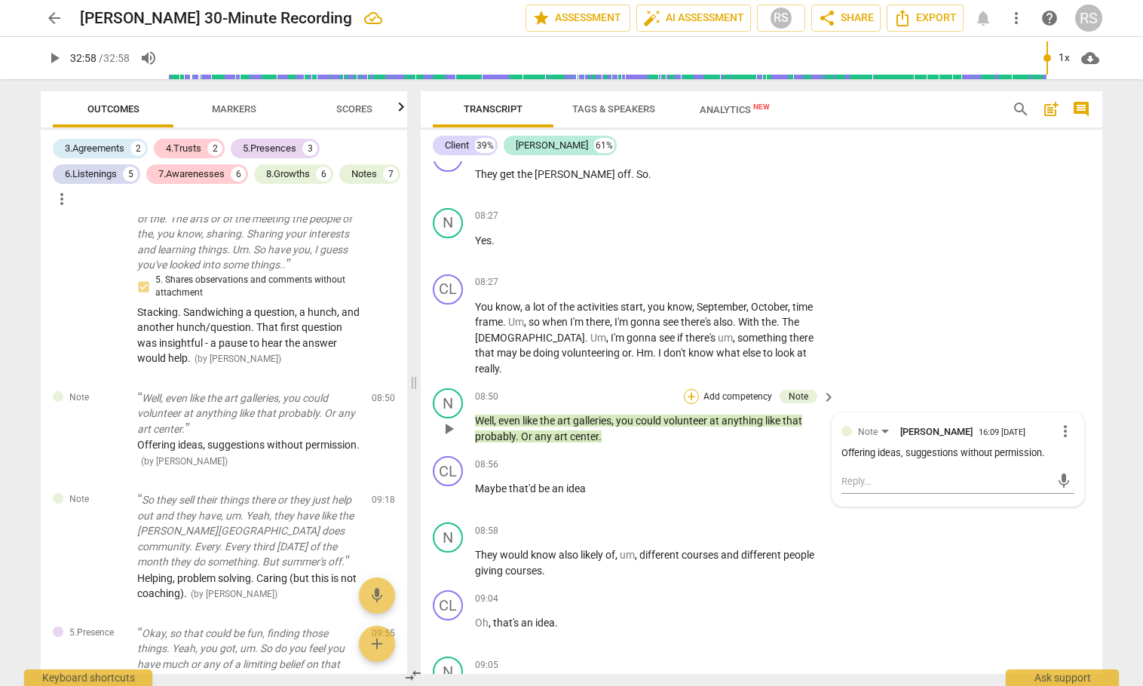
click at [689, 389] on div "+" at bounding box center [691, 396] width 15 height 15
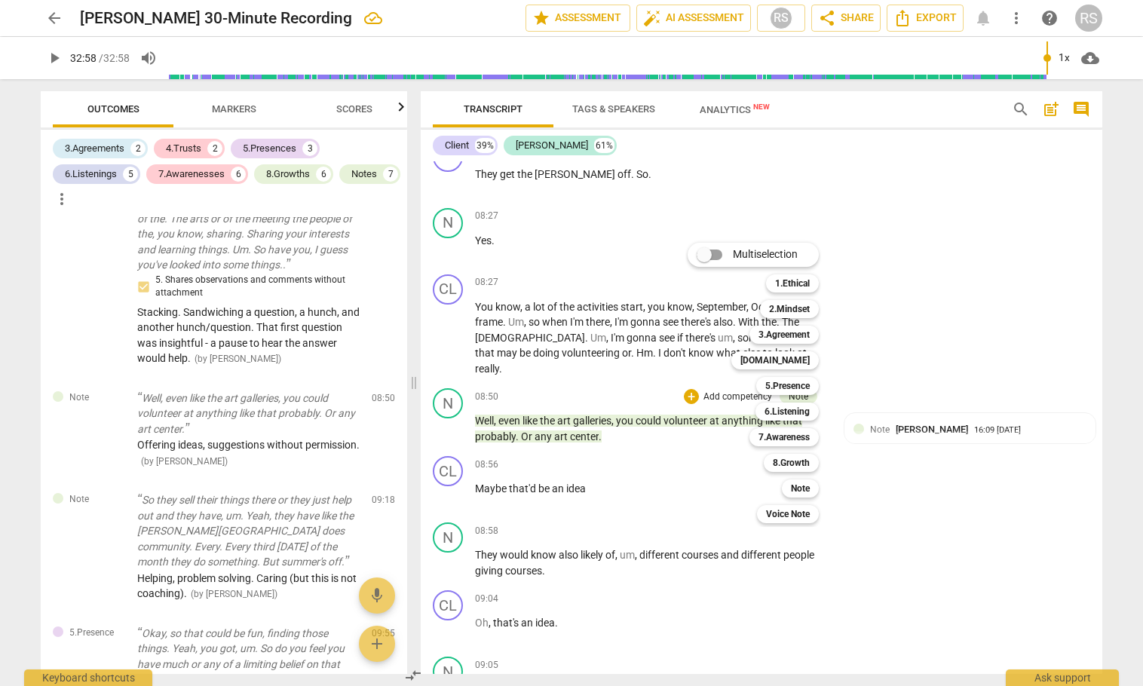
drag, startPoint x: 690, startPoint y: 383, endPoint x: 955, endPoint y: 477, distance: 280.7
click at [955, 477] on div at bounding box center [571, 343] width 1143 height 686
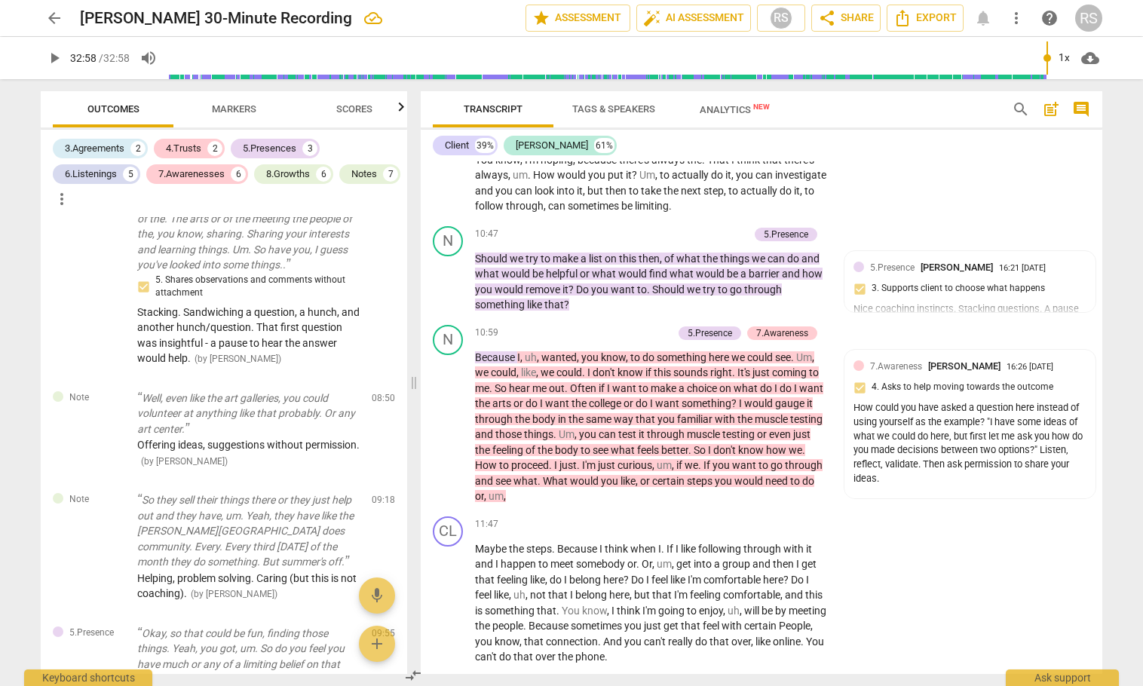
scroll to position [6536, 0]
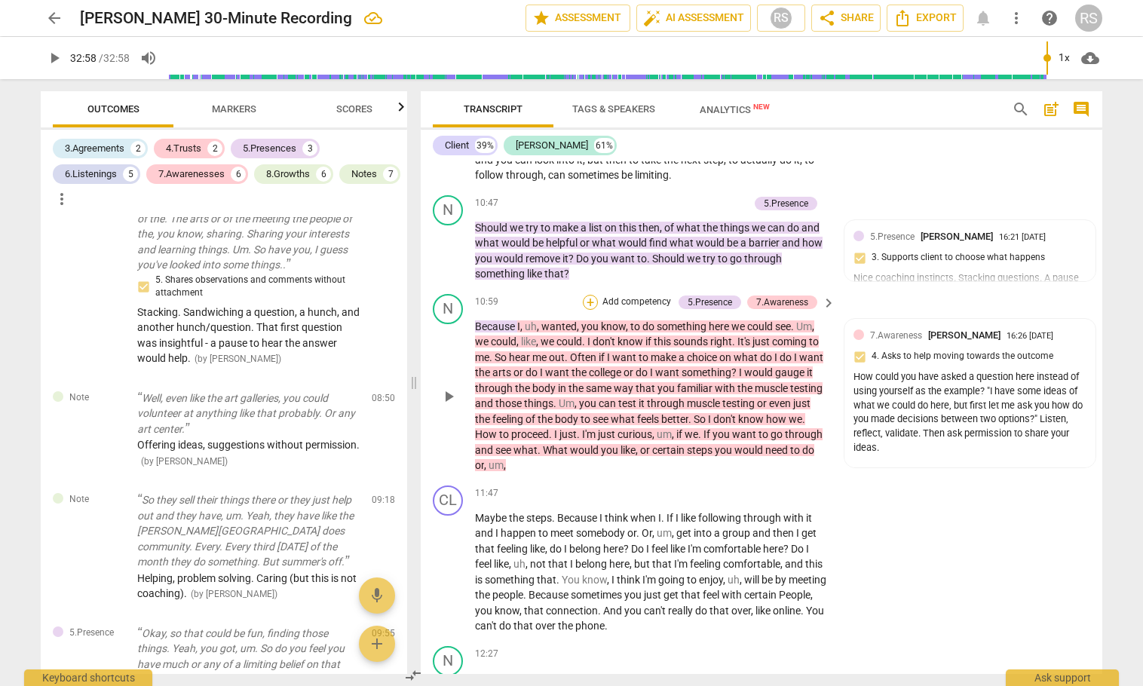
click at [584, 295] on div "+" at bounding box center [590, 302] width 15 height 15
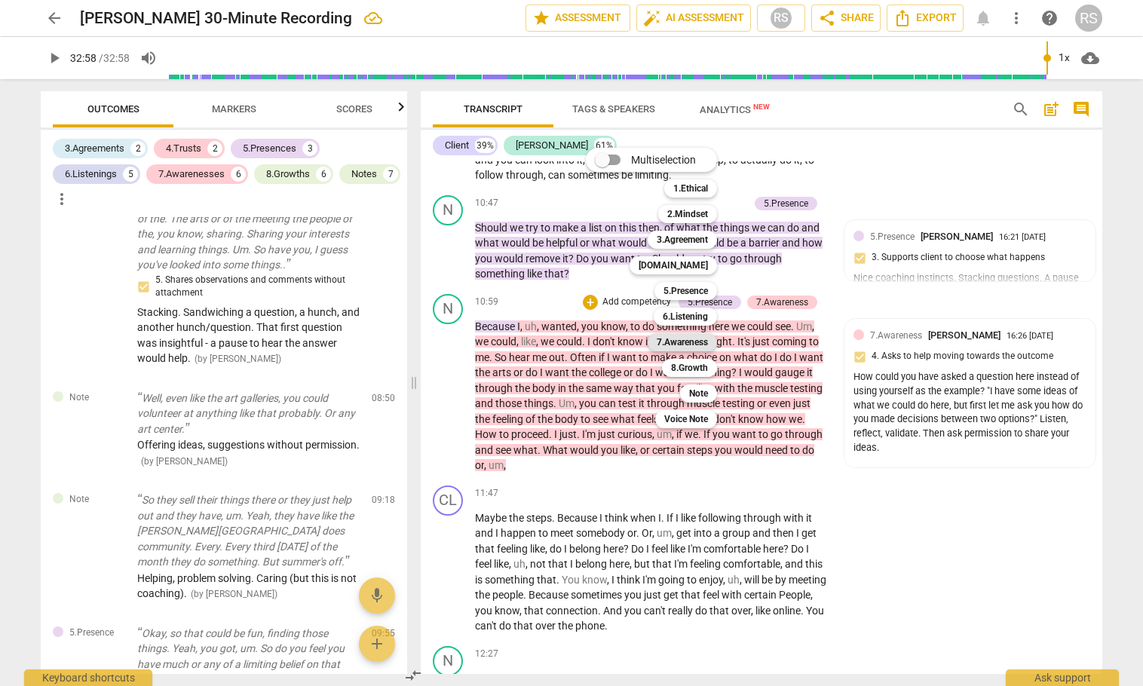
click at [687, 342] on b "7.Awareness" at bounding box center [682, 342] width 51 height 18
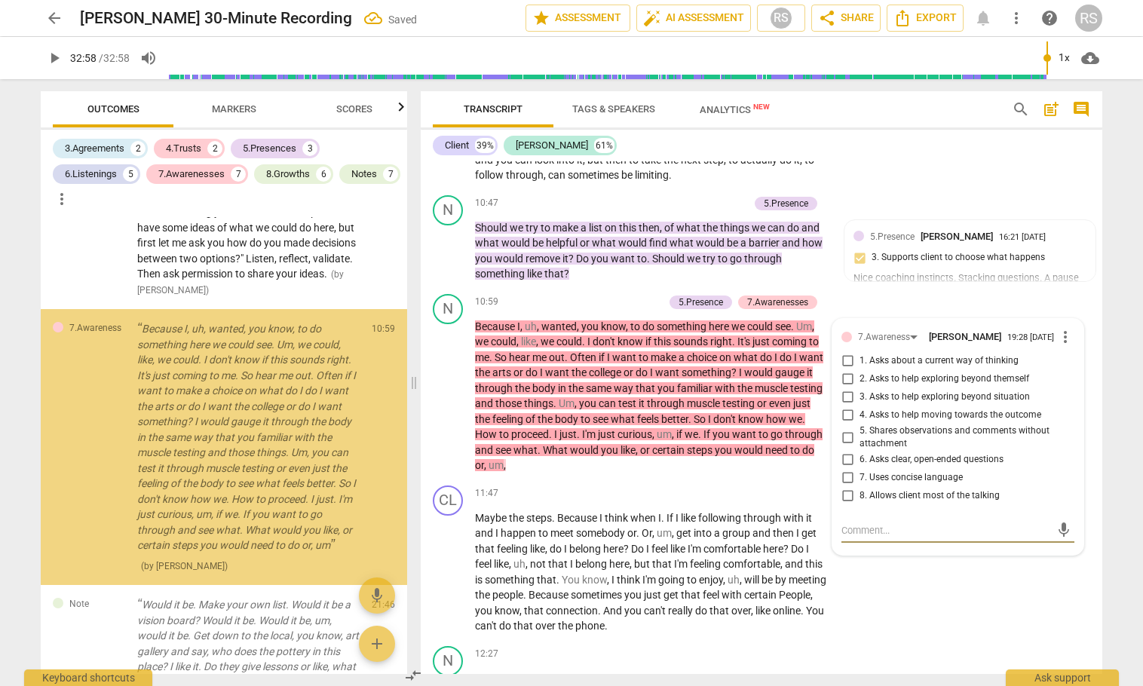
scroll to position [2982, 0]
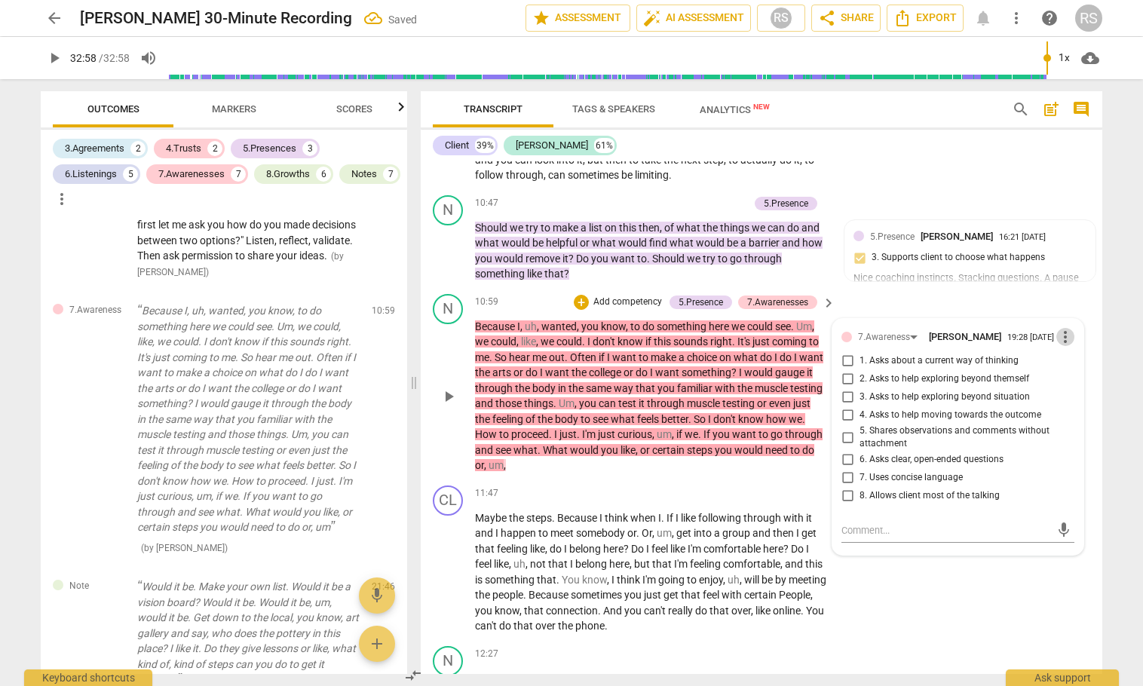
click at [1060, 328] on span "more_vert" at bounding box center [1066, 337] width 18 height 18
click at [1073, 356] on li "Delete" at bounding box center [1077, 353] width 52 height 29
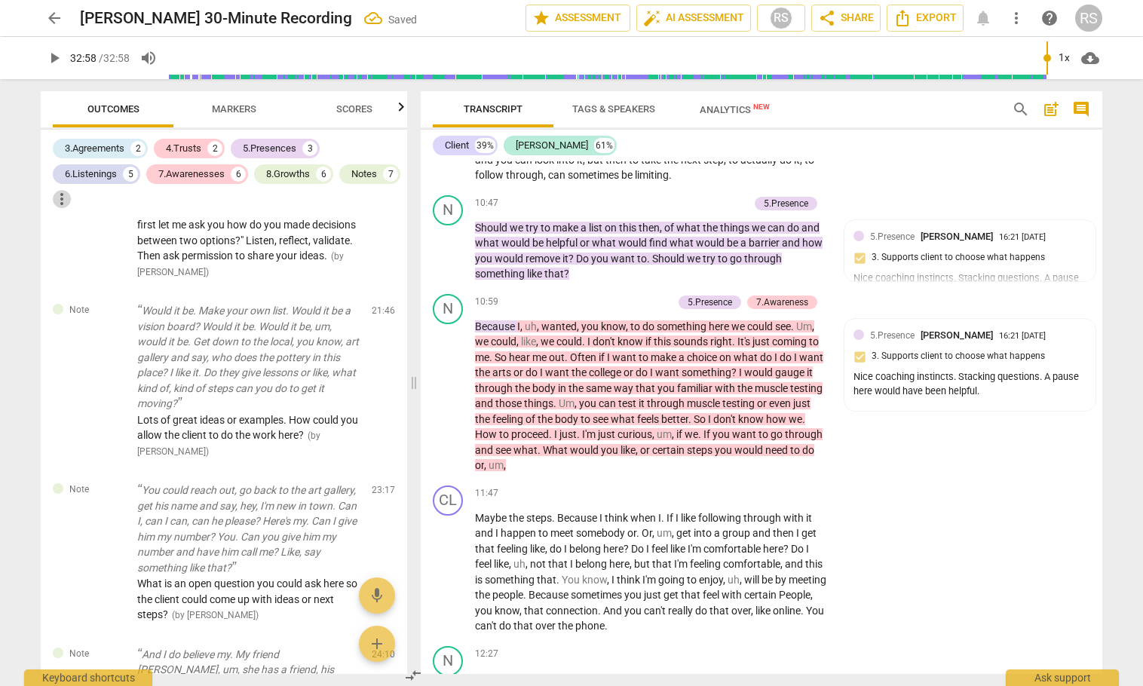
click at [71, 195] on span "more_vert" at bounding box center [62, 199] width 18 height 18
click at [947, 538] on div at bounding box center [571, 343] width 1143 height 686
click at [680, 454] on p "Because I , uh , wanted , you know , to do something here we could see . Um , w…" at bounding box center [651, 396] width 353 height 155
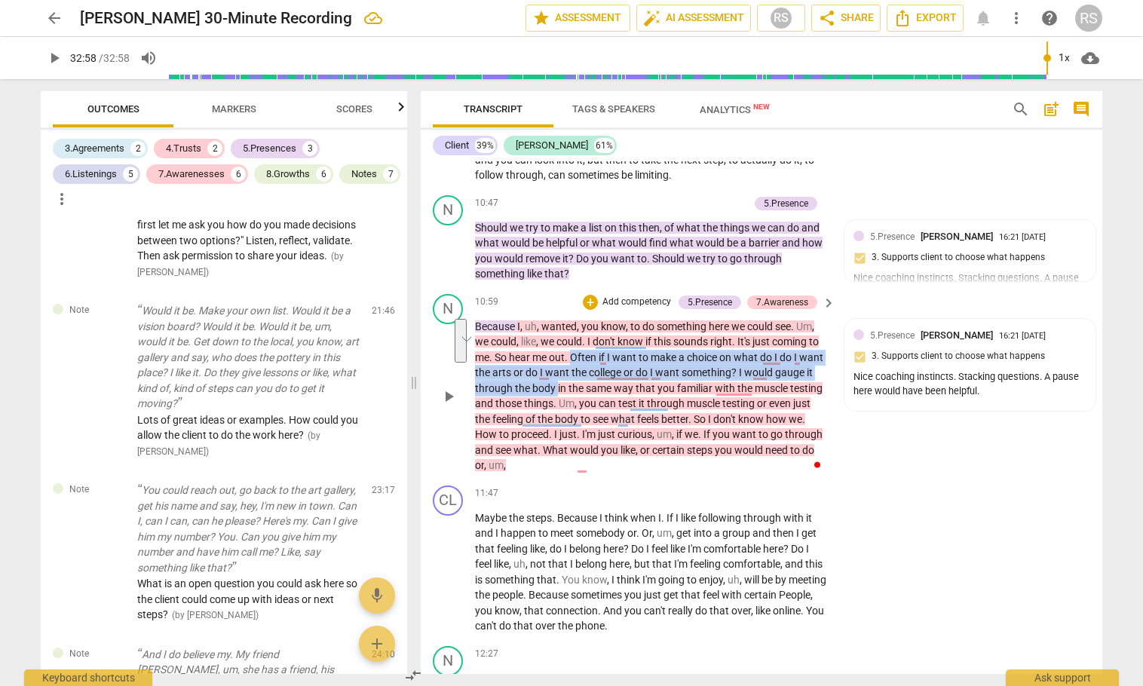
drag, startPoint x: 572, startPoint y: 345, endPoint x: 597, endPoint y: 373, distance: 36.3
click at [597, 373] on p "Because I , uh , wanted , you know , to do something here we could see . Um , w…" at bounding box center [651, 396] width 353 height 155
click at [649, 351] on span "keyboard_arrow_down" at bounding box center [647, 354] width 18 height 18
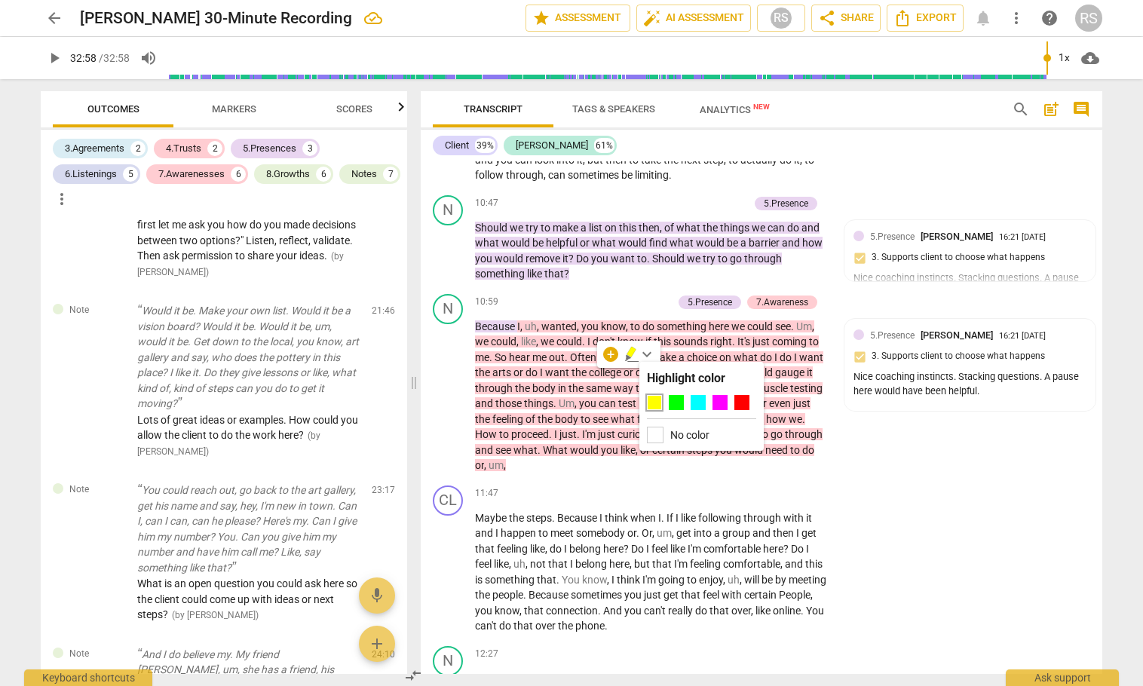
click at [654, 400] on div at bounding box center [654, 402] width 15 height 15
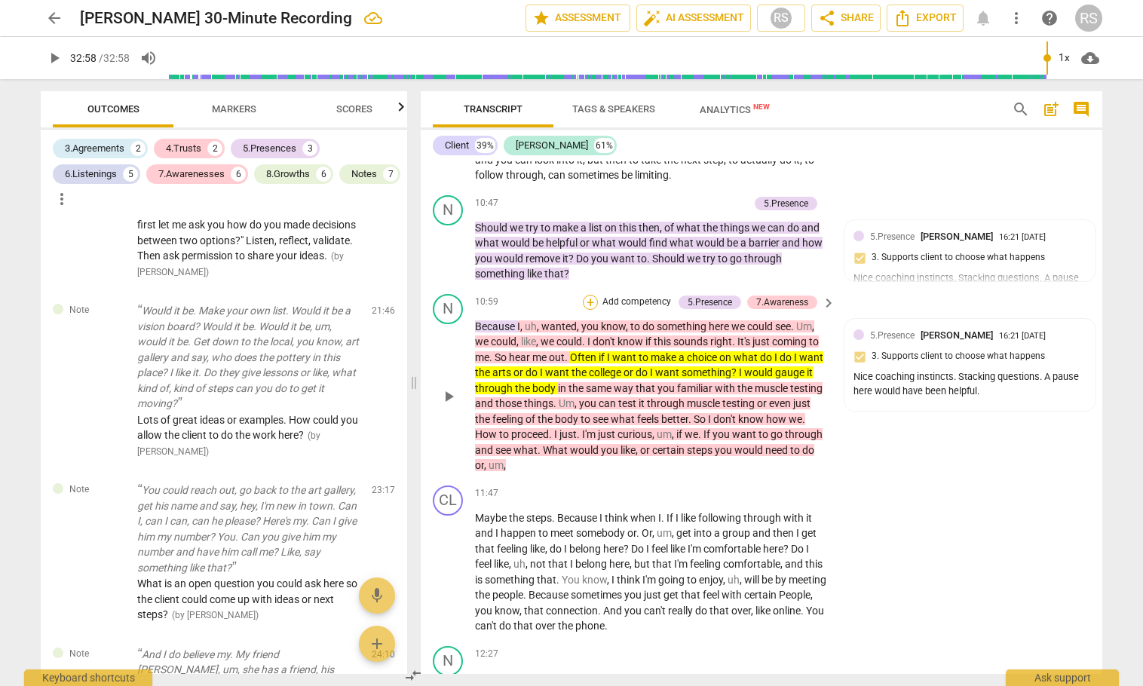
click at [588, 295] on div "+" at bounding box center [590, 302] width 15 height 15
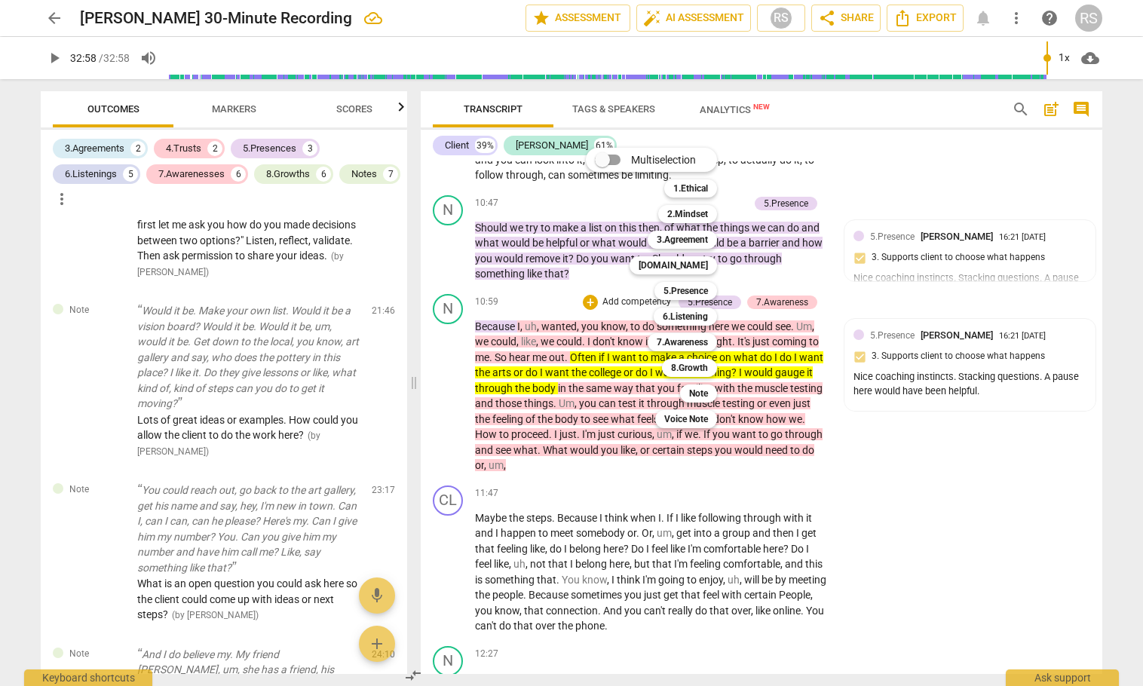
click at [1001, 475] on div at bounding box center [571, 343] width 1143 height 686
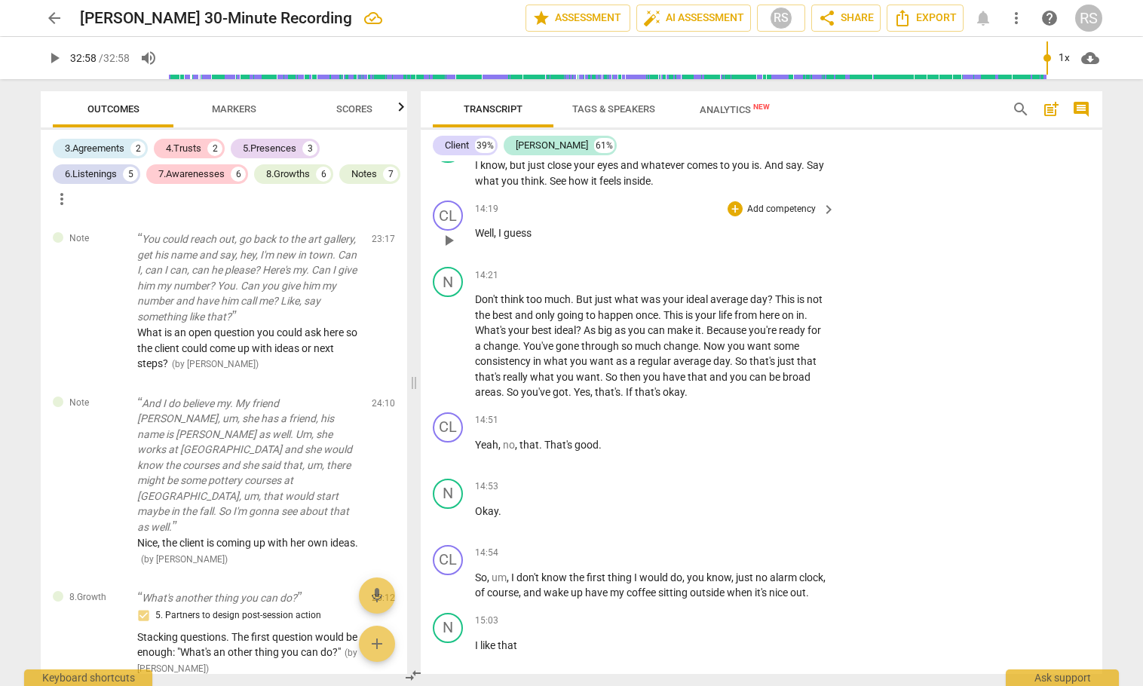
scroll to position [7793, 0]
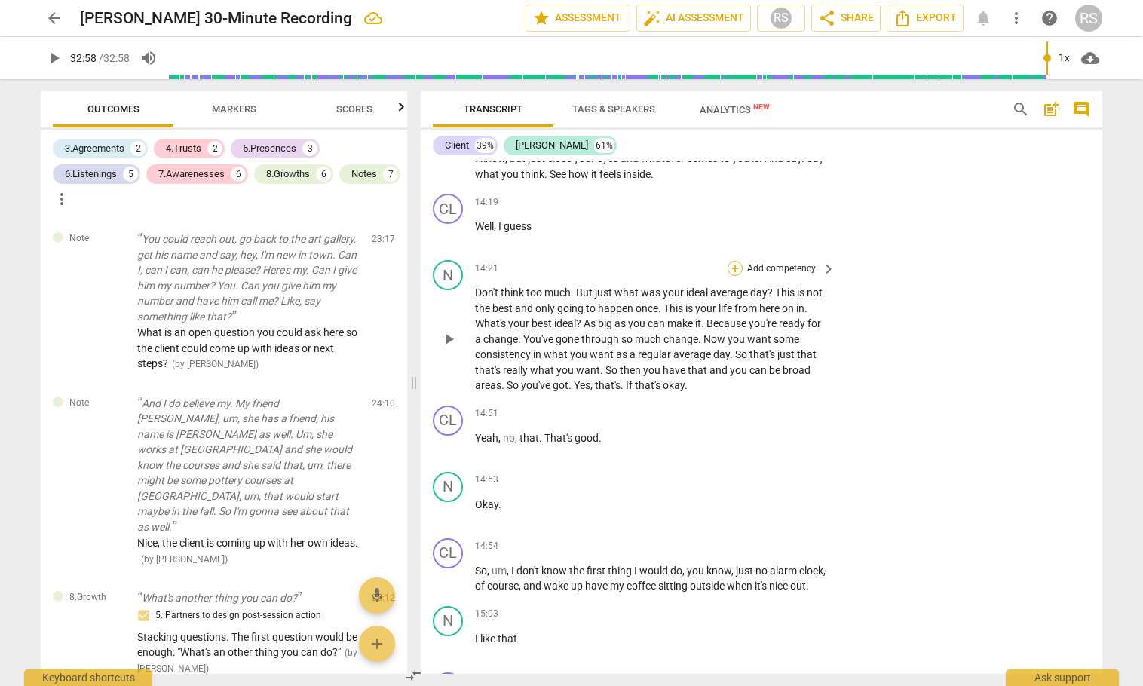
click at [734, 261] on div "+" at bounding box center [735, 268] width 15 height 15
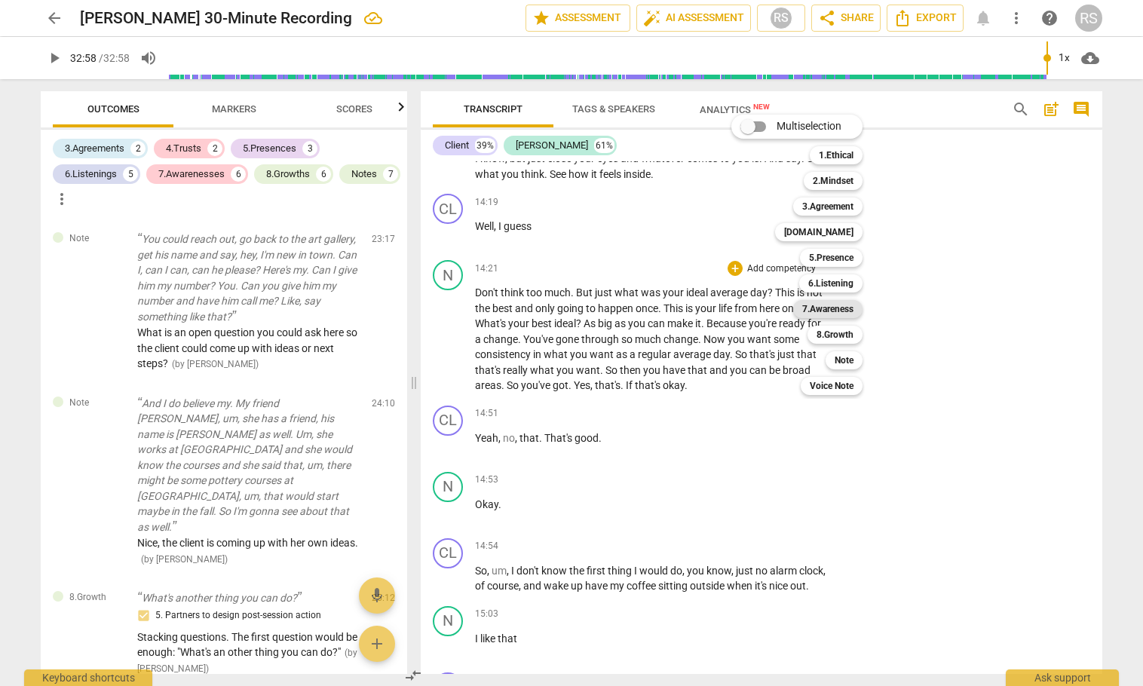
click at [829, 308] on b "7.Awareness" at bounding box center [827, 309] width 51 height 18
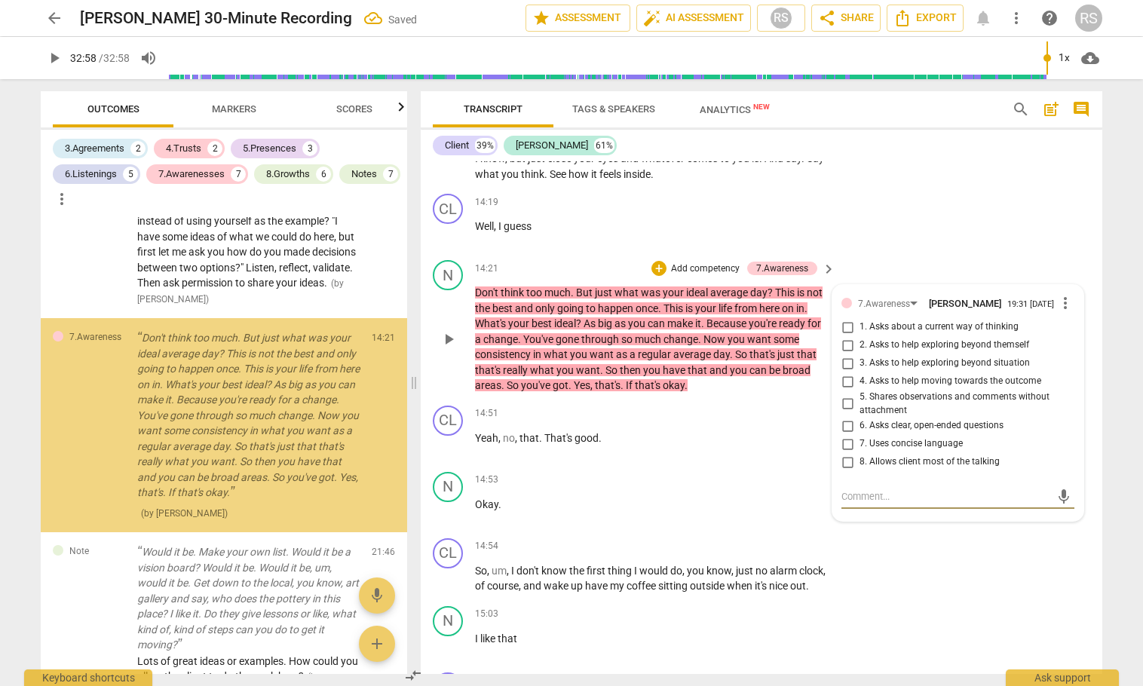
scroll to position [2951, 0]
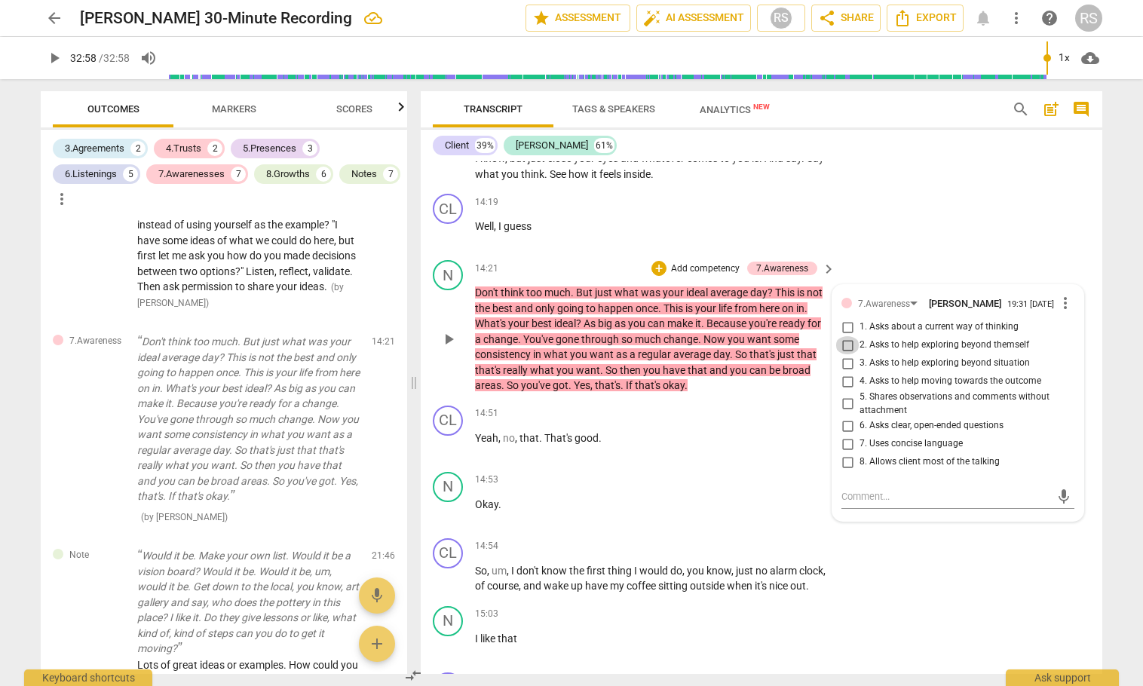
click at [848, 336] on input "2. Asks to help exploring beyond themself" at bounding box center [848, 345] width 24 height 18
click at [844, 354] on input "3. Asks to help exploring beyond situation" at bounding box center [848, 363] width 24 height 18
click at [940, 551] on div "CL play_arrow pause 14:54 + Add competency keyboard_arrow_right So , um , I don…" at bounding box center [762, 566] width 682 height 68
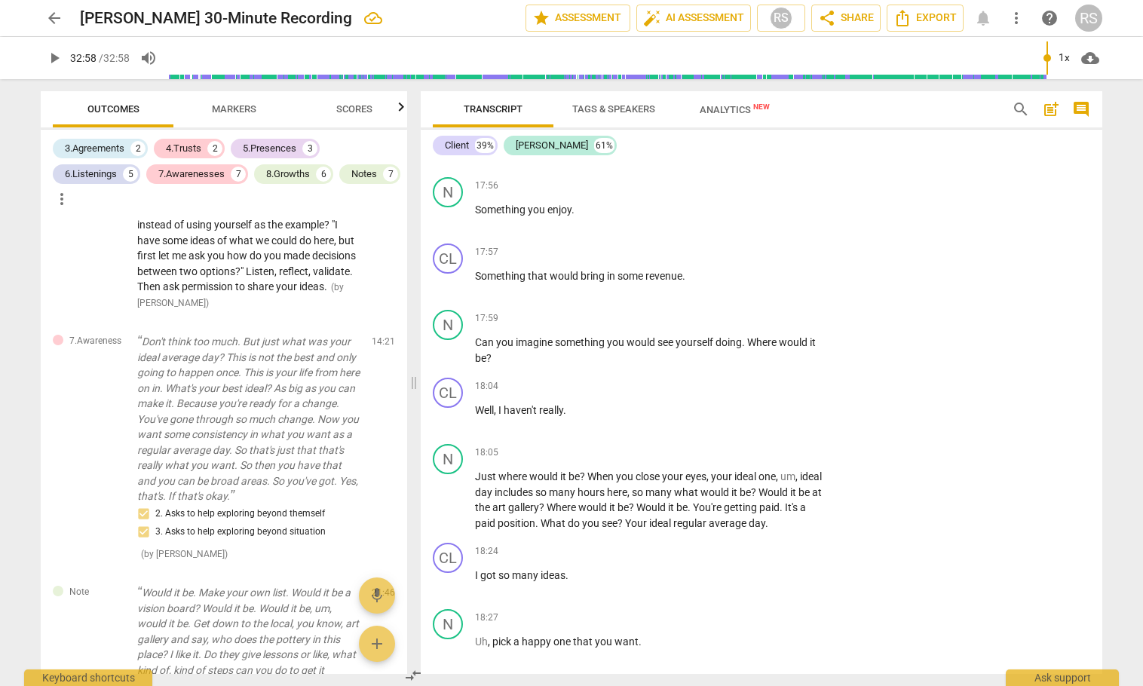
scroll to position [10558, 0]
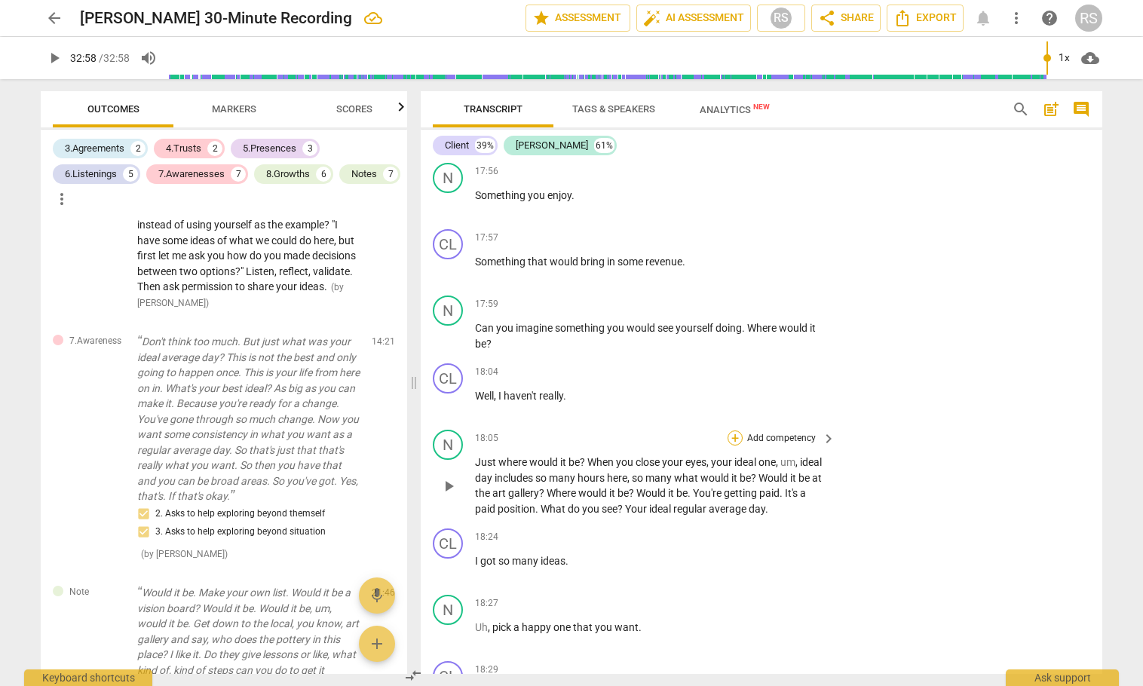
click at [736, 446] on div "+" at bounding box center [735, 438] width 15 height 15
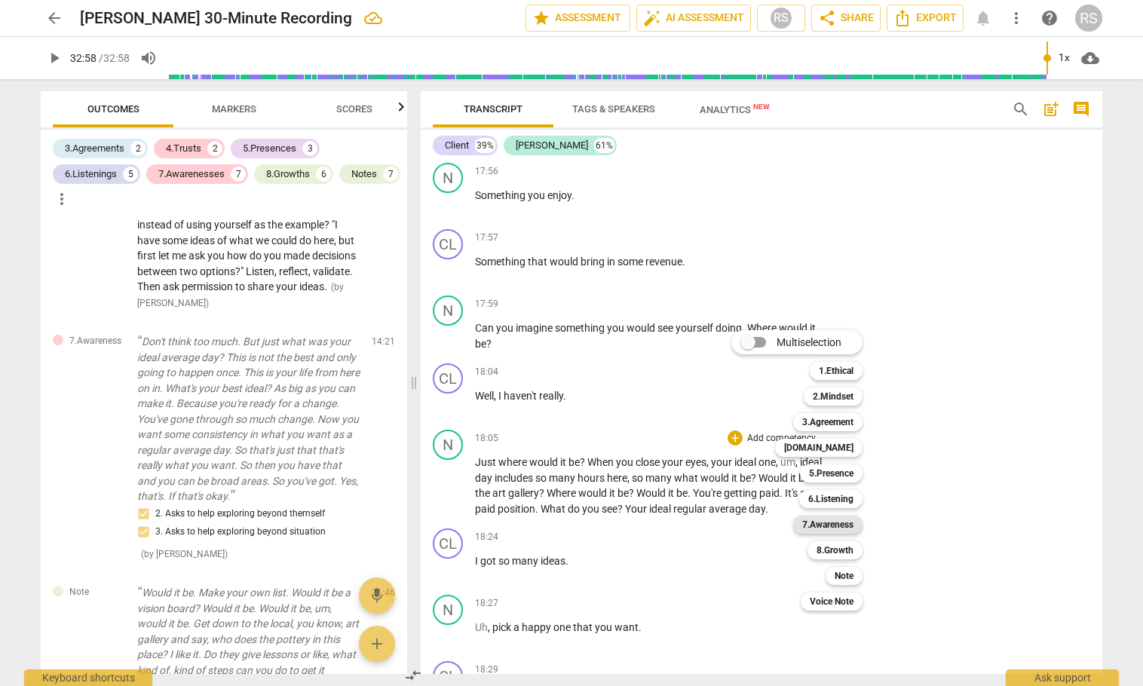
click at [828, 526] on b "7.Awareness" at bounding box center [827, 525] width 51 height 18
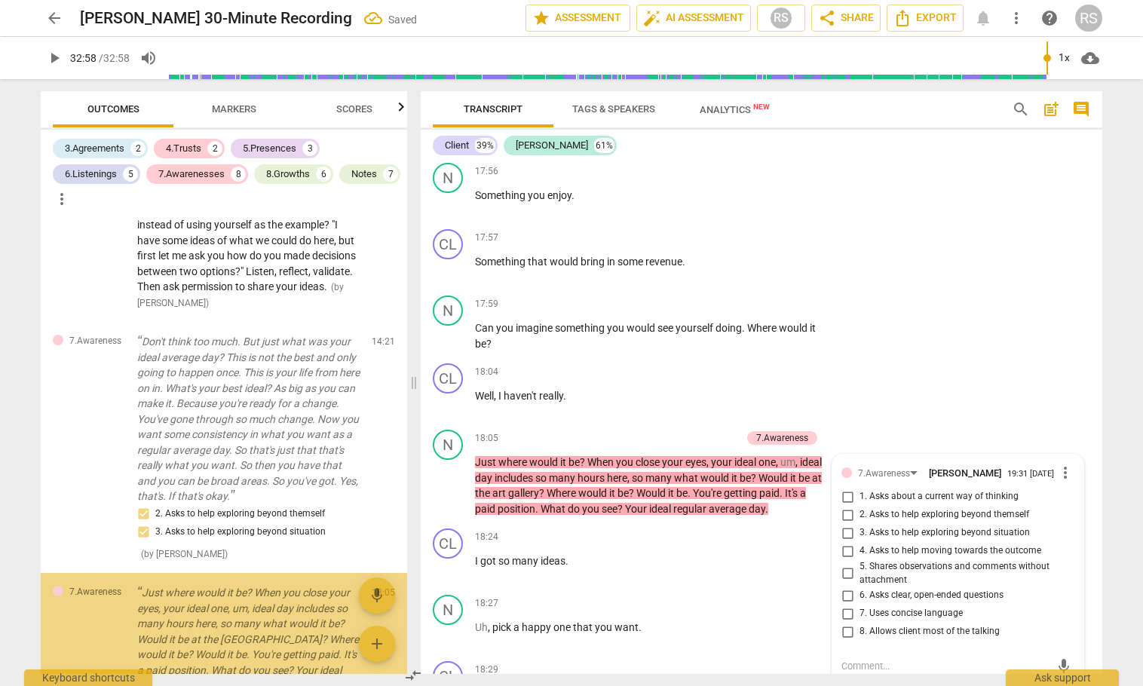
scroll to position [3171, 0]
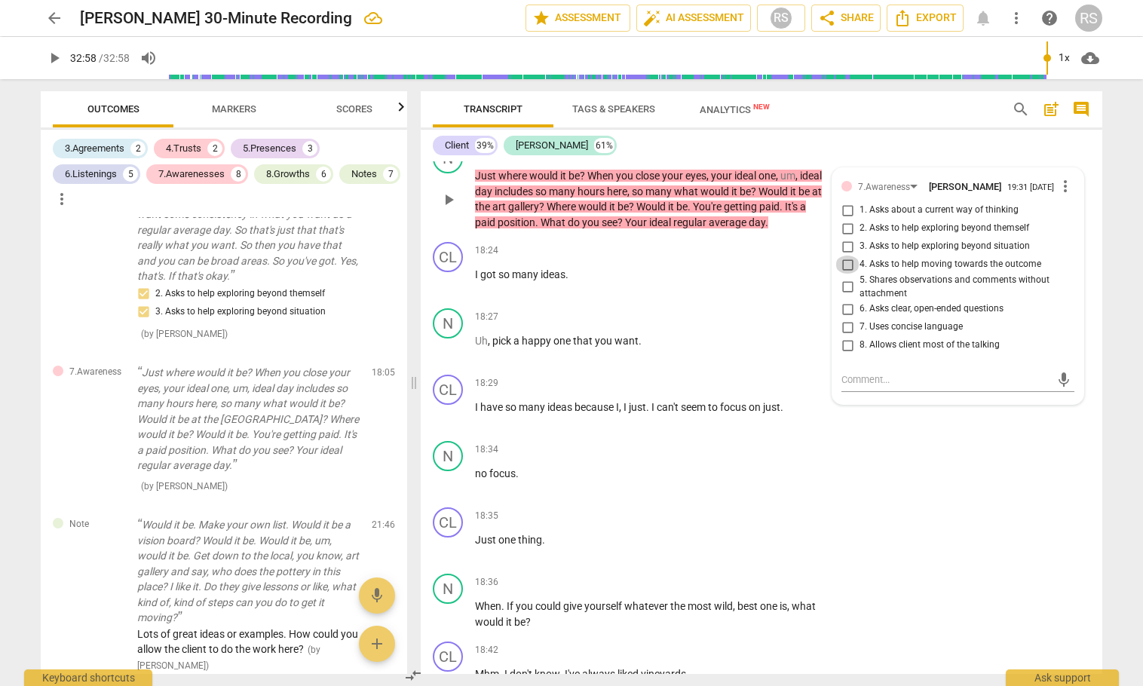
click at [844, 274] on input "4. Asks to help moving towards the outcome" at bounding box center [848, 265] width 24 height 18
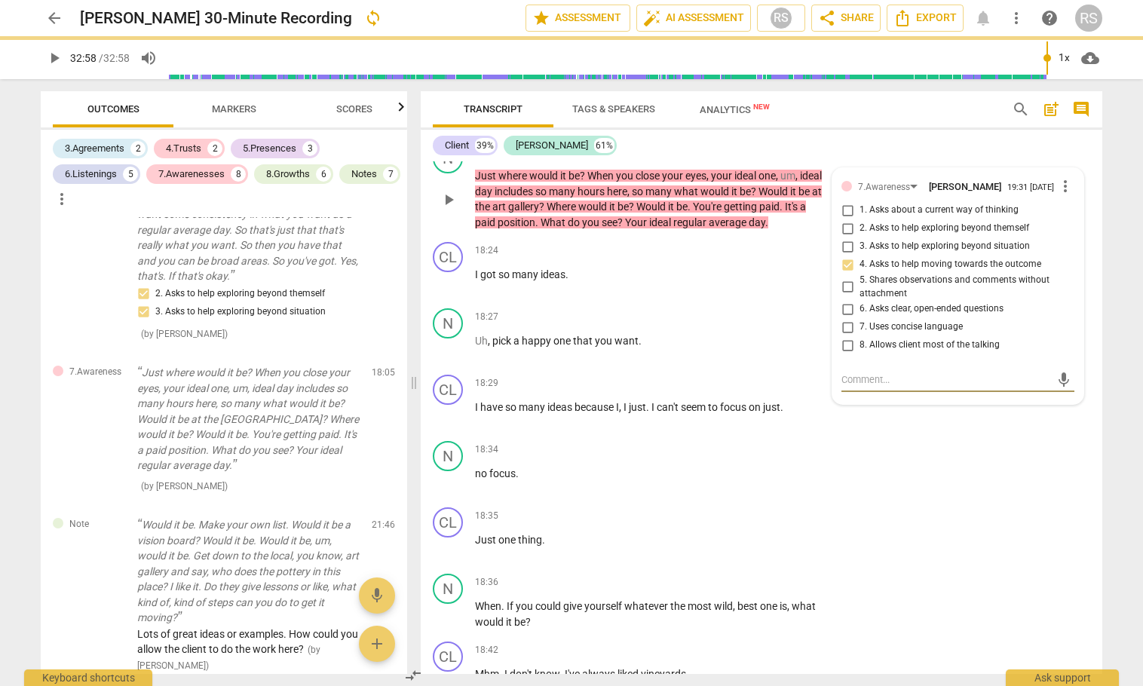
click at [859, 387] on textarea at bounding box center [946, 380] width 209 height 14
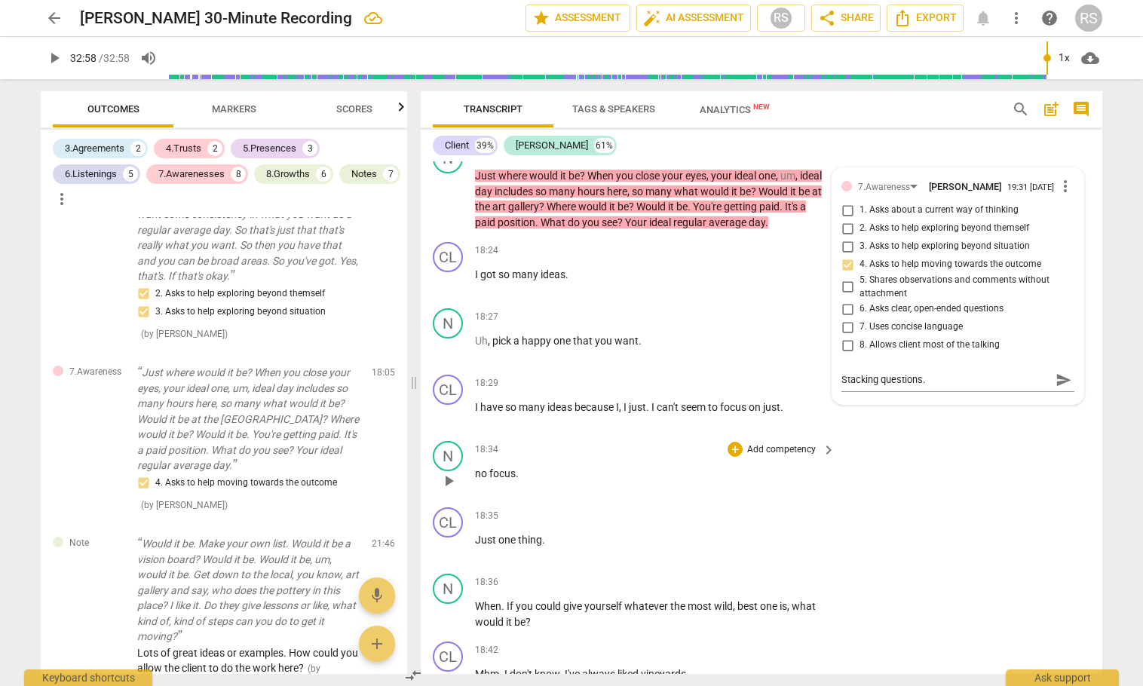
click at [924, 470] on div "N play_arrow pause 18:34 + Add competency keyboard_arrow_right no focus ." at bounding box center [762, 468] width 682 height 66
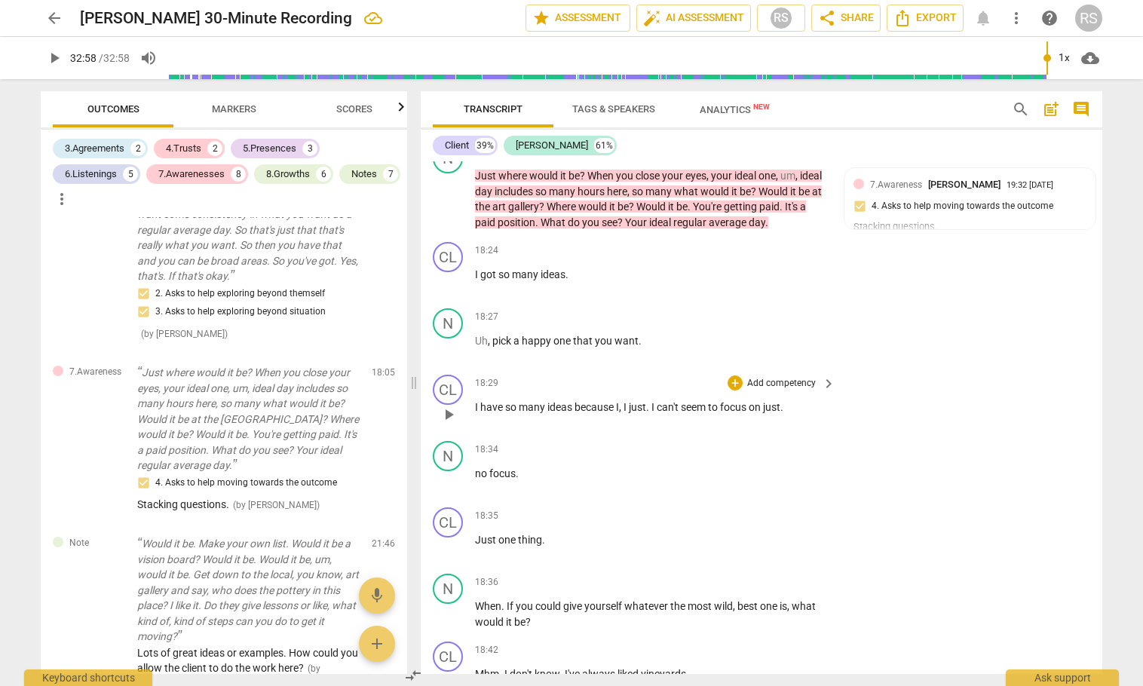
scroll to position [11096, 0]
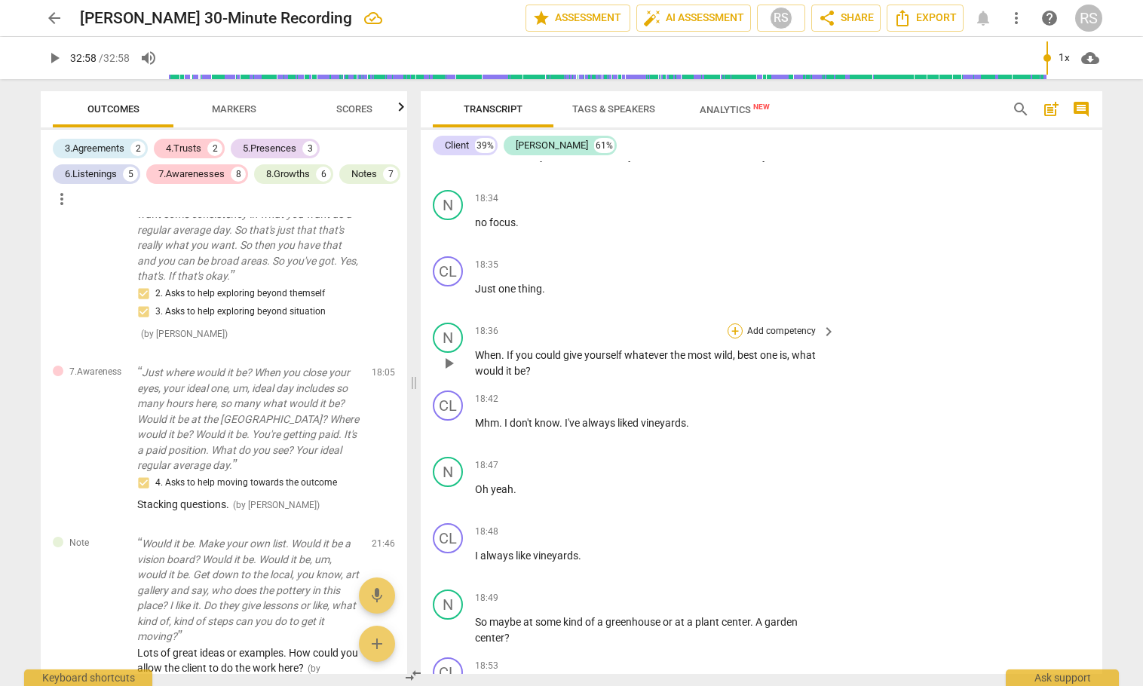
click at [732, 339] on div "+" at bounding box center [735, 331] width 15 height 15
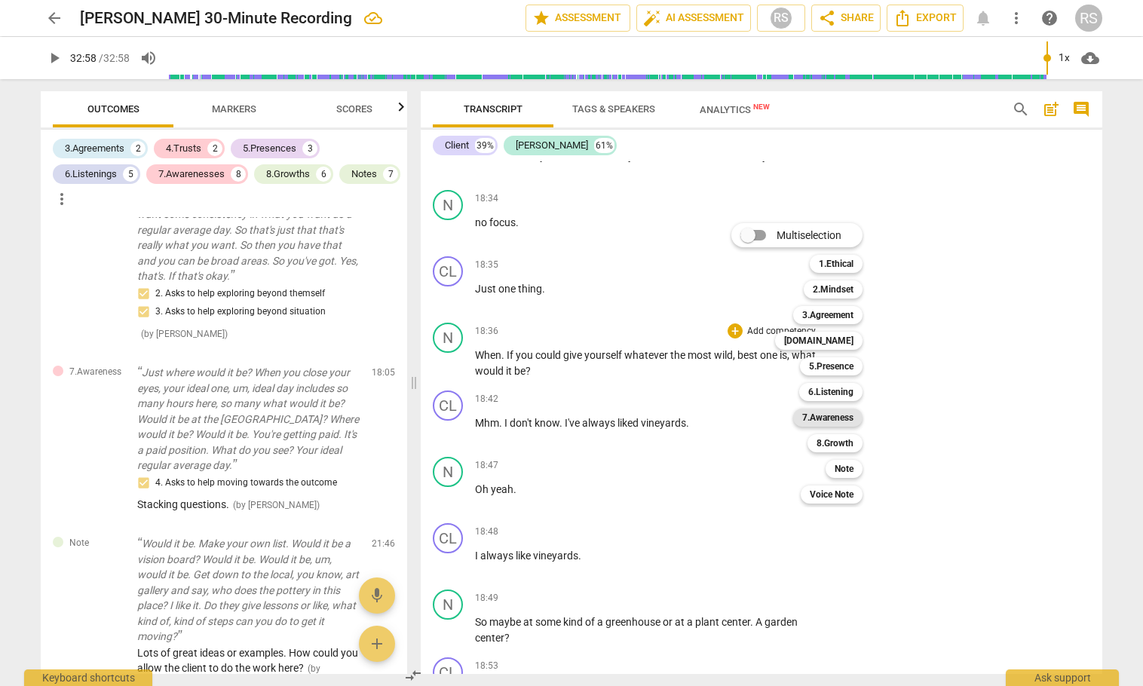
click at [829, 422] on b "7.Awareness" at bounding box center [827, 418] width 51 height 18
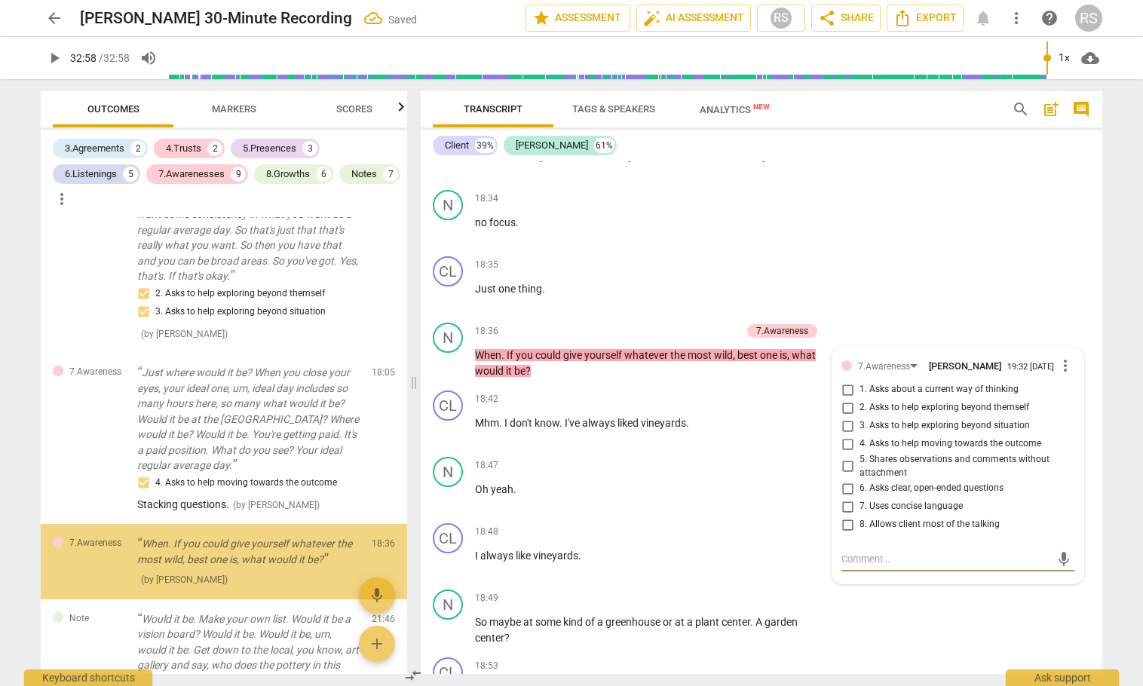
scroll to position [3304, 0]
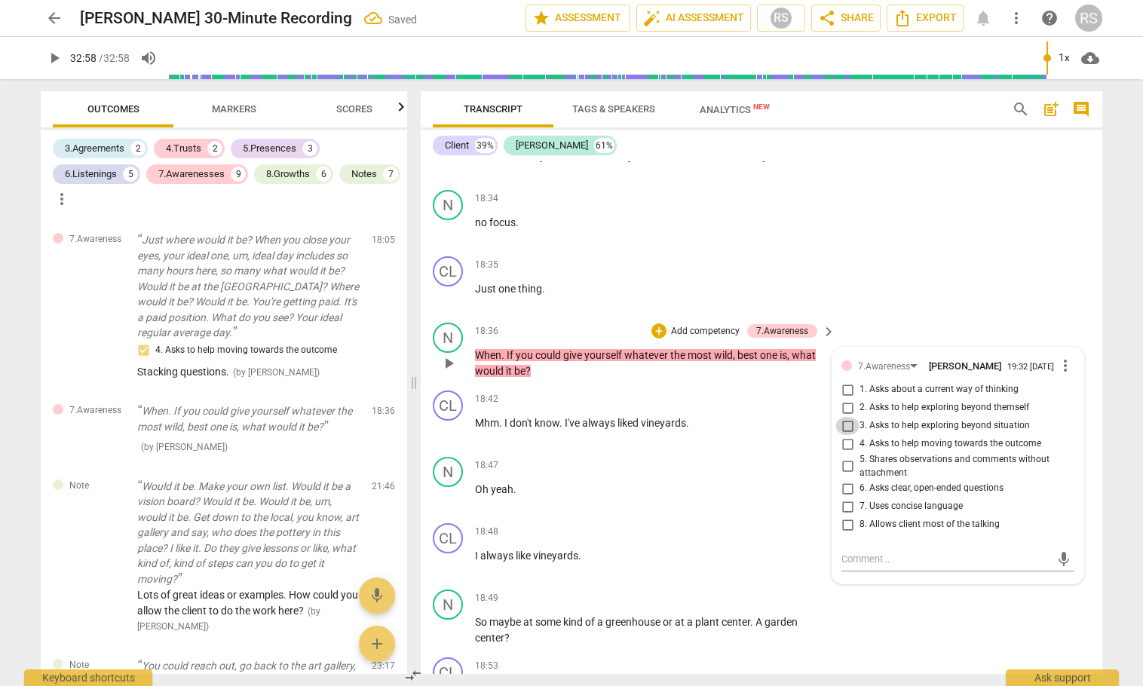
click at [845, 435] on input "3. Asks to help exploring beyond situation" at bounding box center [848, 426] width 24 height 18
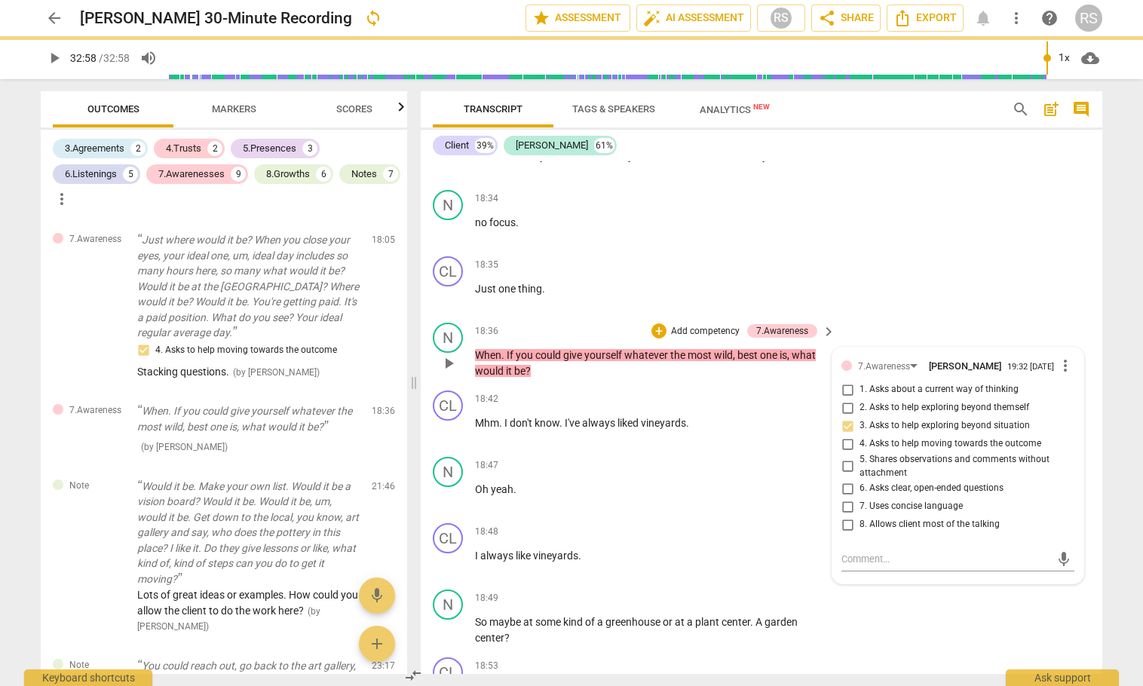
click at [1014, 357] on div "N play_arrow pause 18:36 + Add competency 7.Awareness keyboard_arrow_right When…" at bounding box center [762, 351] width 682 height 68
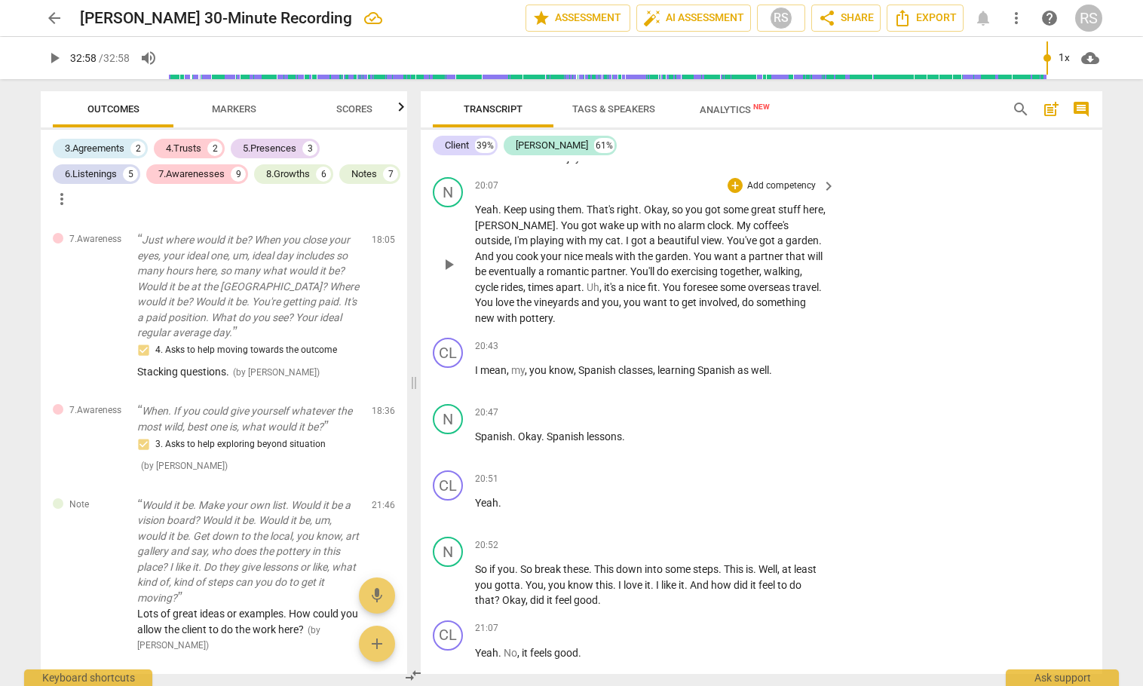
scroll to position [12605, 0]
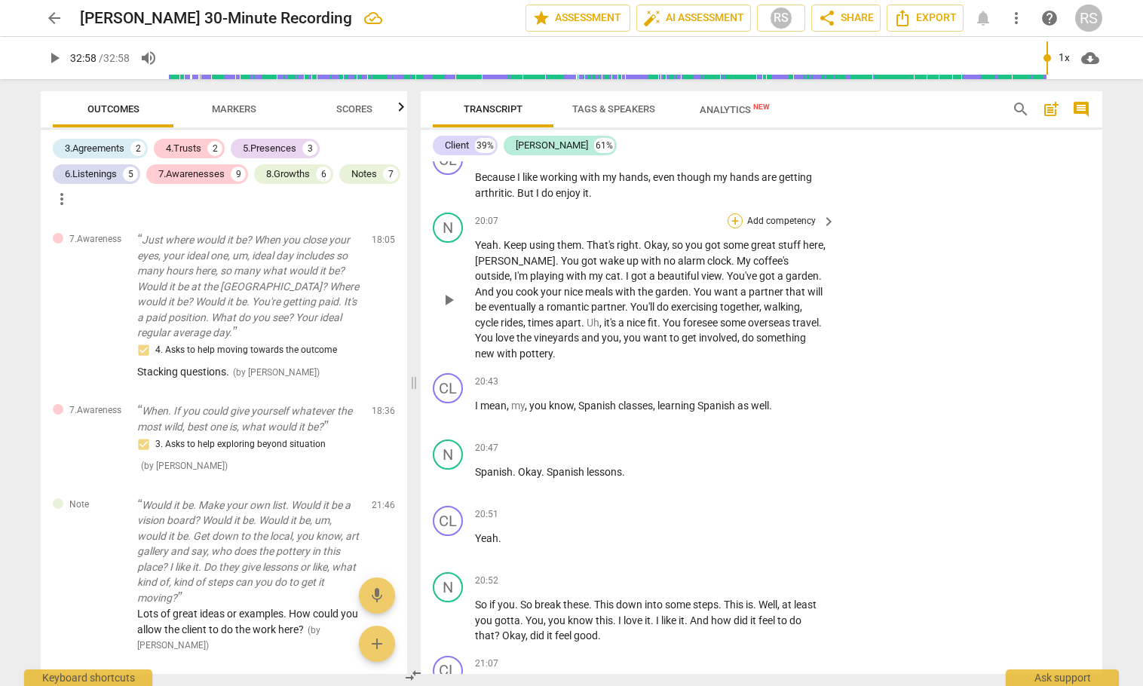
click at [735, 229] on div "+" at bounding box center [735, 220] width 15 height 15
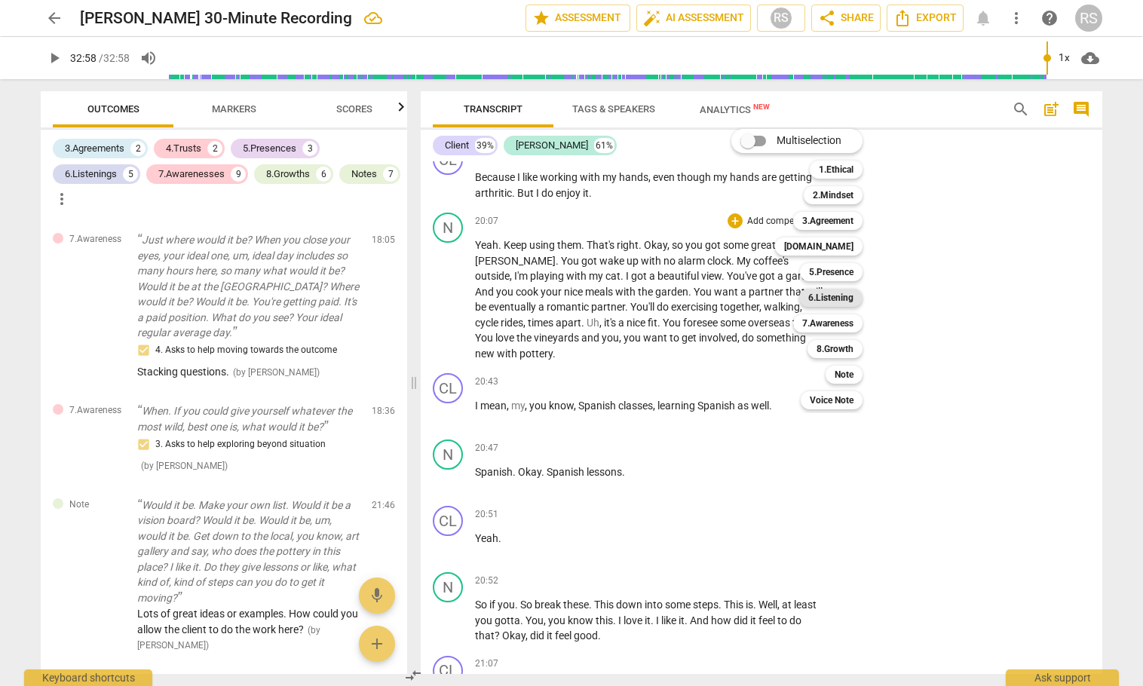
click at [838, 302] on b "6.Listening" at bounding box center [830, 298] width 45 height 18
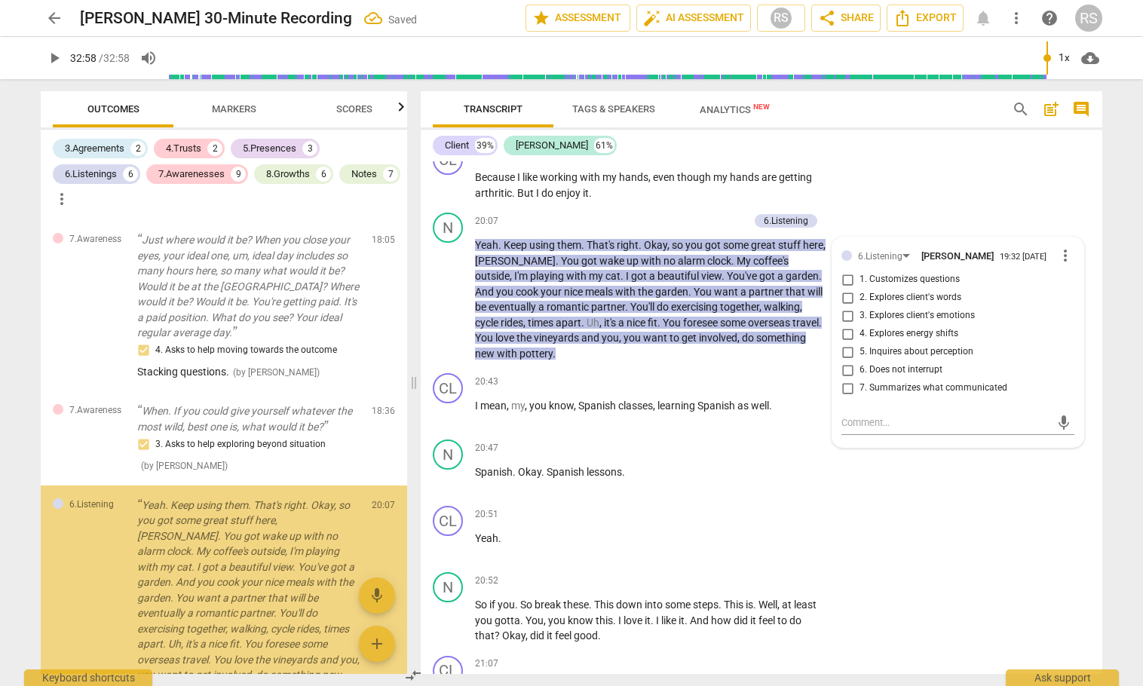
scroll to position [3475, 0]
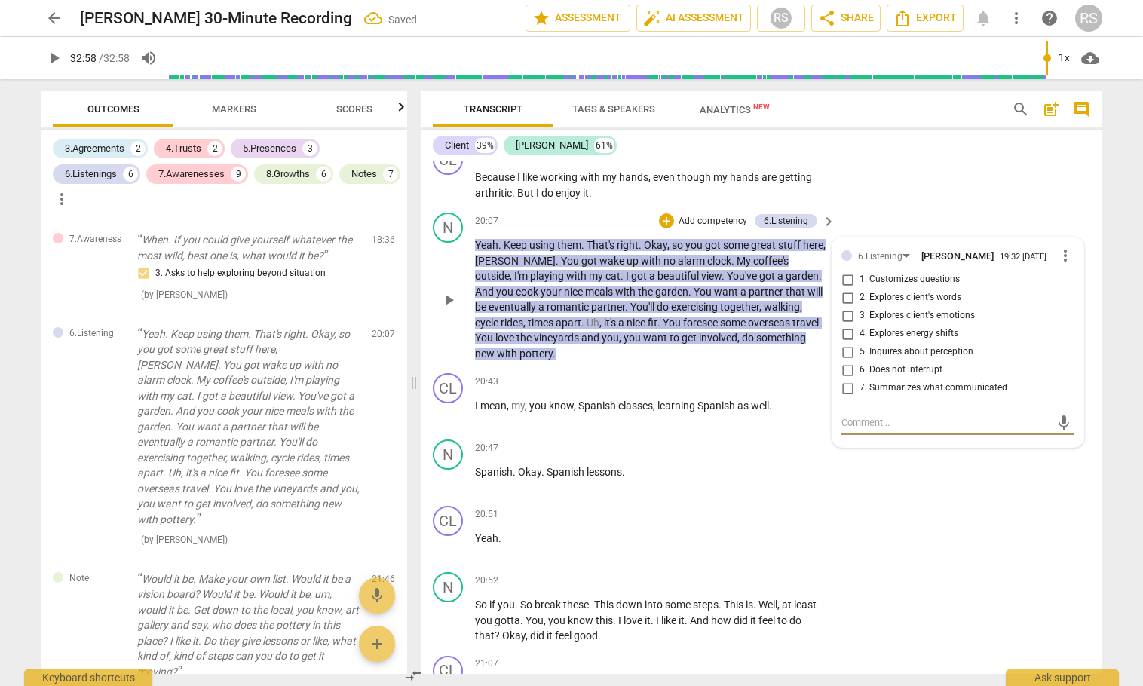
click at [846, 397] on input "7. Summarizes what communicated" at bounding box center [848, 388] width 24 height 18
click at [944, 553] on div "CL play_arrow pause 20:51 + Add competency keyboard_arrow_right Yeah ." at bounding box center [762, 533] width 682 height 66
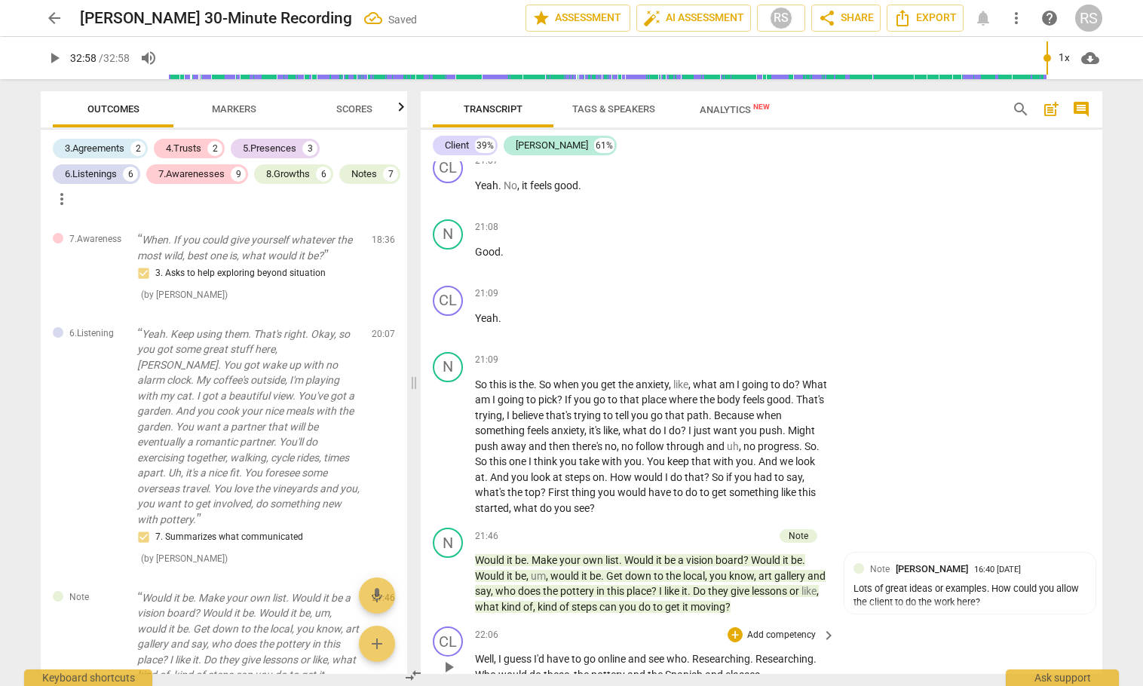
scroll to position [13359, 0]
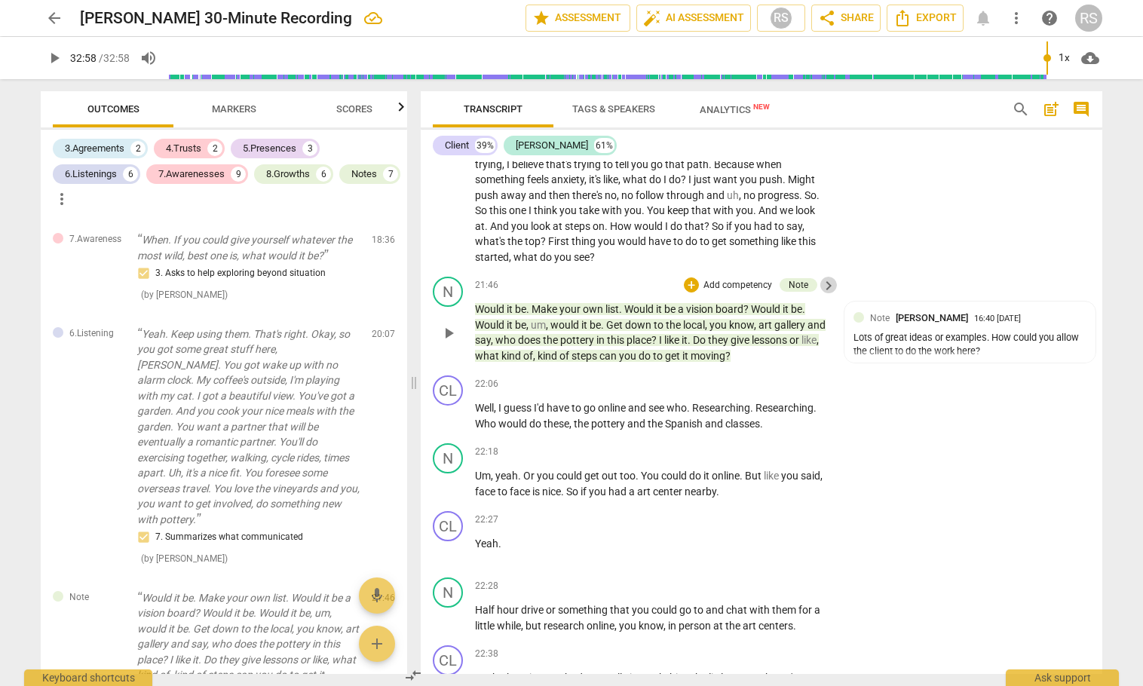
click at [825, 295] on span "keyboard_arrow_right" at bounding box center [829, 286] width 18 height 18
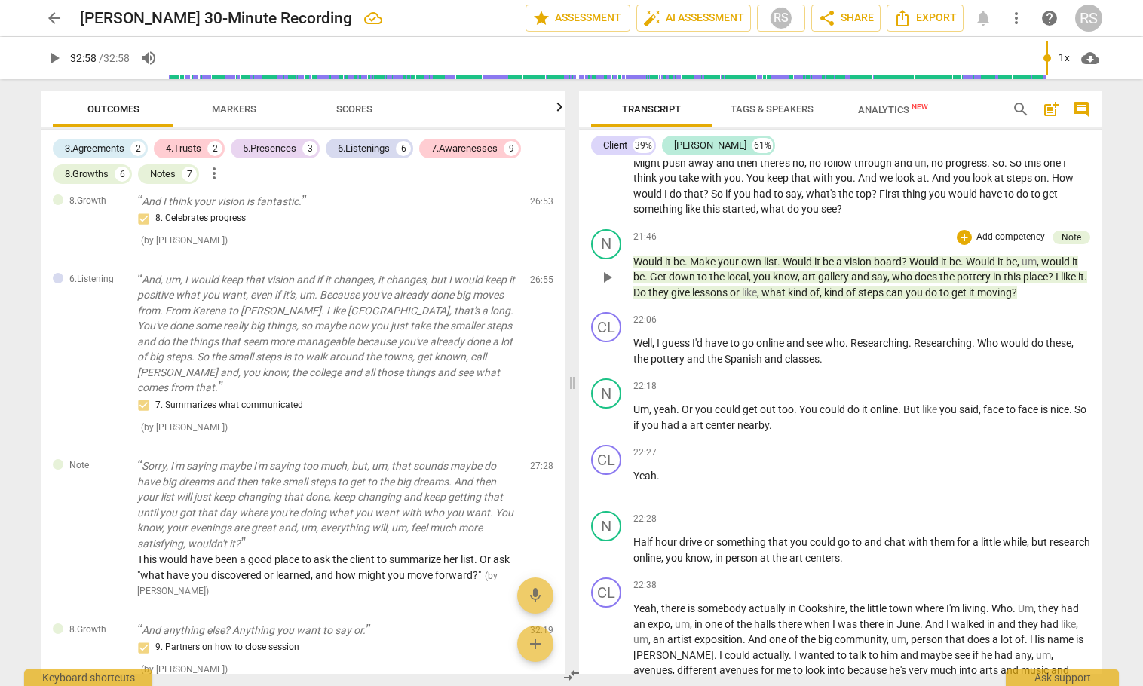
scroll to position [2640, 0]
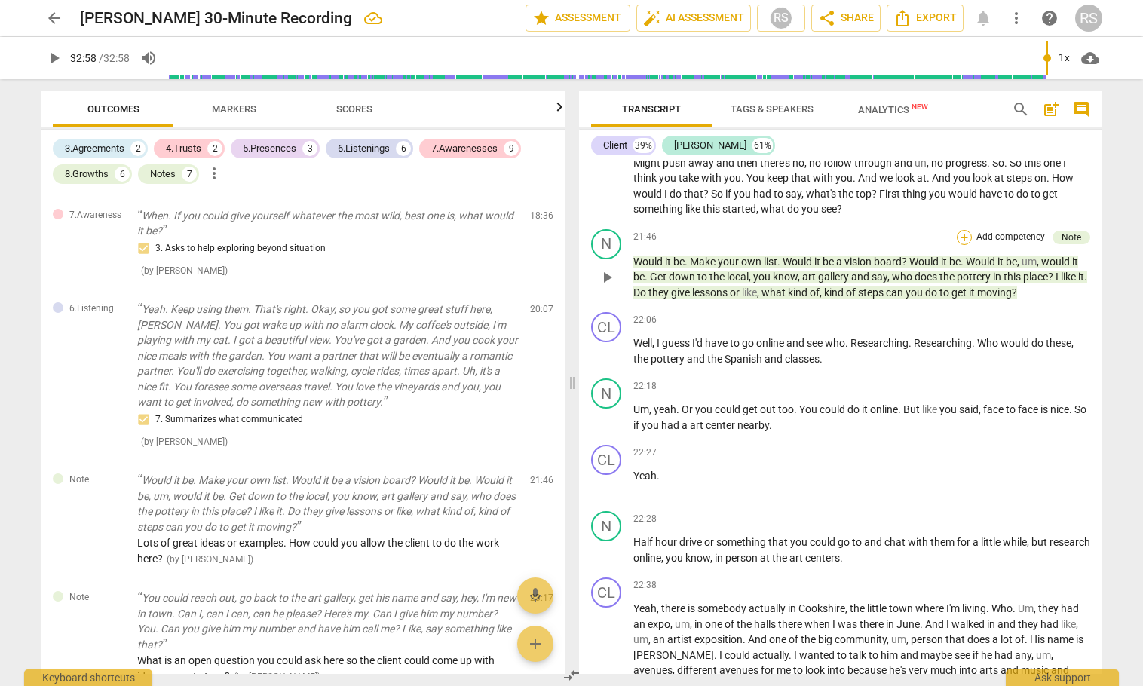
click at [962, 245] on div "+" at bounding box center [964, 237] width 15 height 15
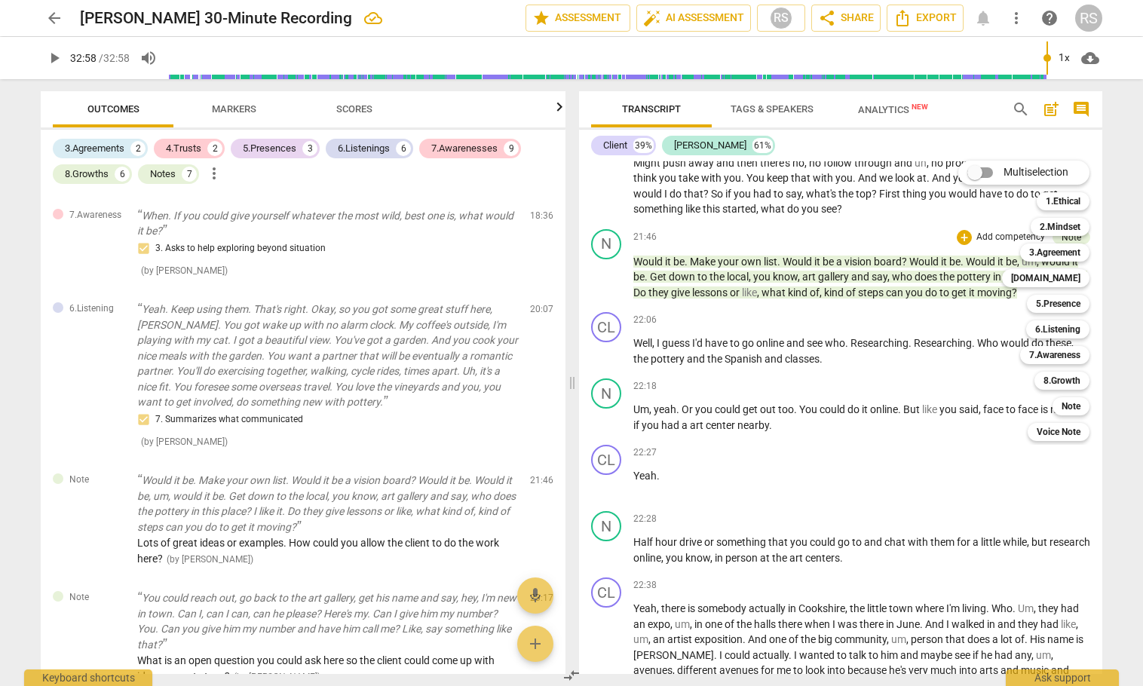
click at [959, 301] on div "Multiselection m 1.Ethical 1 2.Mindset 2 3.Agreement 3 [DOMAIN_NAME] 4 5.Presen…" at bounding box center [1036, 301] width 166 height 288
click at [1069, 351] on b "7.Awareness" at bounding box center [1054, 355] width 51 height 18
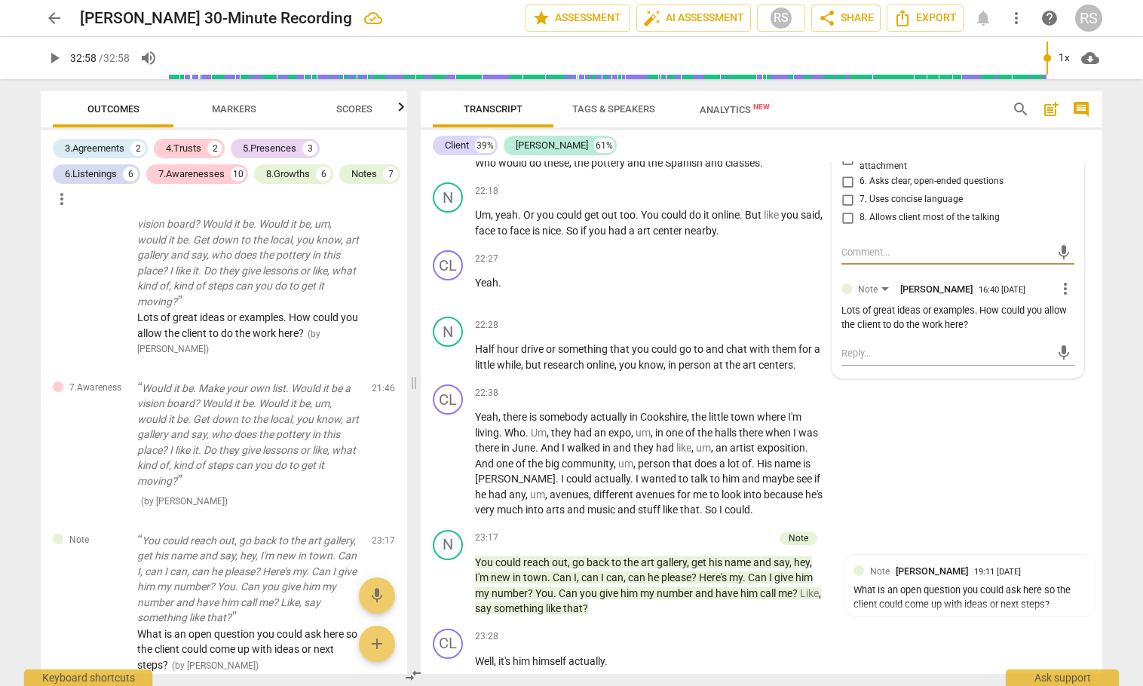
scroll to position [13611, 0]
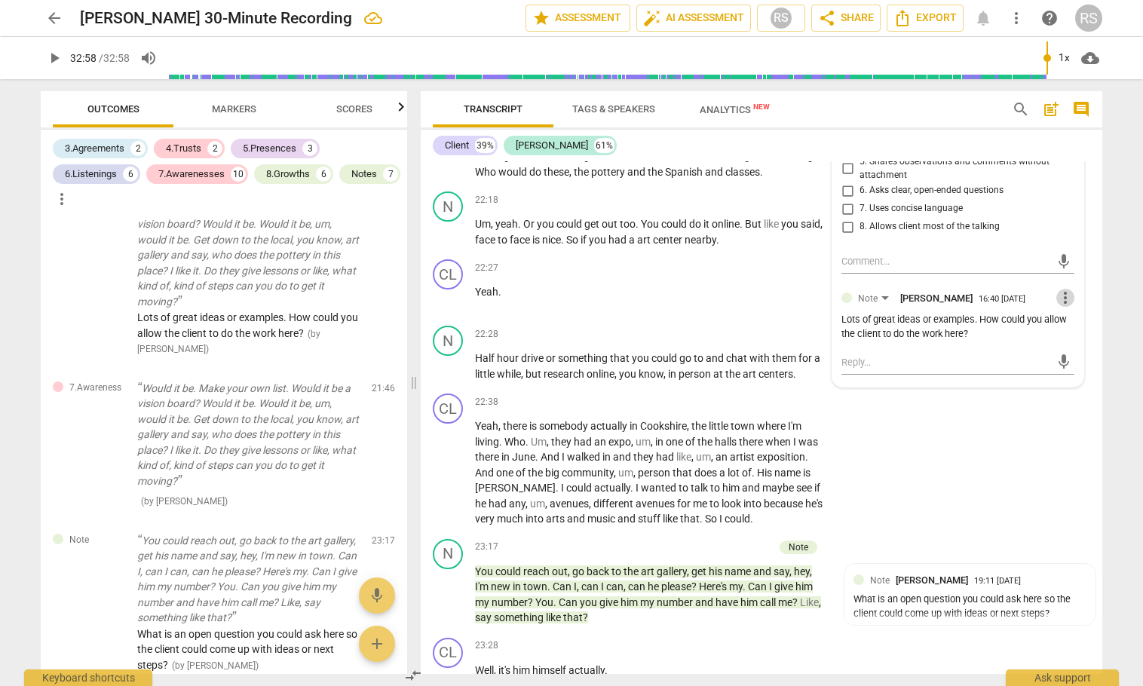
click at [1060, 307] on span "more_vert" at bounding box center [1066, 298] width 18 height 18
click at [922, 508] on div at bounding box center [571, 343] width 1143 height 686
click at [1028, 495] on div "CL play_arrow pause 22:38 + Add competency keyboard_arrow_right Yeah , there is…" at bounding box center [762, 461] width 682 height 146
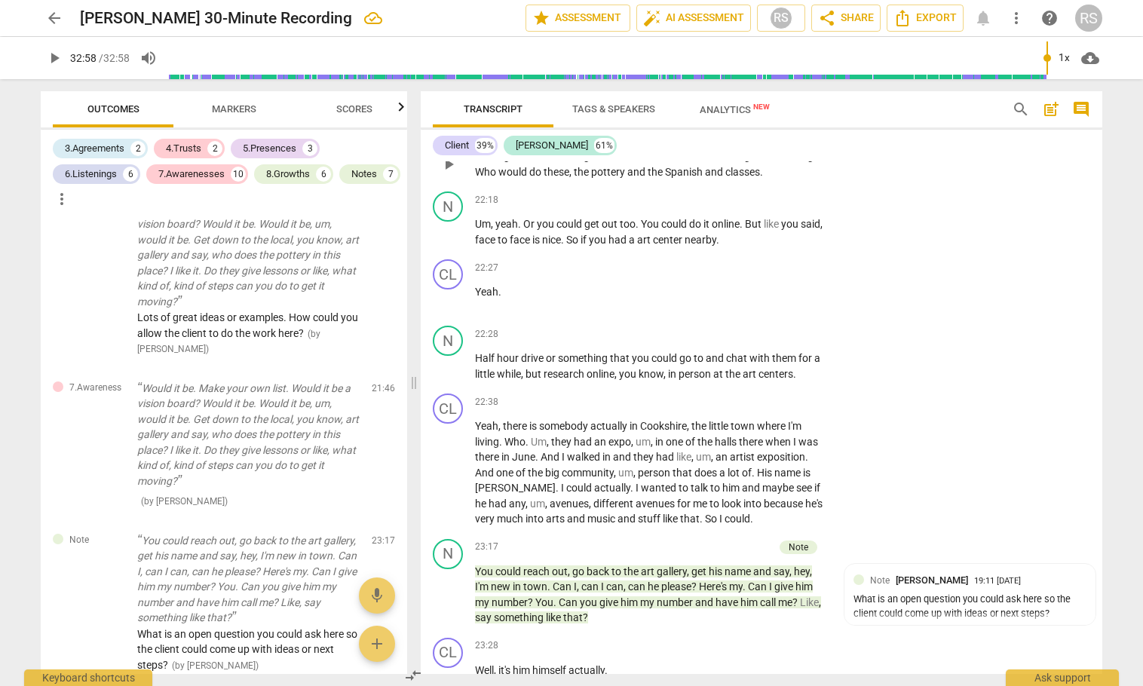
scroll to position [13359, 0]
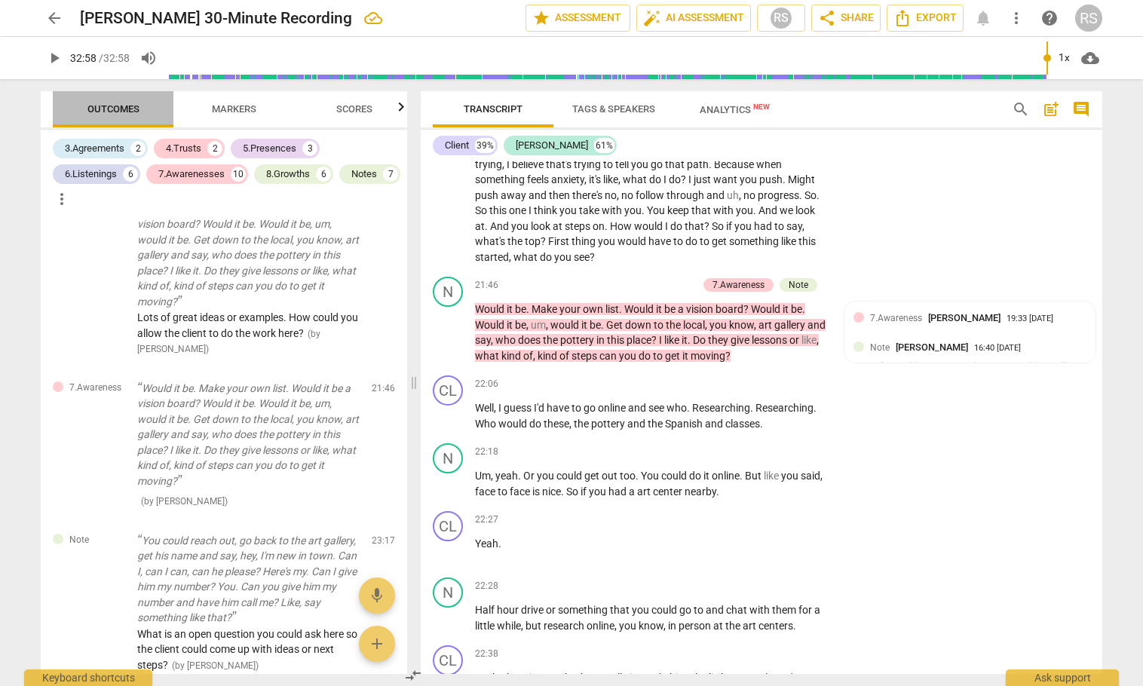
click at [111, 109] on span "Outcomes" at bounding box center [113, 108] width 52 height 11
click at [236, 107] on span "Markers" at bounding box center [234, 108] width 44 height 11
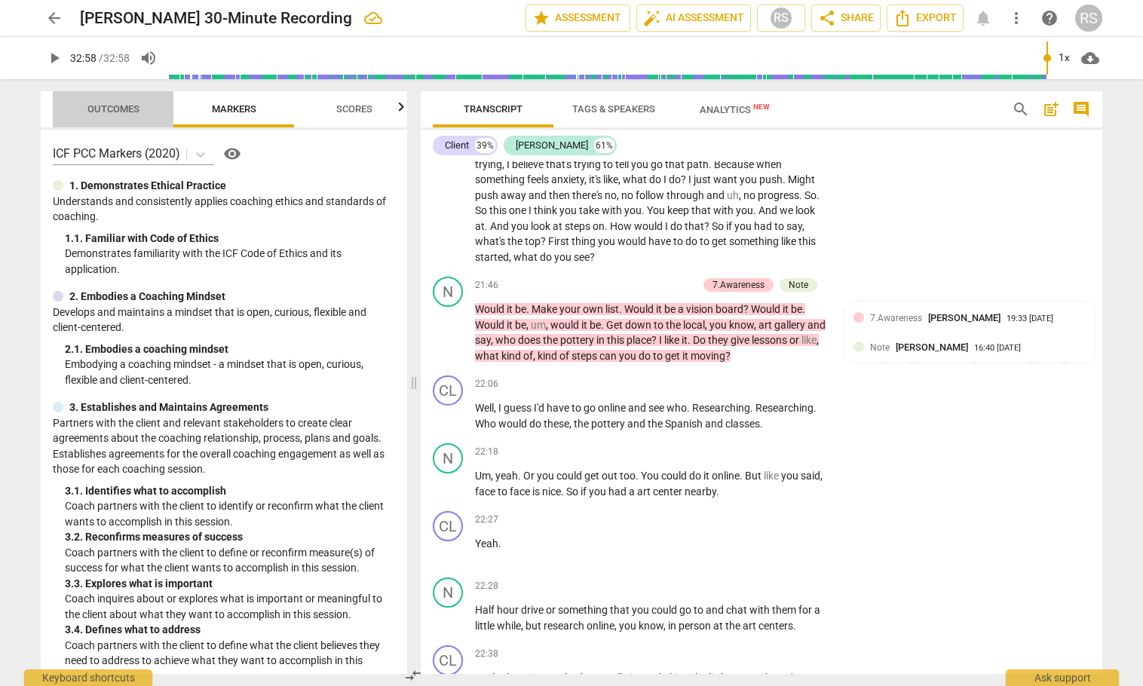
click at [120, 104] on span "Outcomes" at bounding box center [113, 108] width 52 height 11
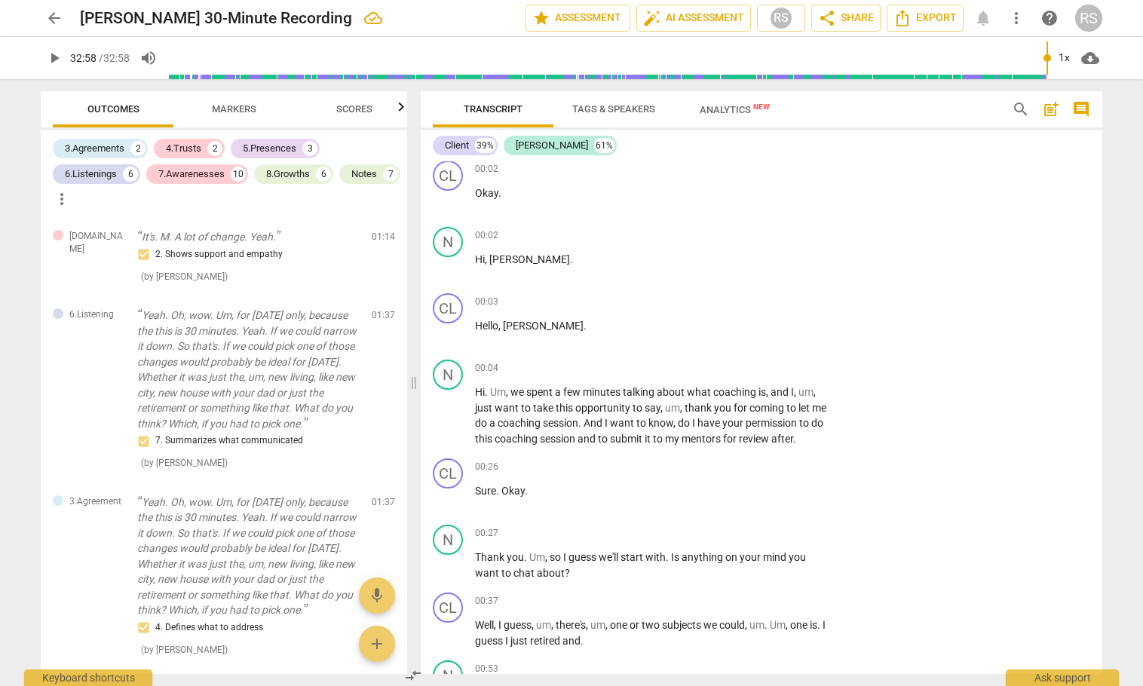
scroll to position [0, 0]
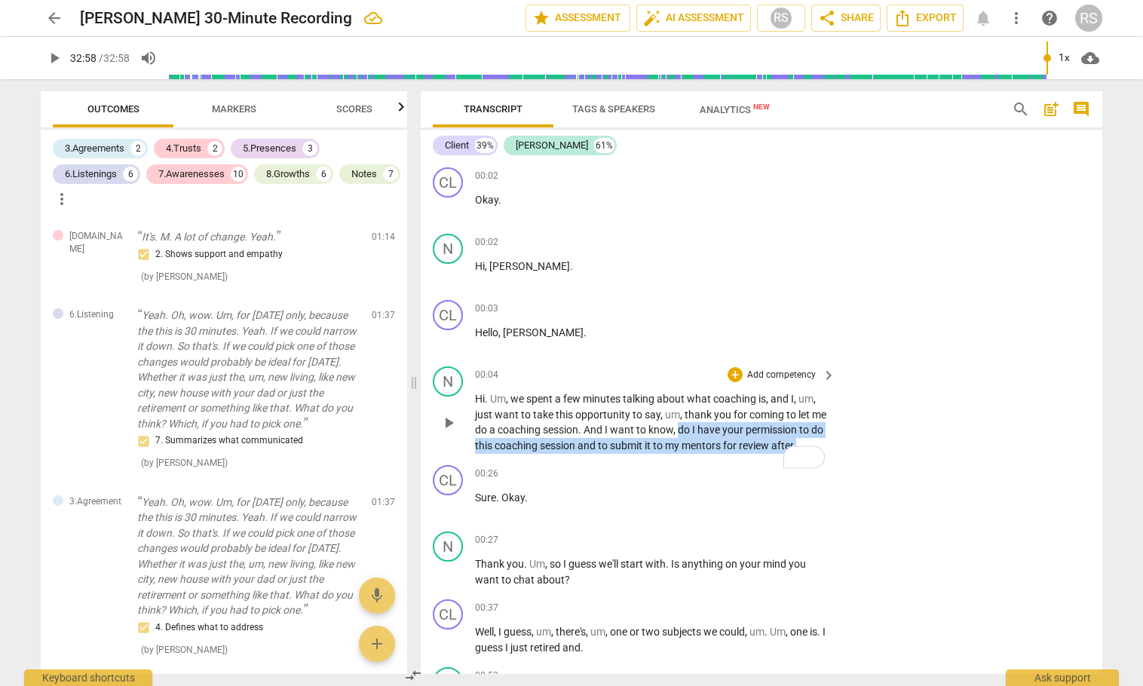
drag, startPoint x: 698, startPoint y: 427, endPoint x: 732, endPoint y: 468, distance: 53.0
click at [732, 453] on p "Hi . Um , we spent a few minutes talking about what coaching is , and I , um , …" at bounding box center [651, 422] width 353 height 62
click at [735, 372] on div "+" at bounding box center [735, 374] width 15 height 15
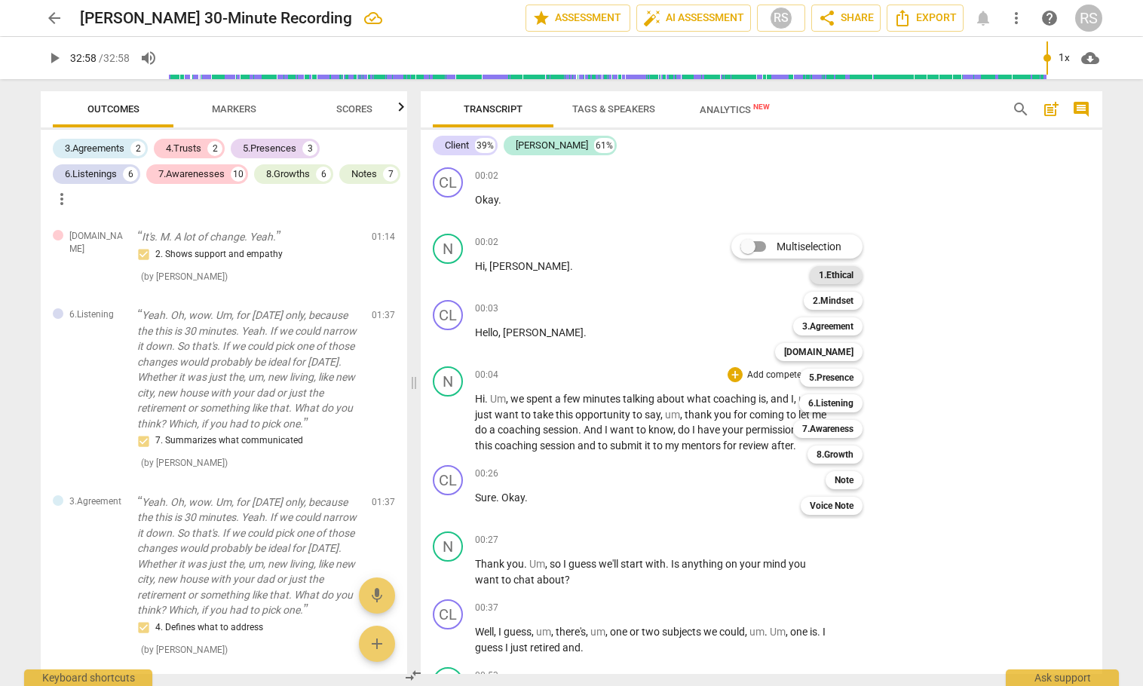
click at [833, 270] on b "1.Ethical" at bounding box center [836, 275] width 35 height 18
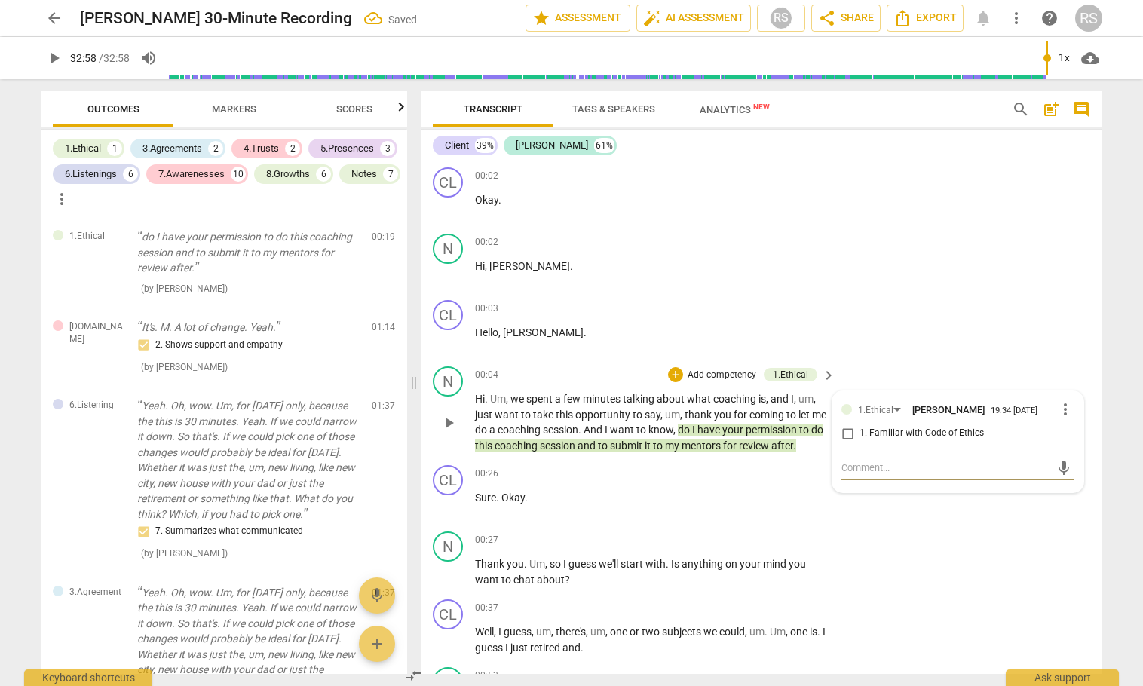
click at [847, 434] on input "1. Familiar with Code of Ethics" at bounding box center [848, 434] width 24 height 18
click at [970, 572] on div "N play_arrow pause 00:27 + Add competency keyboard_arrow_right Thank you . Um ,…" at bounding box center [762, 560] width 682 height 68
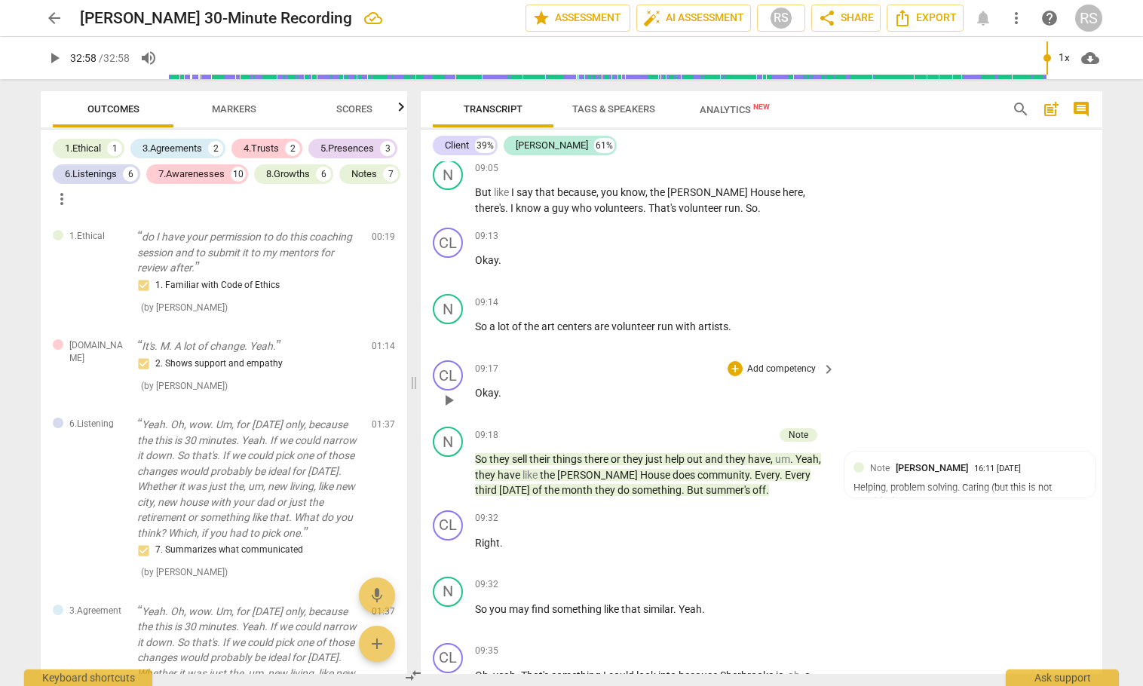
scroll to position [5530, 0]
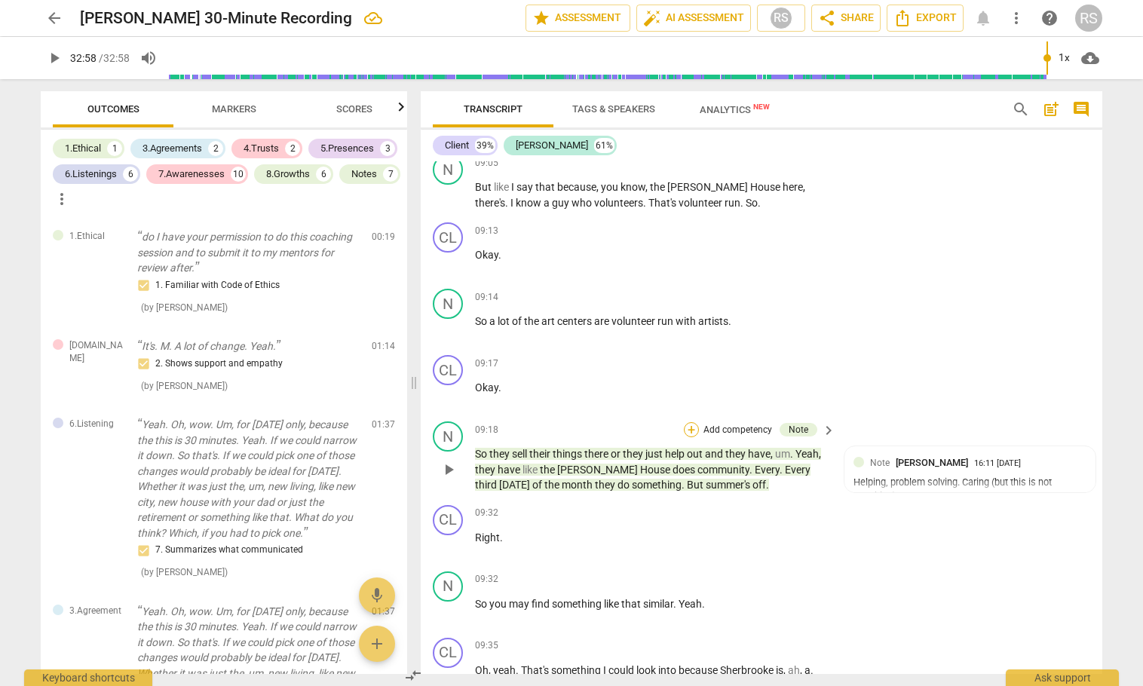
click at [690, 422] on div "+" at bounding box center [691, 429] width 15 height 15
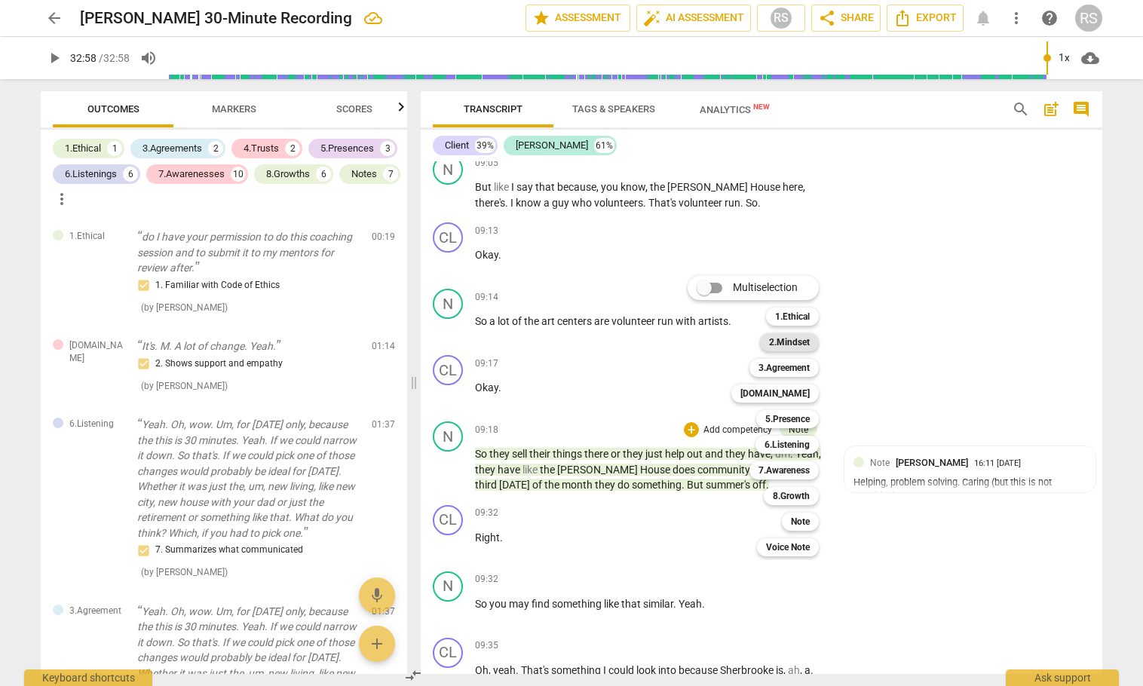
click at [782, 339] on b "2.Mindset" at bounding box center [789, 342] width 41 height 18
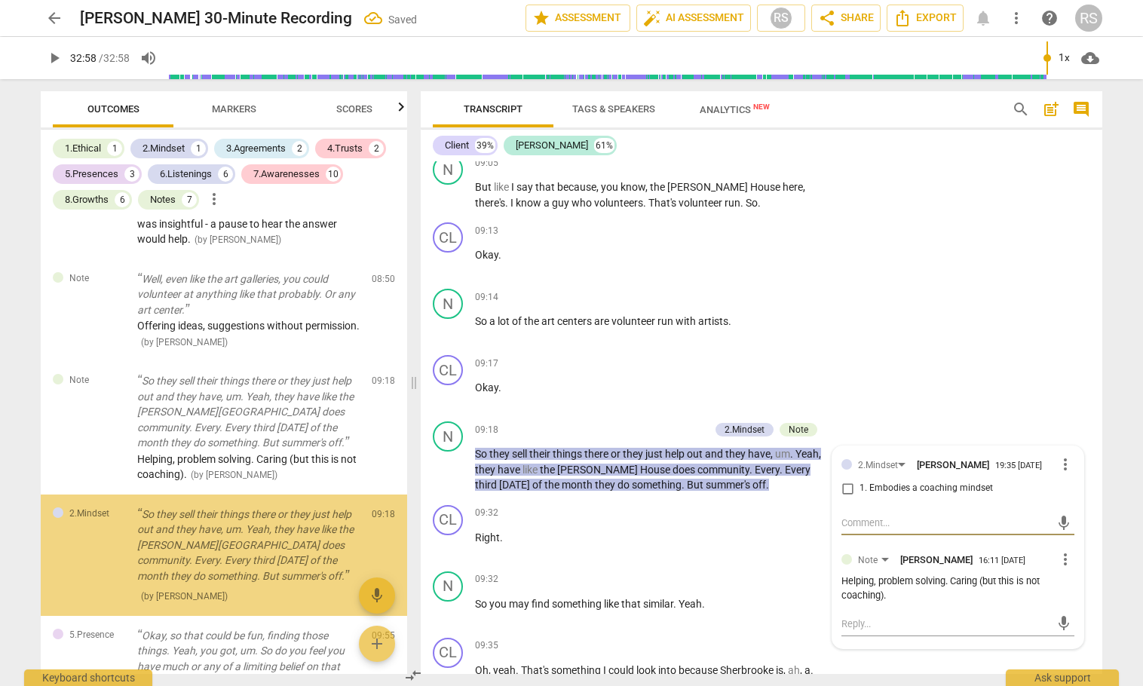
scroll to position [2220, 0]
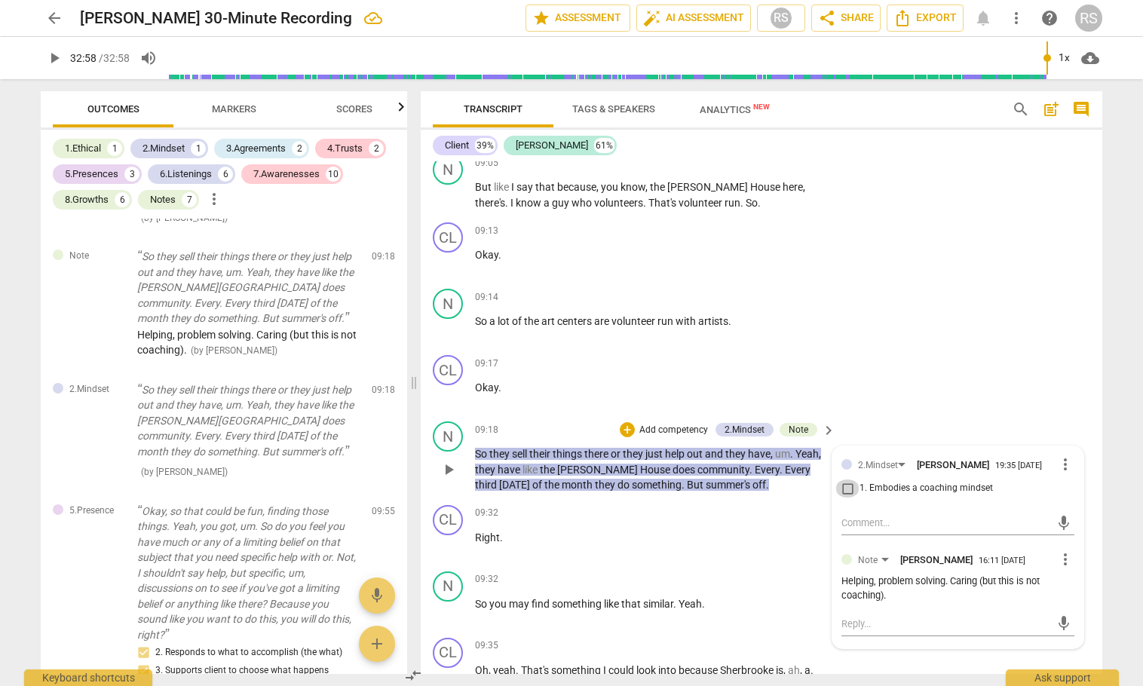
click at [848, 480] on input "1. Embodies a coaching mindset" at bounding box center [848, 489] width 24 height 18
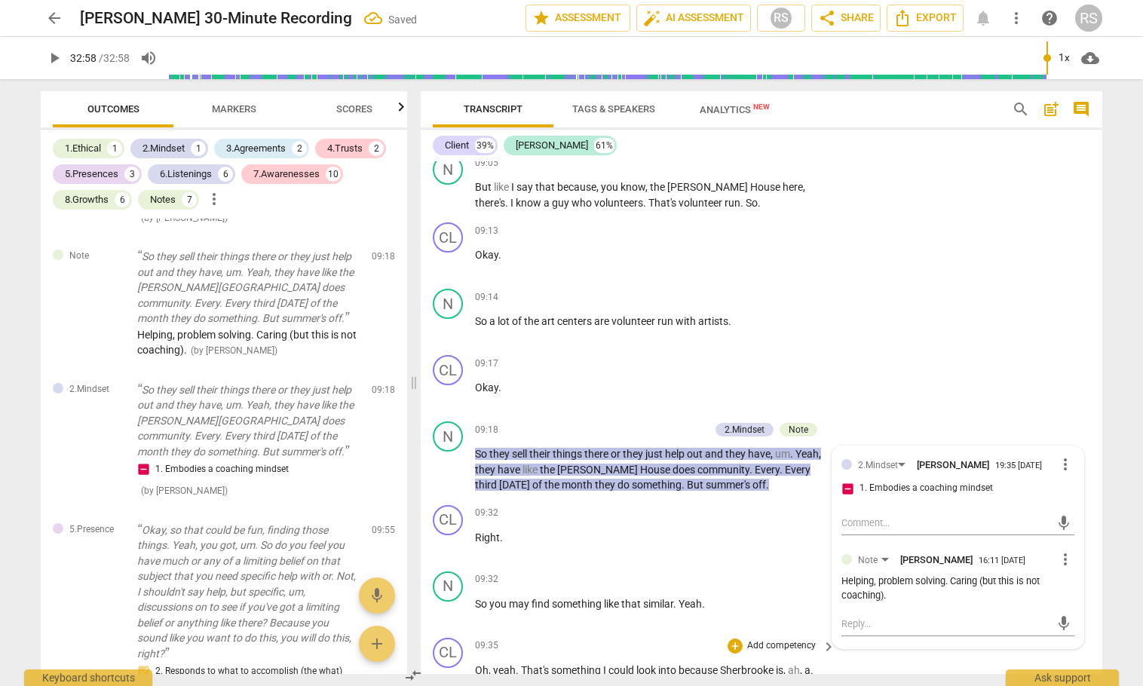
click at [968, 646] on div "CL play_arrow pause 09:35 + Add competency keyboard_arrow_right Oh , yeah . Tha…" at bounding box center [762, 674] width 682 height 84
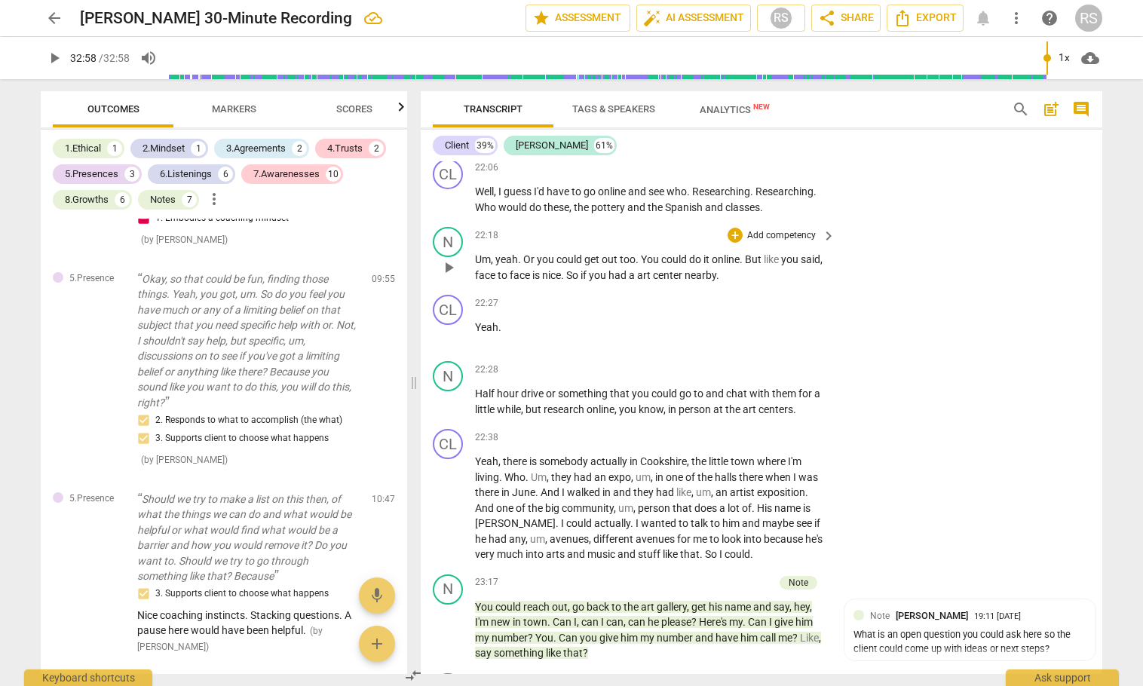
scroll to position [13826, 0]
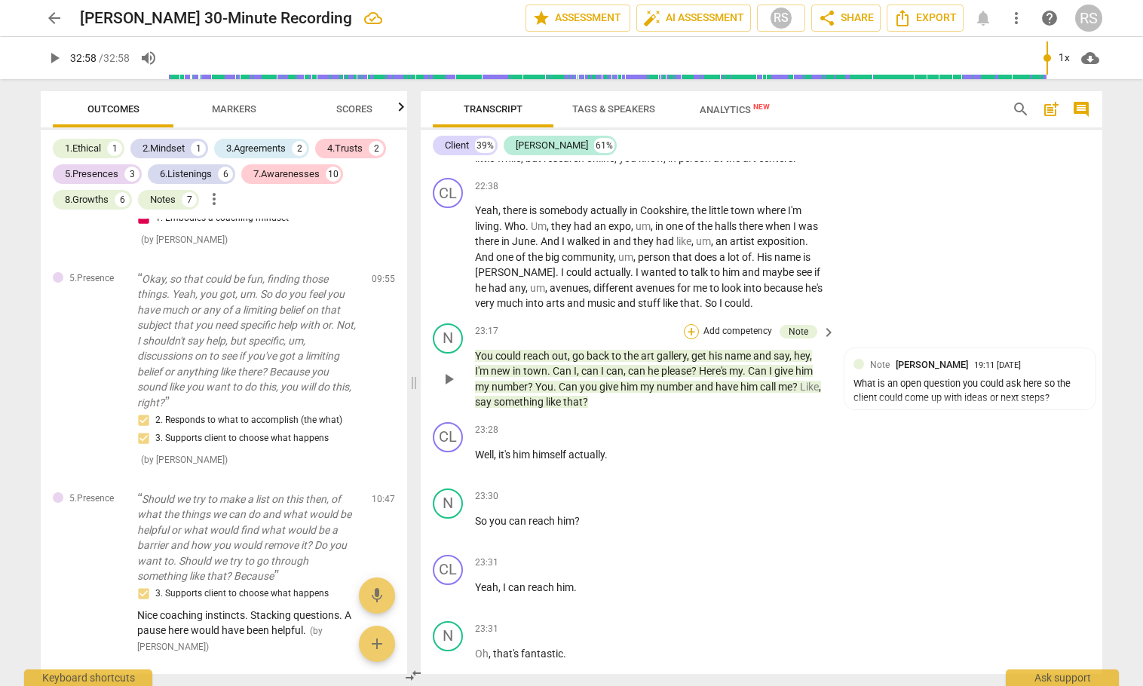
click at [687, 339] on div "+" at bounding box center [691, 331] width 15 height 15
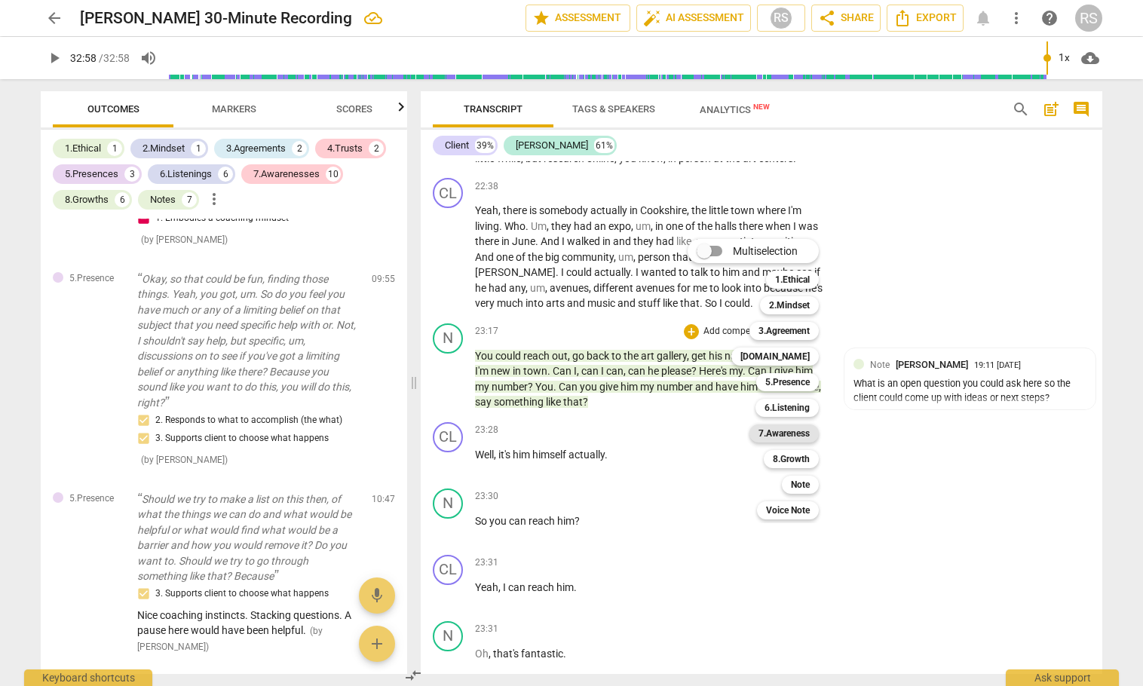
click at [774, 432] on b "7.Awareness" at bounding box center [784, 434] width 51 height 18
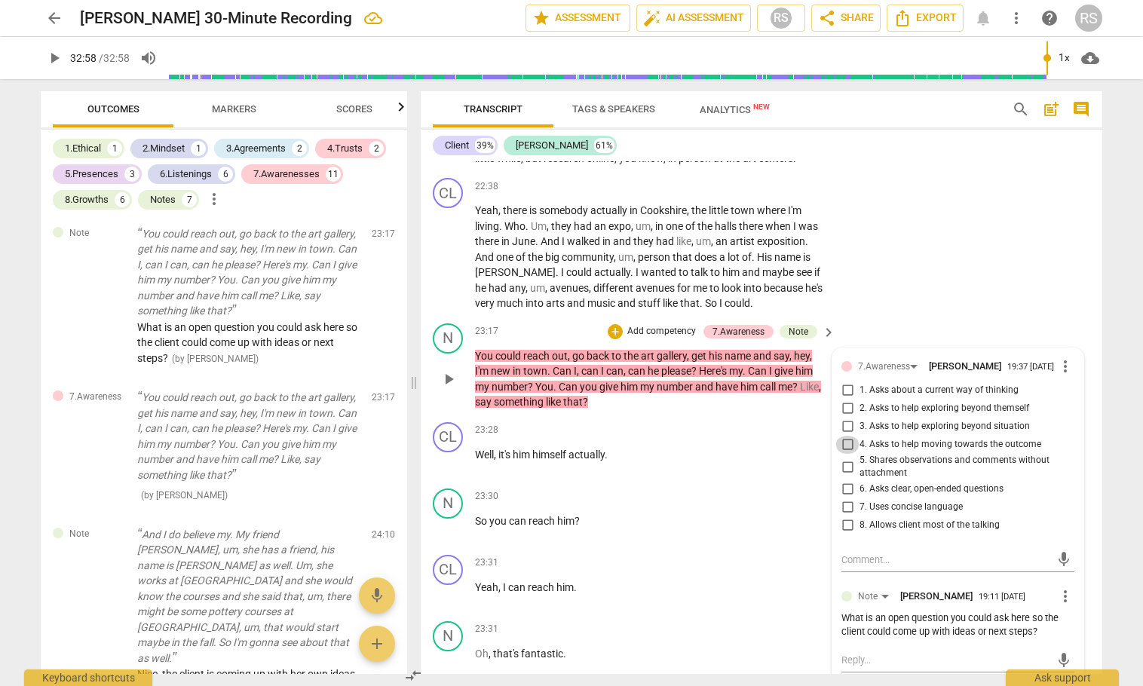
click at [846, 454] on input "4. Asks to help moving towards the outcome" at bounding box center [848, 445] width 24 height 18
click at [757, 504] on p "Add competency" at bounding box center [782, 497] width 72 height 14
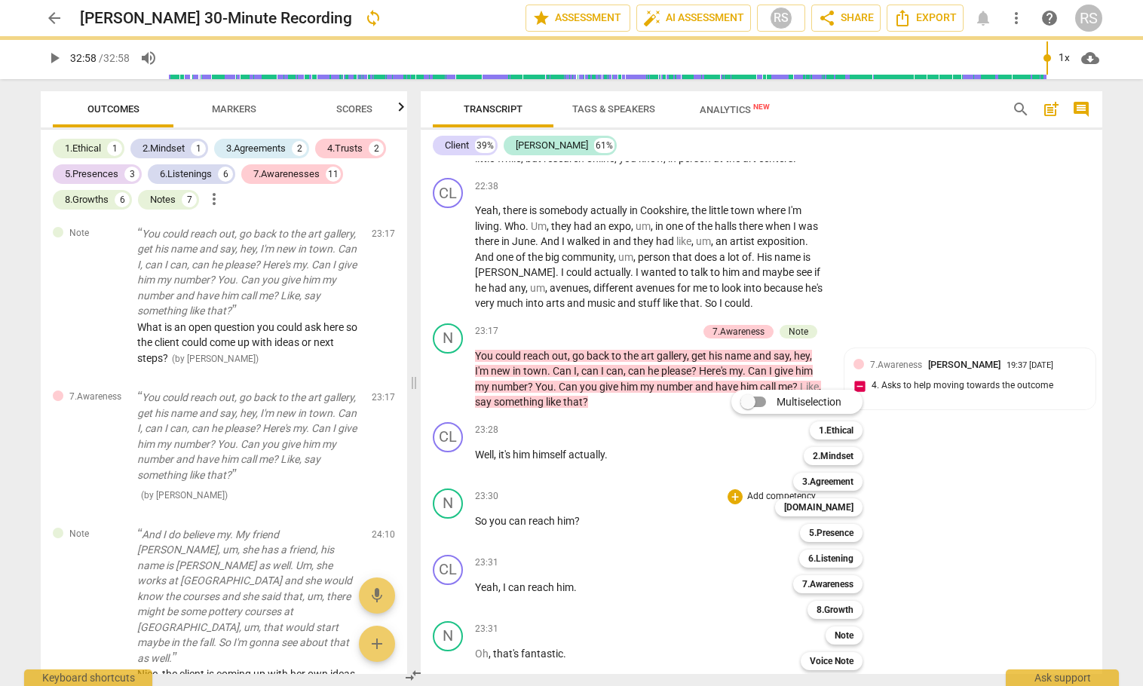
click at [970, 345] on div at bounding box center [571, 343] width 1143 height 686
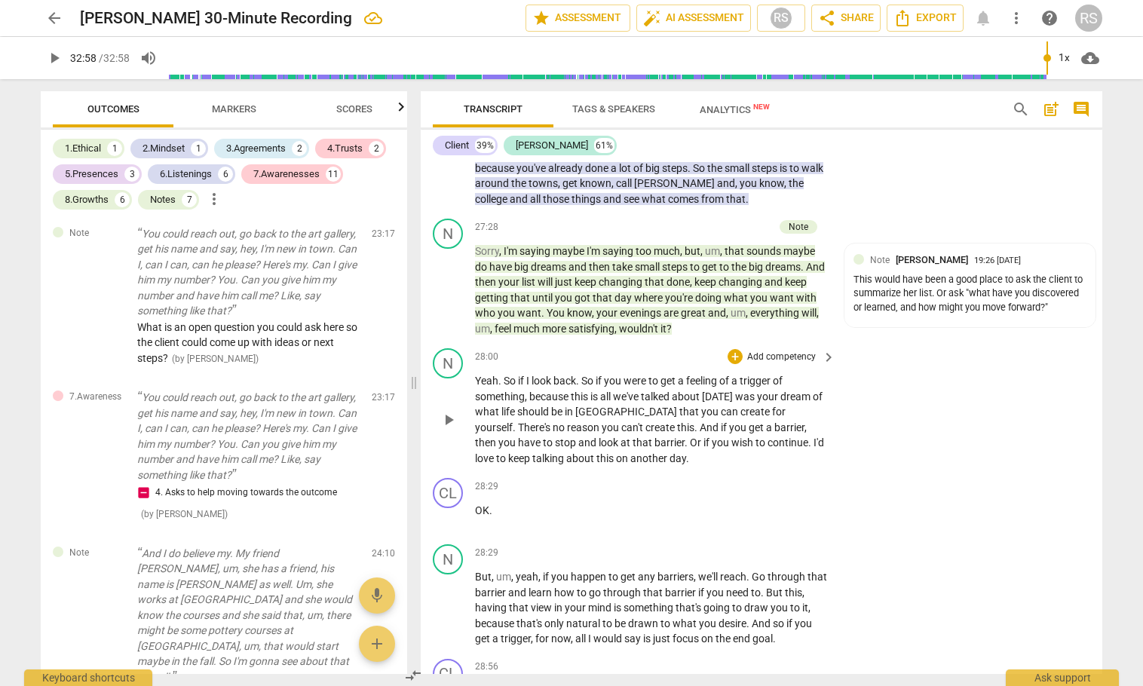
scroll to position [17095, 0]
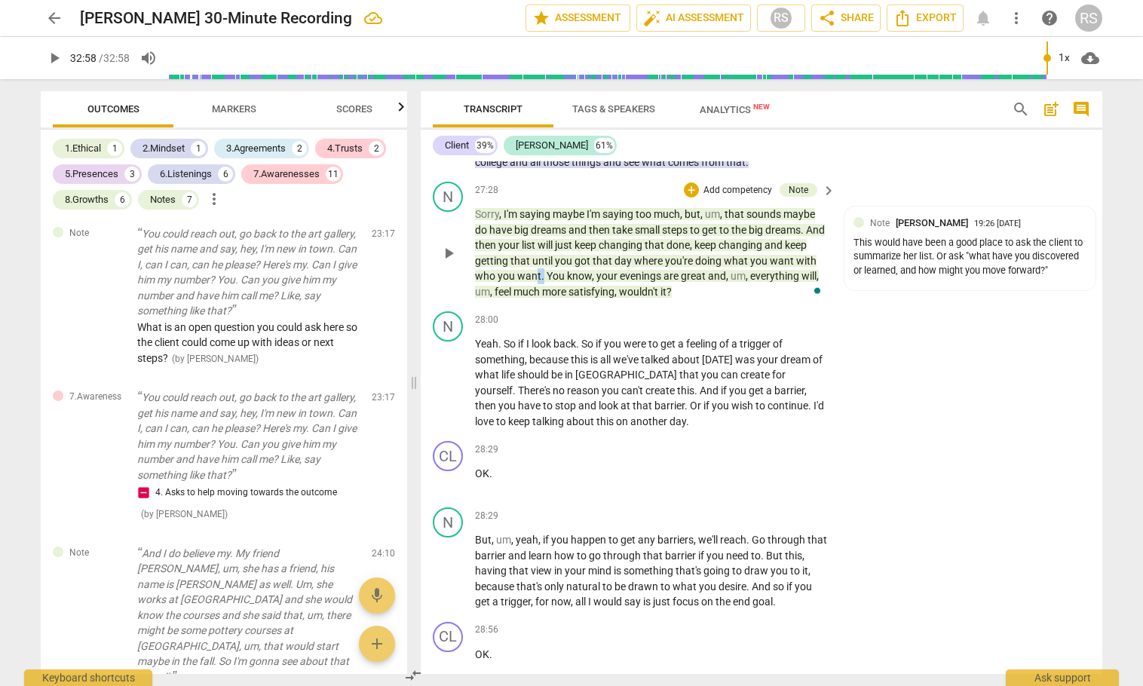
drag, startPoint x: 565, startPoint y: 323, endPoint x: 477, endPoint y: 272, distance: 102.1
click at [479, 274] on p "Sorry , I'm saying maybe I'm saying too much , but , um , that sounds maybe do …" at bounding box center [651, 253] width 353 height 93
click at [472, 257] on div "N play_arrow pause" at bounding box center [454, 241] width 42 height 118
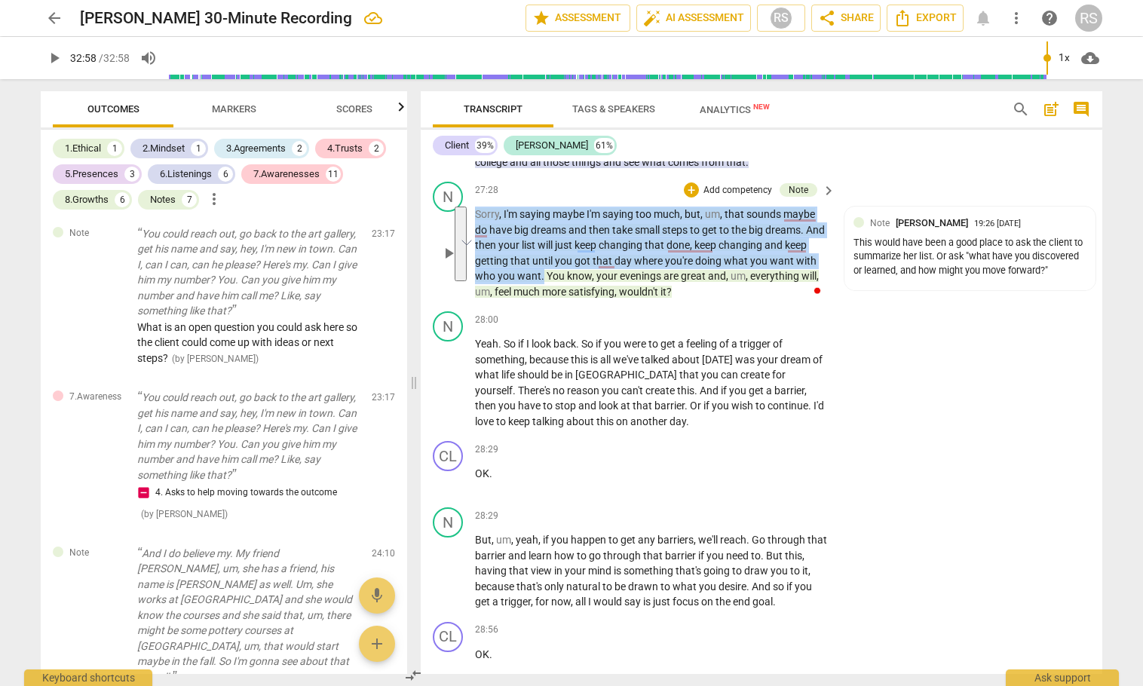
drag, startPoint x: 505, startPoint y: 295, endPoint x: 566, endPoint y: 322, distance: 66.8
click at [566, 299] on p "Sorry , I'm saying maybe I'm saying too much , but , um , that sounds maybe do …" at bounding box center [651, 253] width 353 height 93
click at [690, 198] on div "+" at bounding box center [691, 190] width 15 height 15
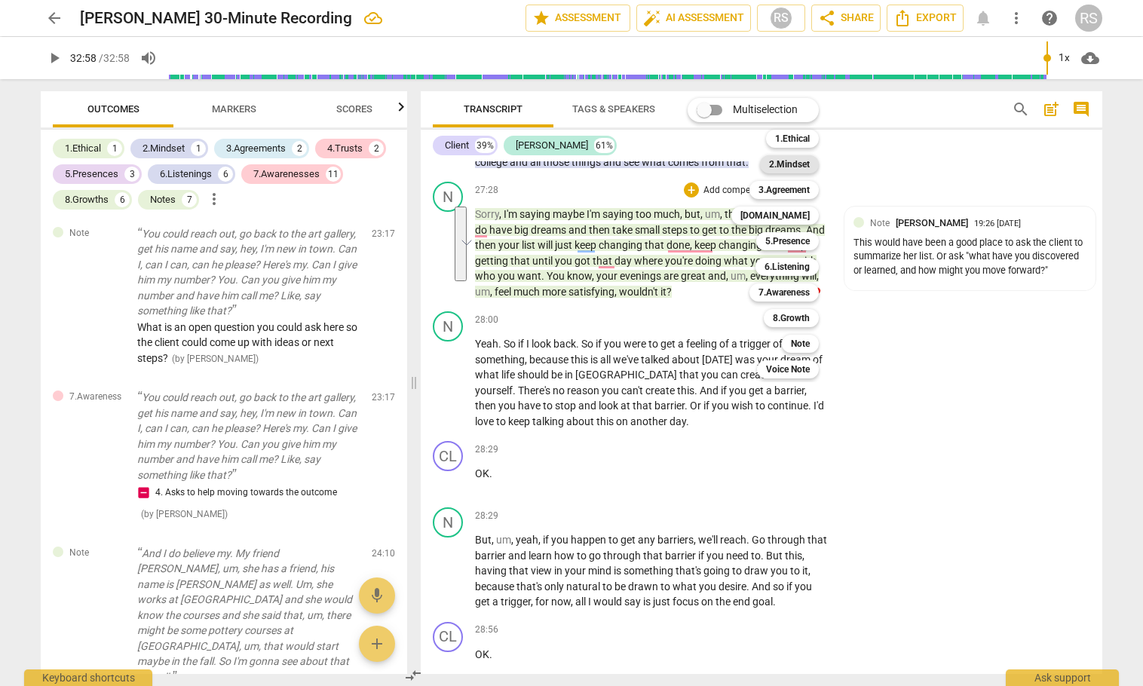
click at [799, 164] on b "2.Mindset" at bounding box center [789, 164] width 41 height 18
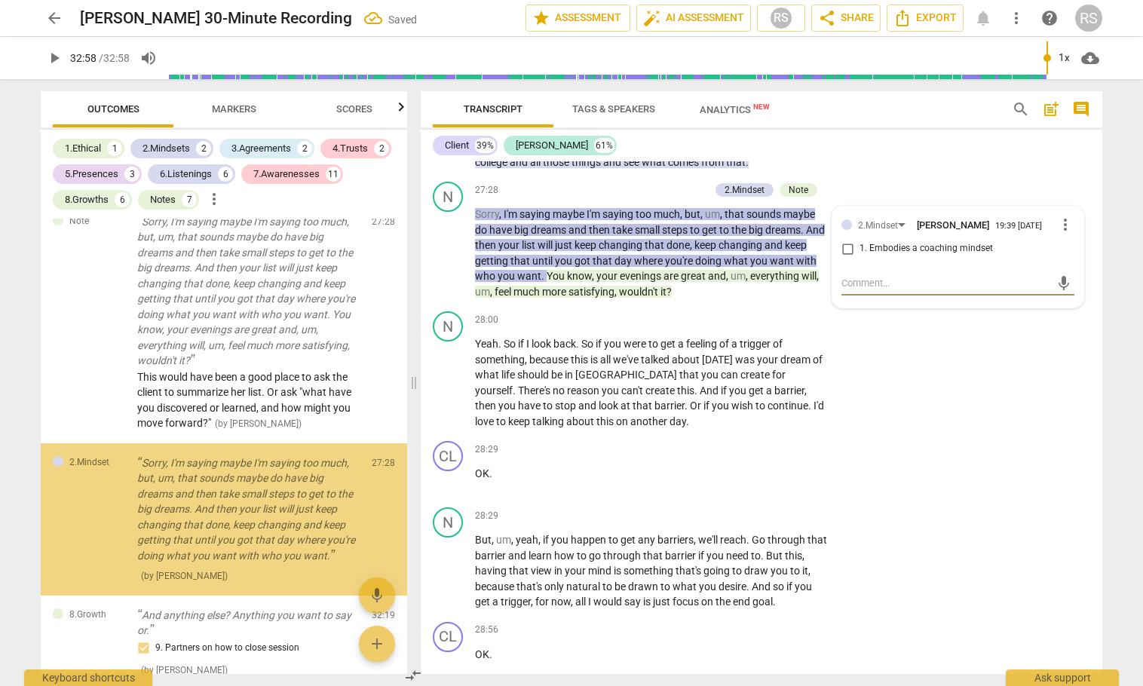
scroll to position [5583, 0]
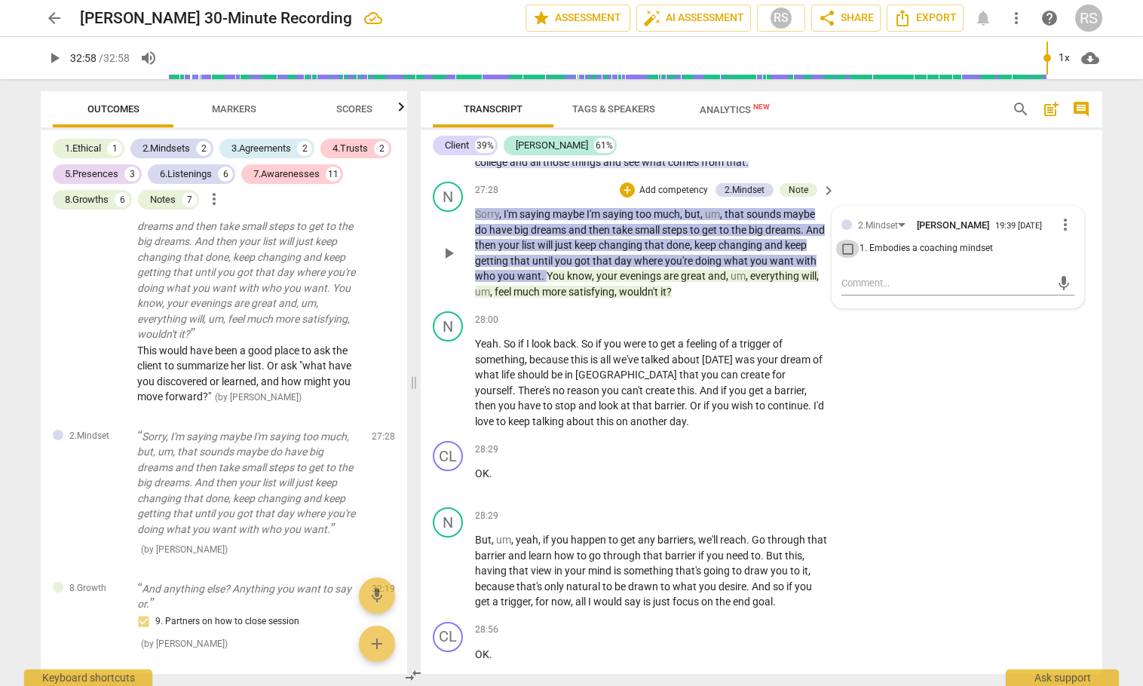
click at [848, 258] on input "1. Embodies a coaching mindset" at bounding box center [848, 249] width 24 height 18
click at [946, 395] on div "N play_arrow pause 28:00 + Add competency keyboard_arrow_right Yeah . So if I l…" at bounding box center [762, 370] width 682 height 130
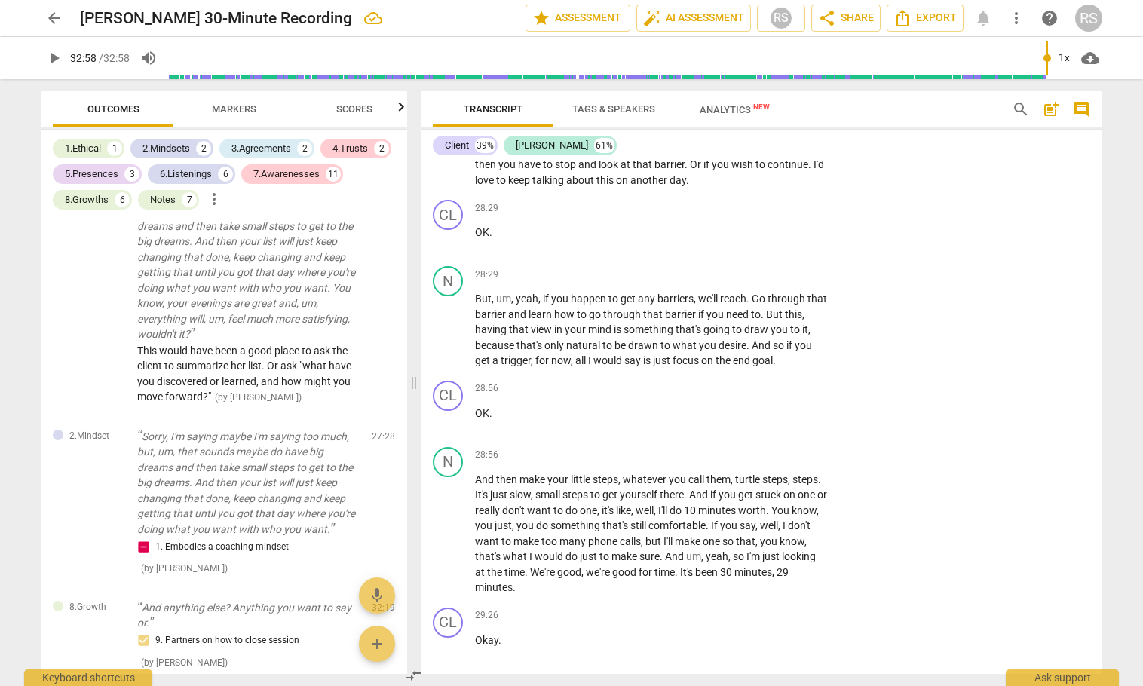
scroll to position [17346, 0]
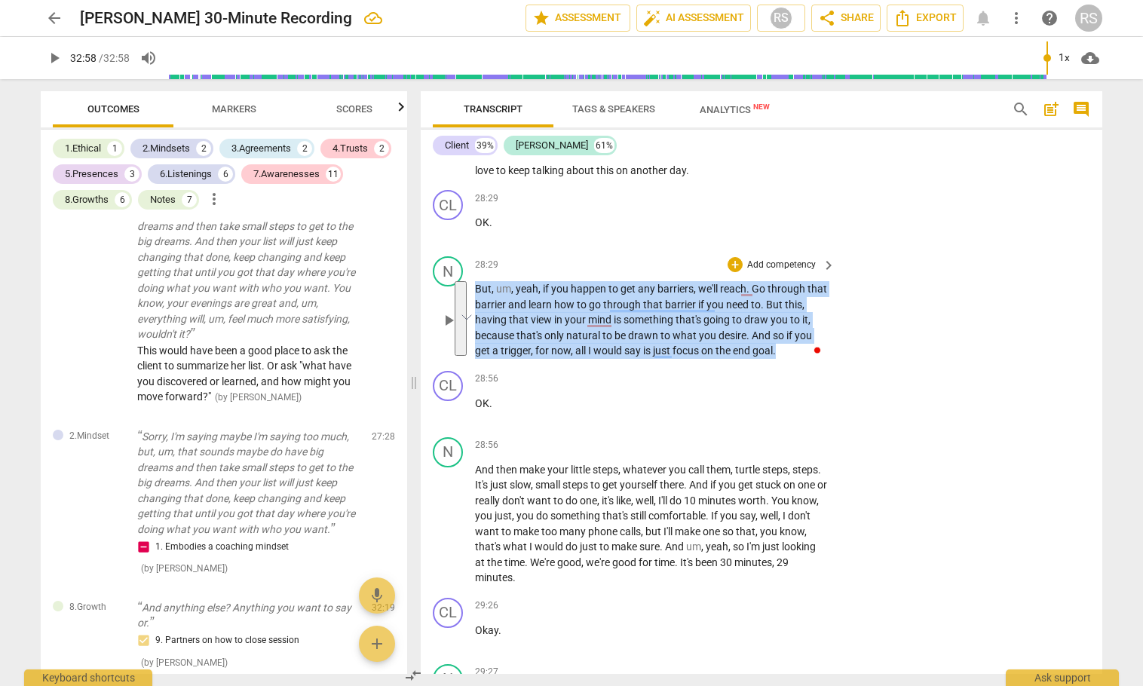
drag, startPoint x: 477, startPoint y: 339, endPoint x: 787, endPoint y: 399, distance: 315.0
click at [787, 359] on p "But , um , yeah , if you happen to get any barriers , we'll reach . Go through …" at bounding box center [651, 320] width 353 height 78
click at [729, 272] on div "+" at bounding box center [735, 264] width 15 height 15
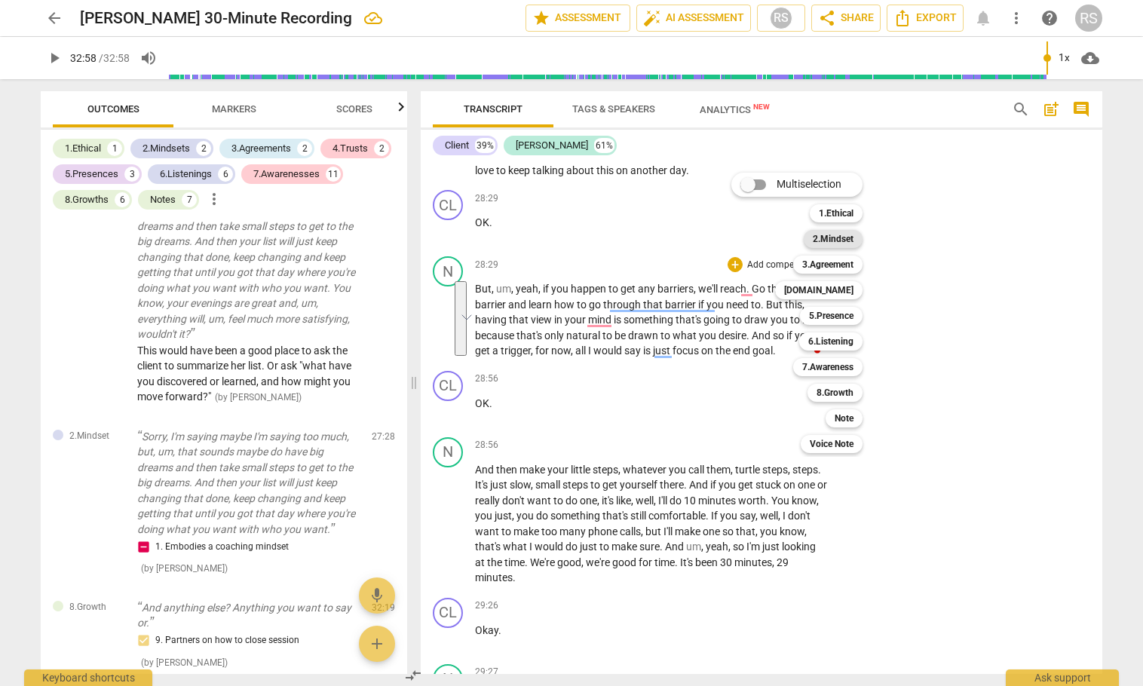
click at [824, 239] on b "2.Mindset" at bounding box center [833, 239] width 41 height 18
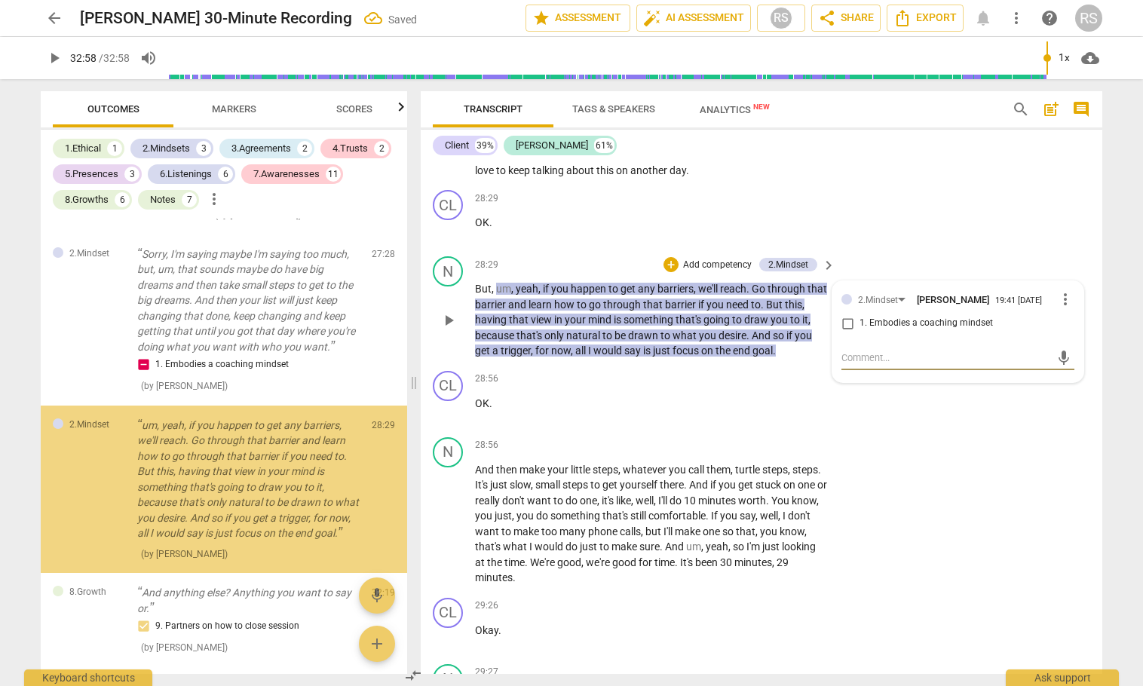
scroll to position [5770, 0]
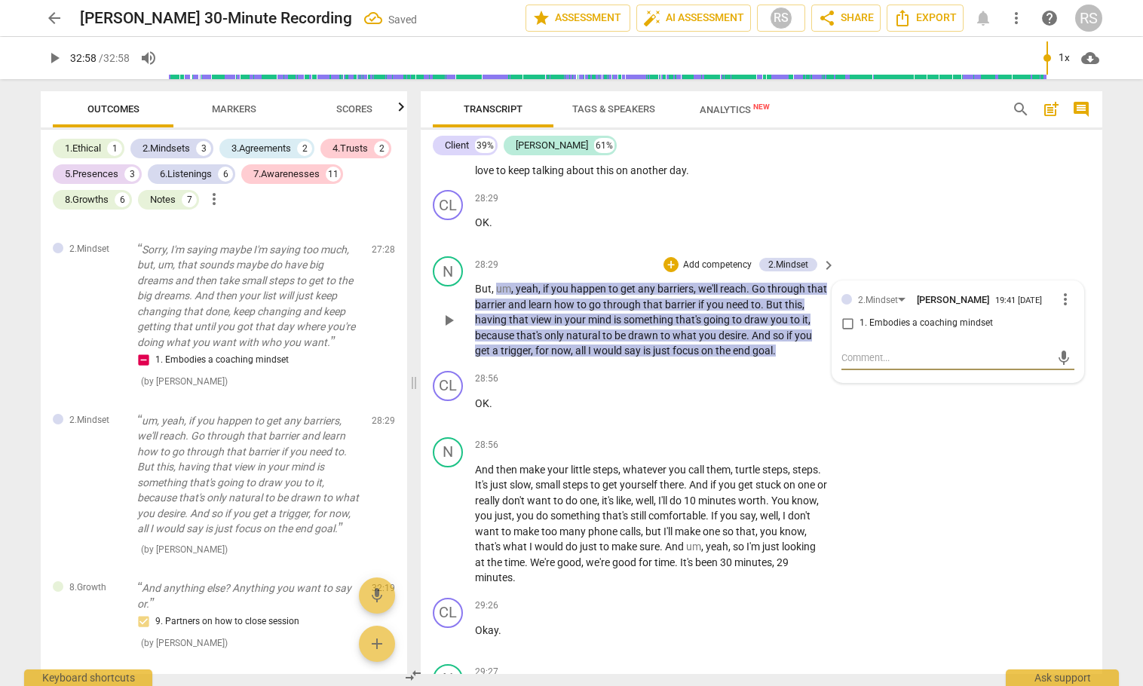
click at [846, 333] on input "1. Embodies a coaching mindset" at bounding box center [848, 323] width 24 height 18
click at [980, 492] on div "N play_arrow pause 28:56 + Add competency keyboard_arrow_right And then make yo…" at bounding box center [762, 511] width 682 height 161
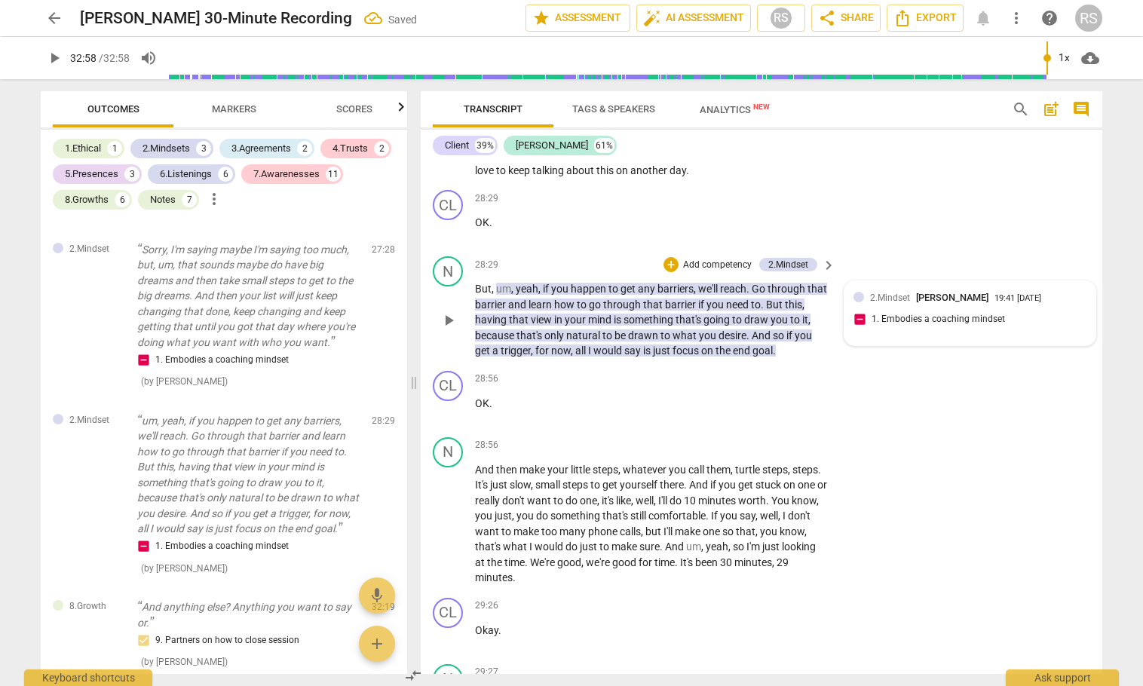
click at [1026, 304] on div "19:41 08-14-2025" at bounding box center [1018, 299] width 47 height 10
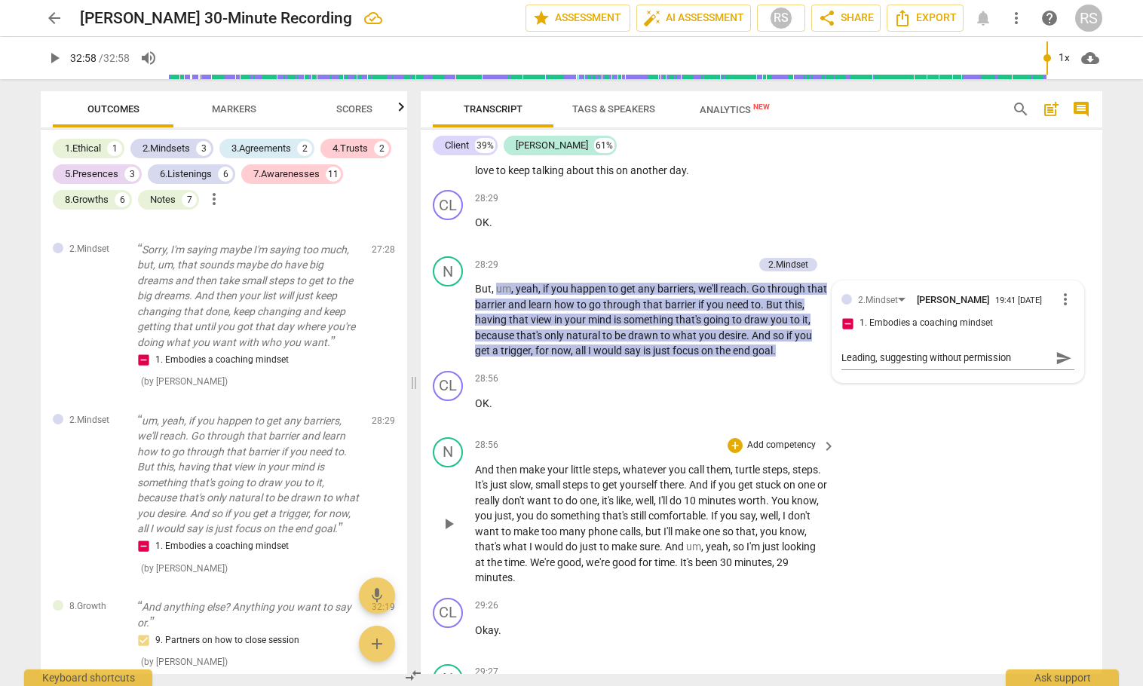
click at [913, 508] on div "N play_arrow pause 28:56 + Add competency keyboard_arrow_right And then make yo…" at bounding box center [762, 511] width 682 height 161
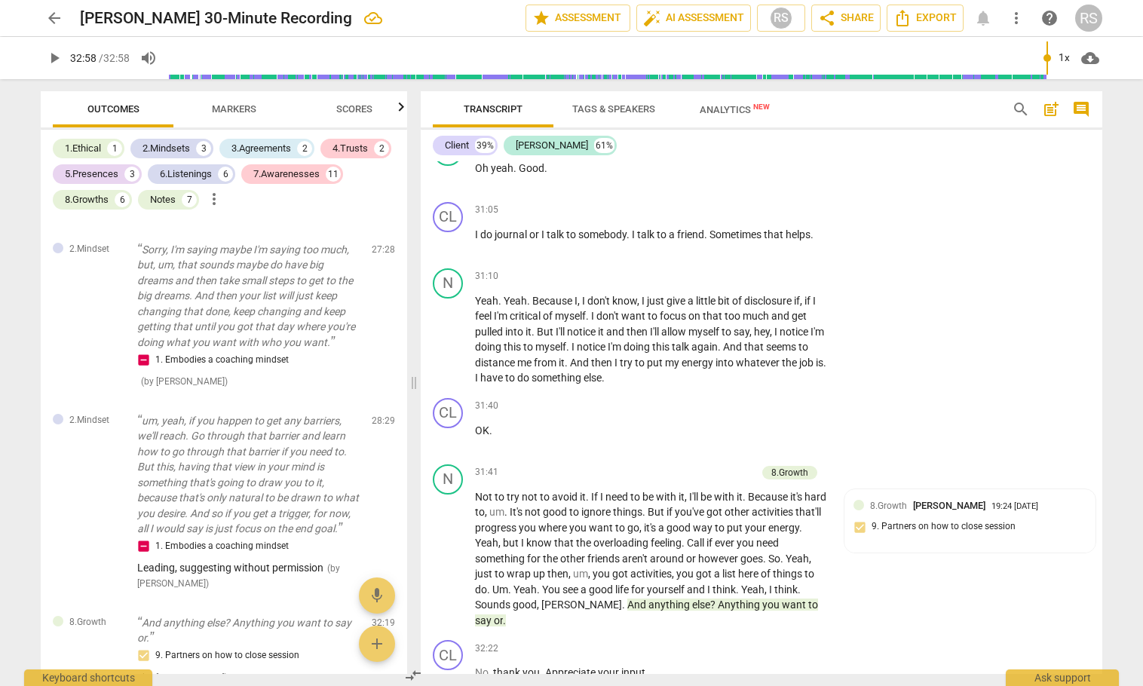
scroll to position [18692, 0]
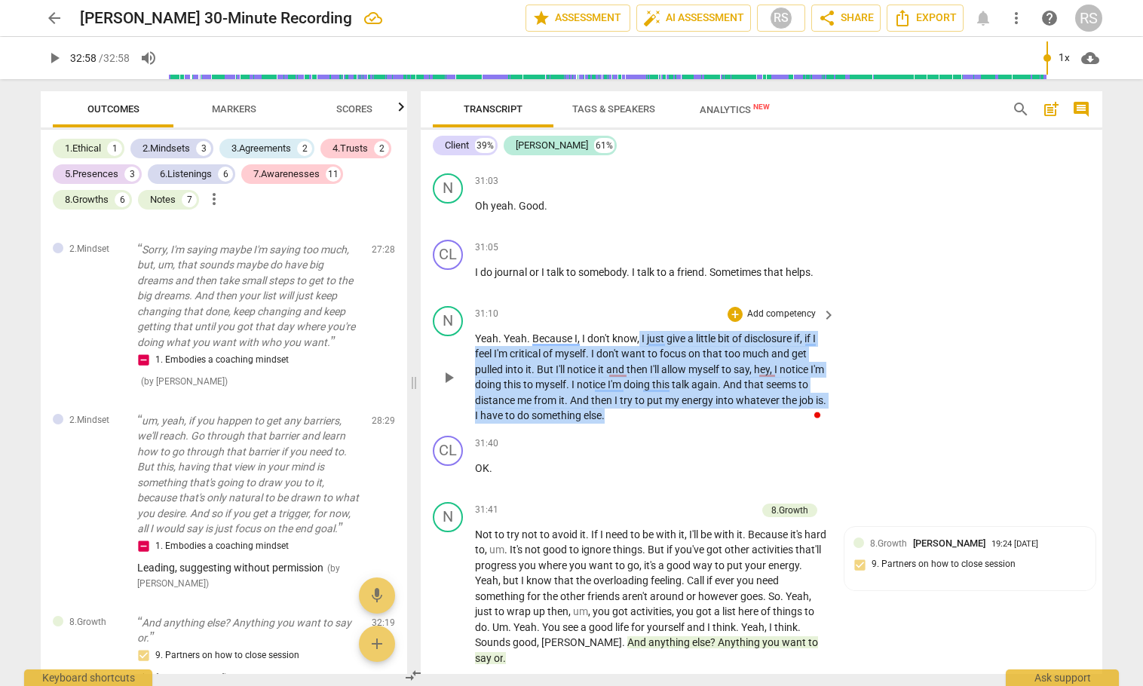
drag, startPoint x: 640, startPoint y: 385, endPoint x: 707, endPoint y: 472, distance: 109.7
click at [707, 430] on div "N play_arrow pause 31:10 + Add competency keyboard_arrow_right Yeah . Yeah . Be…" at bounding box center [762, 365] width 682 height 130
click at [737, 322] on div "+" at bounding box center [735, 314] width 15 height 15
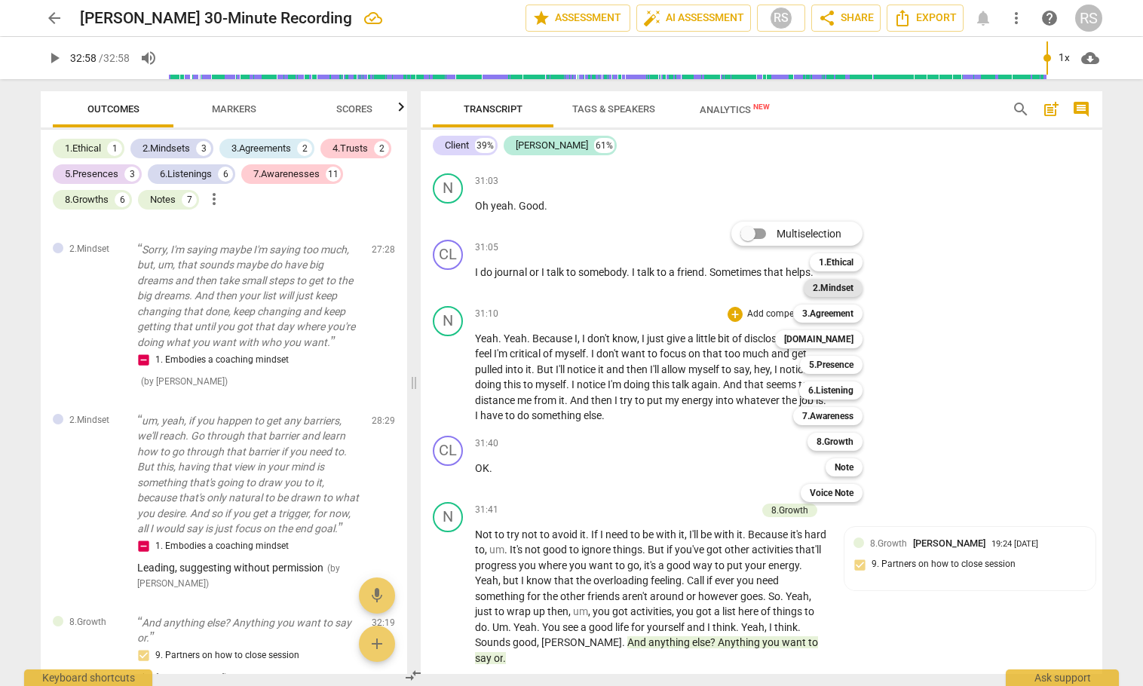
click at [854, 283] on b "2.Mindset" at bounding box center [833, 288] width 41 height 18
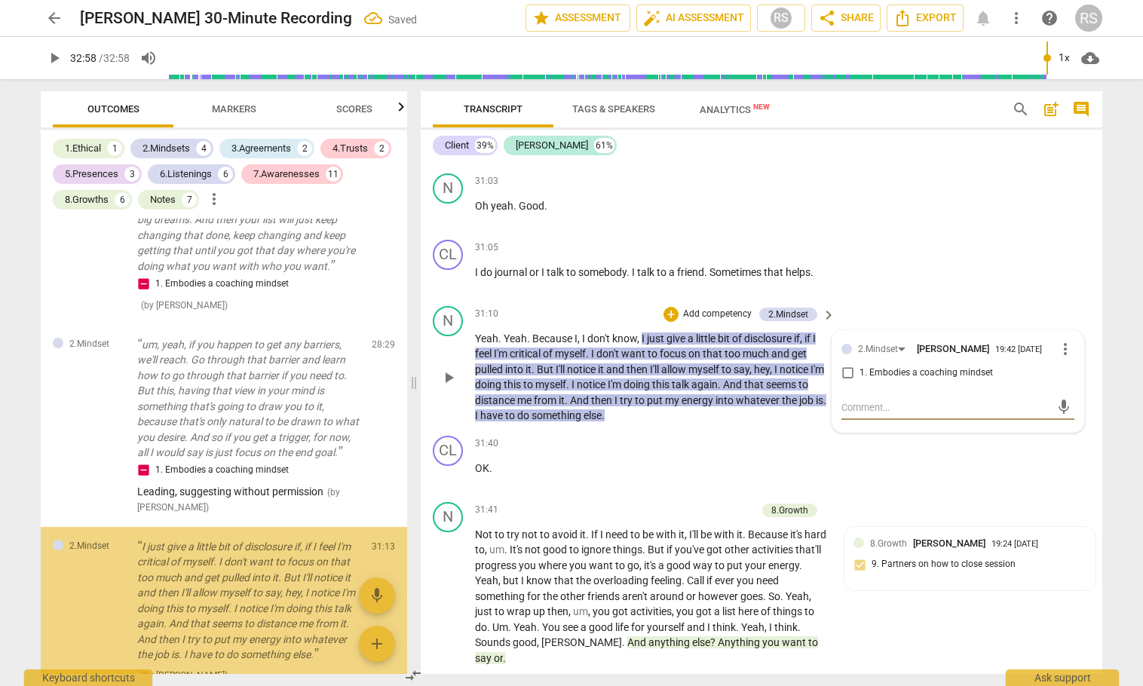
scroll to position [5987, 0]
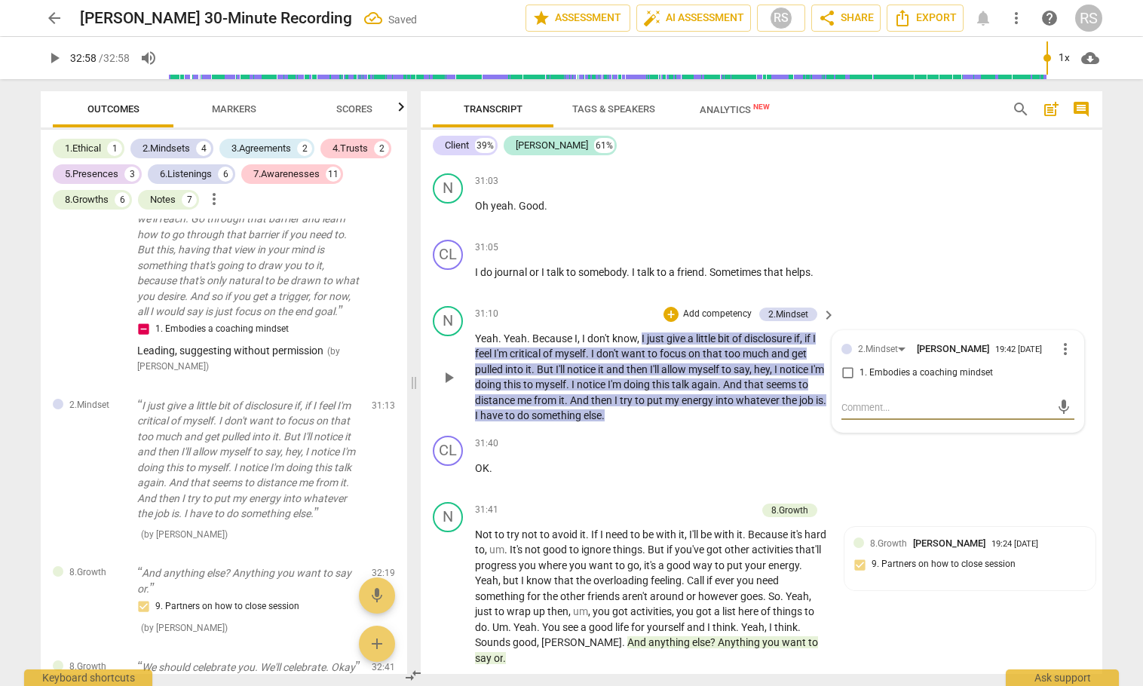
click at [845, 382] on input "1. Embodies a coaching mindset" at bounding box center [848, 373] width 24 height 18
click at [842, 415] on textarea at bounding box center [946, 407] width 209 height 14
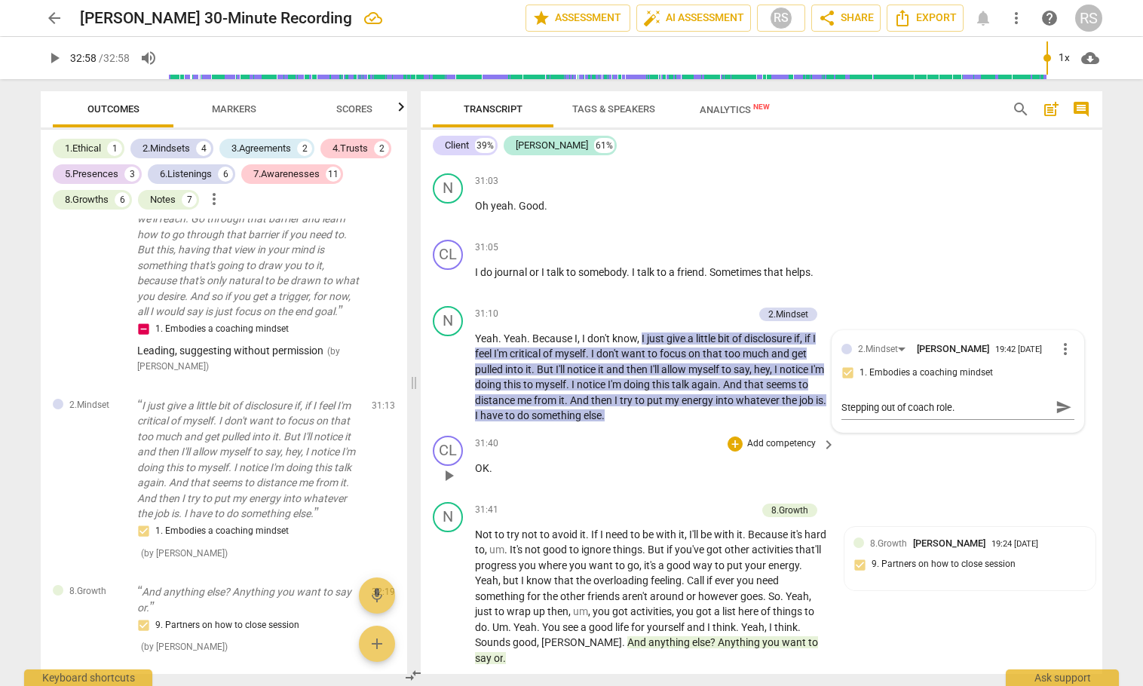
click at [997, 496] on div "CL play_arrow pause 31:40 + Add competency keyboard_arrow_right OK ." at bounding box center [762, 463] width 682 height 66
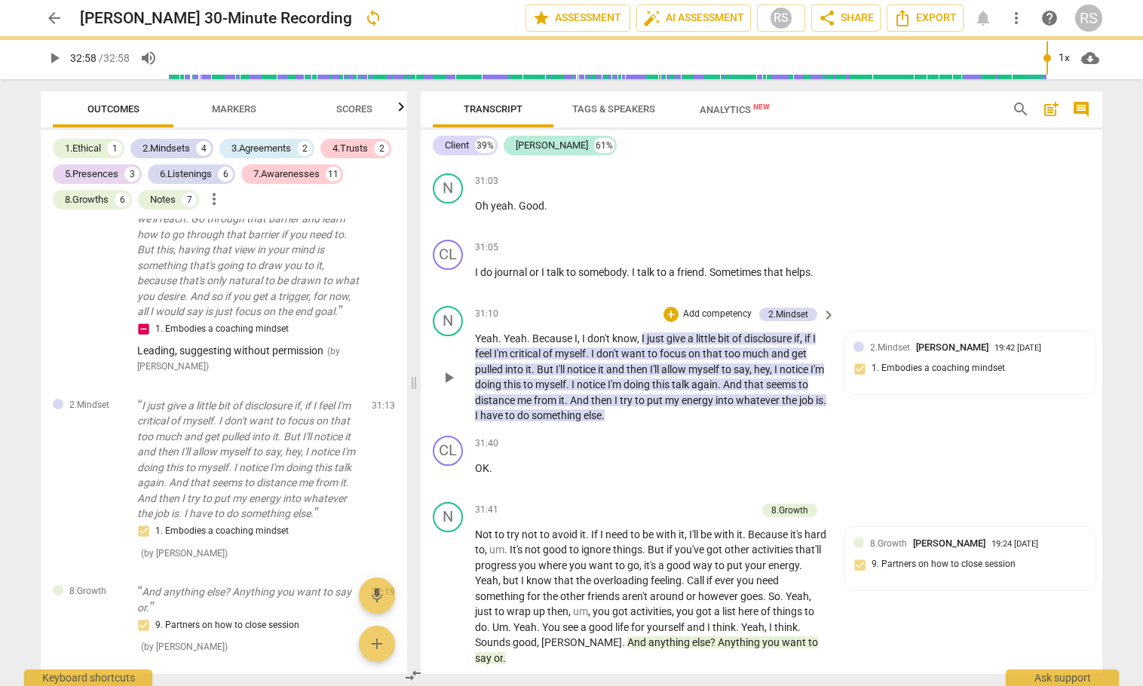
click at [1059, 430] on div "N play_arrow pause 31:10 + Add competency 2.Mindset keyboard_arrow_right Yeah .…" at bounding box center [762, 365] width 682 height 130
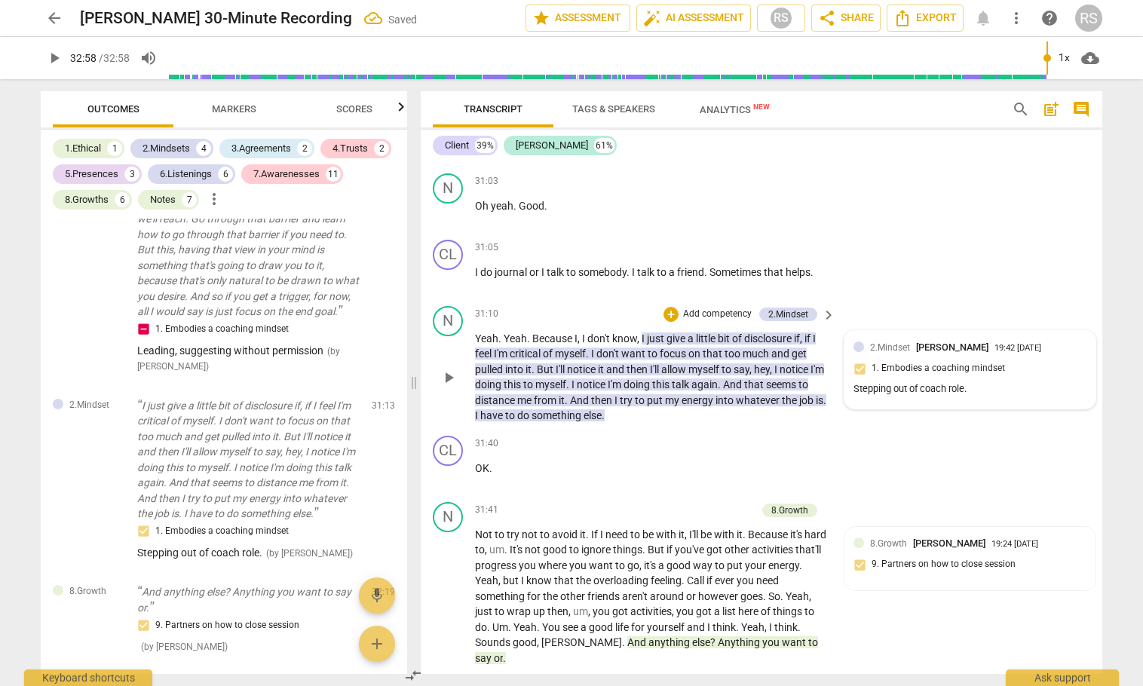
click at [859, 400] on div "2.Mindset Renee Sievert 19:42 08-14-2025 1. Embodies a coaching mindset Steppin…" at bounding box center [970, 370] width 233 height 60
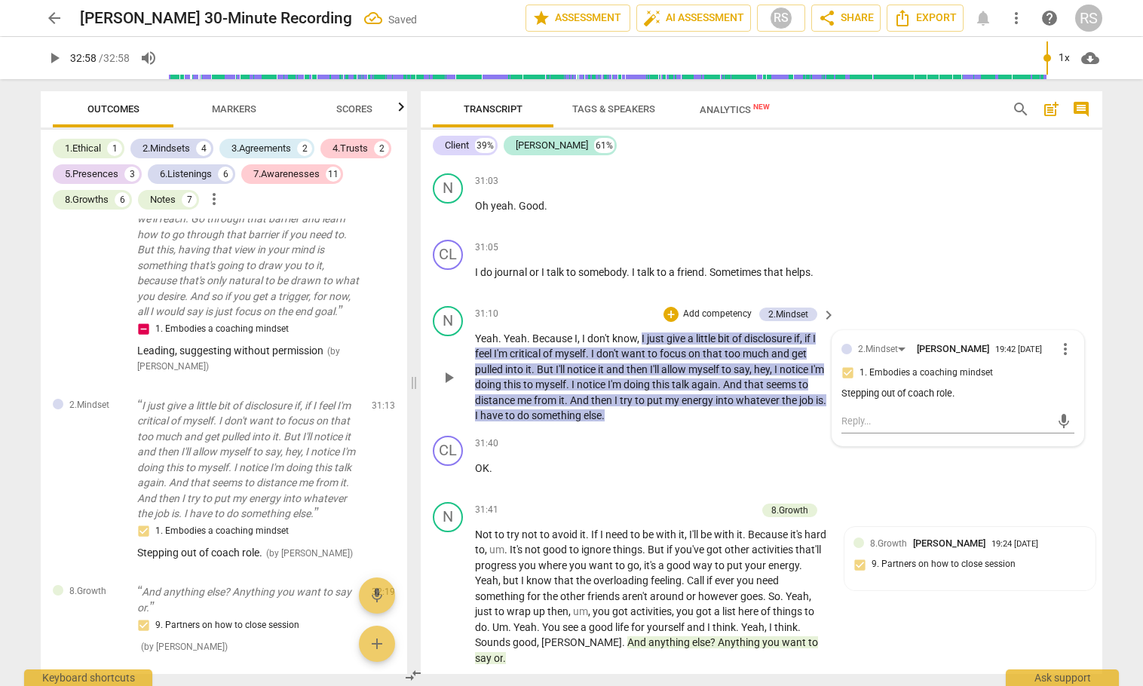
click at [859, 382] on label "1. Embodies a coaching mindset" at bounding box center [952, 373] width 233 height 18
click at [859, 382] on input "1. Embodies a coaching mindset" at bounding box center [848, 373] width 24 height 18
click at [948, 496] on div "CL play_arrow pause 31:40 + Add competency keyboard_arrow_right OK ." at bounding box center [762, 463] width 682 height 66
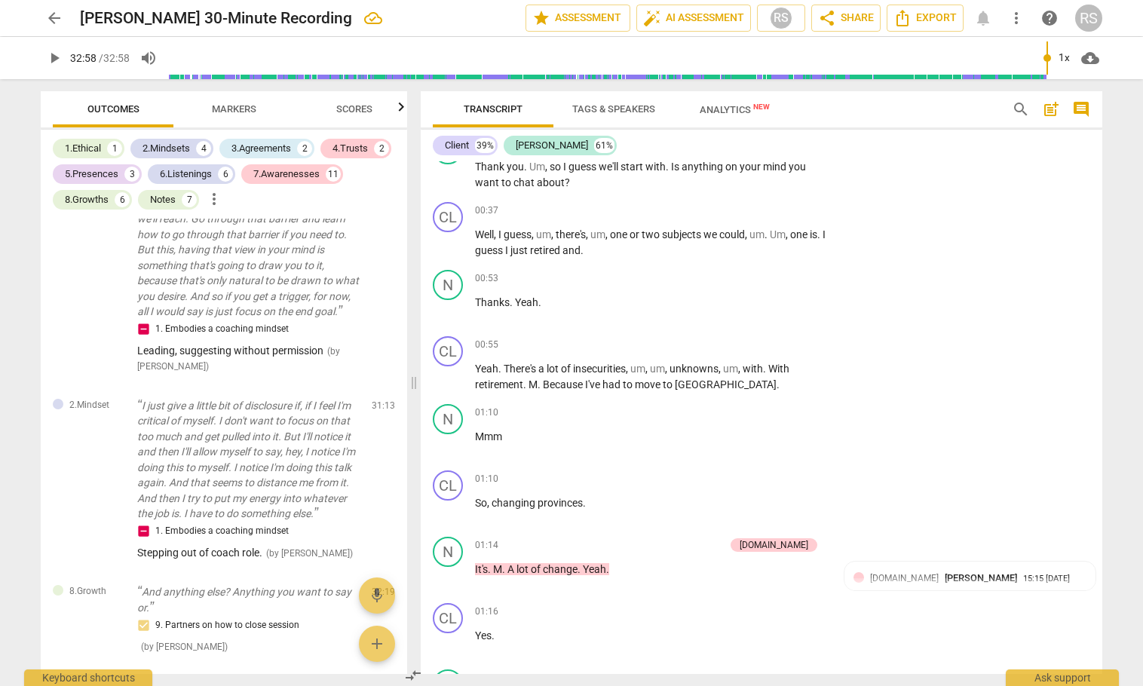
scroll to position [0, 0]
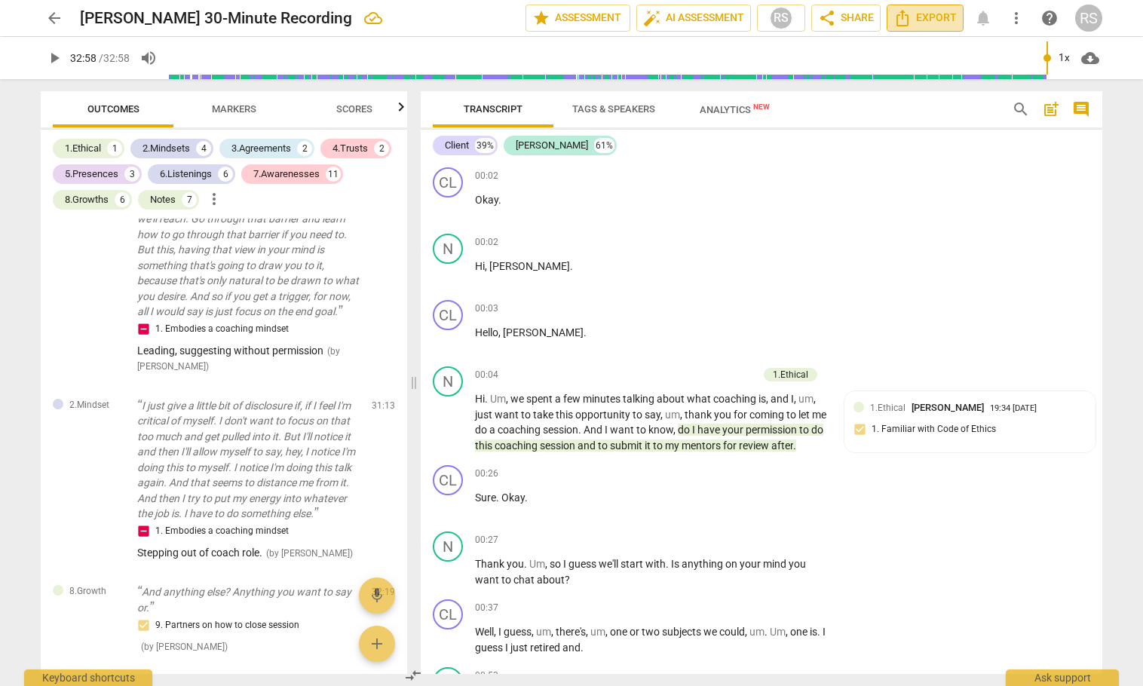
click at [914, 20] on span "Export" at bounding box center [925, 18] width 63 height 18
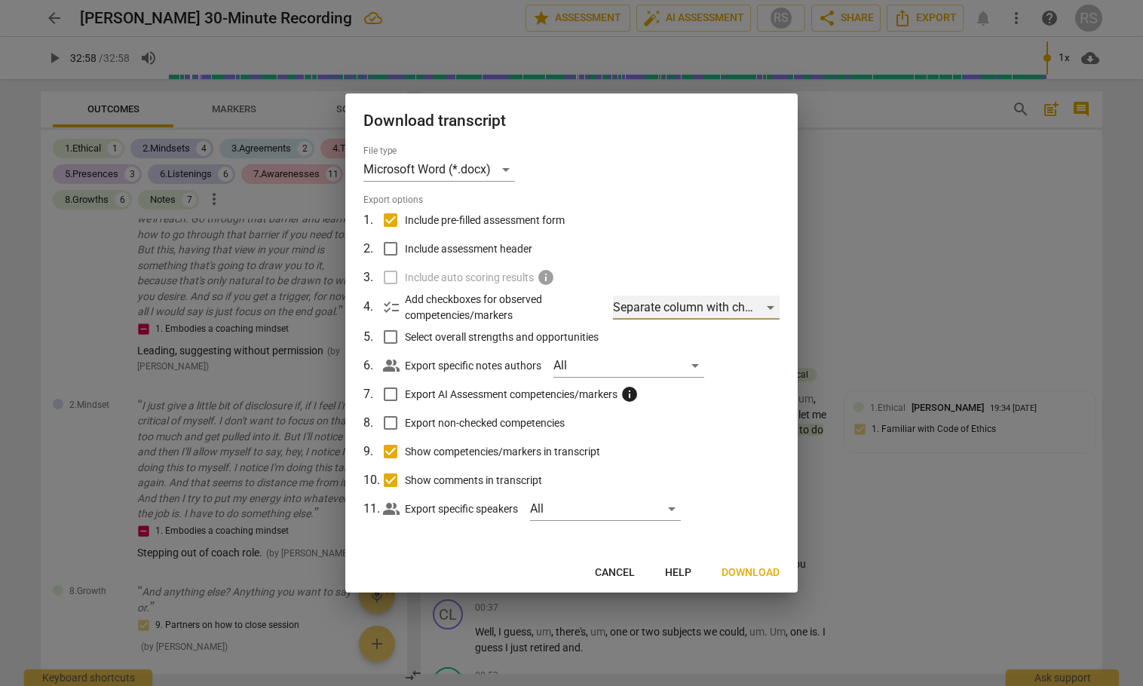
click at [701, 311] on div "Separate column with check marks" at bounding box center [696, 308] width 167 height 24
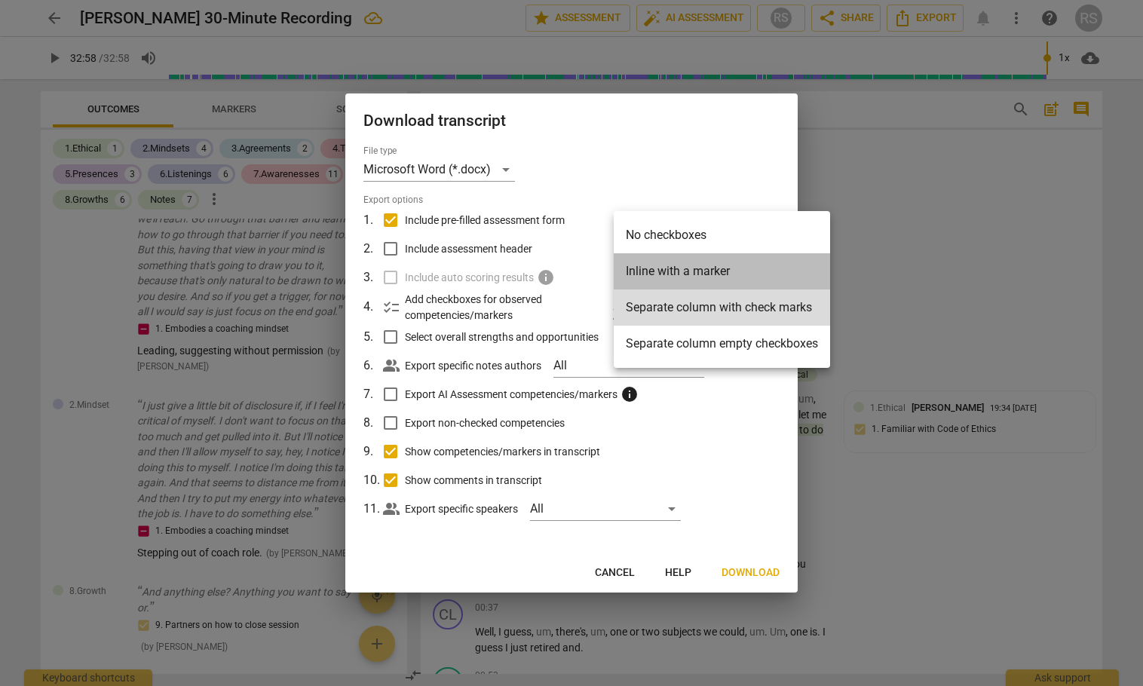
click at [675, 275] on li "Inline with a marker" at bounding box center [722, 271] width 216 height 36
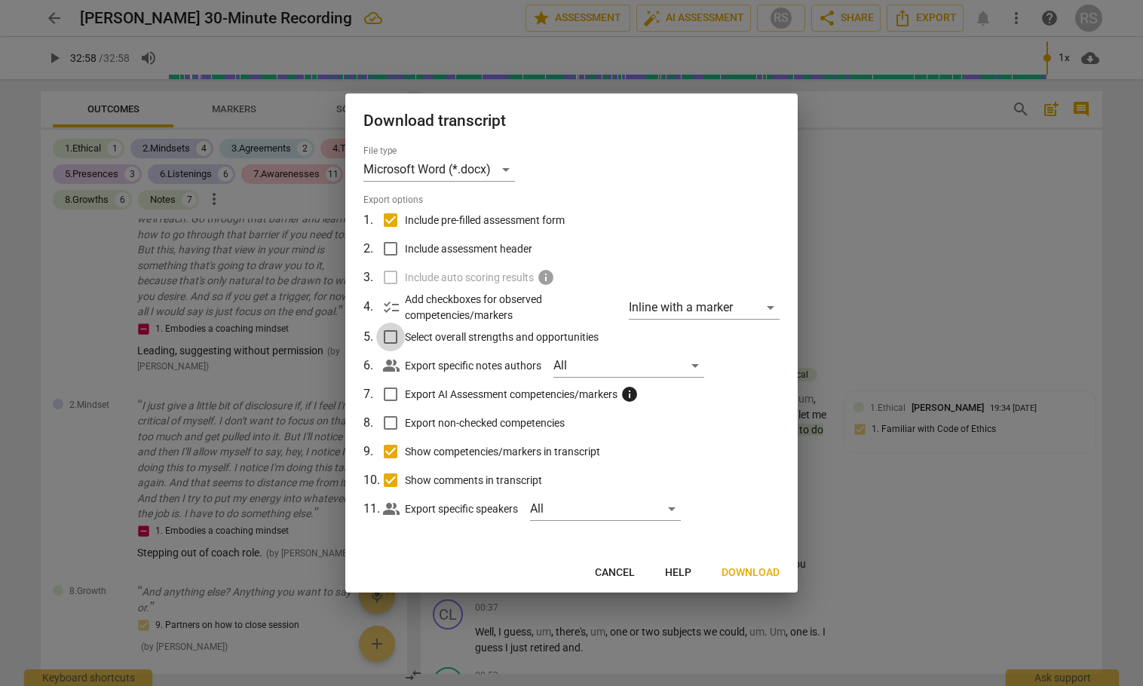
click at [392, 333] on input "Select overall strengths and opportunities" at bounding box center [390, 337] width 29 height 29
click at [391, 391] on input "Export AI Assessment competencies/markers info" at bounding box center [390, 394] width 29 height 29
click at [391, 421] on input "Export non-checked competencies" at bounding box center [390, 423] width 29 height 29
click at [770, 569] on span "Next" at bounding box center [766, 573] width 27 height 15
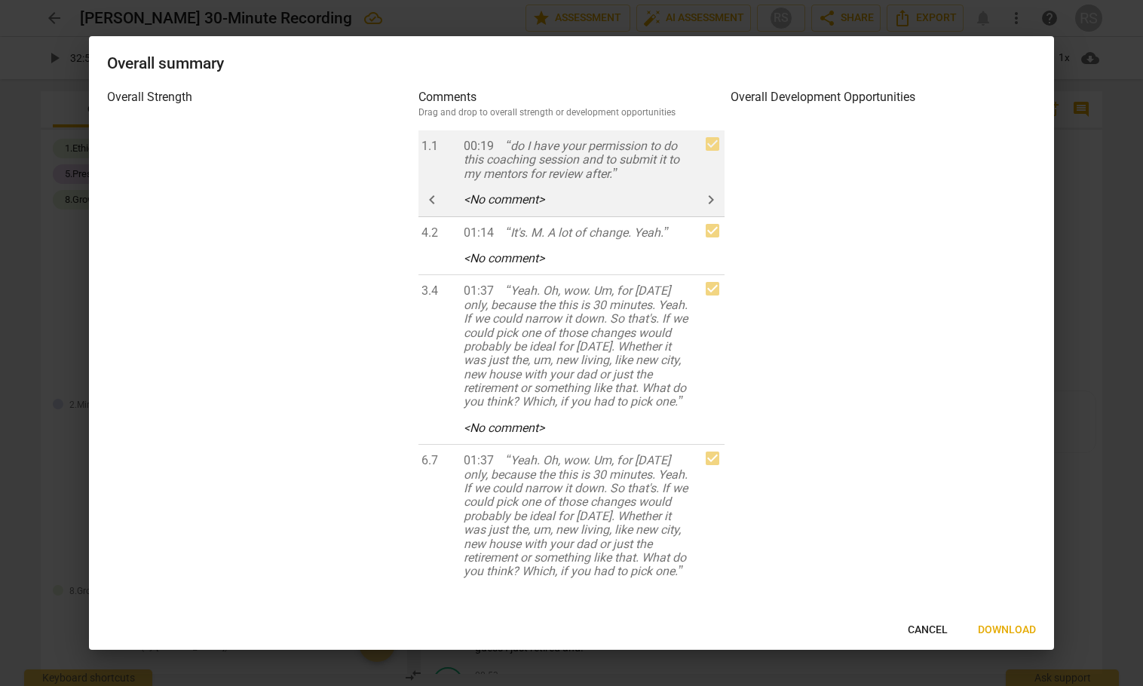
click at [495, 202] on icon "< No comment >" at bounding box center [504, 199] width 81 height 14
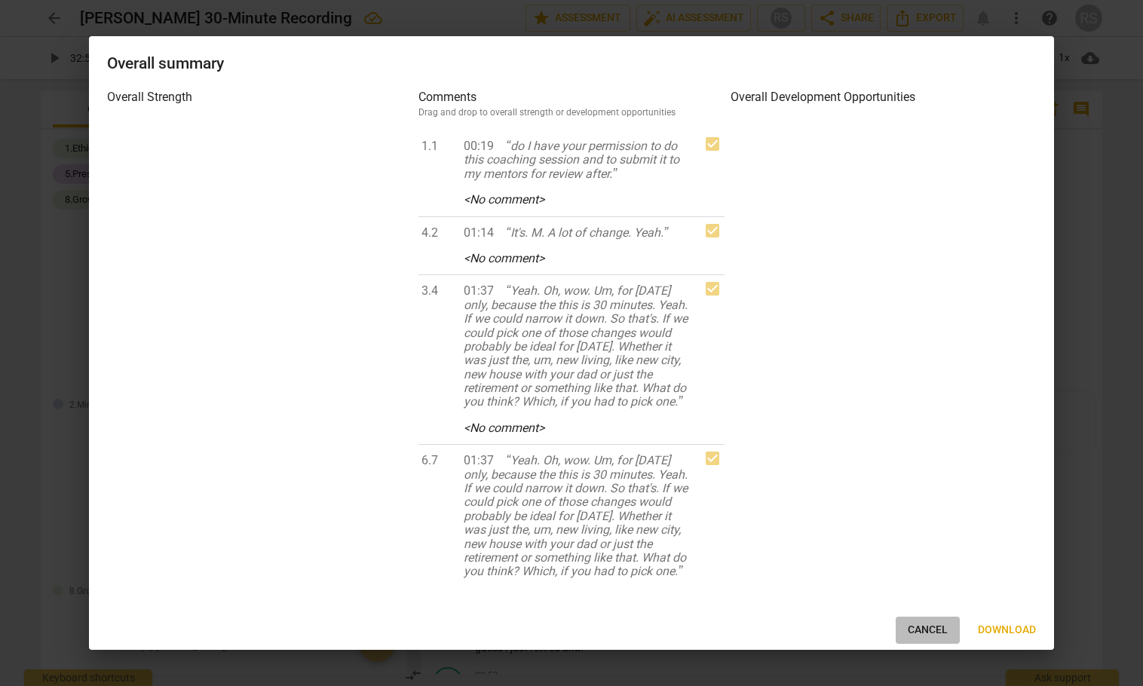
click at [925, 627] on span "Cancel" at bounding box center [928, 630] width 40 height 15
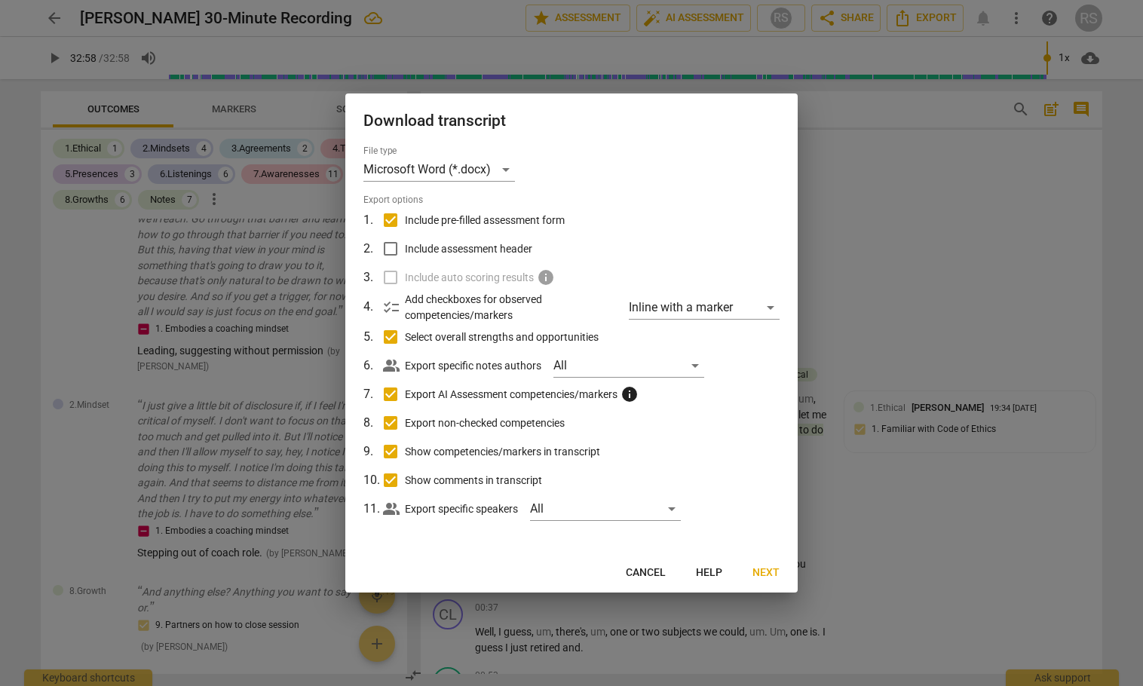
click at [650, 569] on span "Cancel" at bounding box center [646, 573] width 40 height 15
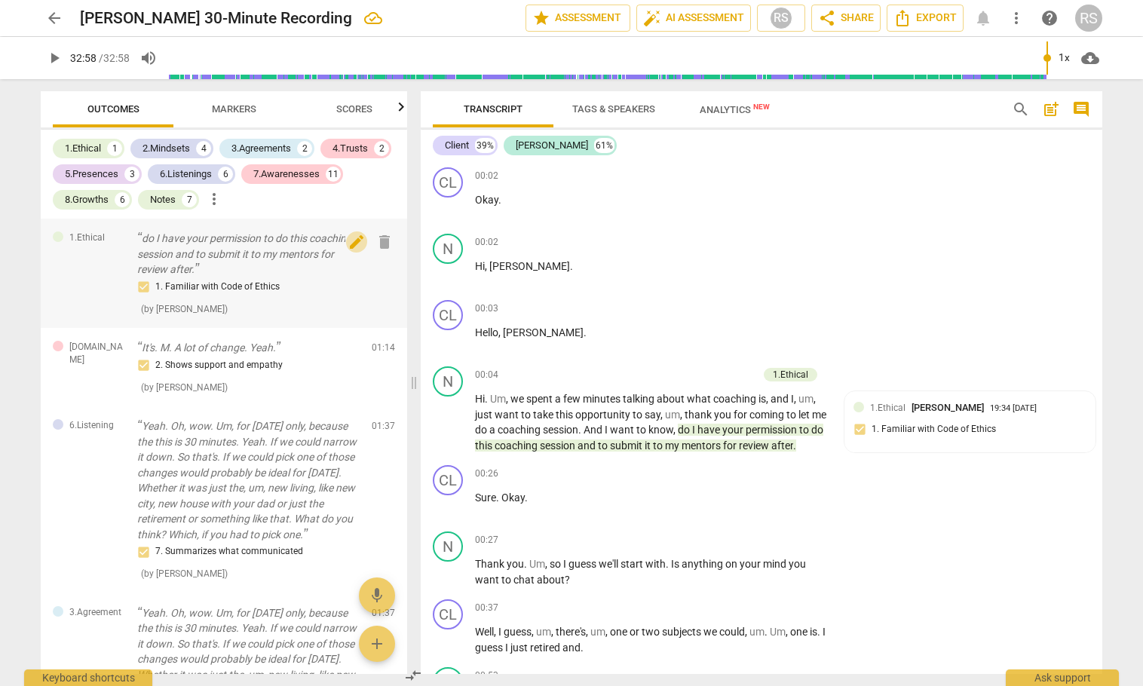
click at [348, 242] on span "edit" at bounding box center [357, 242] width 18 height 18
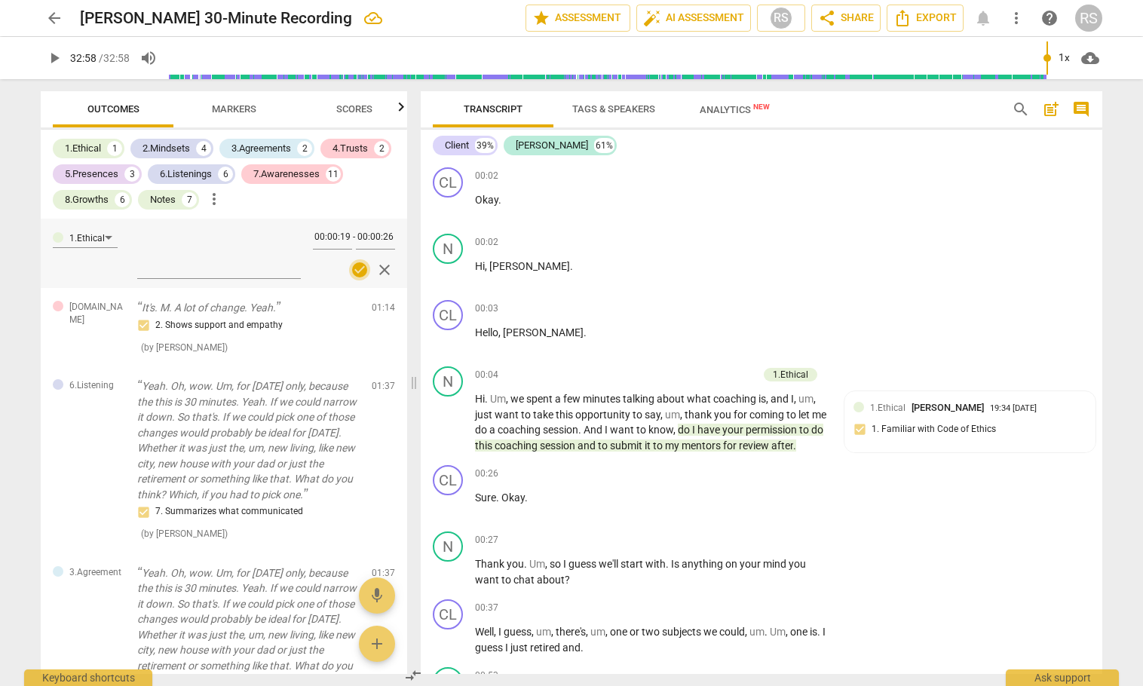
click at [354, 267] on span "check_circle" at bounding box center [360, 270] width 18 height 18
click at [382, 269] on span "close" at bounding box center [385, 270] width 18 height 18
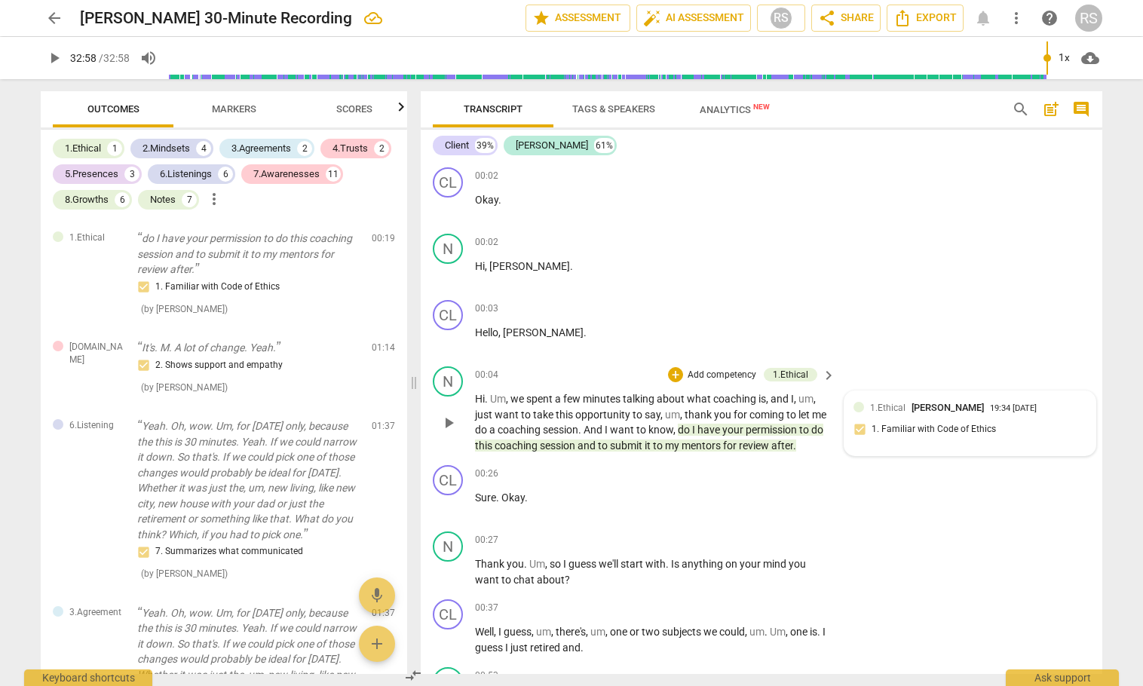
click at [891, 430] on div "1.Ethical Renee Sievert 19:34 08-14-2025 1. Familiar with Code of Ethics" at bounding box center [970, 423] width 233 height 46
click at [891, 429] on span "1. Familiar with Code of Ethics" at bounding box center [922, 434] width 124 height 14
click at [860, 429] on input "1. Familiar with Code of Ethics" at bounding box center [848, 434] width 24 height 18
click at [862, 464] on textarea at bounding box center [946, 468] width 209 height 14
click at [843, 431] on input "1. Familiar with Code of Ethics" at bounding box center [848, 434] width 24 height 18
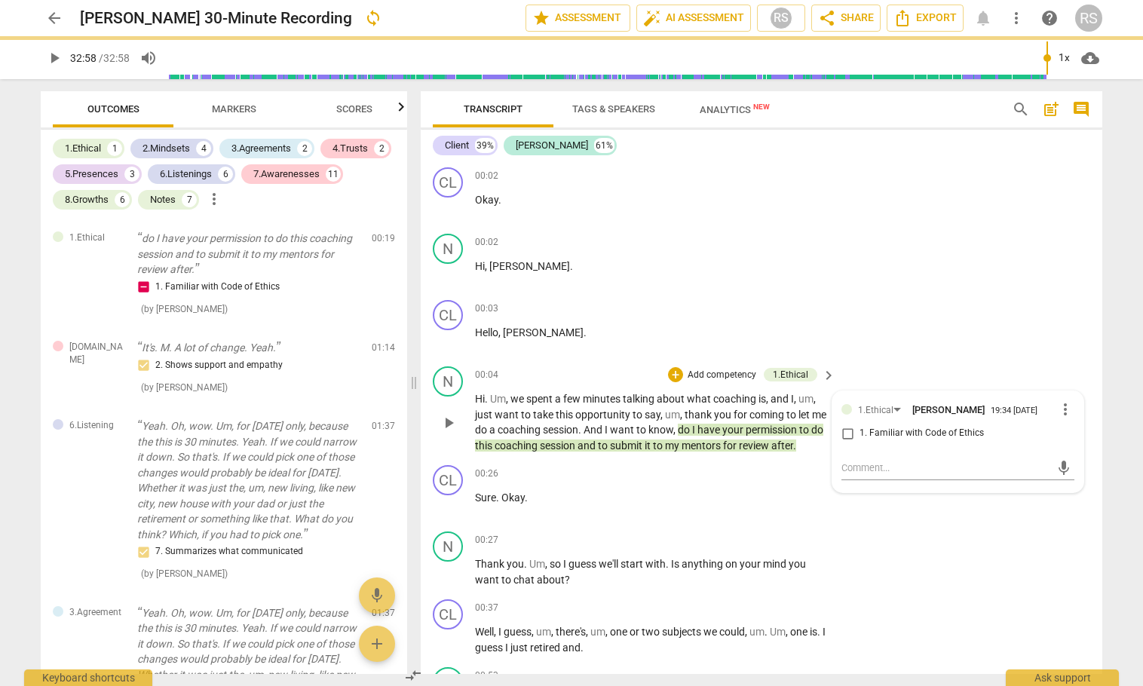
click at [858, 464] on div "mic" at bounding box center [958, 466] width 233 height 33
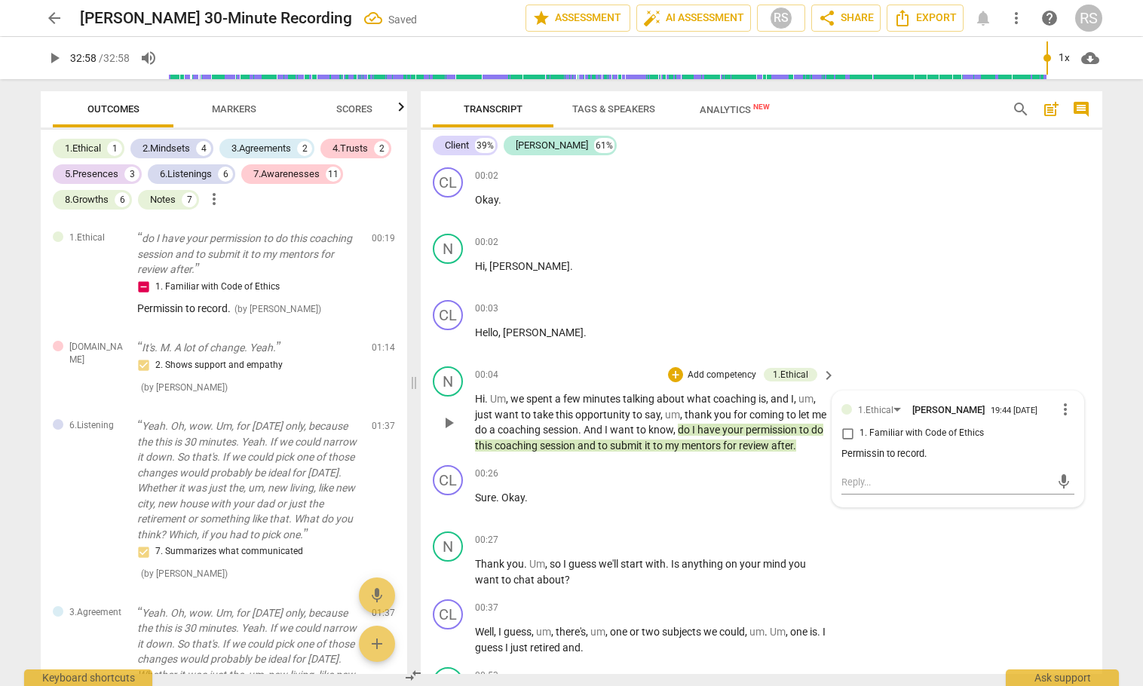
click at [847, 437] on input "1. Familiar with Code of Ethics" at bounding box center [848, 434] width 24 height 18
click at [844, 483] on textarea at bounding box center [946, 482] width 209 height 14
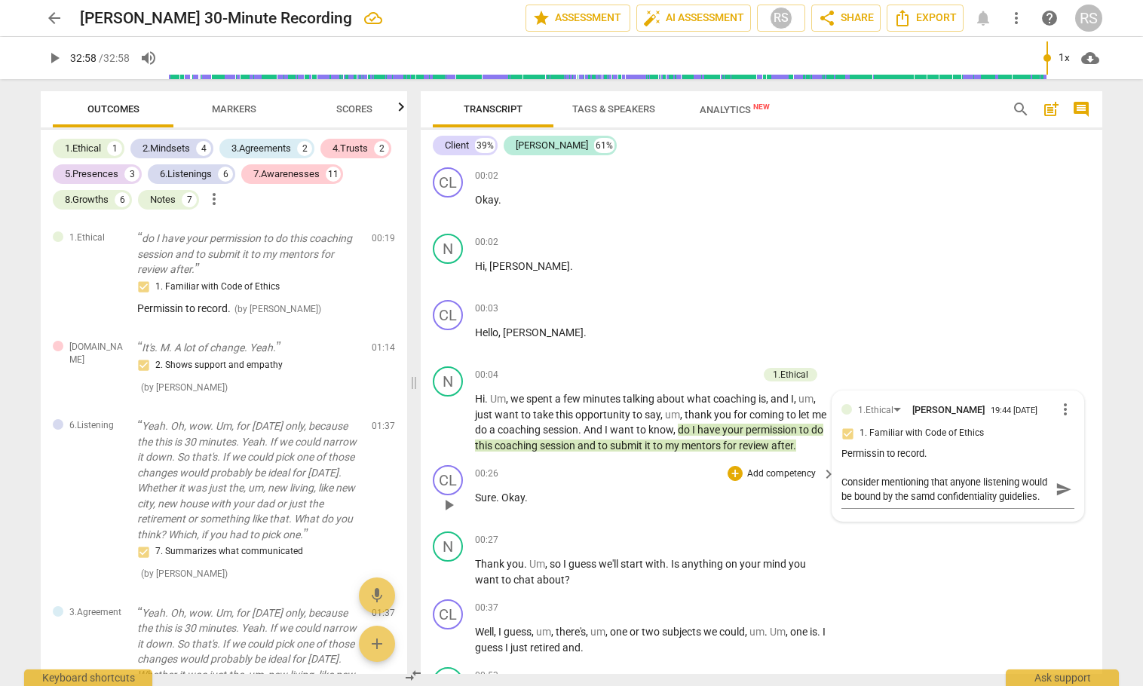
click at [1006, 526] on div "CL play_arrow pause 00:26 + Add competency keyboard_arrow_right Sure . Okay ." at bounding box center [762, 492] width 682 height 66
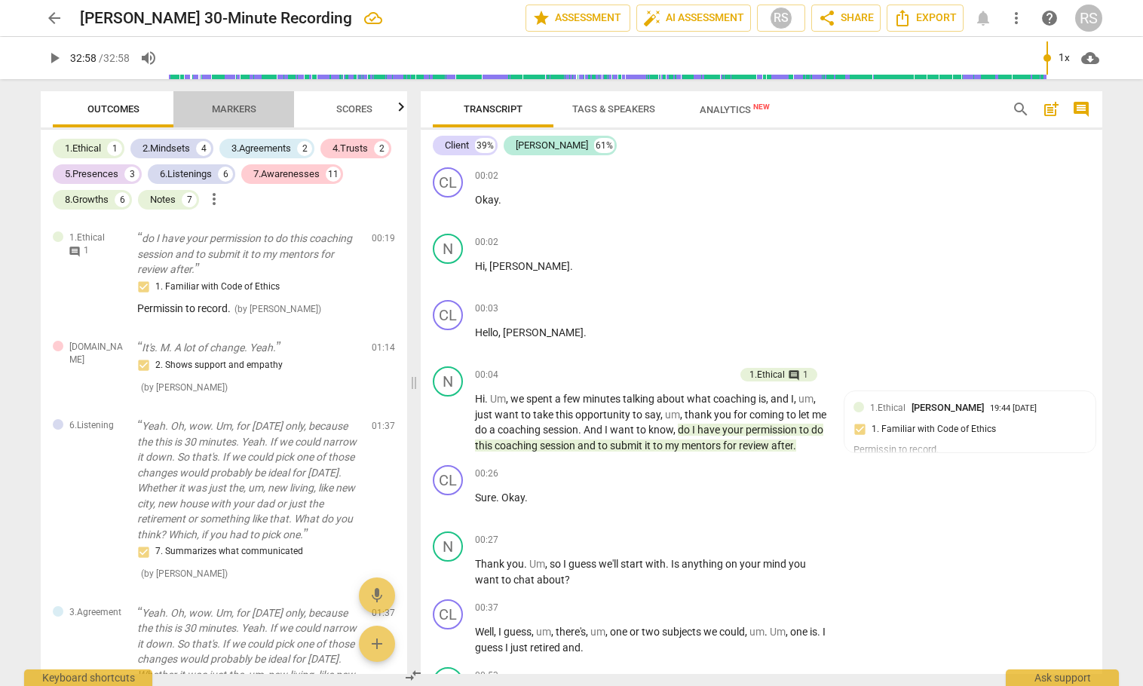
click at [236, 112] on span "Markers" at bounding box center [234, 108] width 44 height 11
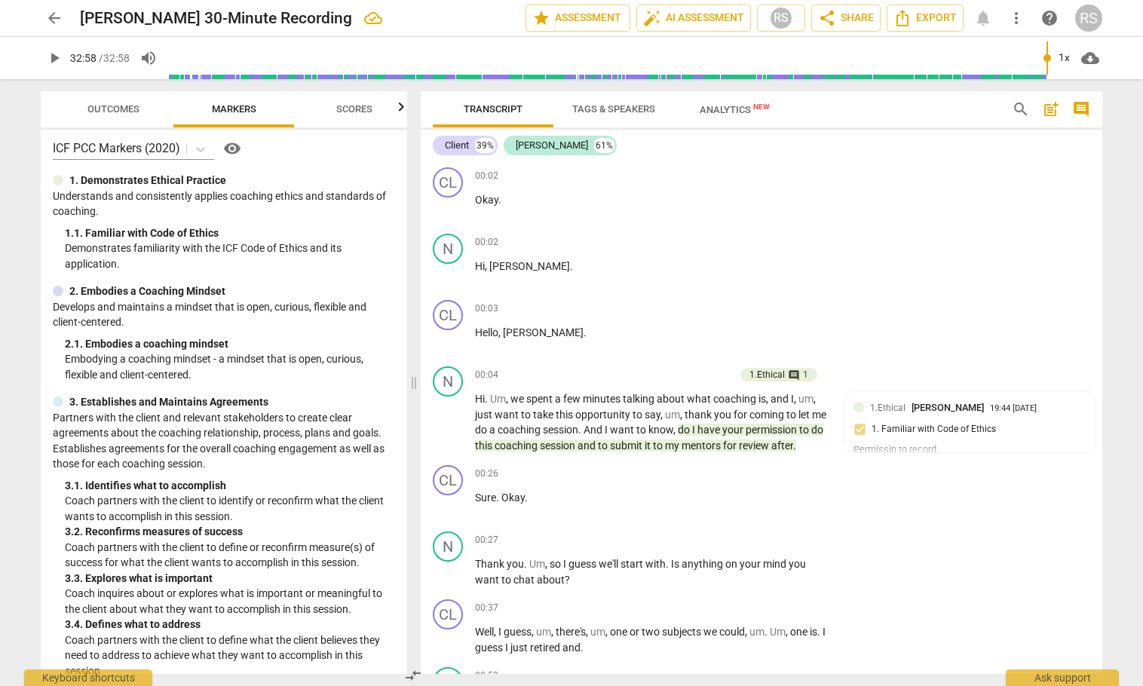
scroll to position [0, 0]
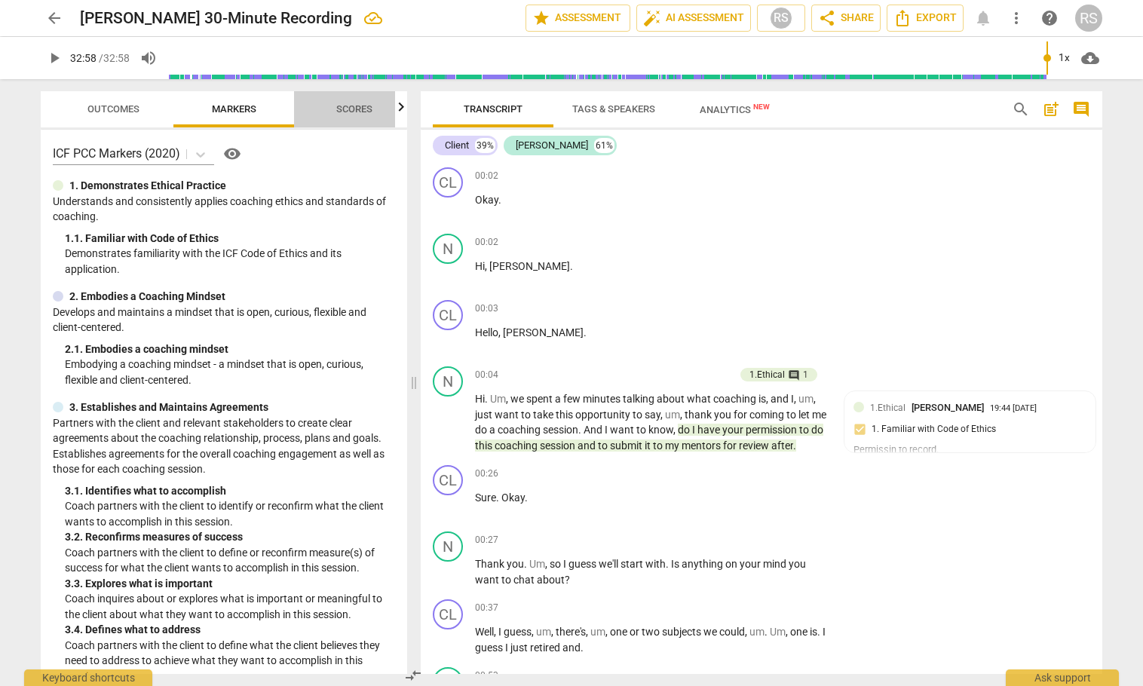
click at [363, 106] on span "Scores" at bounding box center [354, 108] width 36 height 11
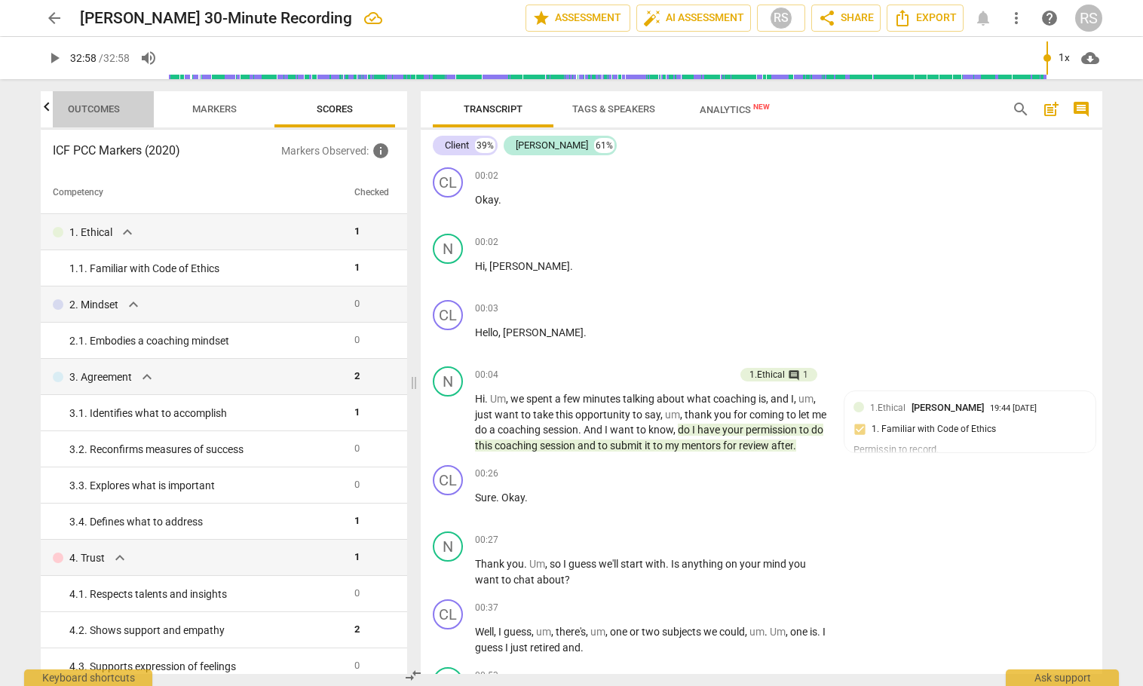
click at [115, 104] on span "Outcomes" at bounding box center [94, 108] width 52 height 11
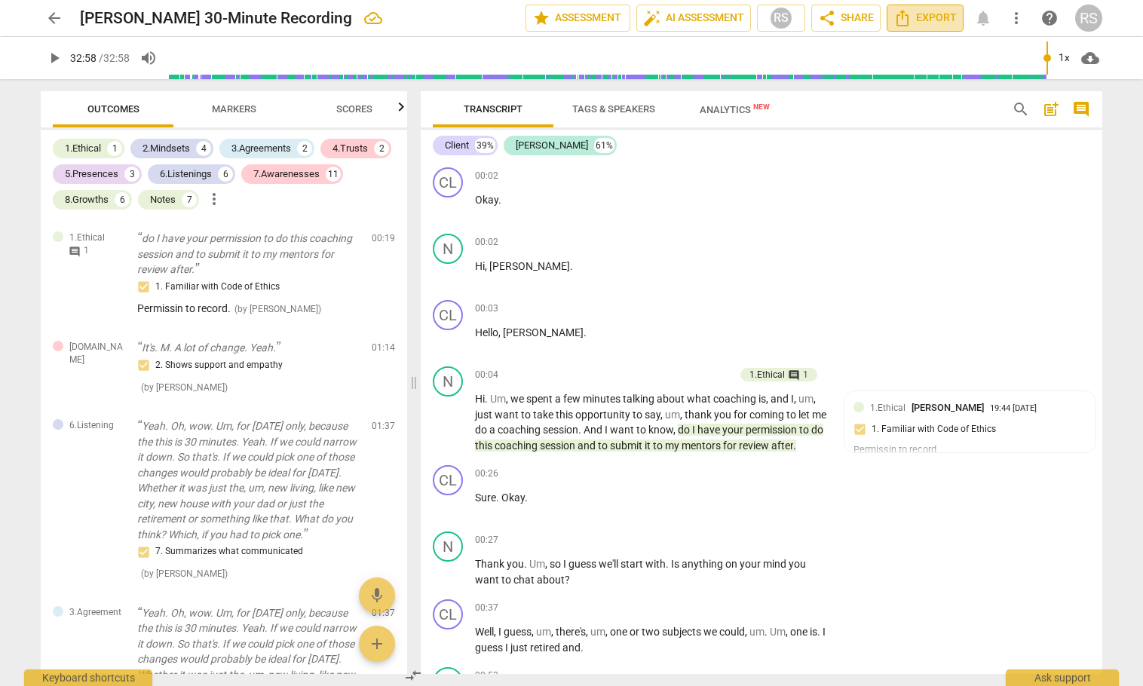
click at [928, 17] on span "Export" at bounding box center [925, 18] width 63 height 18
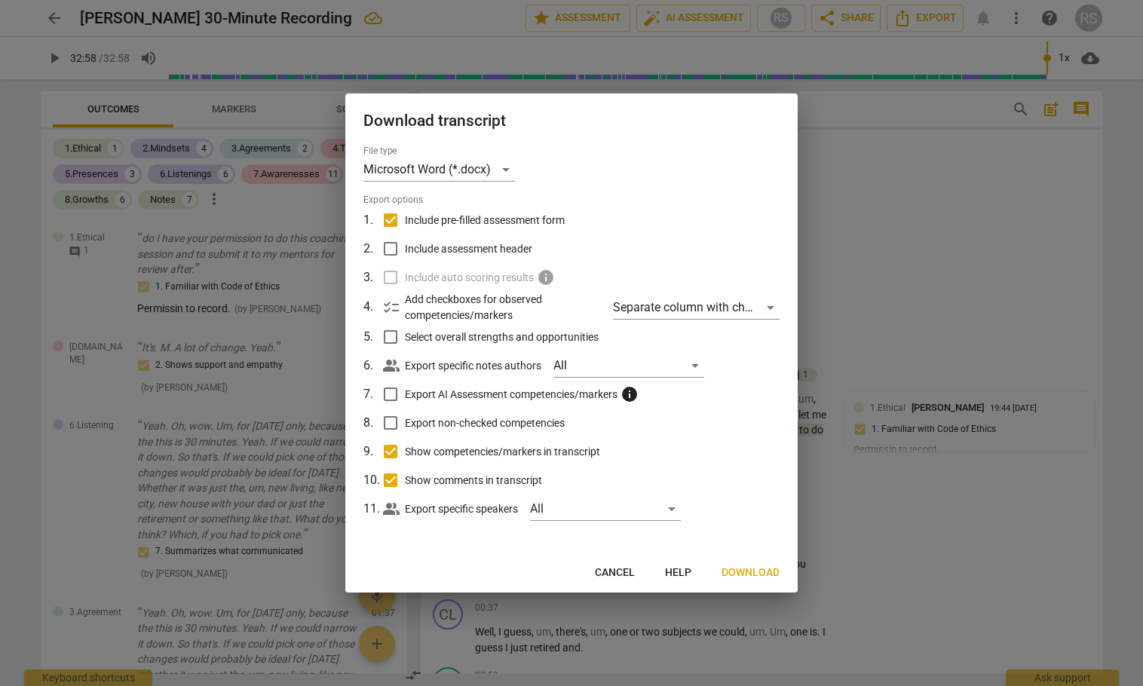
click at [389, 248] on input "Include assessment header" at bounding box center [390, 249] width 29 height 29
click at [652, 304] on div "Separate column with check marks" at bounding box center [696, 308] width 167 height 24
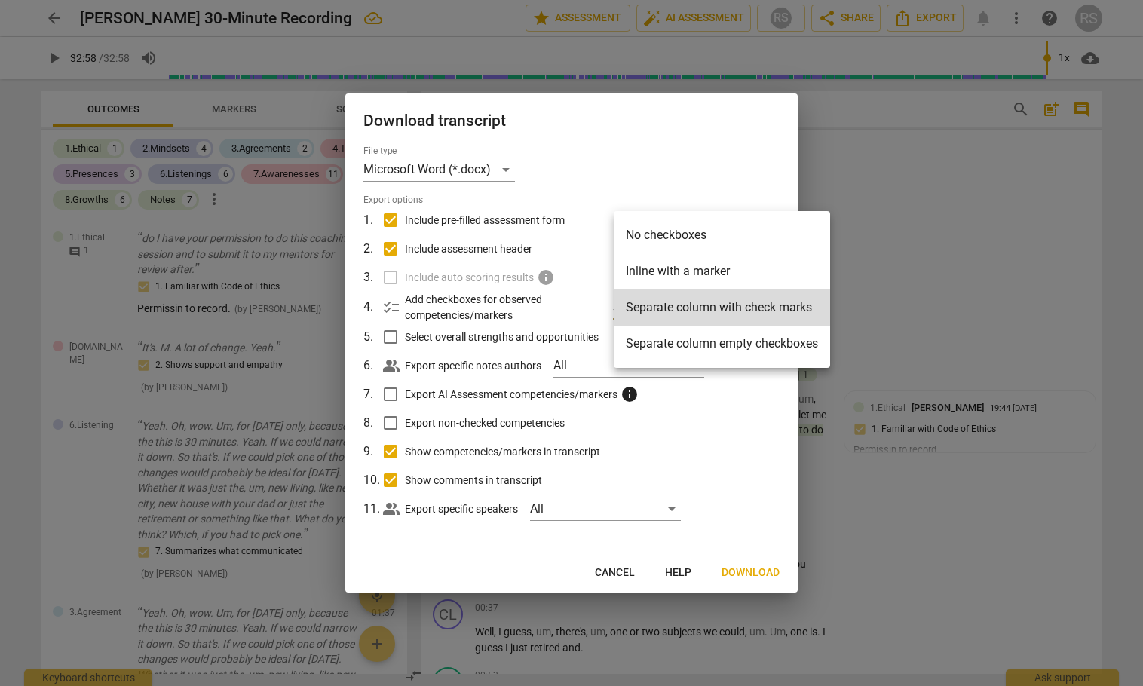
click at [753, 414] on div at bounding box center [571, 343] width 1143 height 686
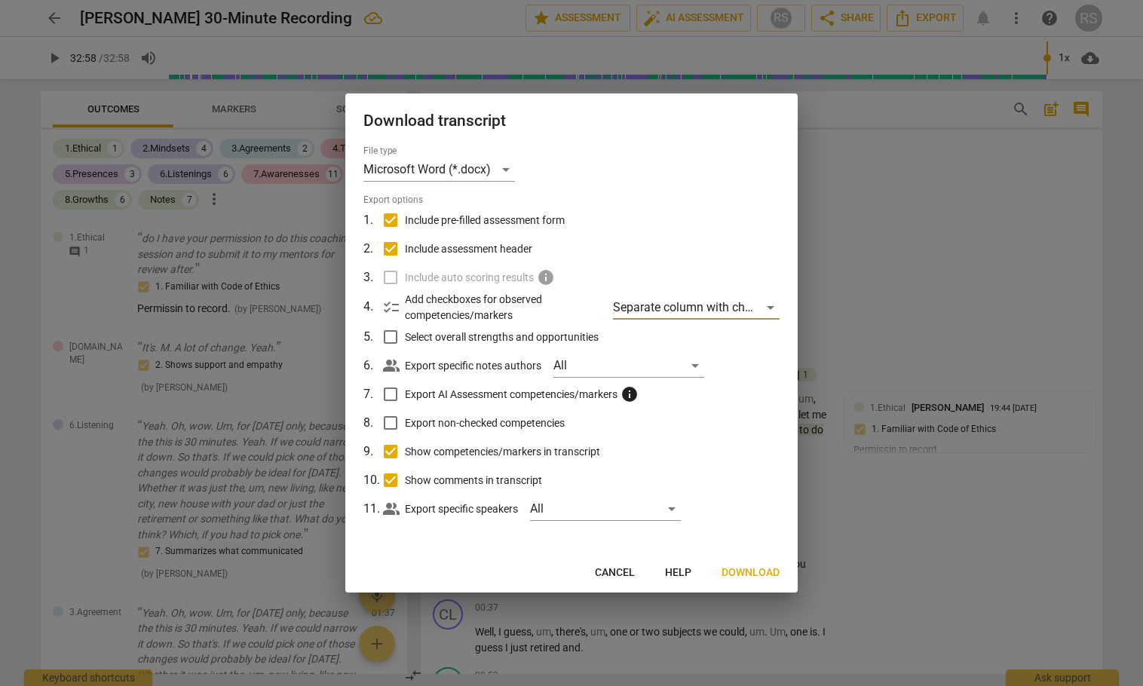
click at [390, 333] on input "Select overall strengths and opportunities" at bounding box center [390, 337] width 29 height 29
click at [769, 572] on span "Next" at bounding box center [766, 573] width 27 height 15
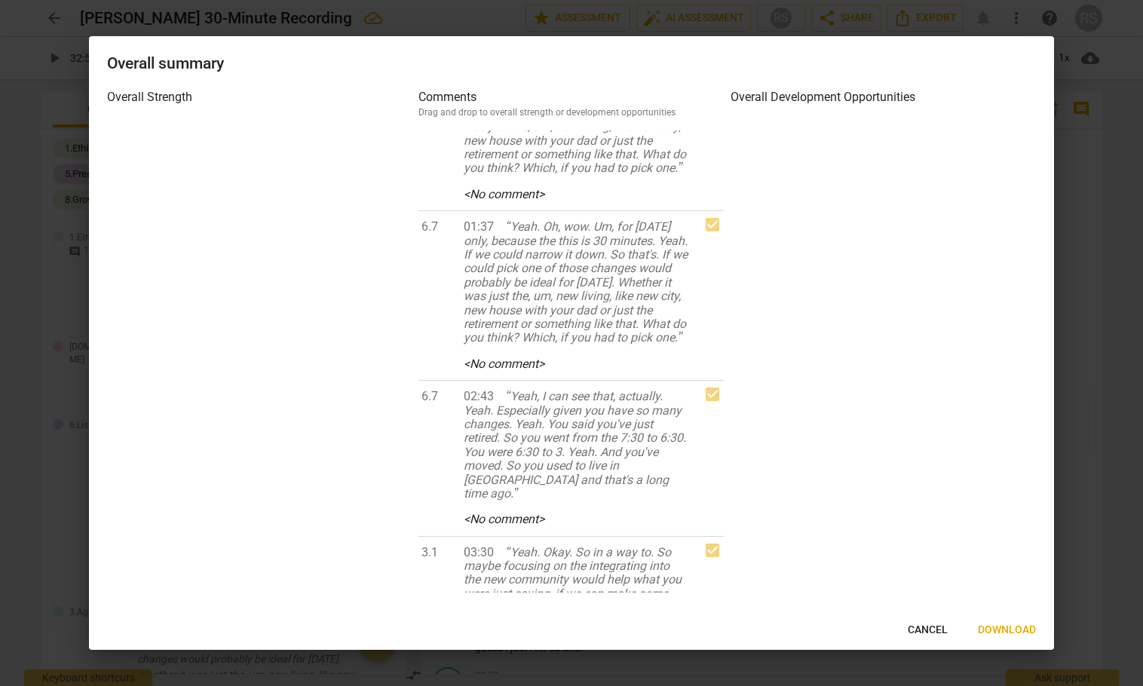
scroll to position [503, 0]
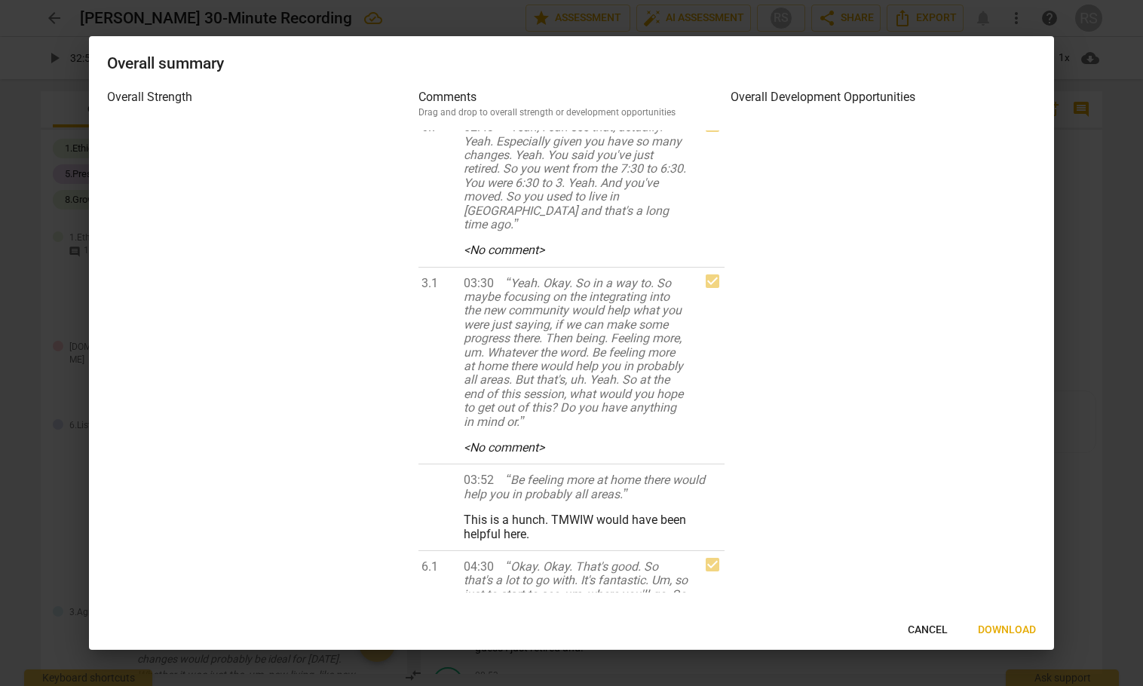
drag, startPoint x: 1014, startPoint y: 626, endPoint x: 891, endPoint y: 594, distance: 127.1
click at [1011, 624] on span "Download" at bounding box center [1007, 630] width 58 height 15
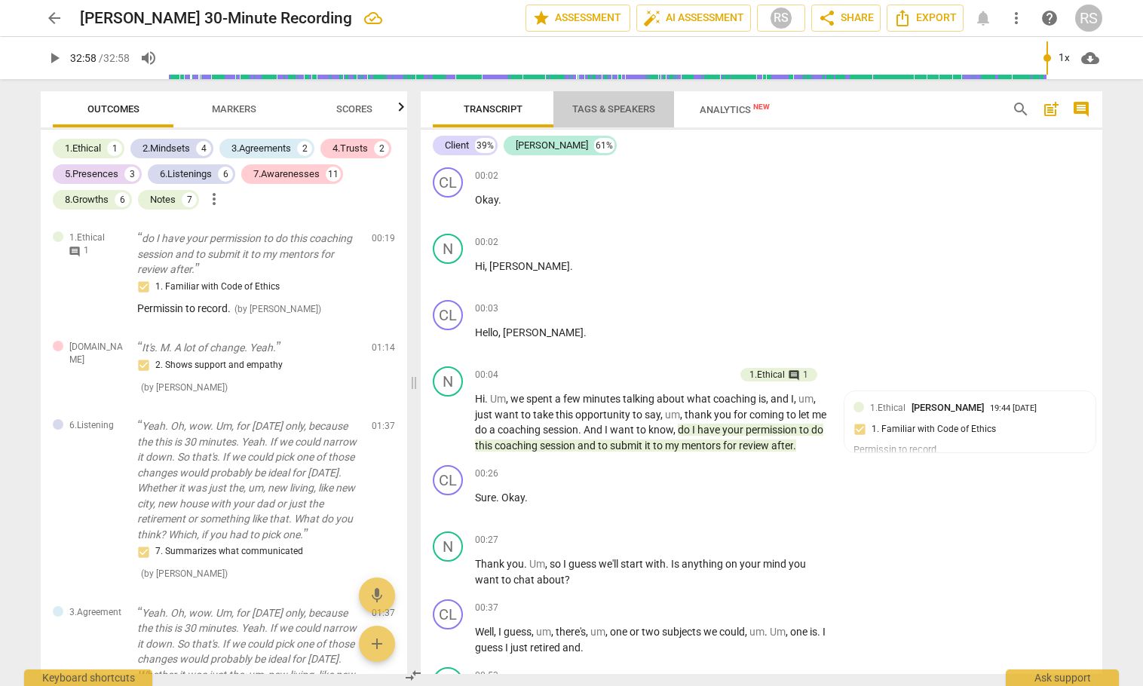
click at [589, 109] on span "Tags & Speakers" at bounding box center [613, 108] width 83 height 11
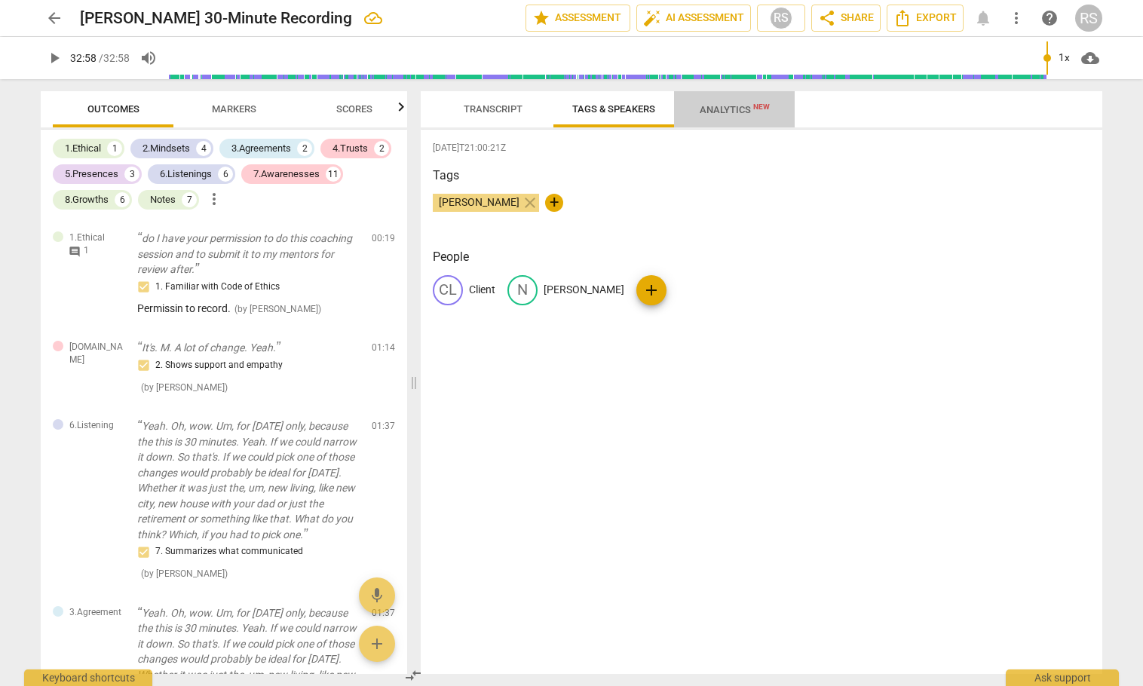
click at [722, 109] on span "Analytics New" at bounding box center [735, 109] width 70 height 11
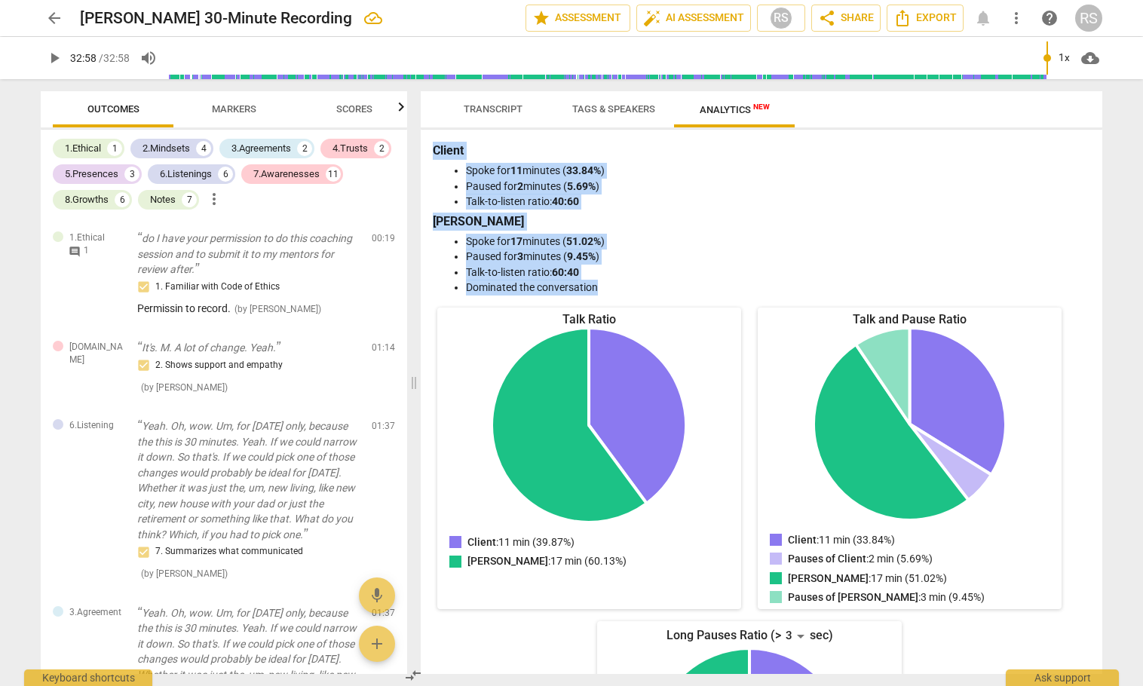
drag, startPoint x: 611, startPoint y: 290, endPoint x: 422, endPoint y: 152, distance: 233.2
click at [422, 152] on div "Client Spoke for 11 minutes ( 33.84% ) Paused for 2 minutes ( 5.69% ) Talk-to-l…" at bounding box center [762, 402] width 682 height 545
copy div "Client Spoke for 11 minutes ( 33.84% ) Paused for 2 minutes ( 5.69% ) Talk-to-l…"
